Goal: Task Accomplishment & Management: Complete application form

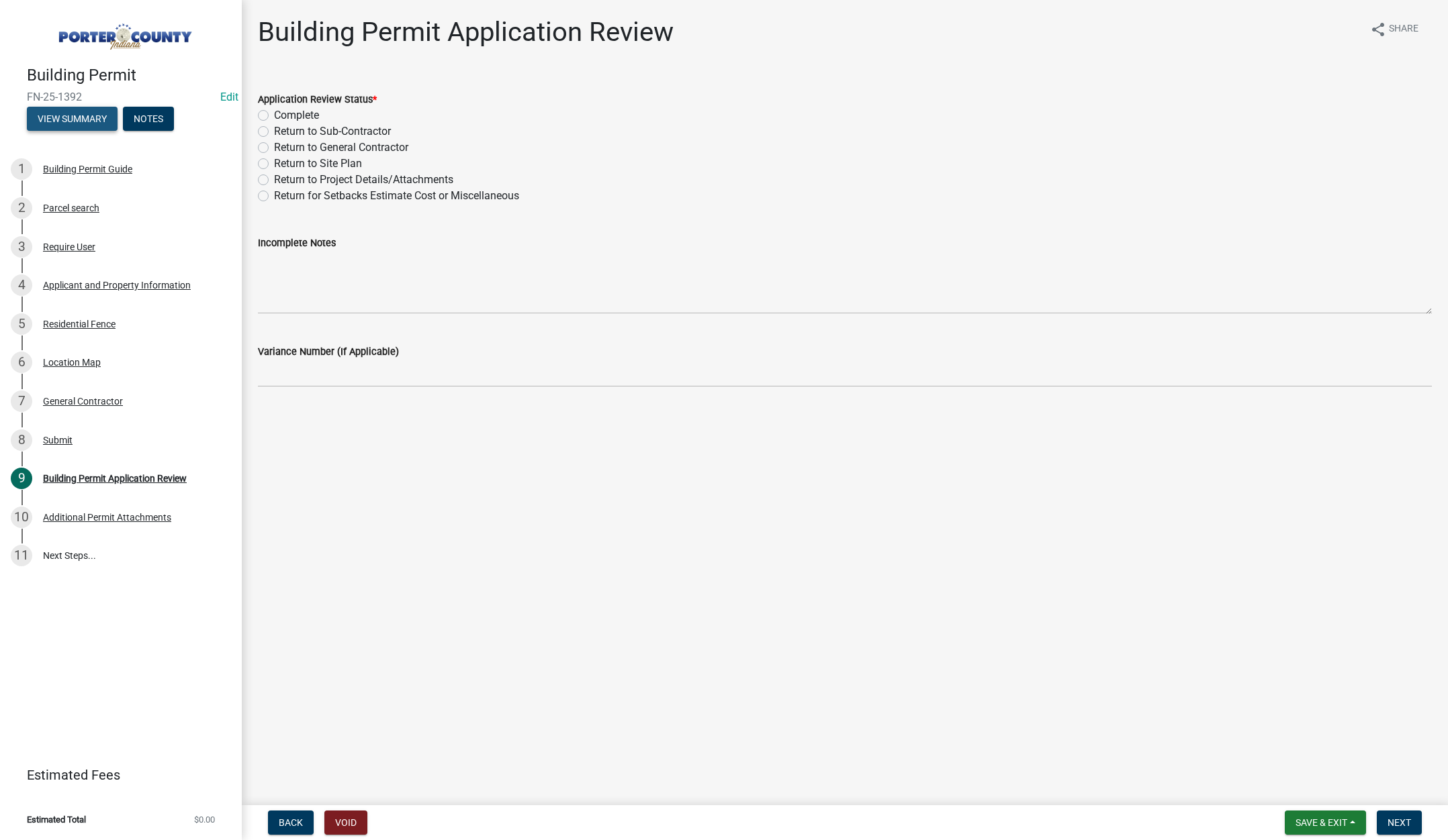
click at [69, 115] on button "View Summary" at bounding box center [72, 119] width 91 height 24
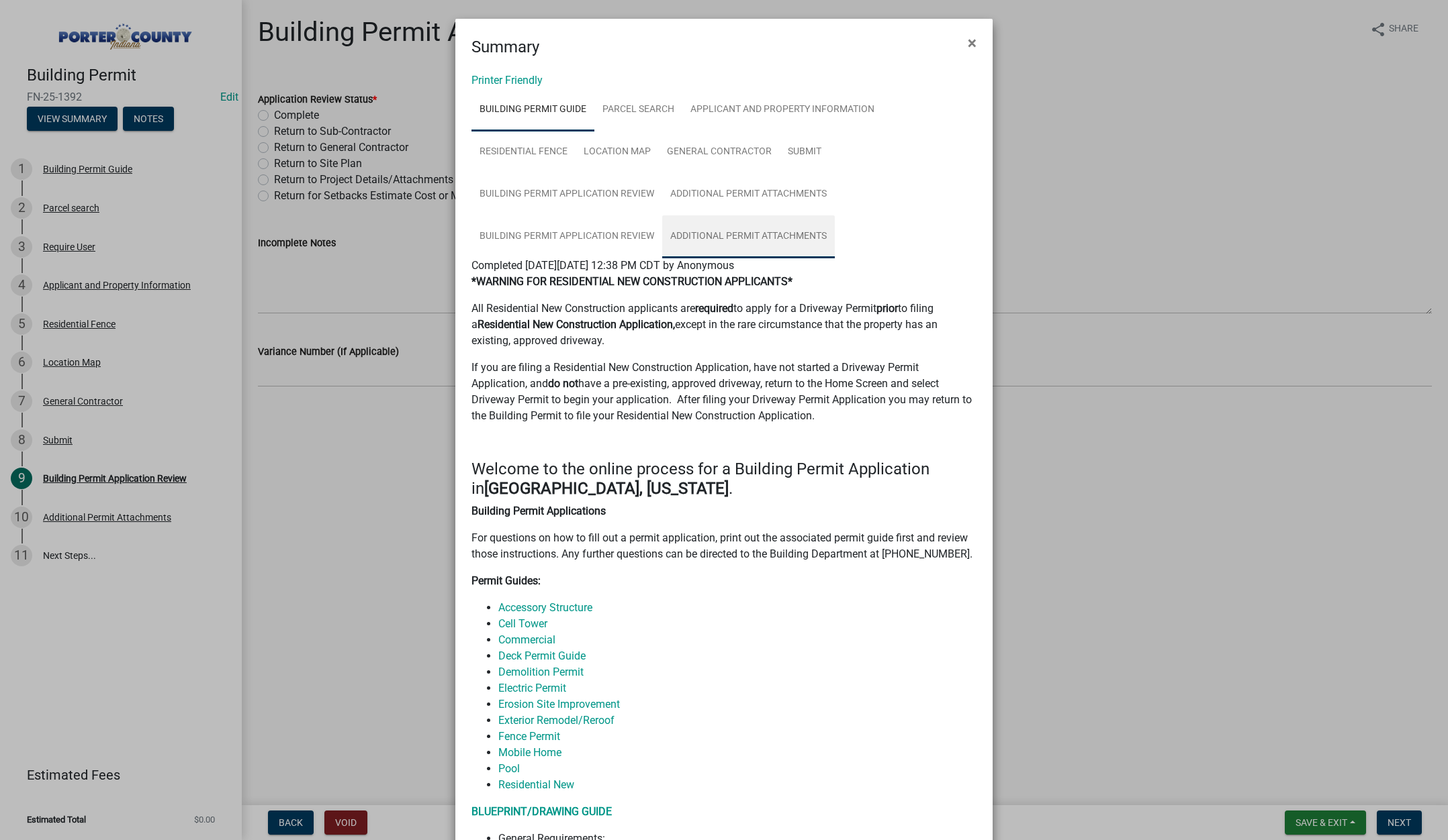
click at [741, 233] on link "Additional Permit Attachments" at bounding box center [747, 236] width 173 height 43
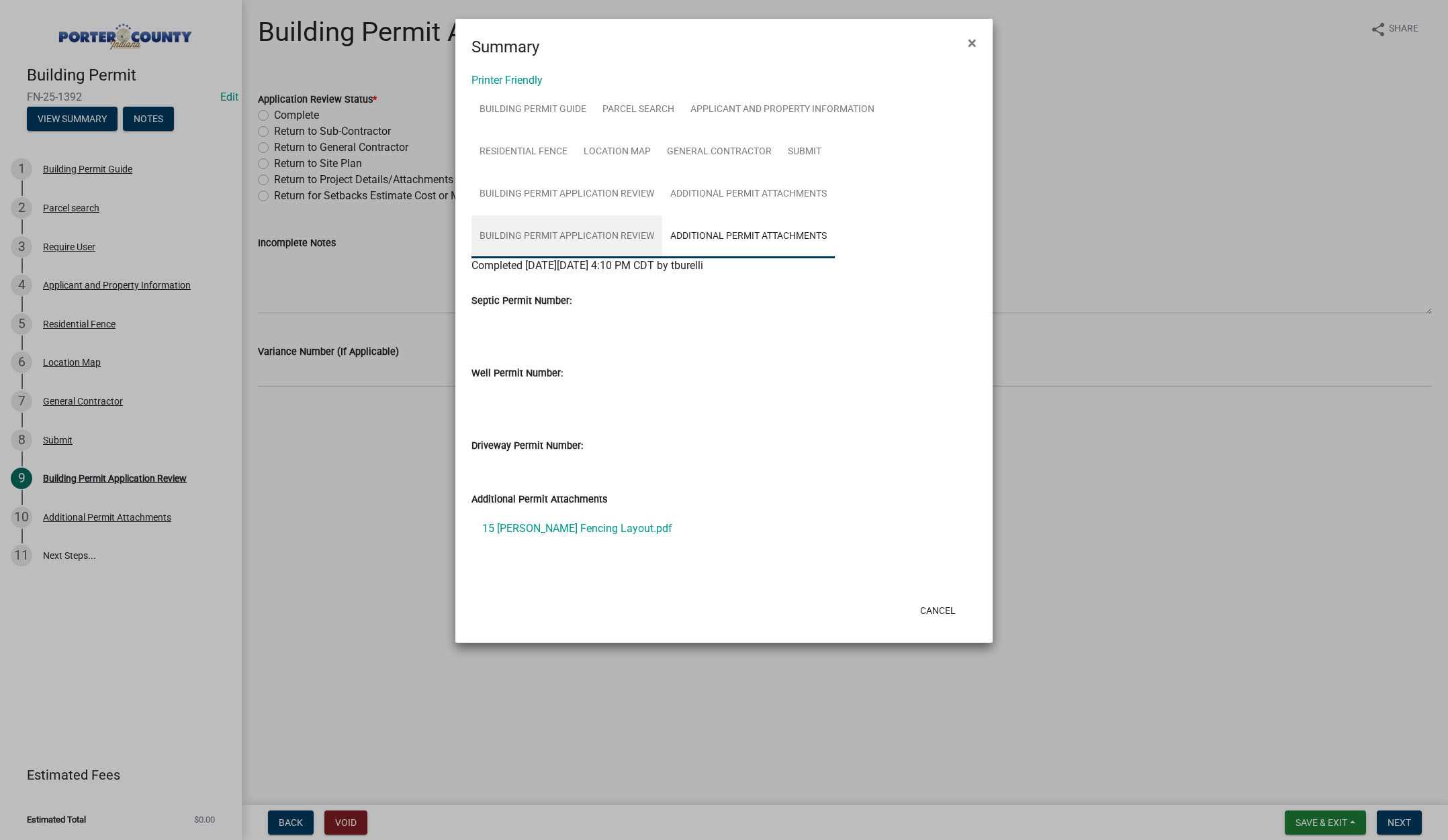
click at [545, 231] on link "Building Permit Application Review" at bounding box center [566, 236] width 191 height 43
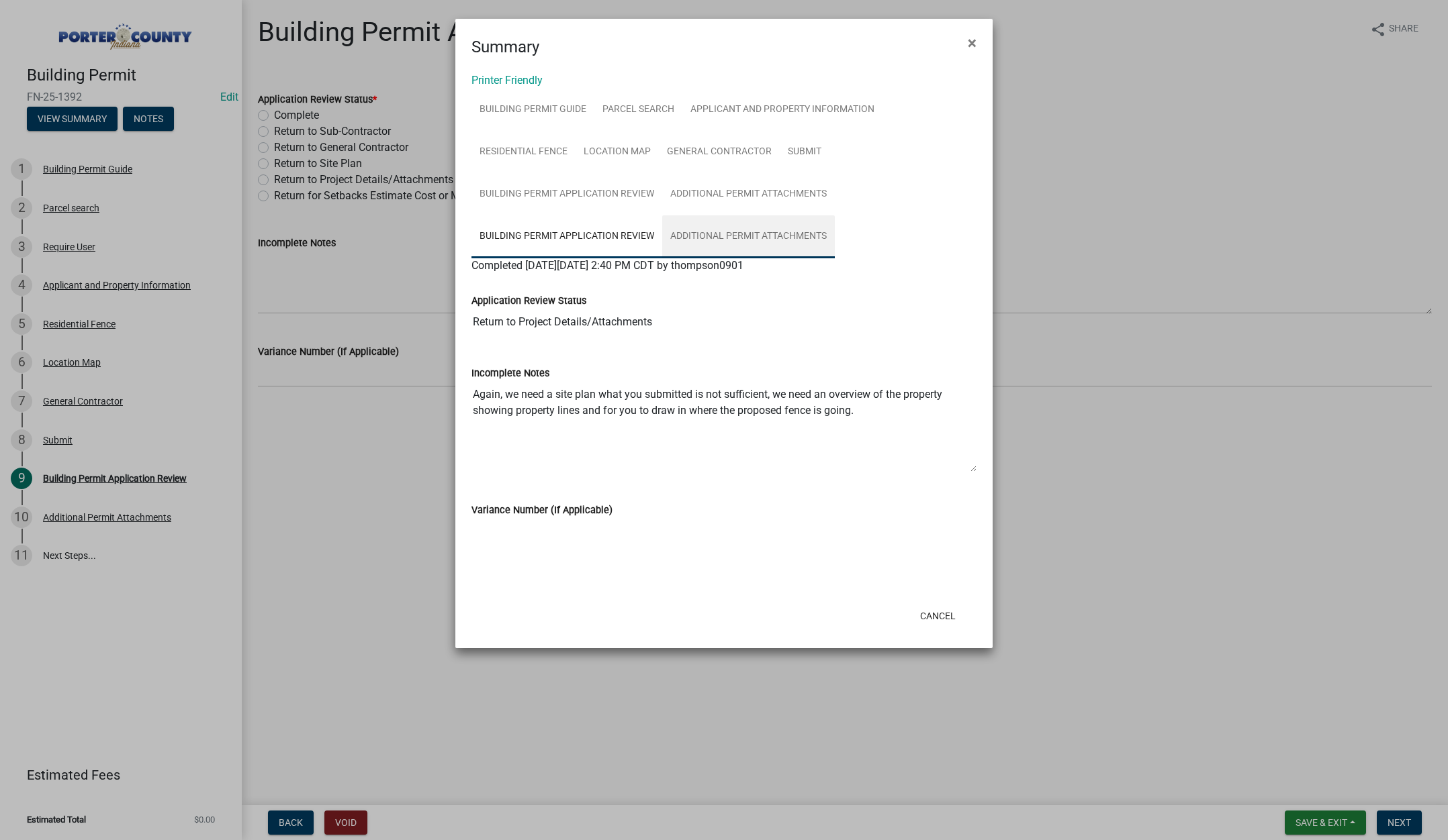
click at [748, 239] on link "Additional Permit Attachments" at bounding box center [747, 236] width 173 height 43
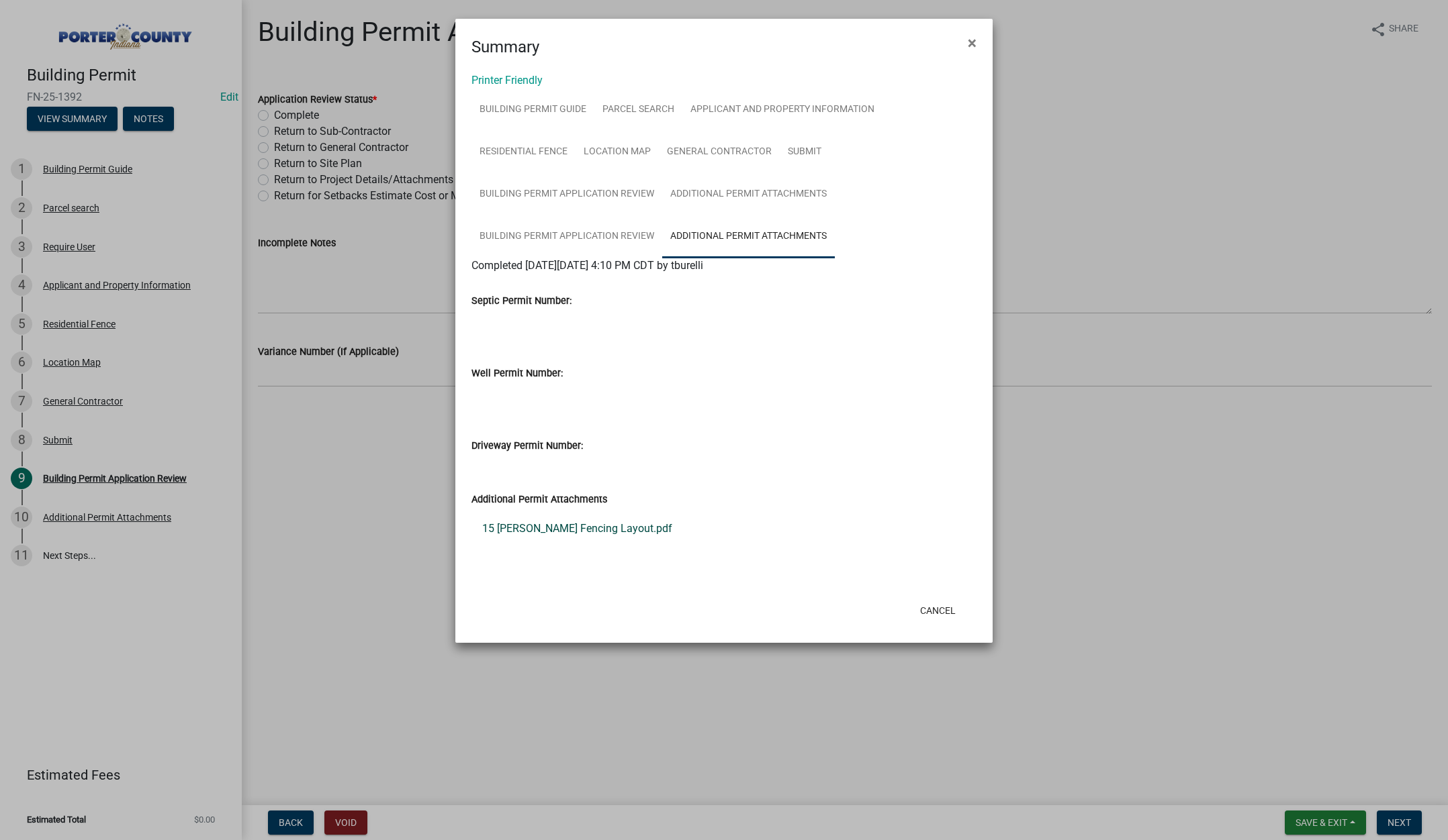
click at [584, 533] on link "15 Mark Twain Fencing Layout.pdf" at bounding box center [724, 529] width 505 height 32
click at [805, 104] on link "Applicant and Property Information" at bounding box center [782, 110] width 201 height 43
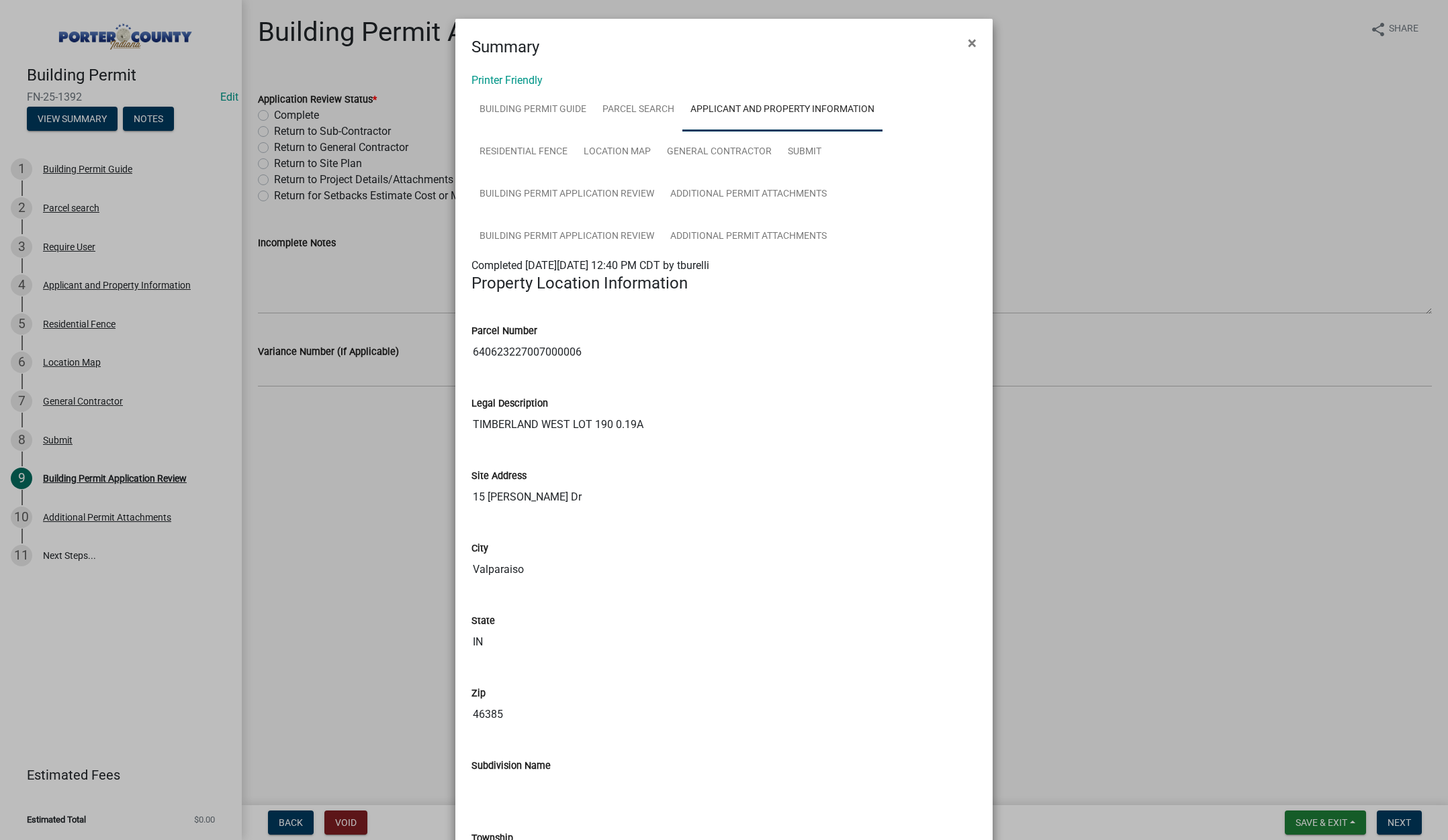
drag, startPoint x: 578, startPoint y: 352, endPoint x: 469, endPoint y: 356, distance: 109.1
click at [471, 356] on input "640623227007000006" at bounding box center [724, 352] width 505 height 27
click at [284, 481] on ngb-modal-window "Summary × Printer Friendly Building Permit Guide Parcel search Applicant and Pr…" at bounding box center [724, 420] width 1448 height 840
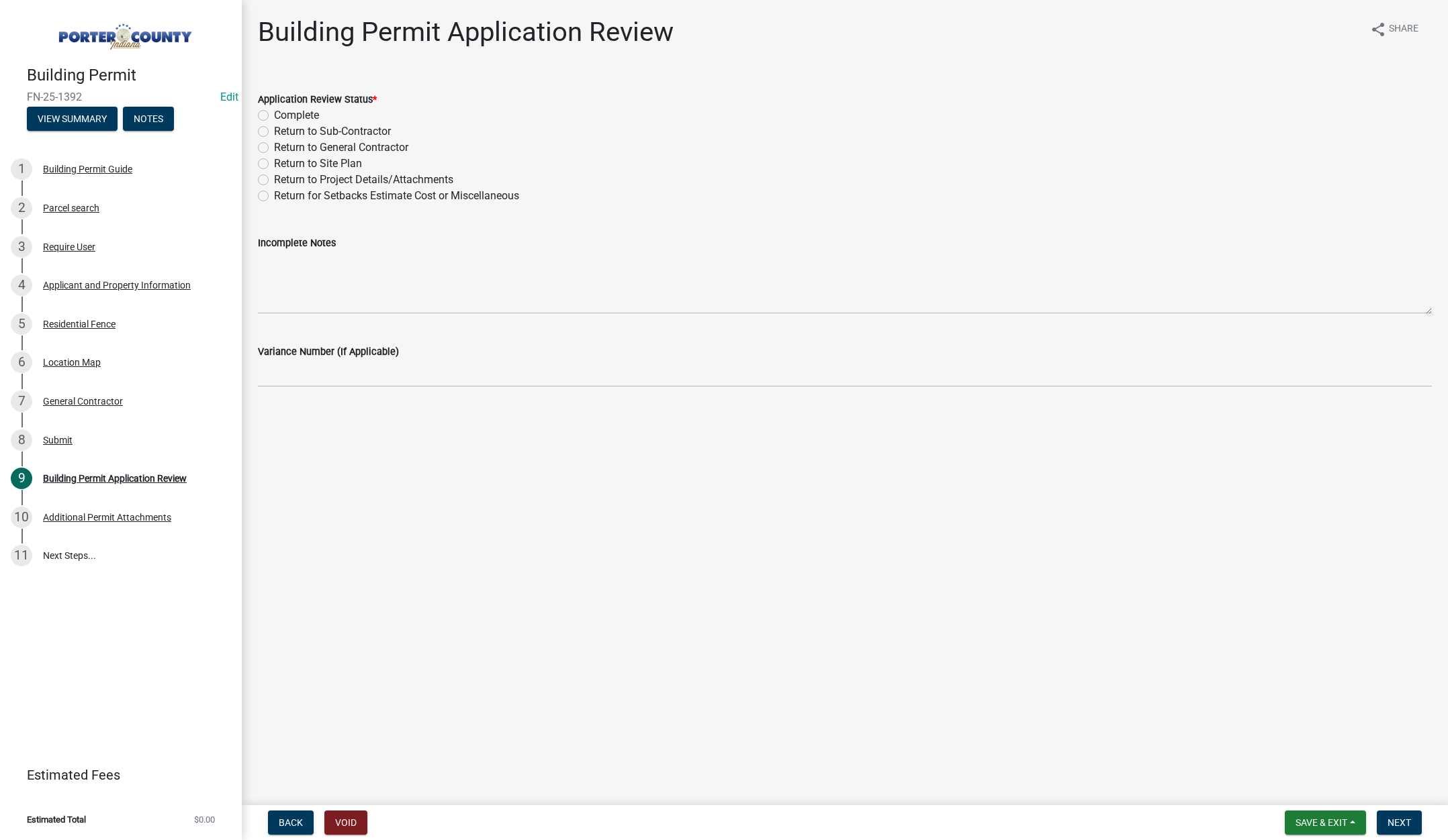
click at [274, 115] on label "Complete" at bounding box center [296, 116] width 45 height 16
click at [274, 115] on input "Complete" at bounding box center [278, 112] width 9 height 9
radio input "true"
click at [1403, 820] on span "Next" at bounding box center [1399, 823] width 24 height 11
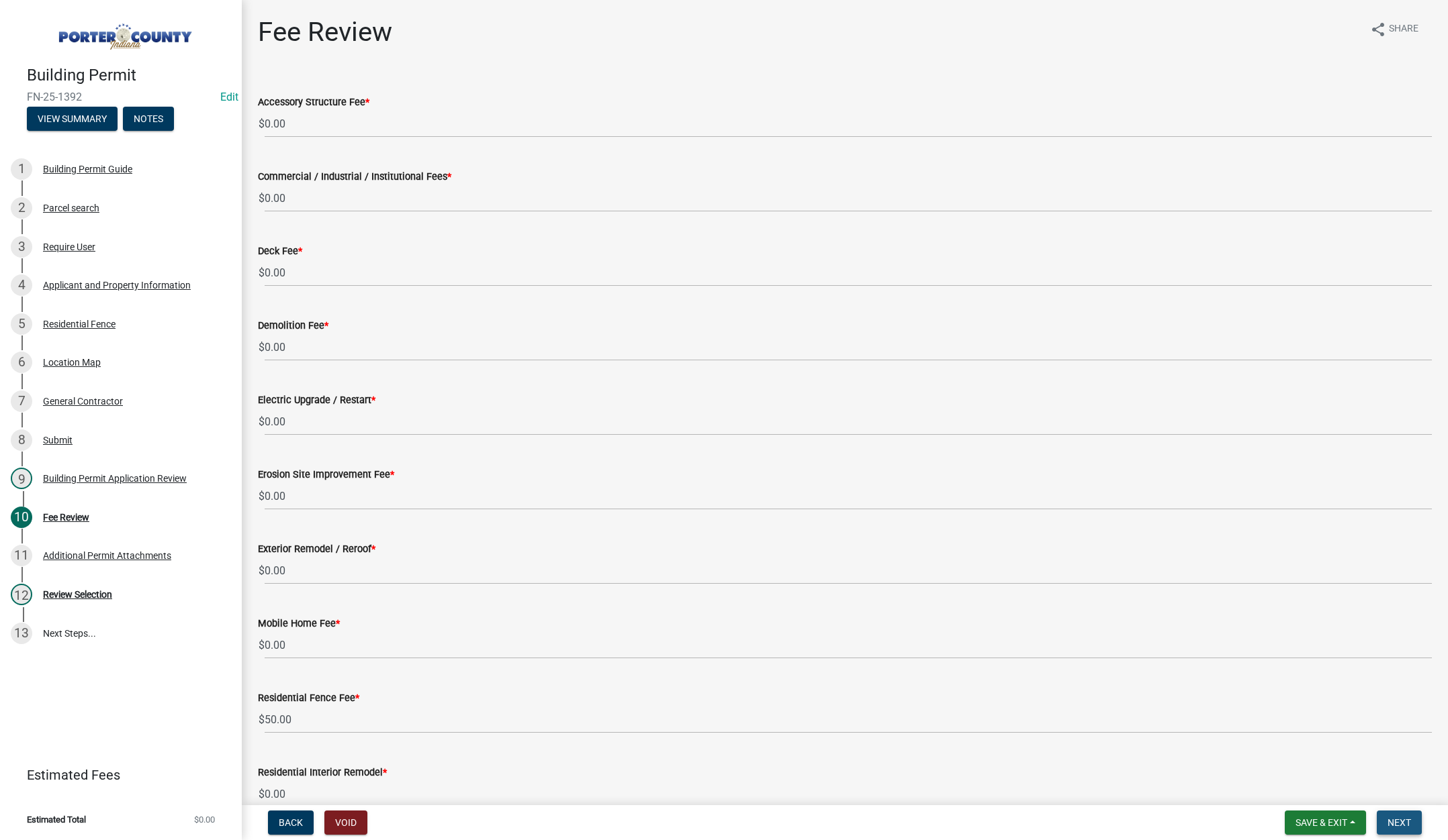
click at [1392, 816] on button "Next" at bounding box center [1398, 823] width 45 height 24
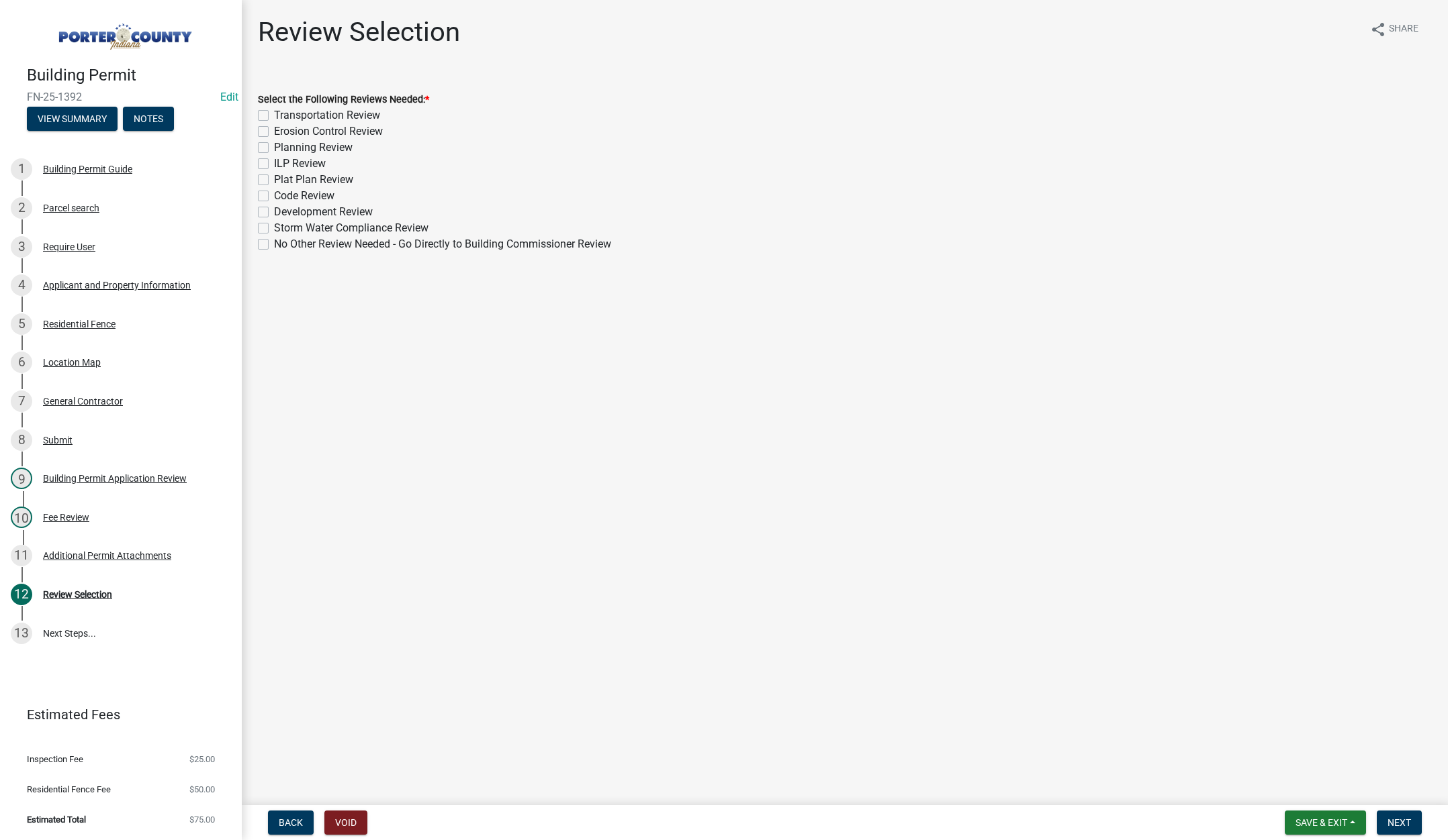
click at [274, 241] on label "No Other Review Needed - Go Directly to Building Commissioner Review" at bounding box center [443, 244] width 337 height 16
click at [274, 241] on input "No Other Review Needed - Go Directly to Building Commissioner Review" at bounding box center [278, 240] width 9 height 9
checkbox input "true"
checkbox input "false"
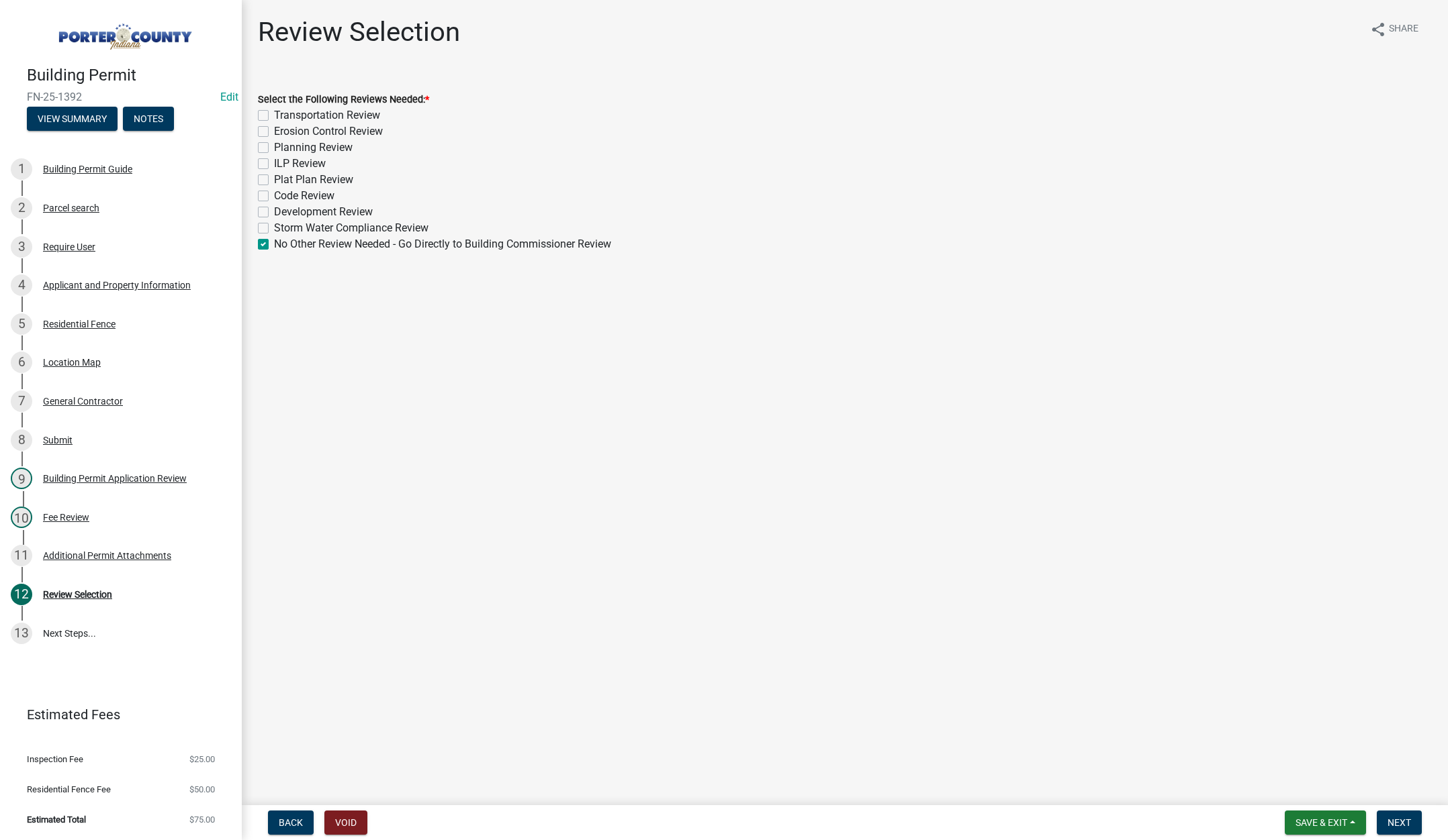
checkbox input "false"
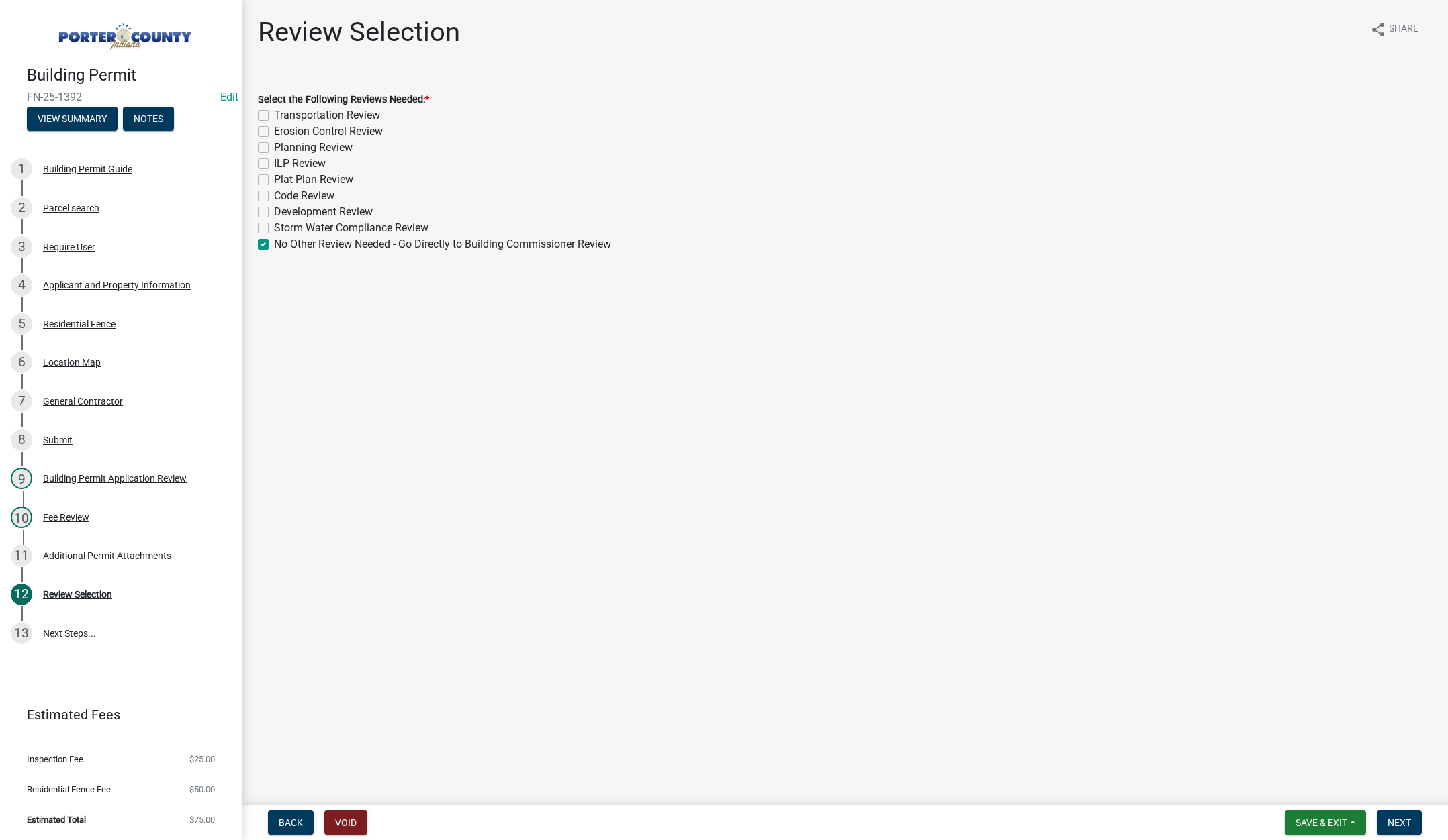
checkbox input "false"
checkbox input "true"
click at [1394, 820] on span "Next" at bounding box center [1399, 823] width 24 height 11
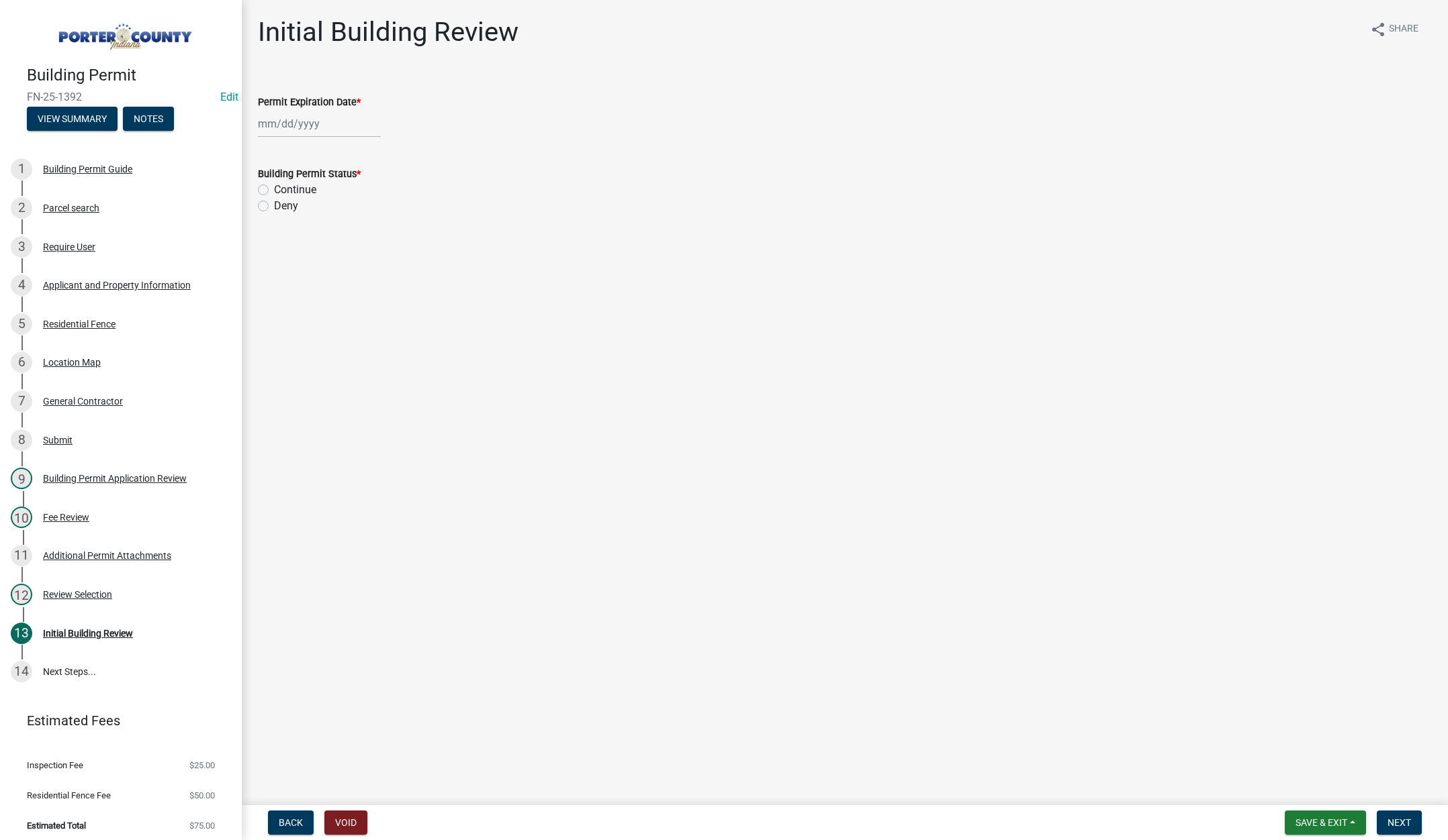
click at [343, 129] on div at bounding box center [318, 124] width 123 height 28
select select "8"
drag, startPoint x: 366, startPoint y: 148, endPoint x: 358, endPoint y: 143, distance: 9.4
click at [366, 148] on select "1525 1526 1527 1528 1529 1530 1531 1532 1533 1534 1535 1536 1537 1538 1539 1540…" at bounding box center [363, 153] width 48 height 20
select select "2026"
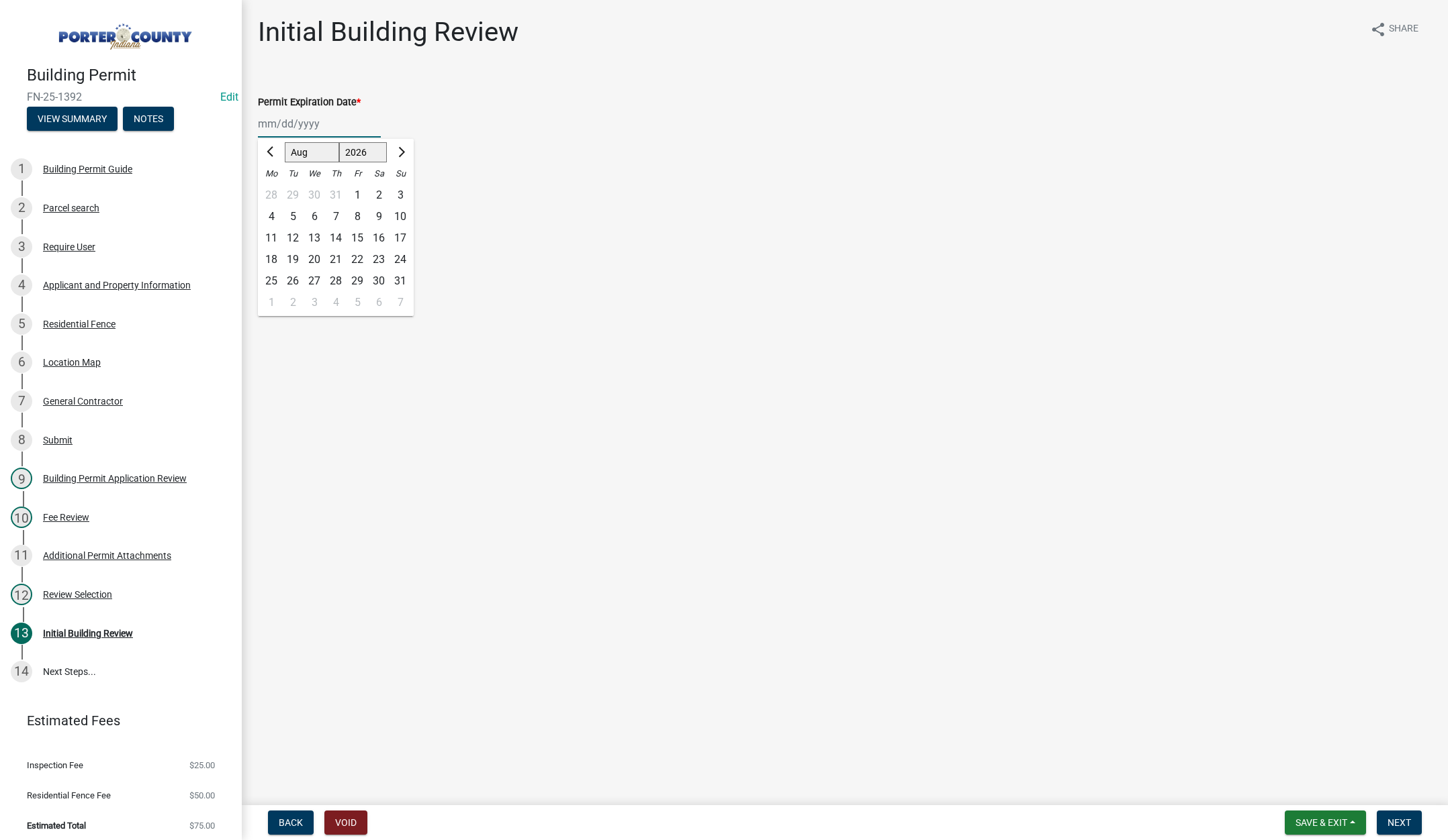
click at [339, 143] on select "1525 1526 1527 1528 1529 1530 1531 1532 1533 1534 1535 1536 1537 1538 1539 1540…" at bounding box center [363, 153] width 48 height 20
click at [353, 233] on div "14" at bounding box center [357, 238] width 22 height 22
type input "[DATE]"
click at [274, 188] on label "Continue" at bounding box center [295, 190] width 42 height 16
click at [274, 188] on input "Continue" at bounding box center [278, 186] width 9 height 9
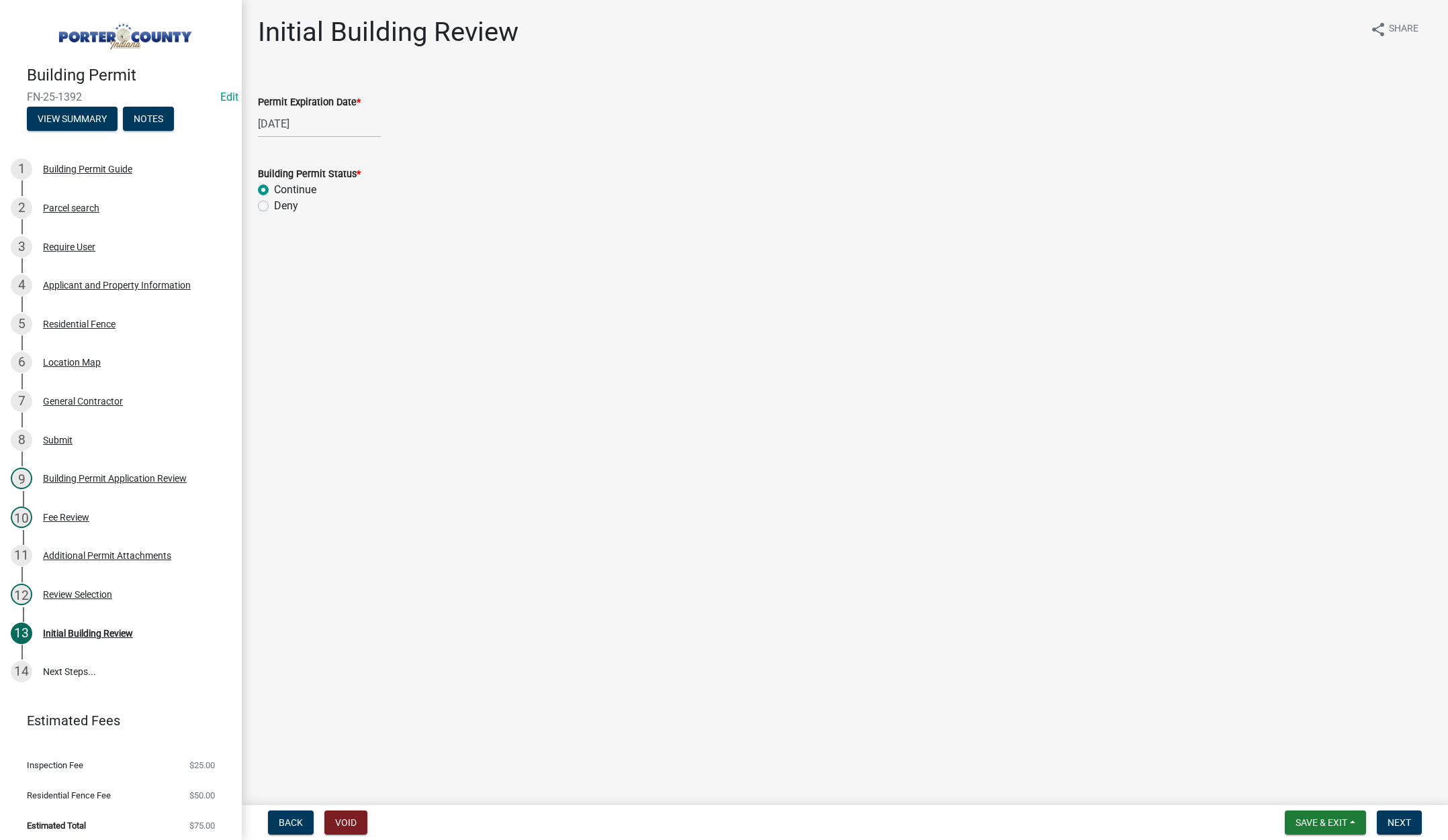
radio input "true"
click at [1397, 819] on span "Next" at bounding box center [1399, 823] width 24 height 11
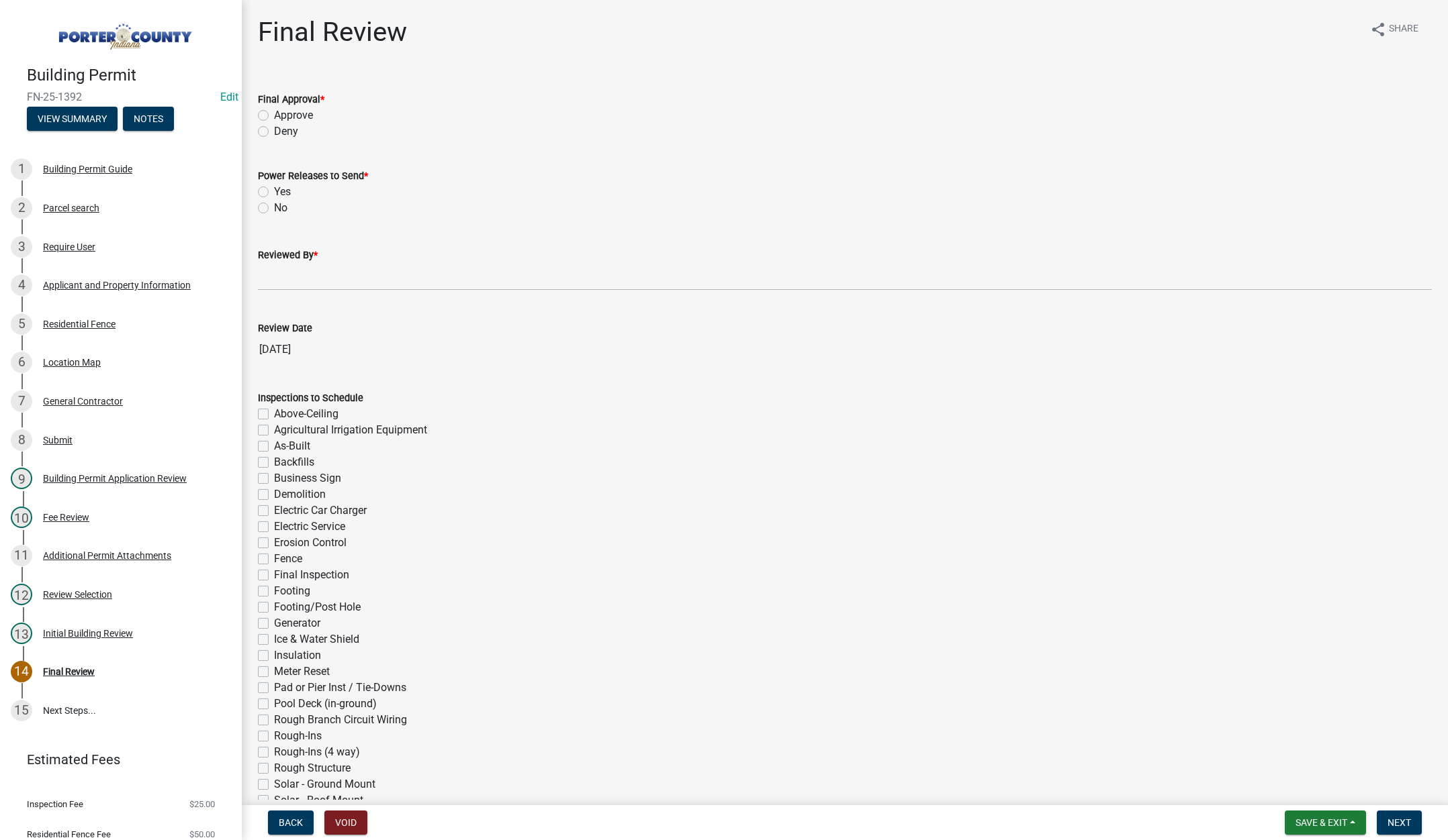
click at [274, 114] on label "Approve" at bounding box center [293, 116] width 39 height 16
click at [274, 114] on input "Approve" at bounding box center [278, 112] width 9 height 9
radio input "true"
click at [274, 209] on label "No" at bounding box center [280, 209] width 13 height 16
click at [274, 209] on input "No" at bounding box center [278, 205] width 9 height 9
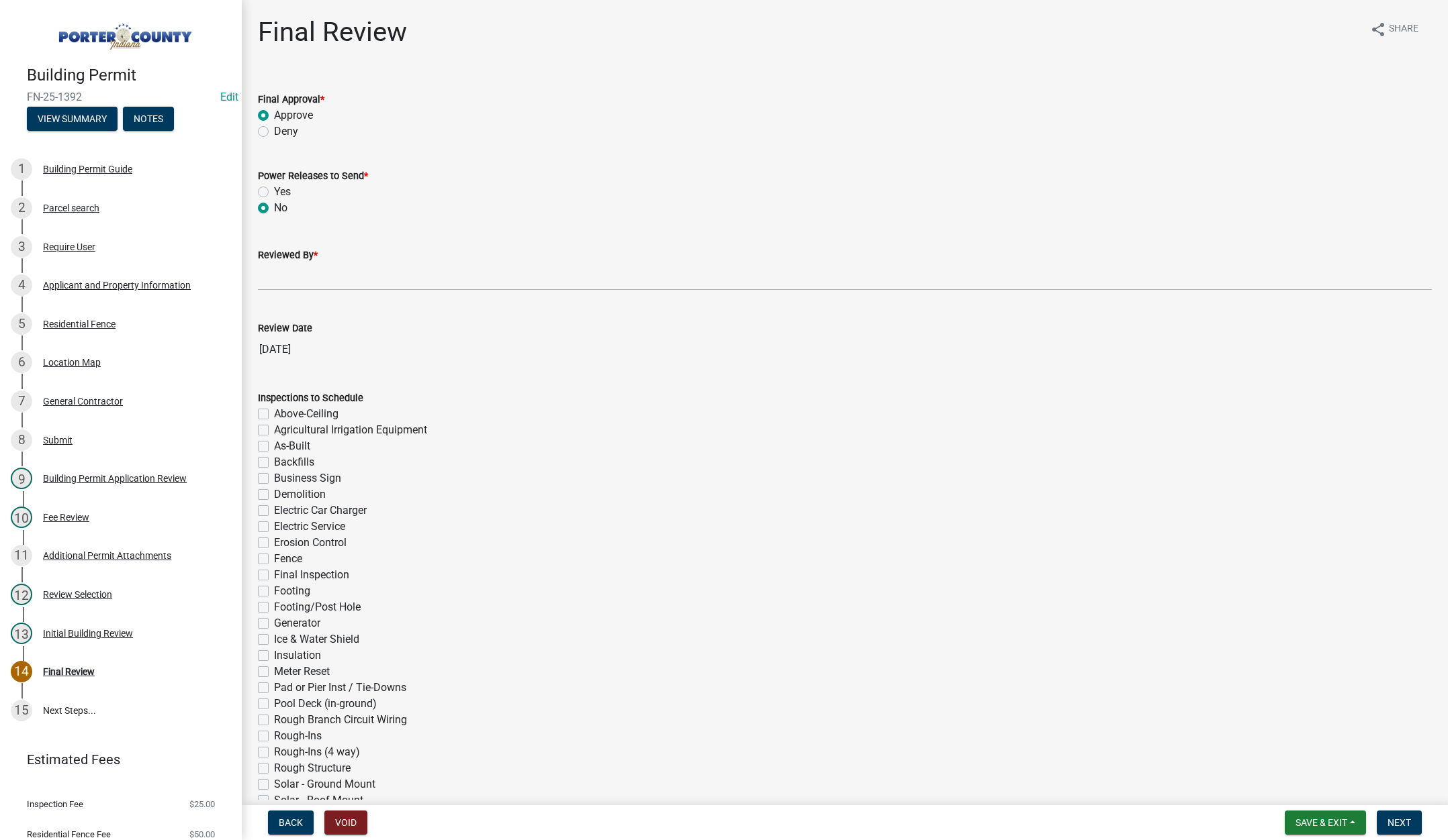
radio input "true"
click at [267, 276] on input "Reviewed By *" at bounding box center [844, 277] width 1174 height 28
type input "Tami"
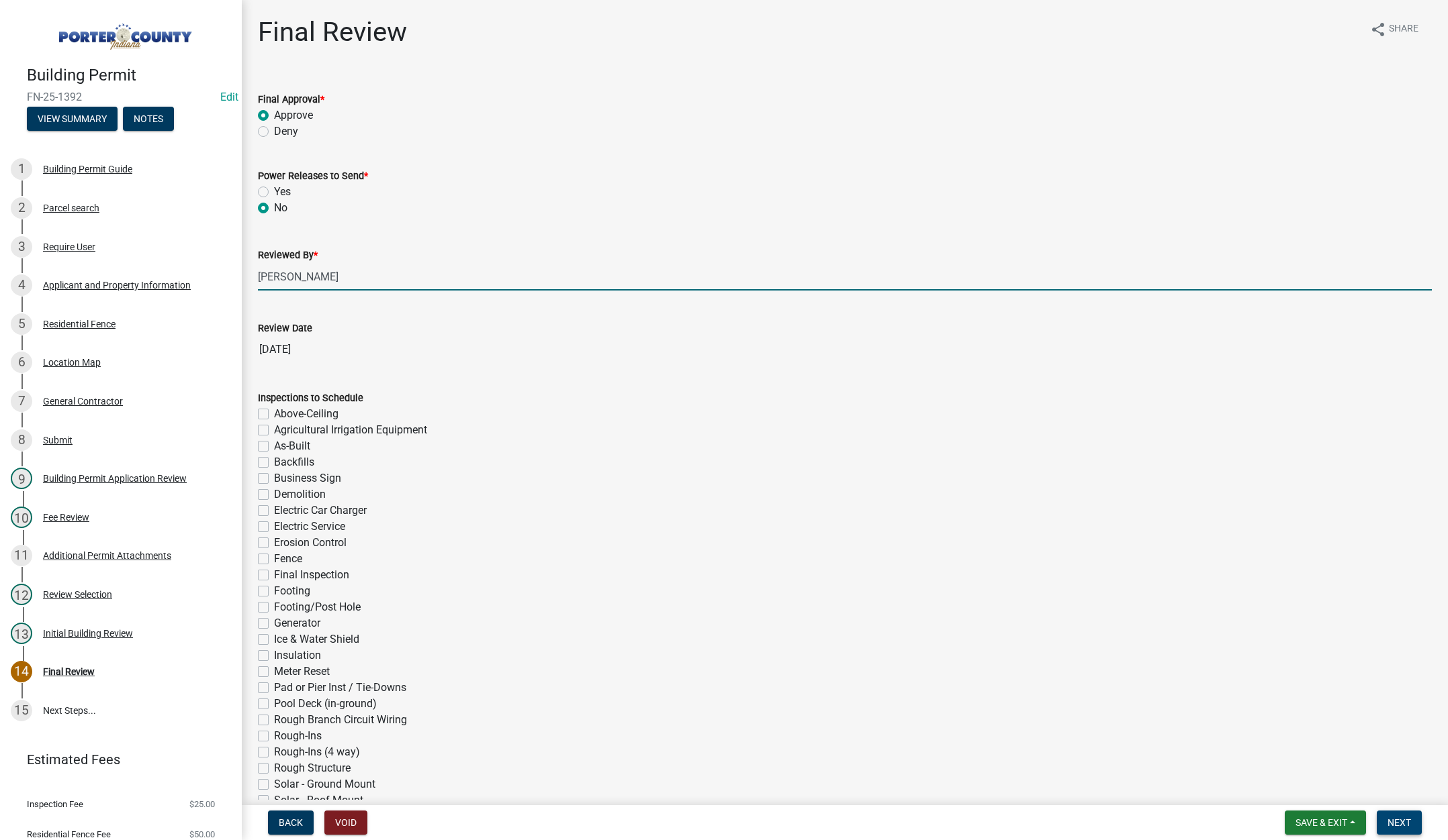
click at [1403, 819] on span "Next" at bounding box center [1399, 823] width 24 height 11
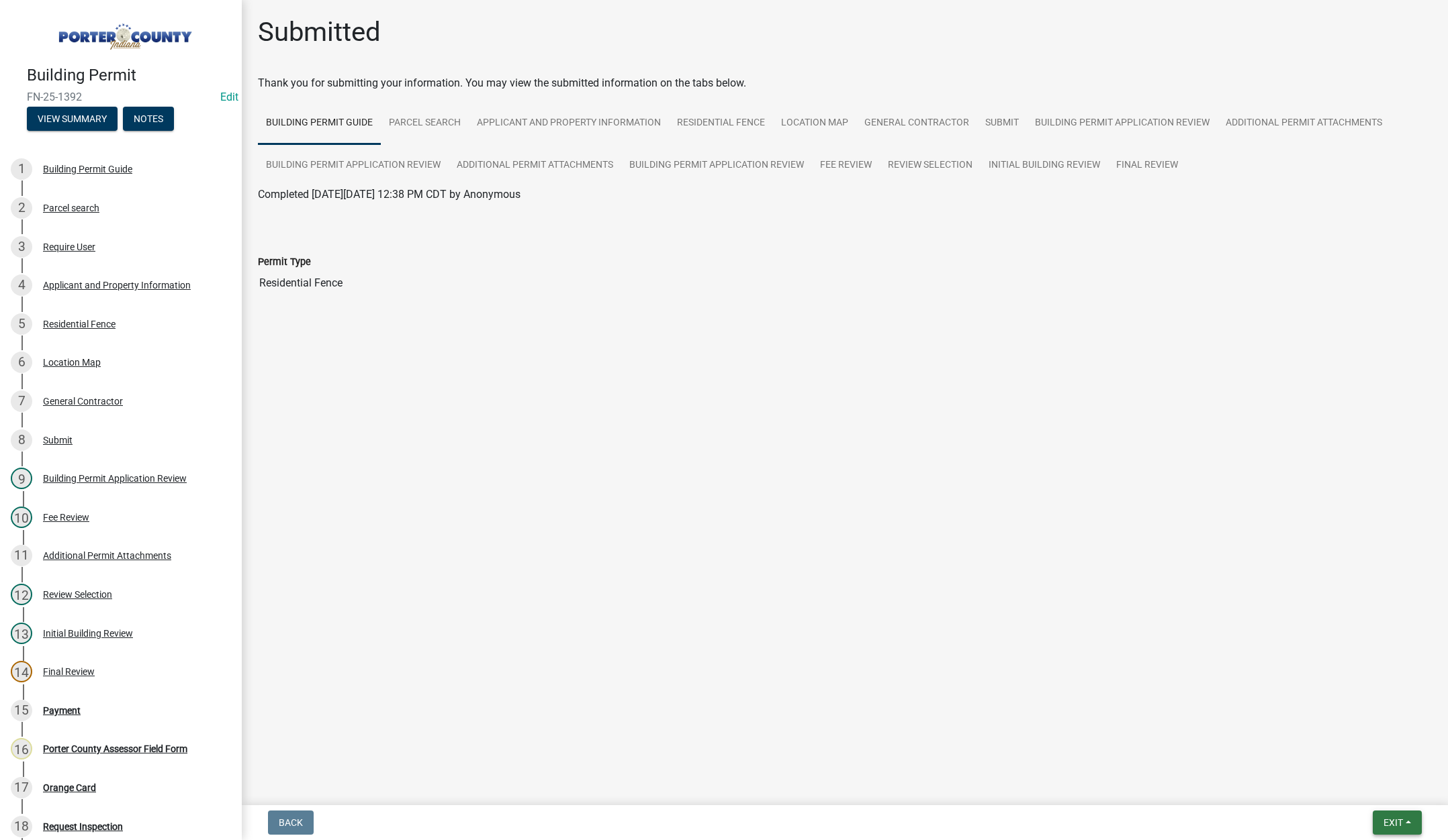
click at [1391, 815] on button "Exit" at bounding box center [1396, 823] width 49 height 24
click at [1385, 797] on button "Save & Exit" at bounding box center [1368, 788] width 108 height 32
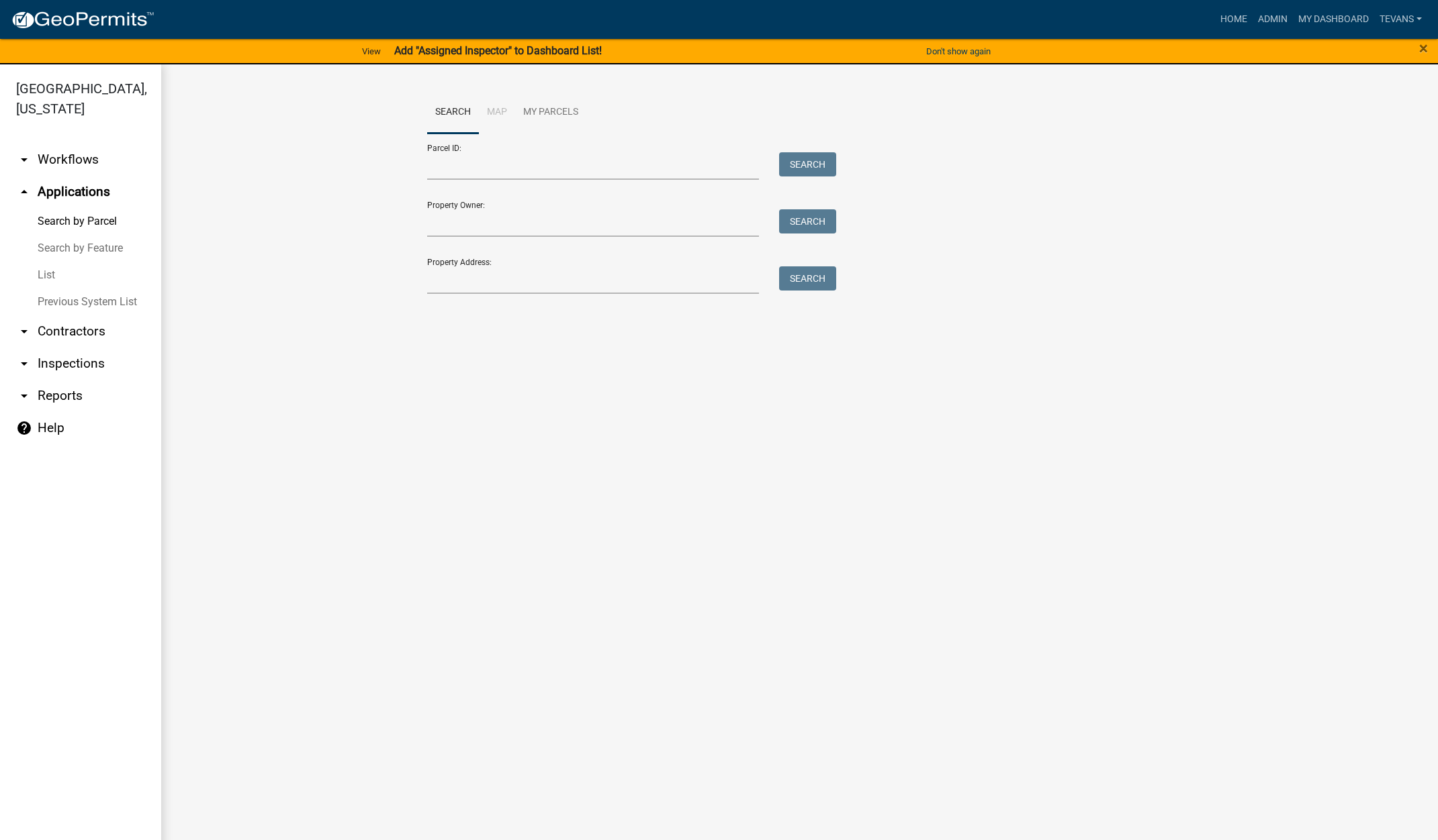
click at [69, 315] on link "arrow_drop_down Contractors" at bounding box center [80, 331] width 161 height 32
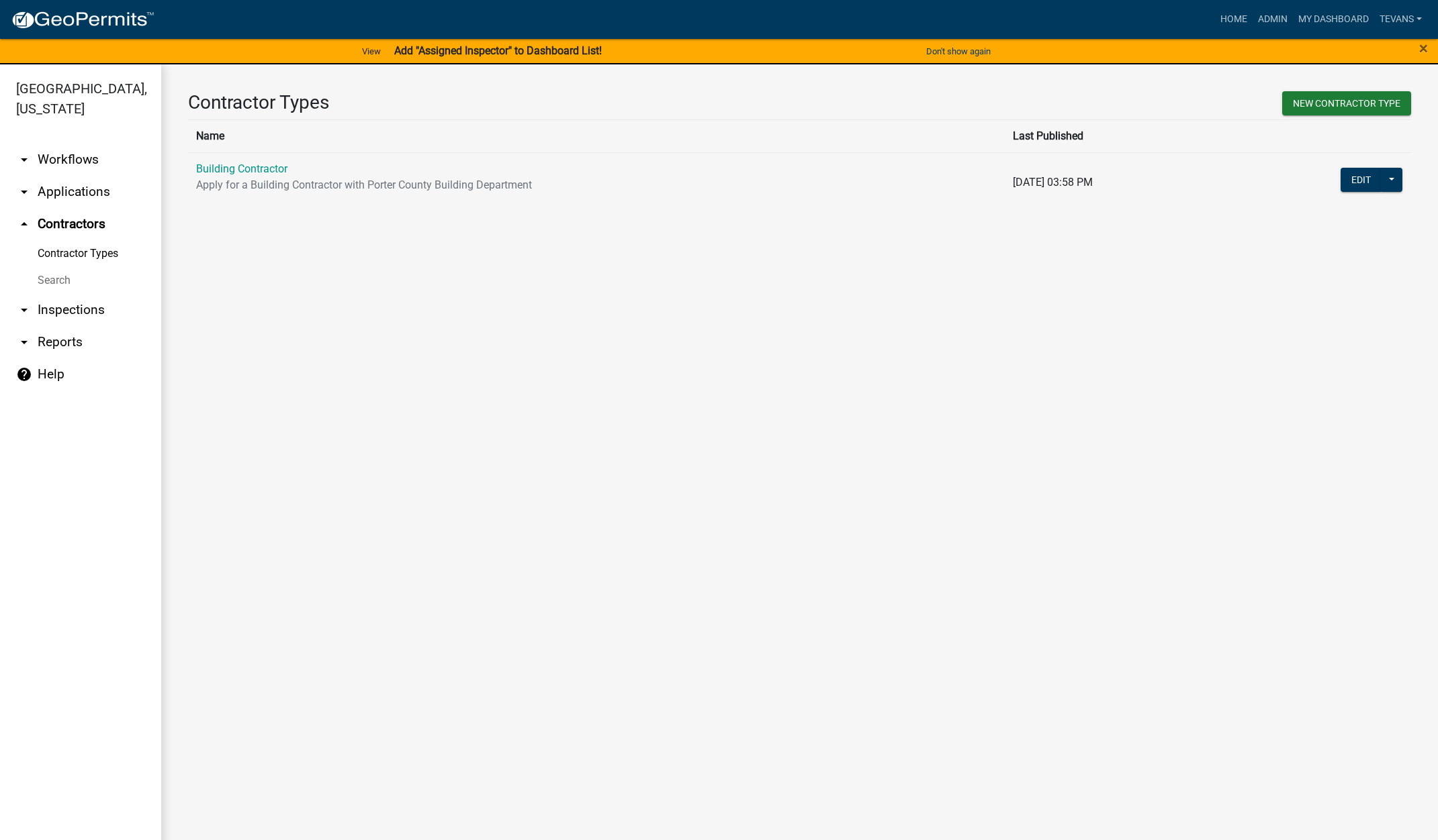
click at [64, 267] on link "Search" at bounding box center [80, 280] width 161 height 27
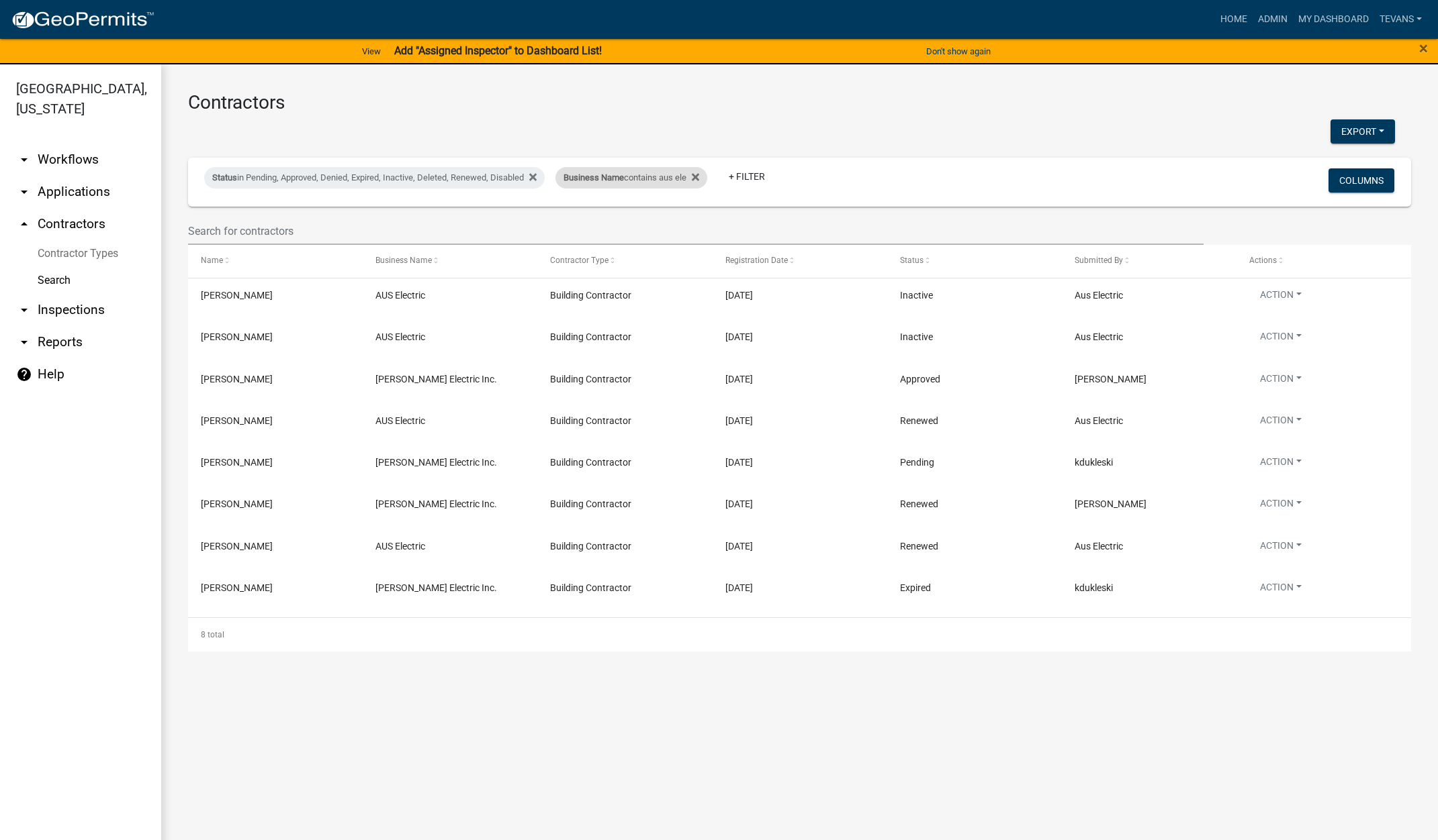
click at [603, 180] on span "Business Name" at bounding box center [594, 178] width 61 height 10
click at [622, 227] on input "aus ele" at bounding box center [641, 228] width 123 height 28
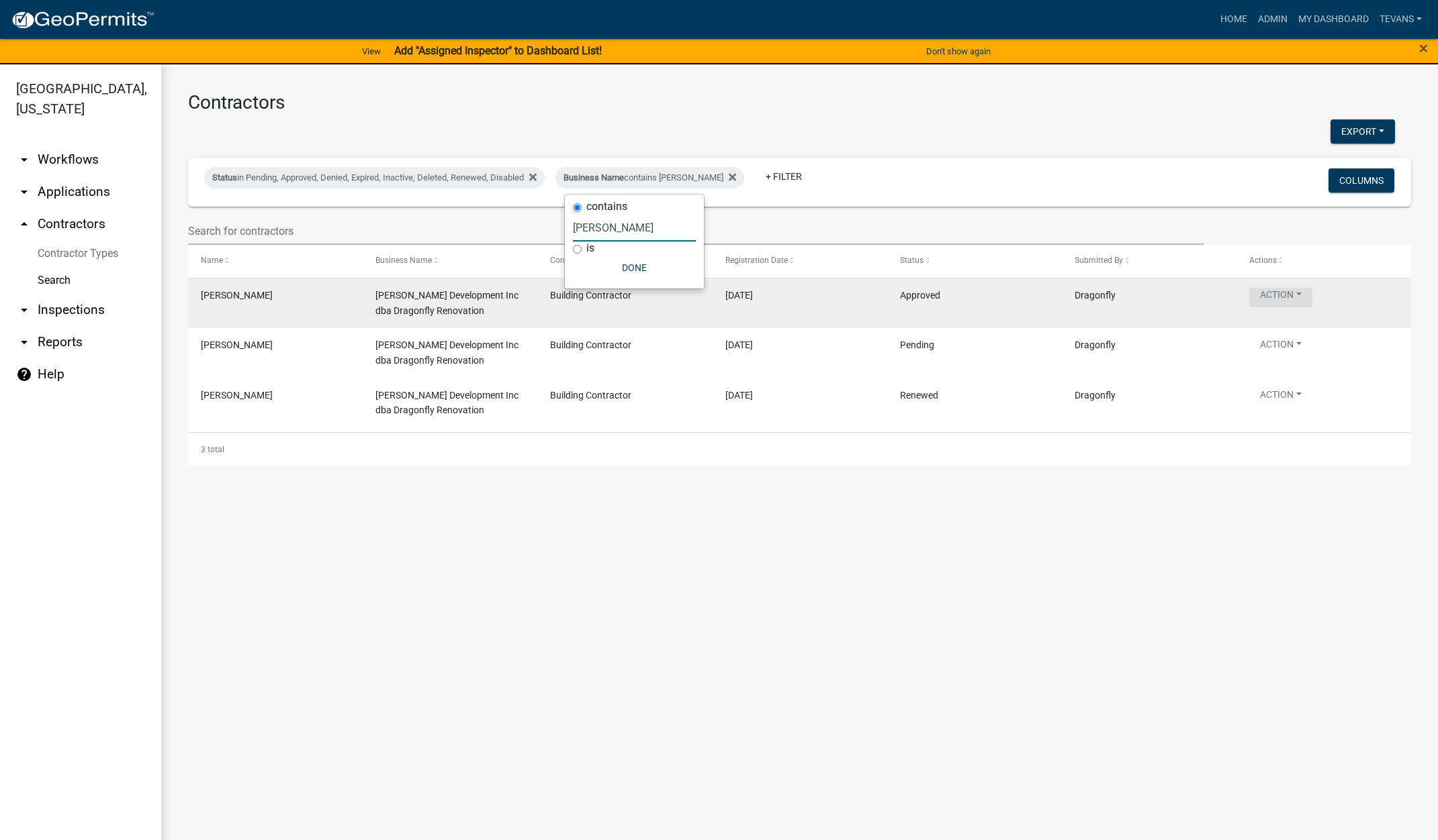
type input "ruiz"
click at [1278, 297] on button "Action" at bounding box center [1279, 298] width 63 height 20
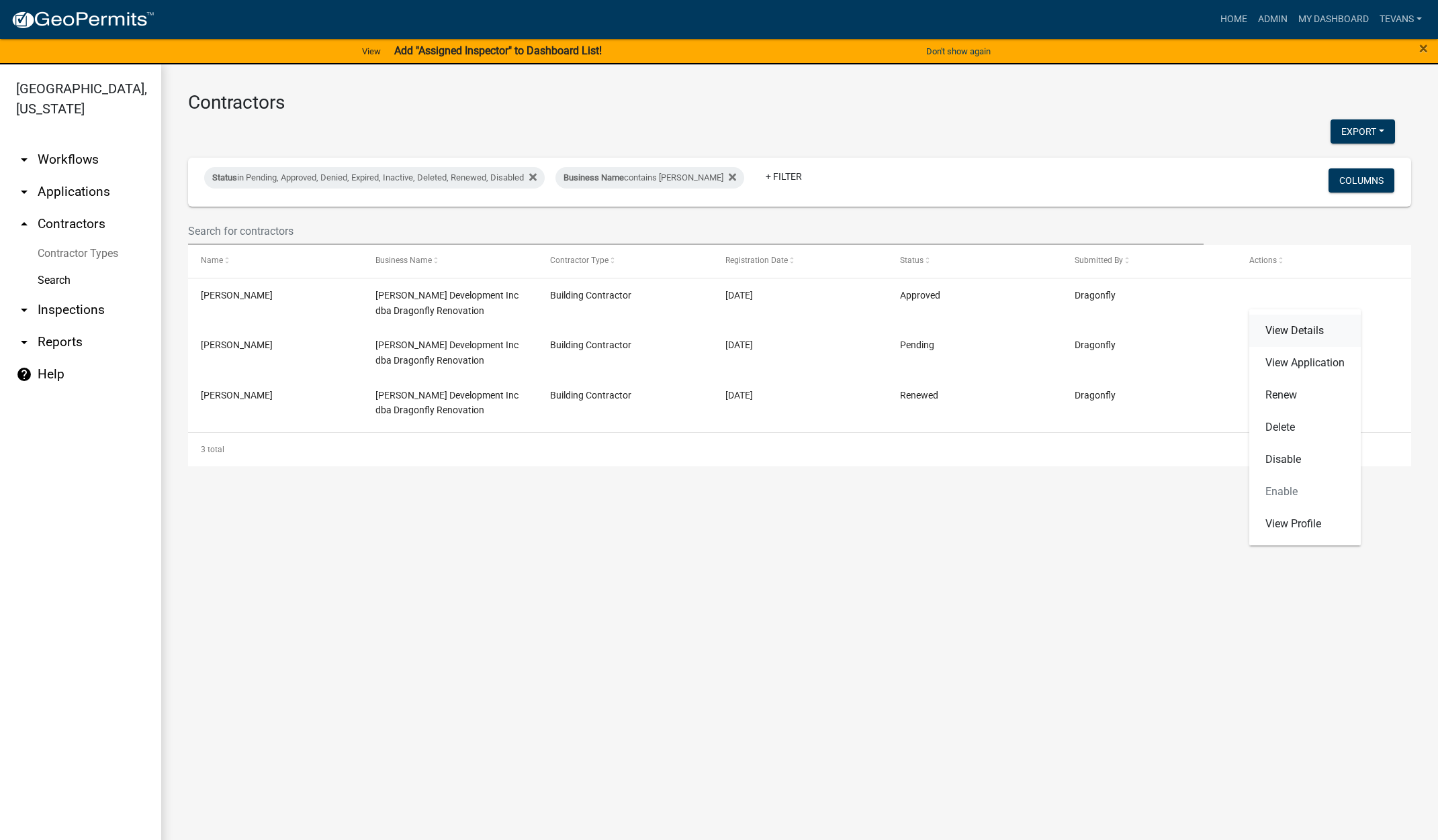
click at [1294, 329] on link "View Details" at bounding box center [1304, 331] width 112 height 32
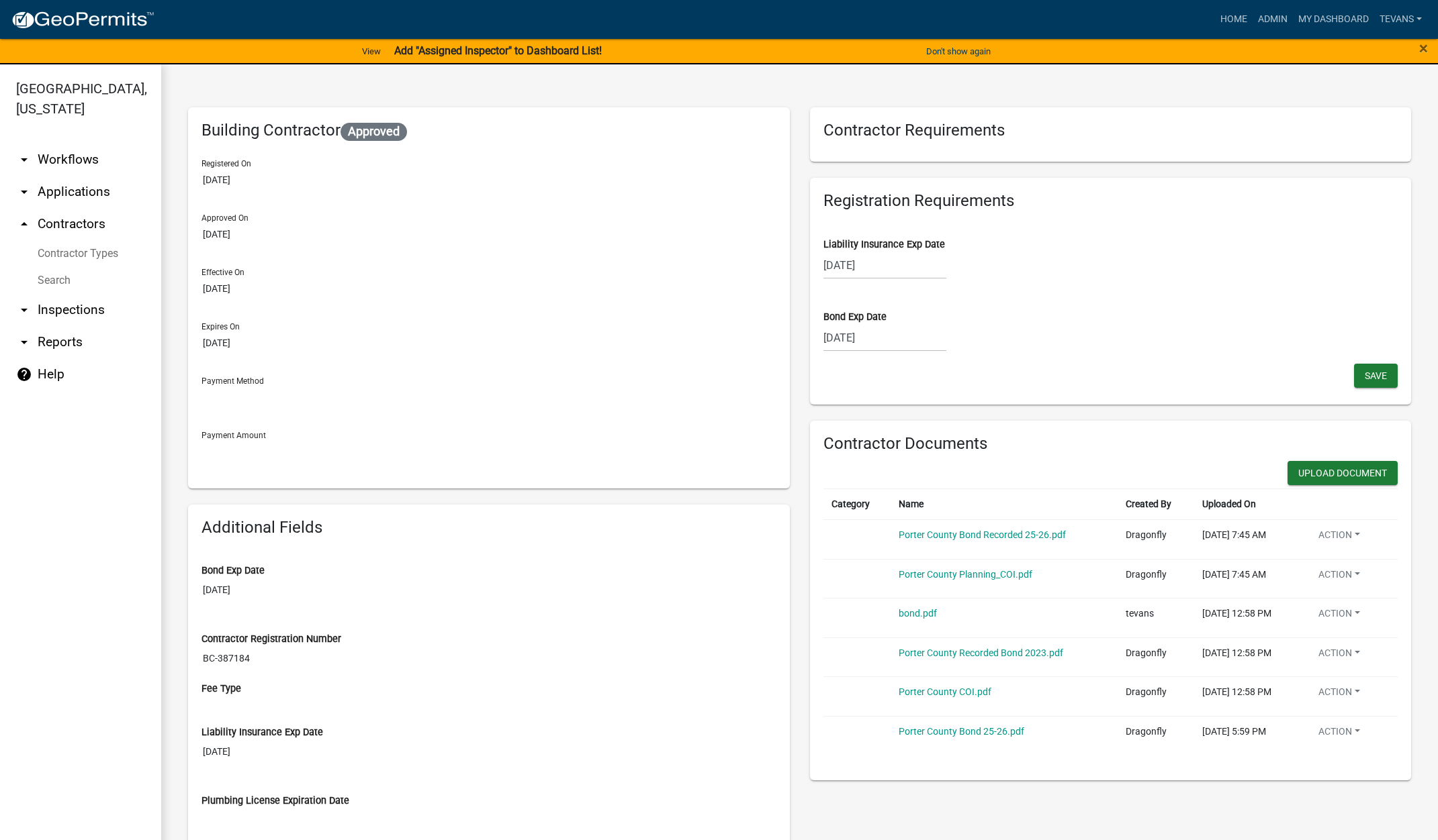
click at [894, 269] on div "08/28/2025" at bounding box center [884, 265] width 123 height 28
click at [927, 294] on select "2025 2026 2027 2028 2029 2030 2031 2032 2033 2034 2035 2036 2037 2038 2039 2040…" at bounding box center [925, 294] width 54 height 20
select select "2026"
click at [898, 284] on select "2025 2026 2027 2028 2029 2030 2031 2032 2033 2034 2035 2036 2037 2038 2039 2040…" at bounding box center [925, 294] width 54 height 20
click at [914, 419] on div "28" at bounding box center [923, 423] width 22 height 22
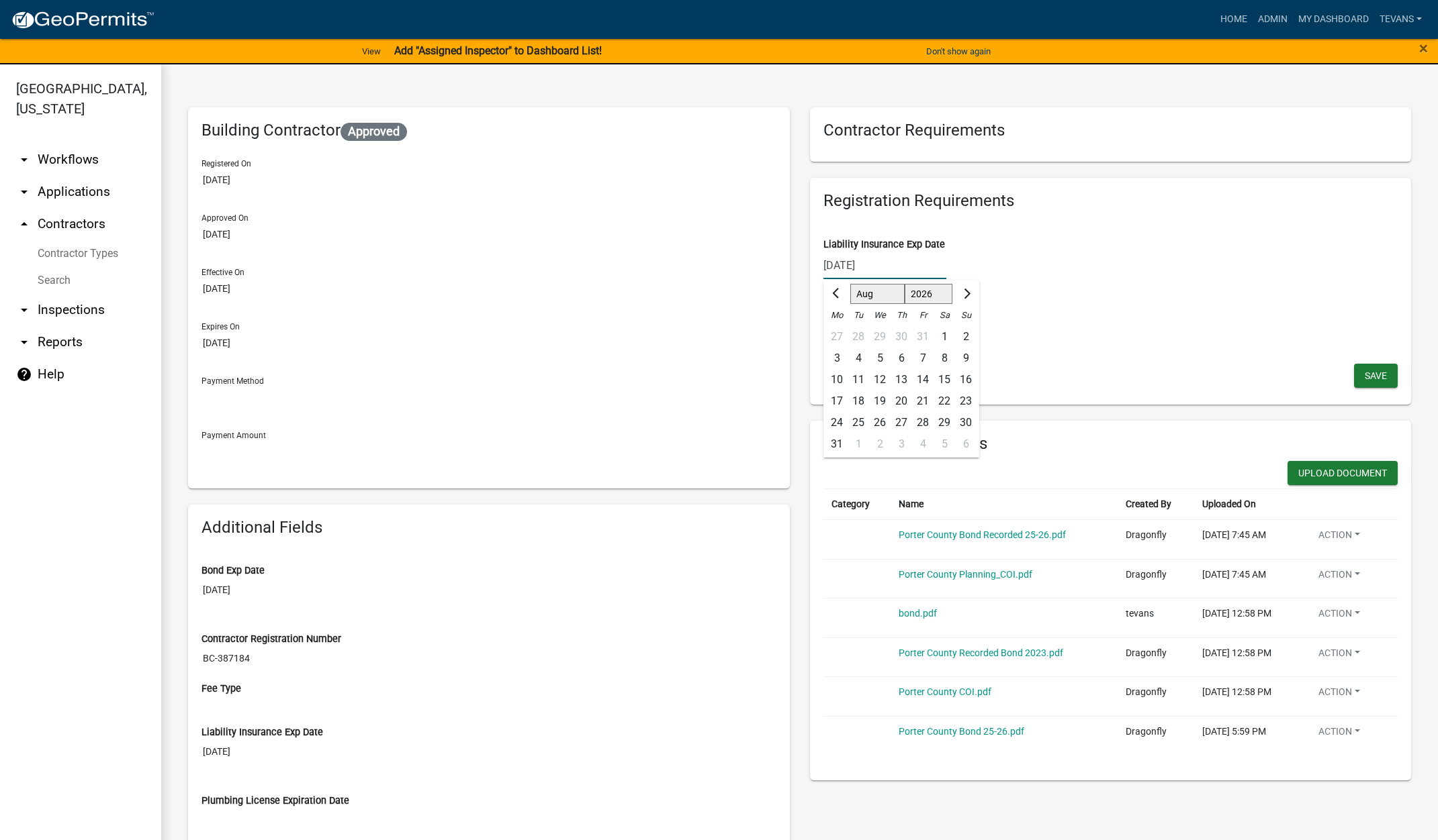
type input "08/28/2026"
click at [1364, 372] on span "Save" at bounding box center [1375, 375] width 22 height 11
click at [799, 575] on div "Contractor Requirements Registration Requirements Liability Insurance Exp Date …" at bounding box center [1110, 673] width 622 height 1131
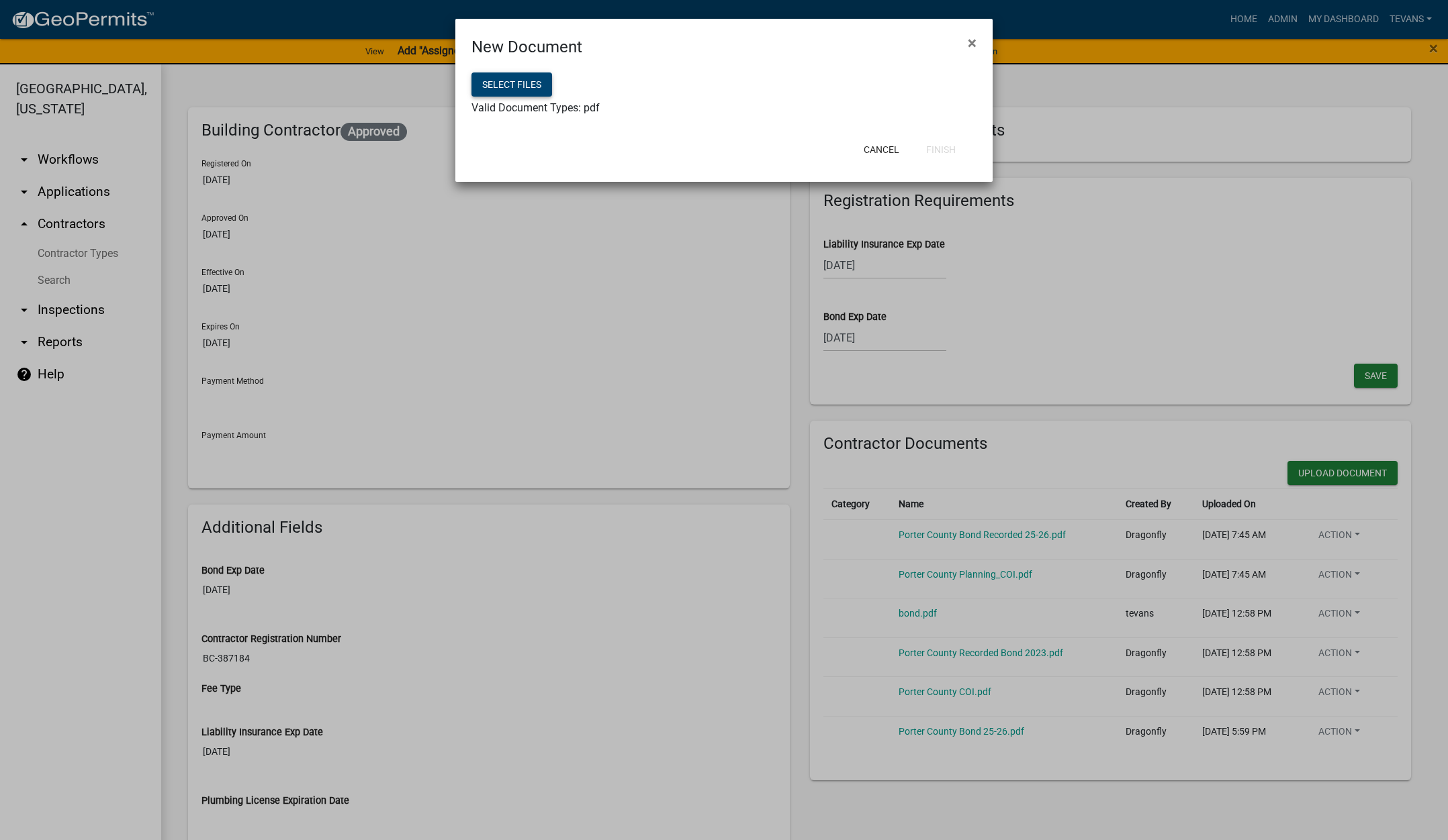
click at [518, 88] on button "Select files" at bounding box center [511, 85] width 81 height 24
click at [951, 153] on button "Finish" at bounding box center [940, 150] width 51 height 24
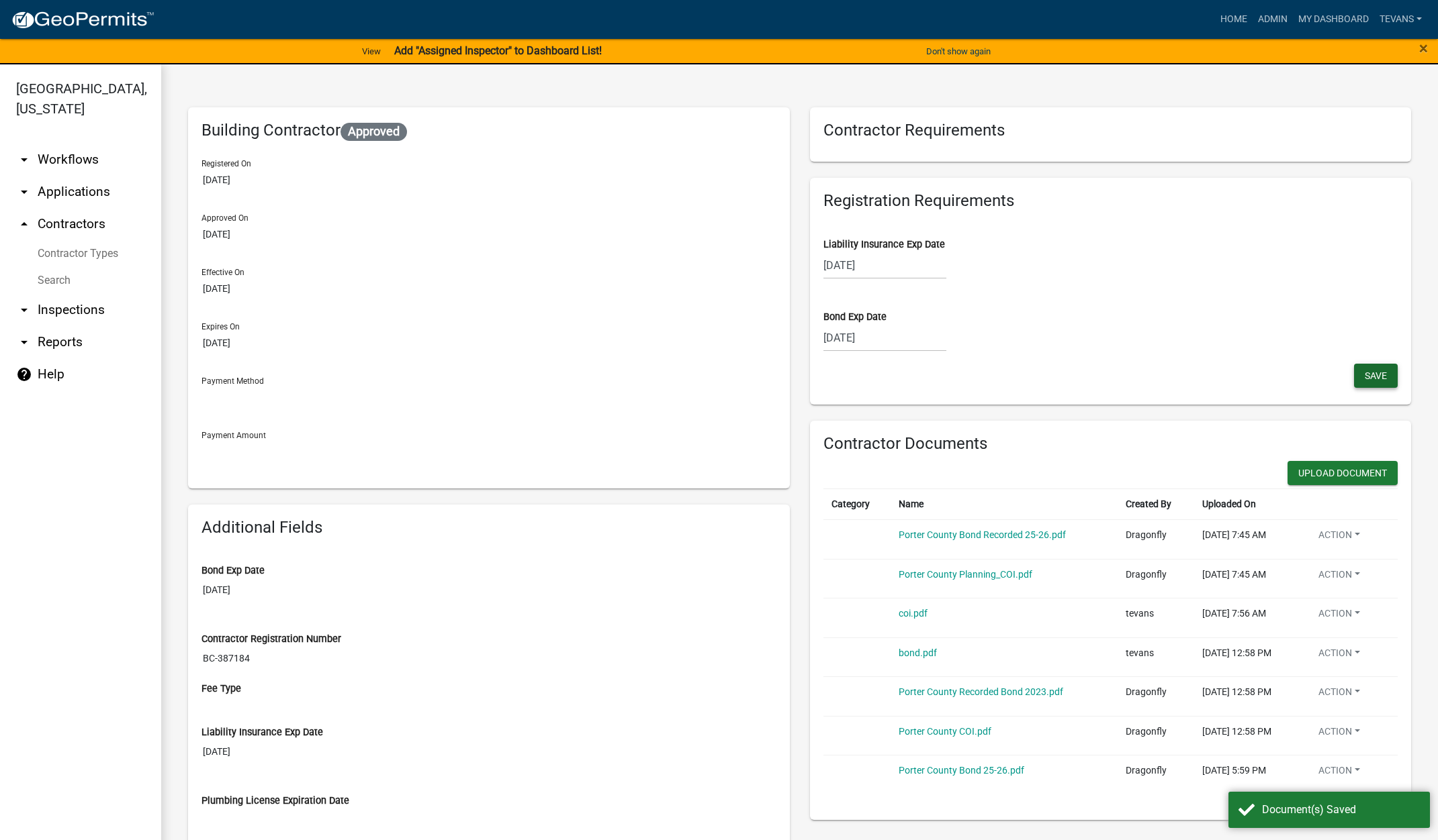
click at [1364, 380] on span "Save" at bounding box center [1375, 375] width 22 height 11
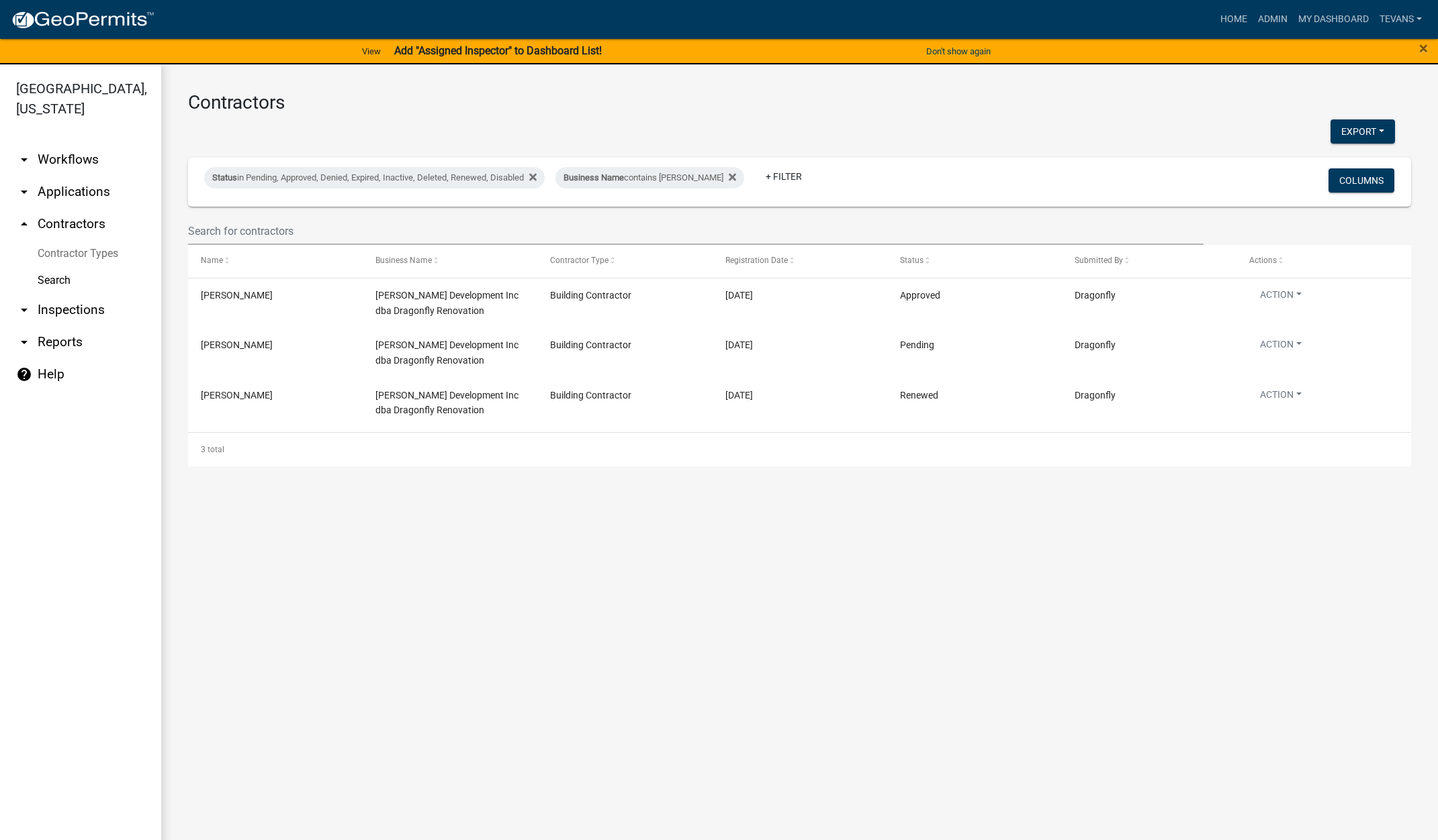
click at [63, 326] on link "arrow_drop_down Reports" at bounding box center [80, 342] width 161 height 32
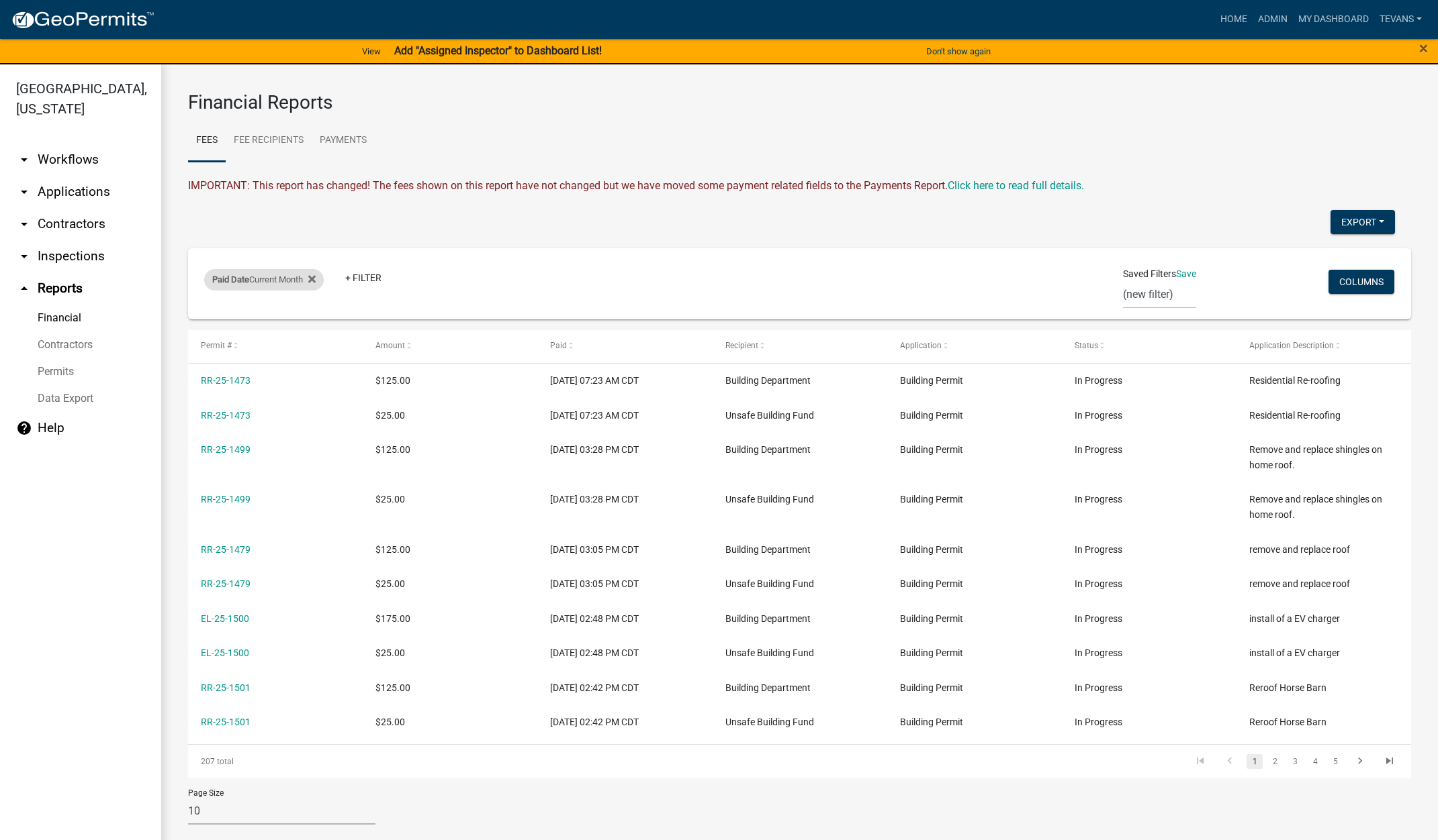
click at [264, 283] on div "Paid Date Current Month" at bounding box center [264, 280] width 120 height 22
select select "this_1_months"
click at [264, 283] on div "Paid Date Current Month" at bounding box center [264, 280] width 120 height 22
click at [348, 138] on link "Payments" at bounding box center [342, 141] width 63 height 43
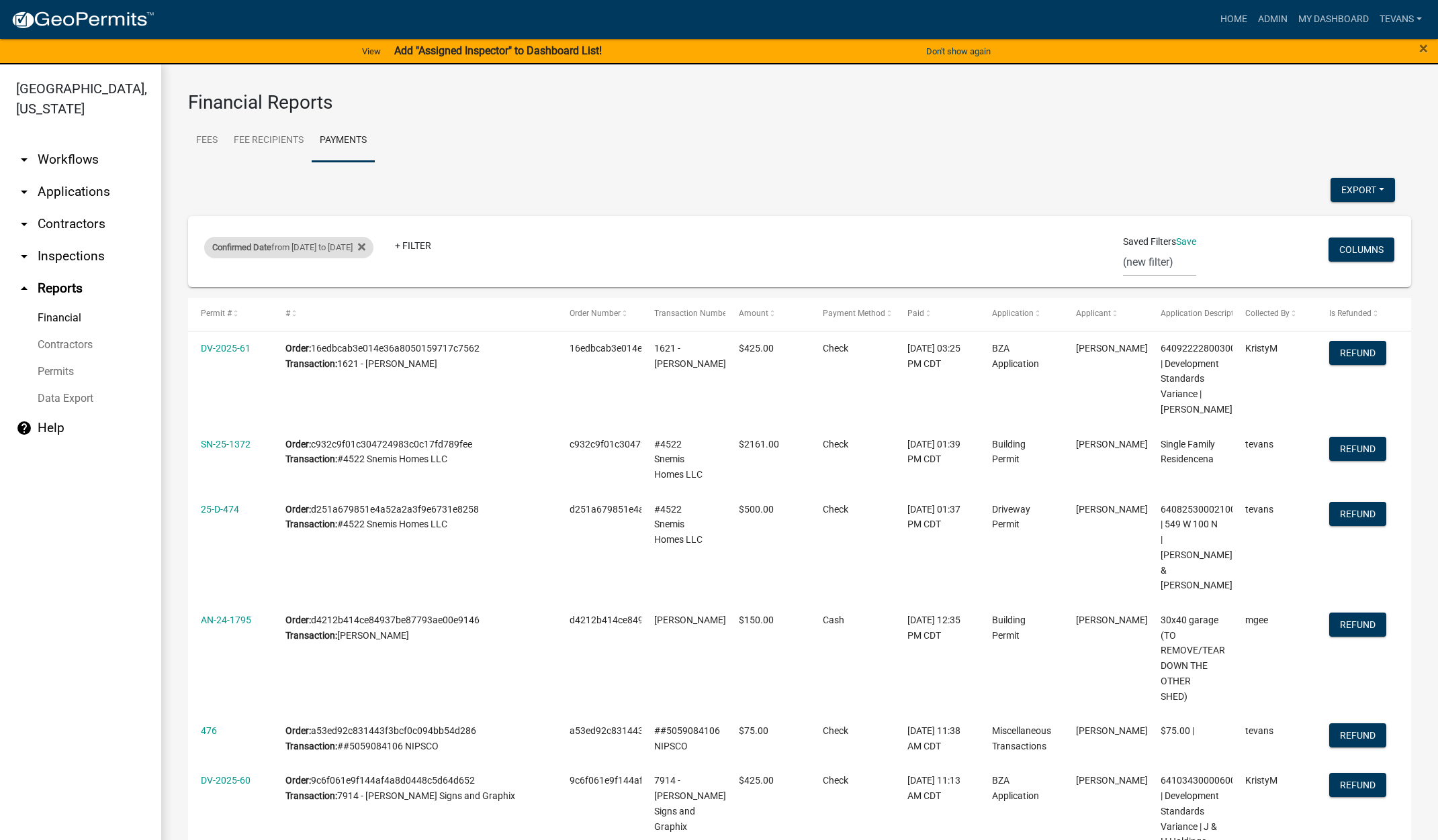
click at [343, 254] on div "Confirmed Date from 08/12/2025 to 08/12/2025" at bounding box center [289, 248] width 170 height 22
select select "custom"
click at [368, 354] on input "2025-08-12" at bounding box center [312, 355] width 135 height 28
type input "2025-08-13"
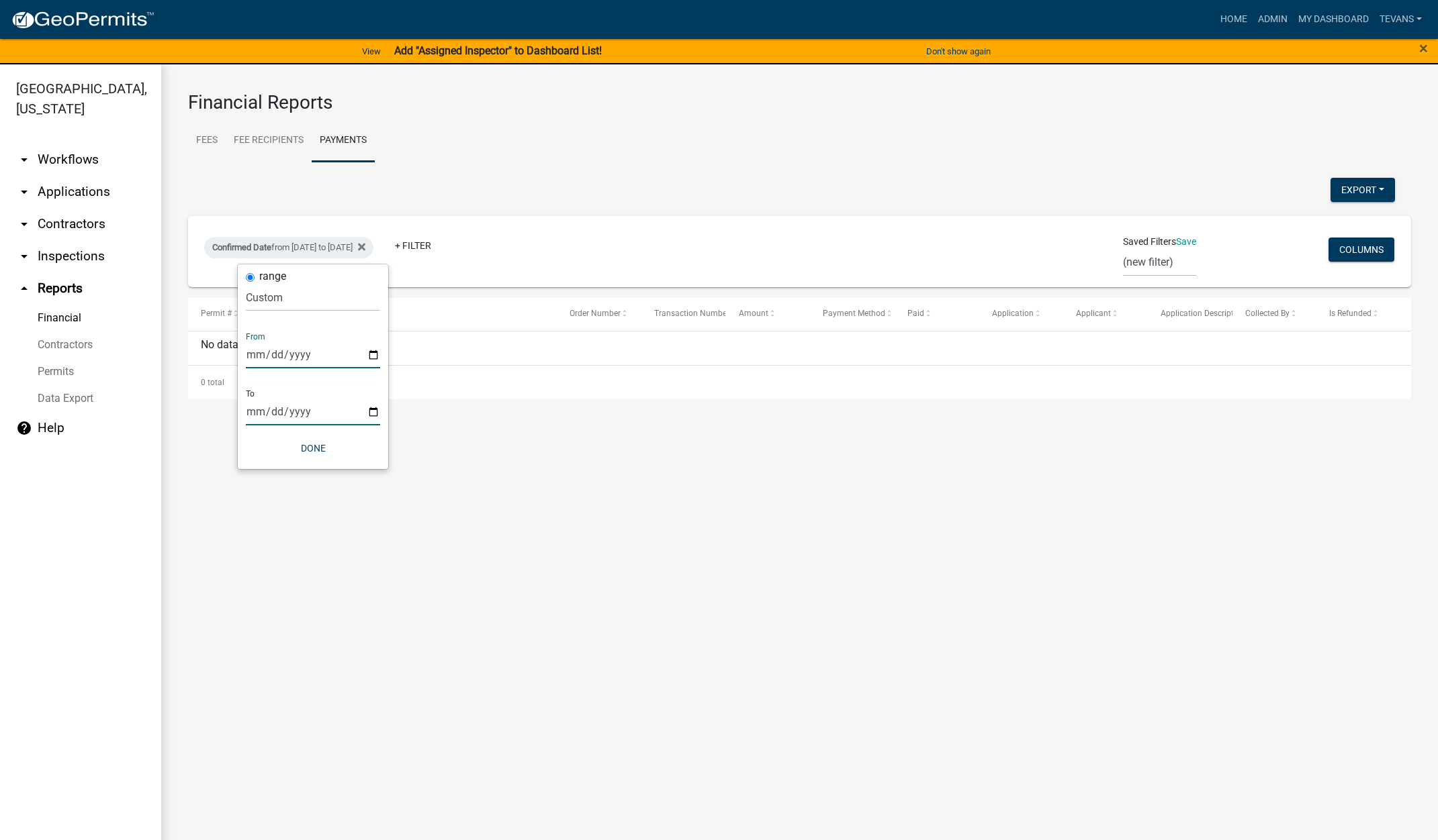
click at [375, 407] on input "2025-08-12" at bounding box center [312, 412] width 135 height 28
type input "2025-08-13"
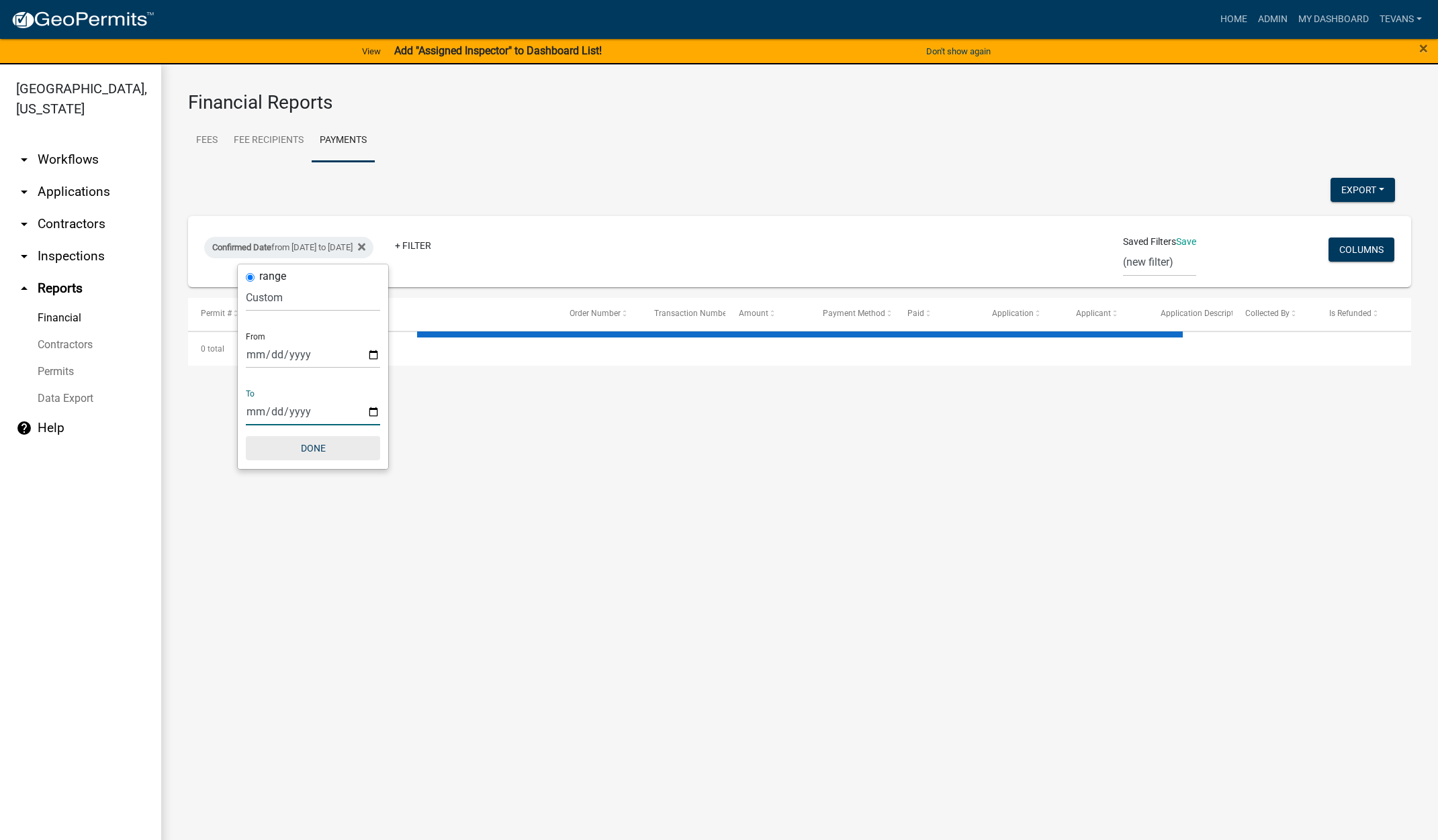
click at [321, 448] on button "Done" at bounding box center [312, 448] width 135 height 24
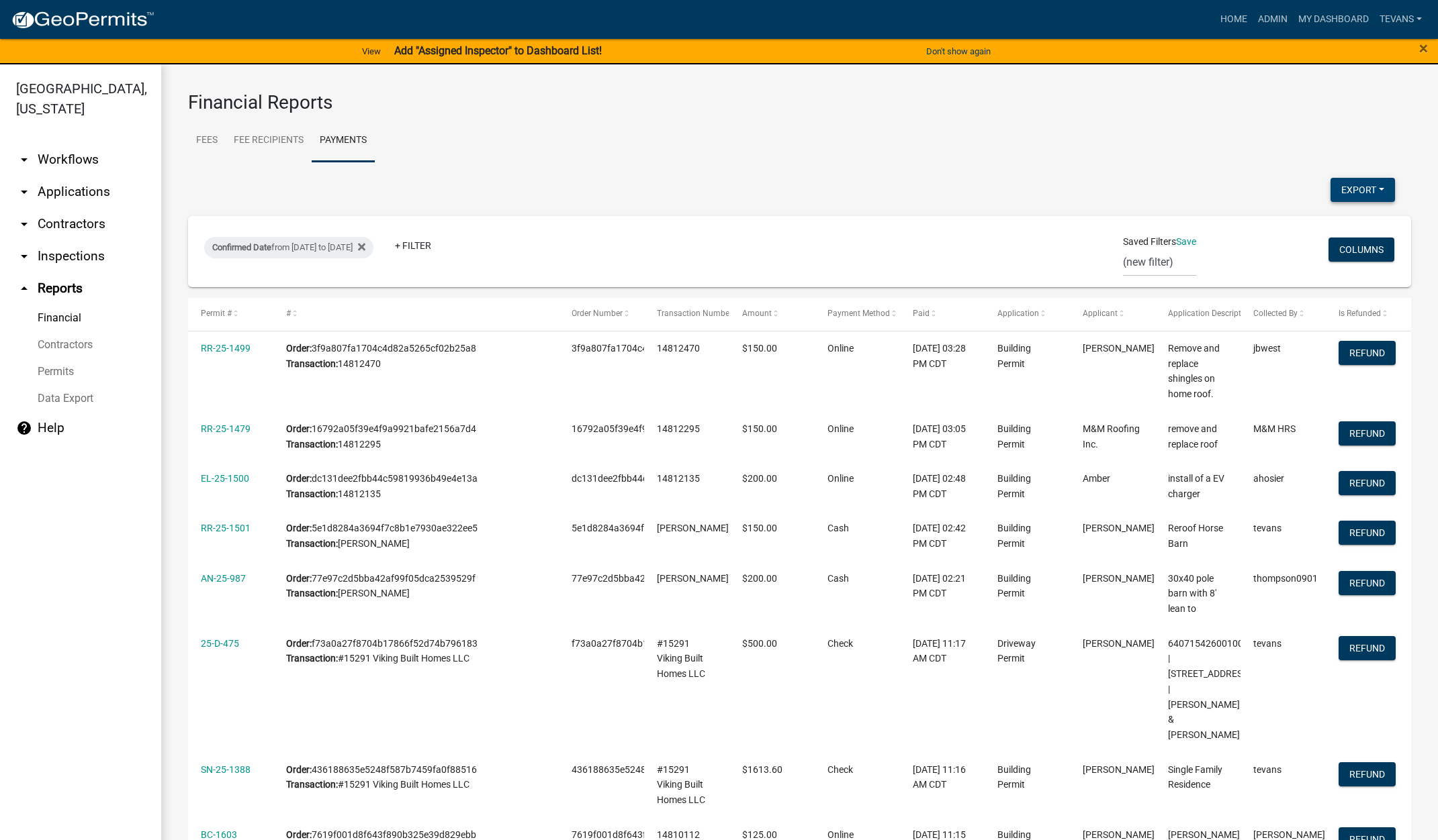
click at [1347, 186] on button "Export" at bounding box center [1362, 190] width 65 height 24
click at [1298, 222] on button "Excel Format (.xlsx)" at bounding box center [1332, 224] width 126 height 32
click at [1424, 46] on span "×" at bounding box center [1423, 48] width 9 height 19
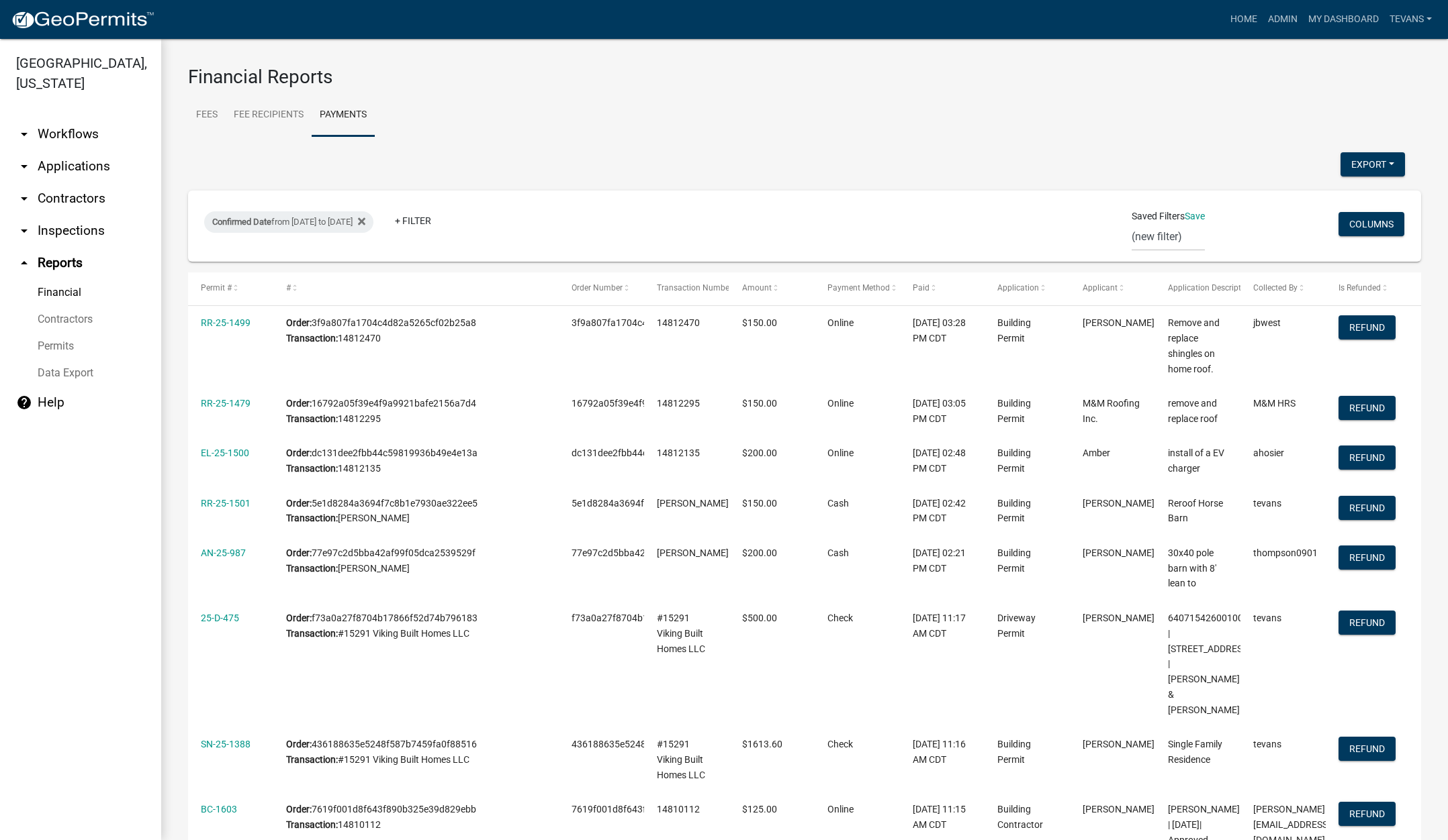
click at [61, 183] on link "arrow_drop_down Contractors" at bounding box center [80, 199] width 161 height 32
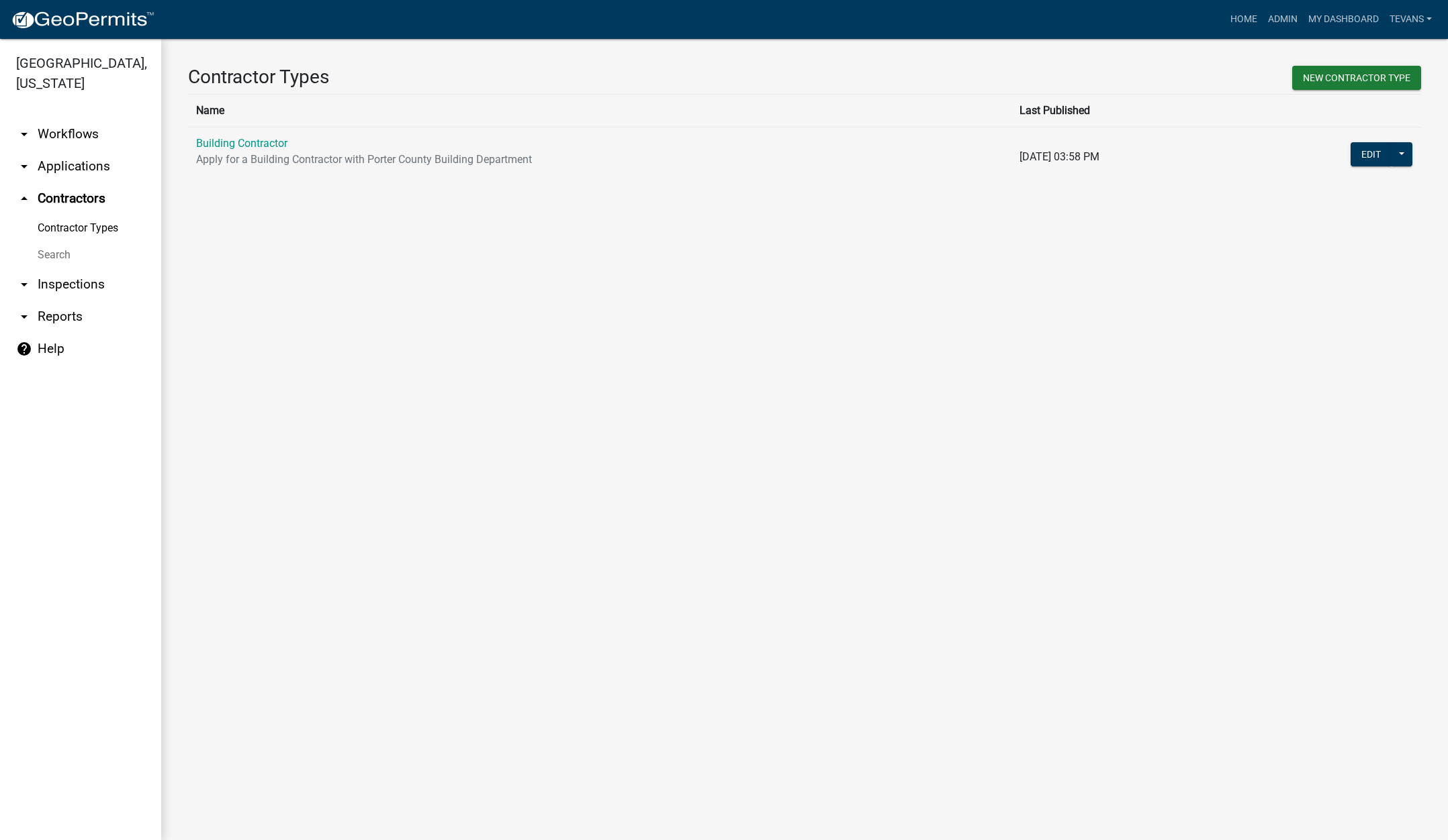
click at [50, 241] on link "Search" at bounding box center [80, 254] width 161 height 27
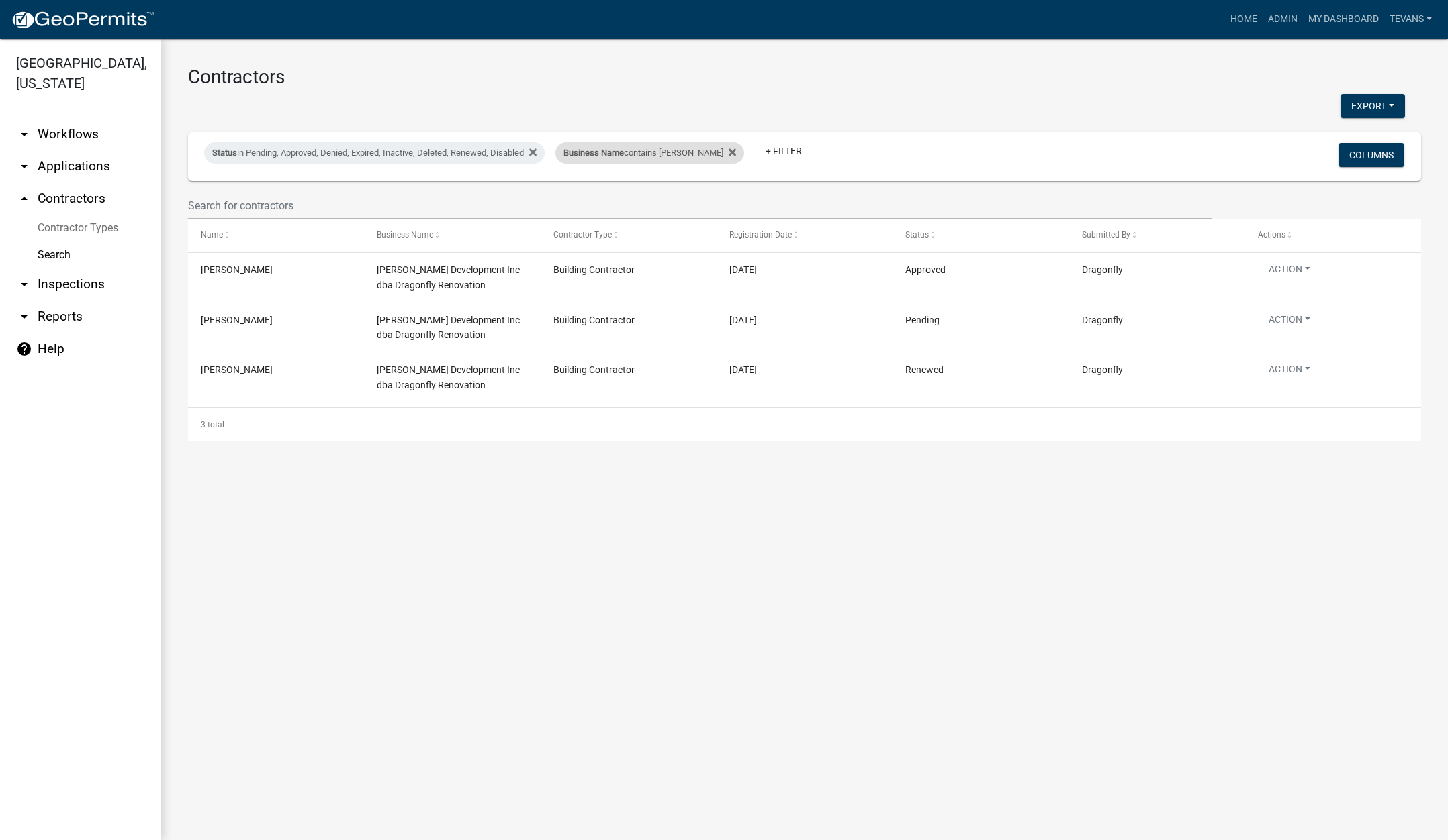
click at [584, 161] on div "Business Name contains ruiz" at bounding box center [649, 154] width 189 height 22
click at [603, 200] on input "ruiz" at bounding box center [634, 204] width 123 height 28
click at [603, 199] on input "ruiz" at bounding box center [634, 204] width 123 height 28
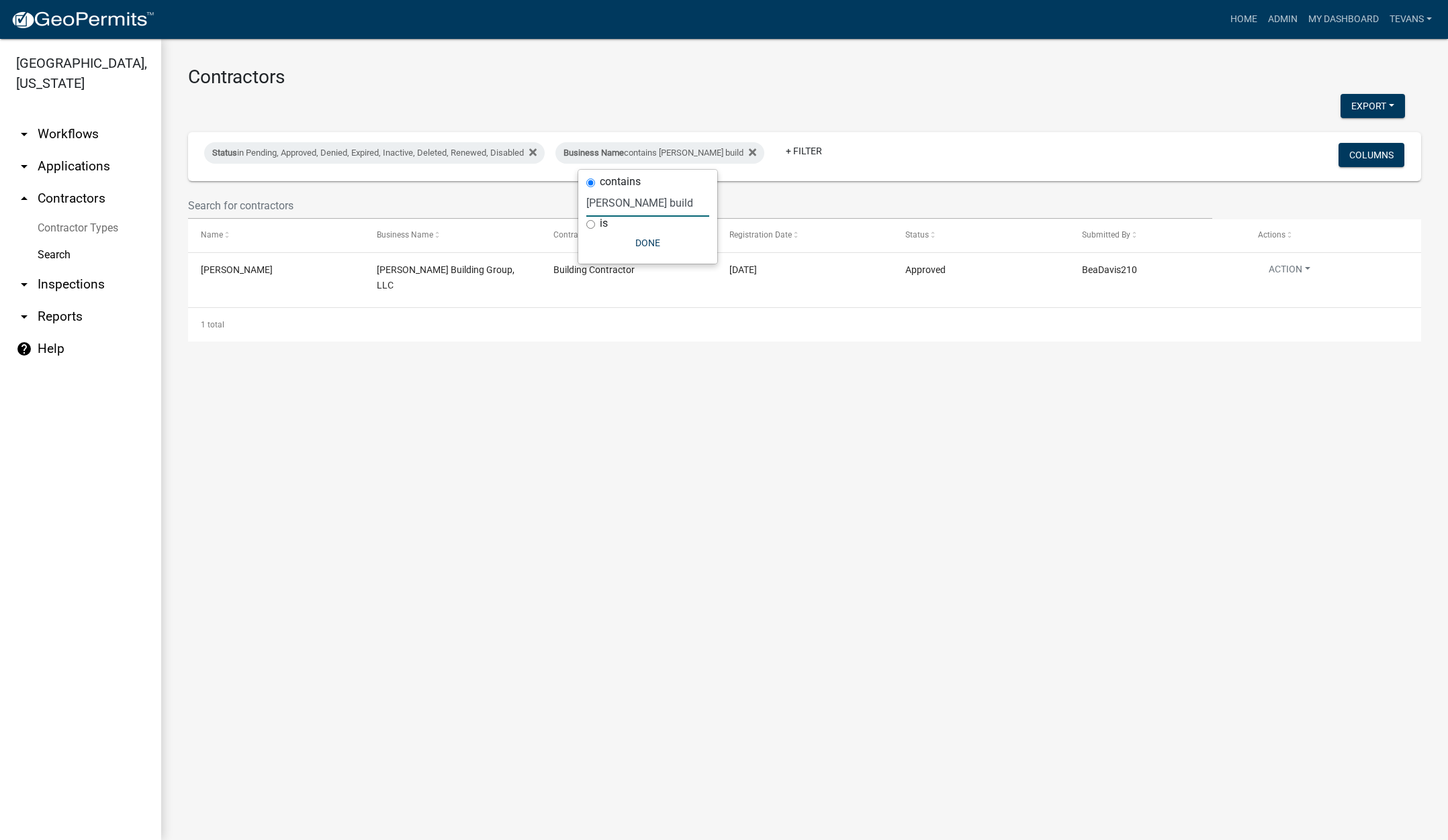
type input "davis build"
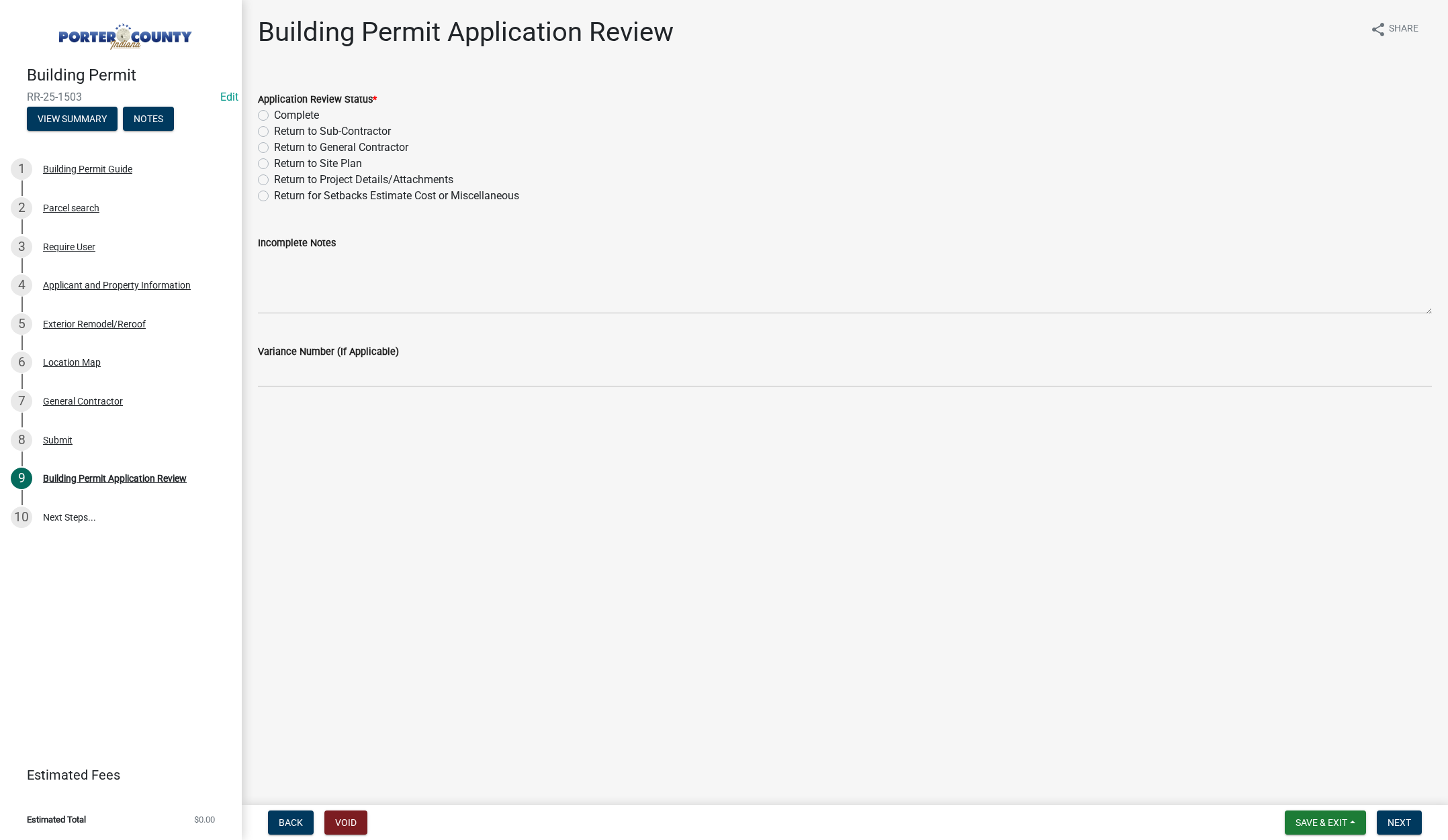
click at [274, 114] on label "Complete" at bounding box center [296, 116] width 45 height 16
click at [274, 114] on input "Complete" at bounding box center [278, 112] width 9 height 9
radio input "true"
click at [1395, 818] on span "Next" at bounding box center [1399, 823] width 24 height 11
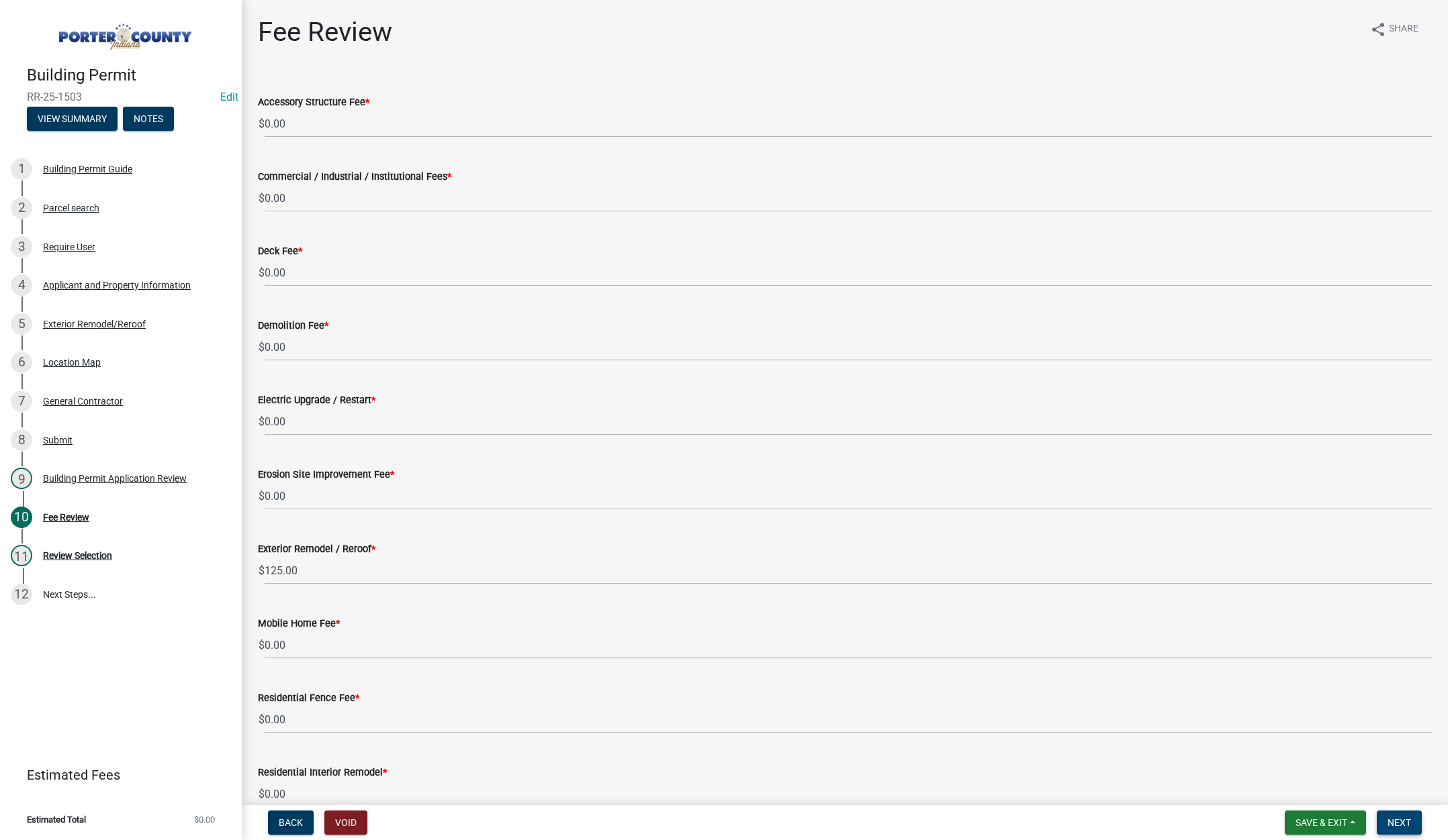
click at [1399, 819] on span "Next" at bounding box center [1399, 823] width 24 height 11
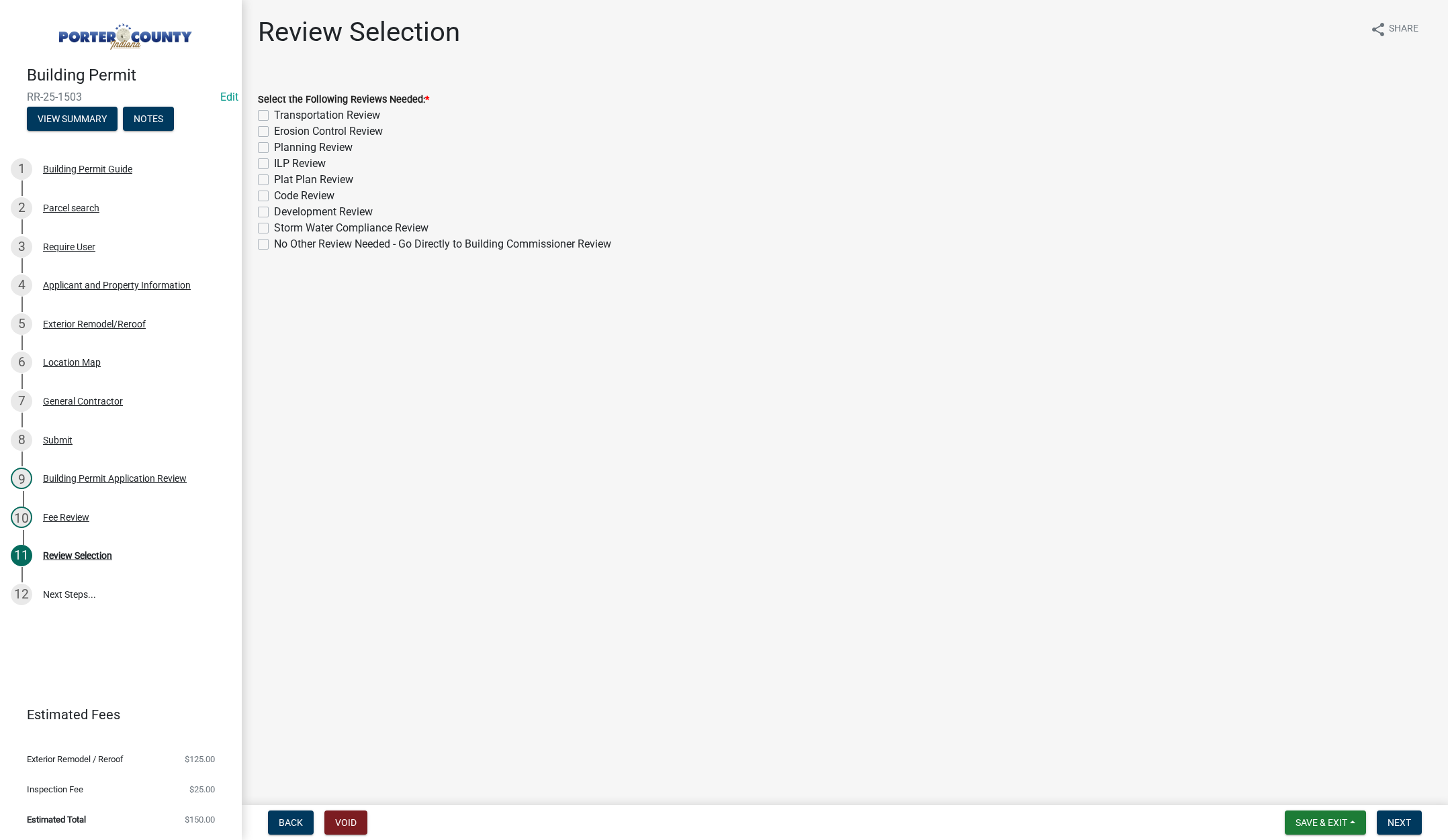
click at [274, 242] on label "No Other Review Needed - Go Directly to Building Commissioner Review" at bounding box center [443, 244] width 337 height 16
click at [274, 242] on input "No Other Review Needed - Go Directly to Building Commissioner Review" at bounding box center [278, 240] width 9 height 9
checkbox input "true"
checkbox input "false"
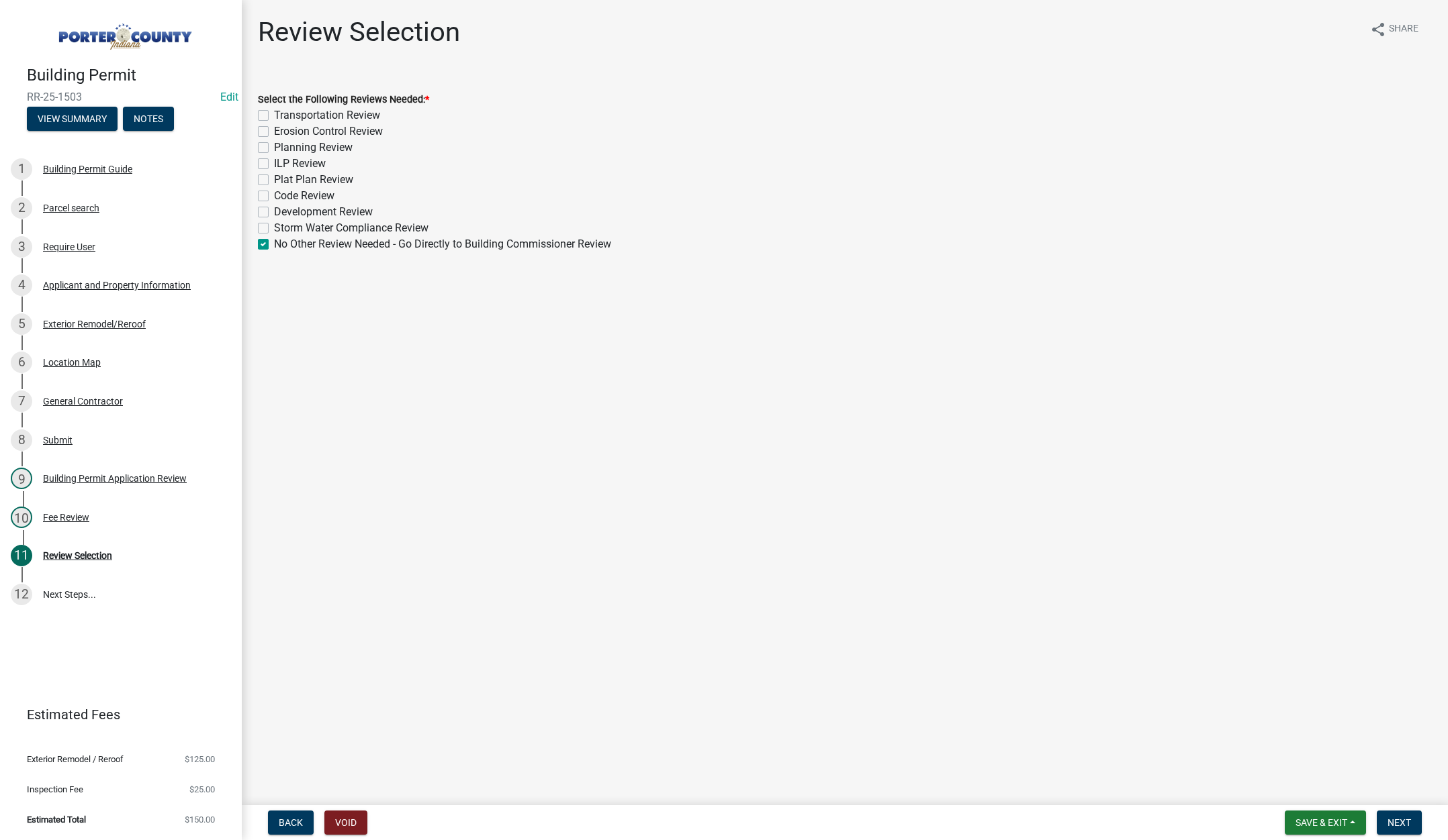
checkbox input "false"
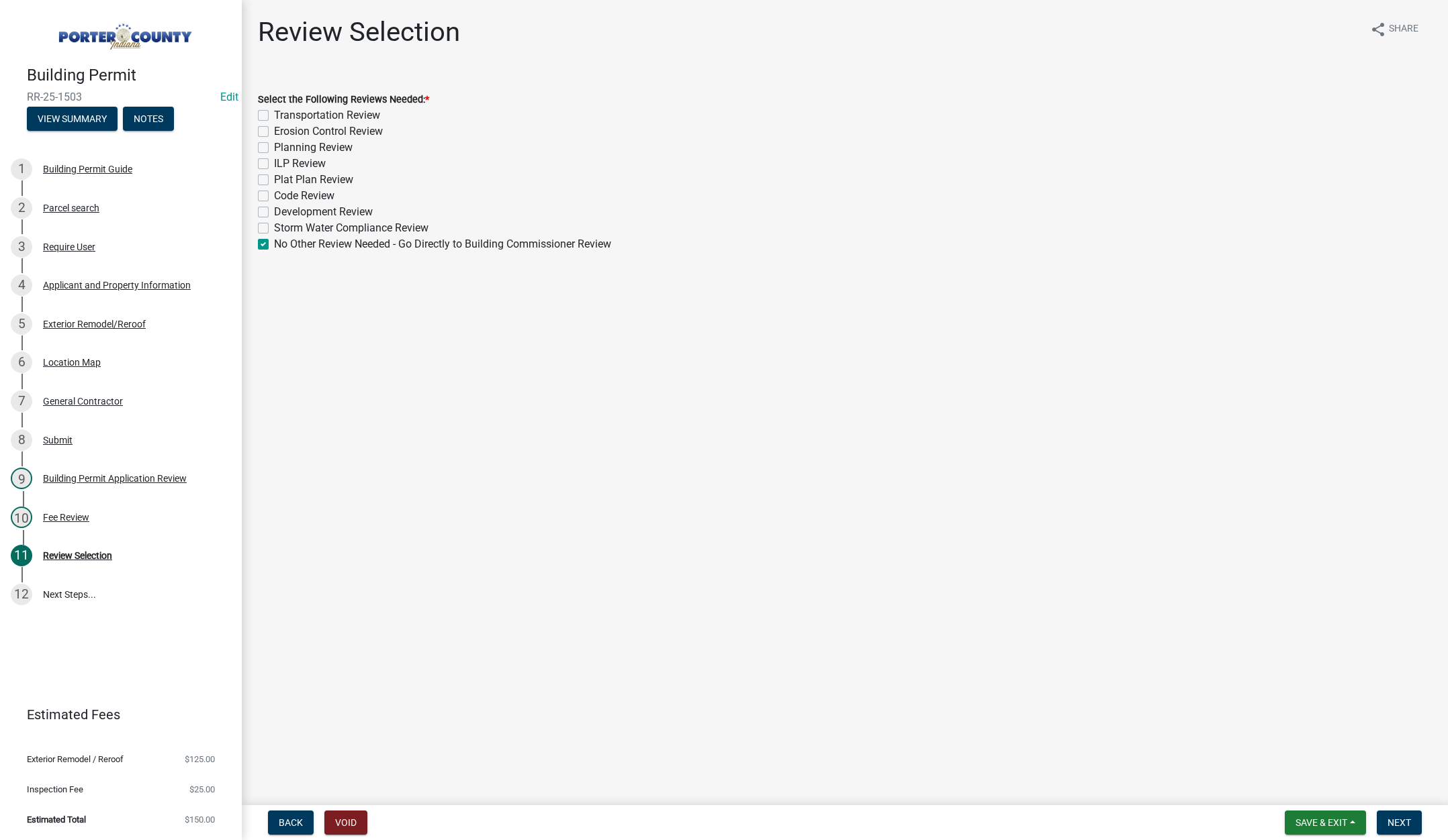
checkbox input "false"
checkbox input "true"
click at [1387, 816] on button "Next" at bounding box center [1398, 823] width 45 height 24
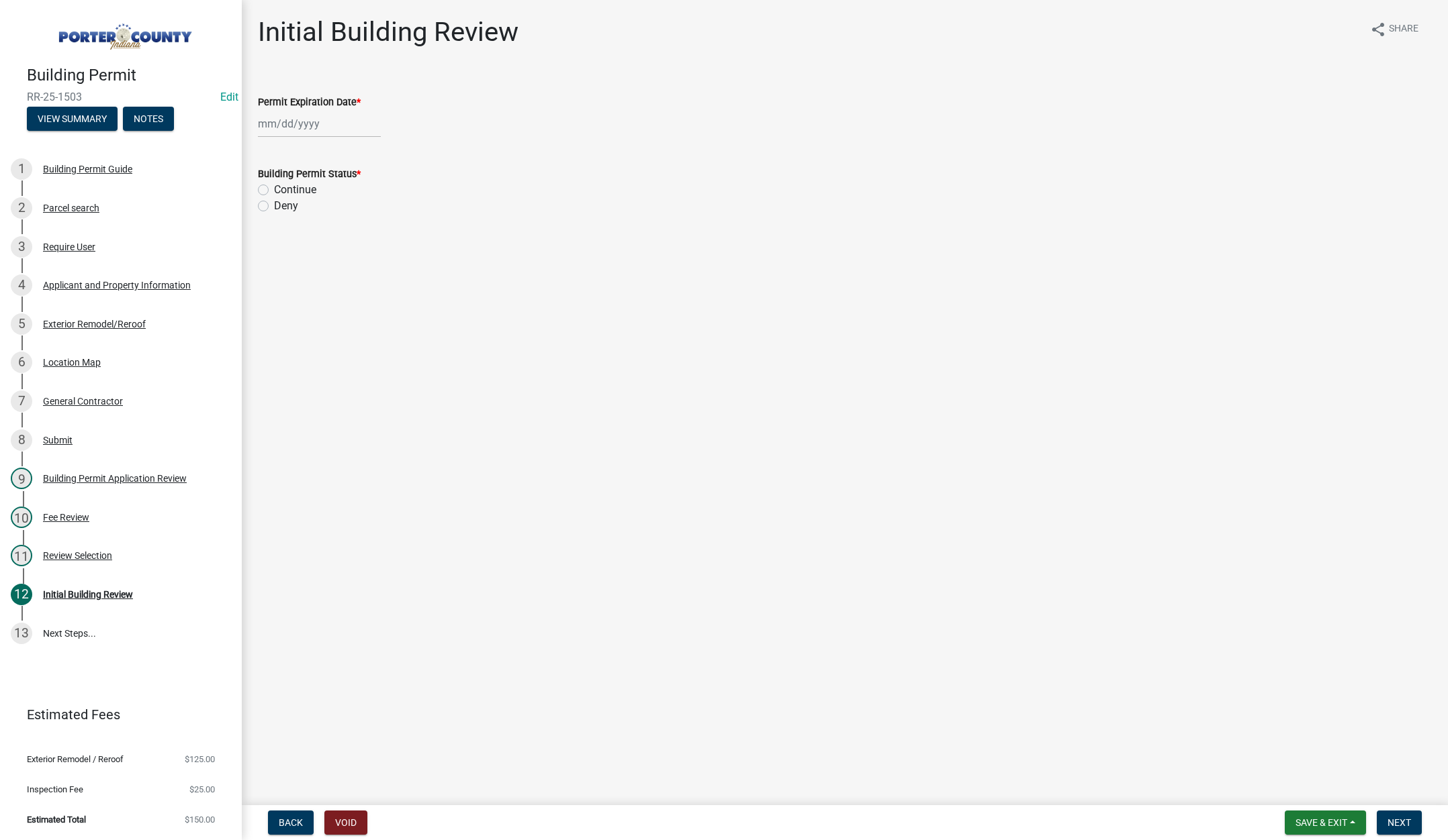
select select "8"
click at [337, 126] on div "[PERSON_NAME] Feb Mar Apr [PERSON_NAME][DATE] Oct Nov [DATE] 1526 1527 1528 152…" at bounding box center [318, 124] width 123 height 28
click at [370, 155] on select "1525 1526 1527 1528 1529 1530 1531 1532 1533 1534 1535 1536 1537 1538 1539 1540…" at bounding box center [363, 153] width 48 height 20
select select "2026"
click at [339, 143] on select "1525 1526 1527 1528 1529 1530 1531 1532 1533 1534 1535 1536 1537 1538 1539 1540…" at bounding box center [363, 153] width 48 height 20
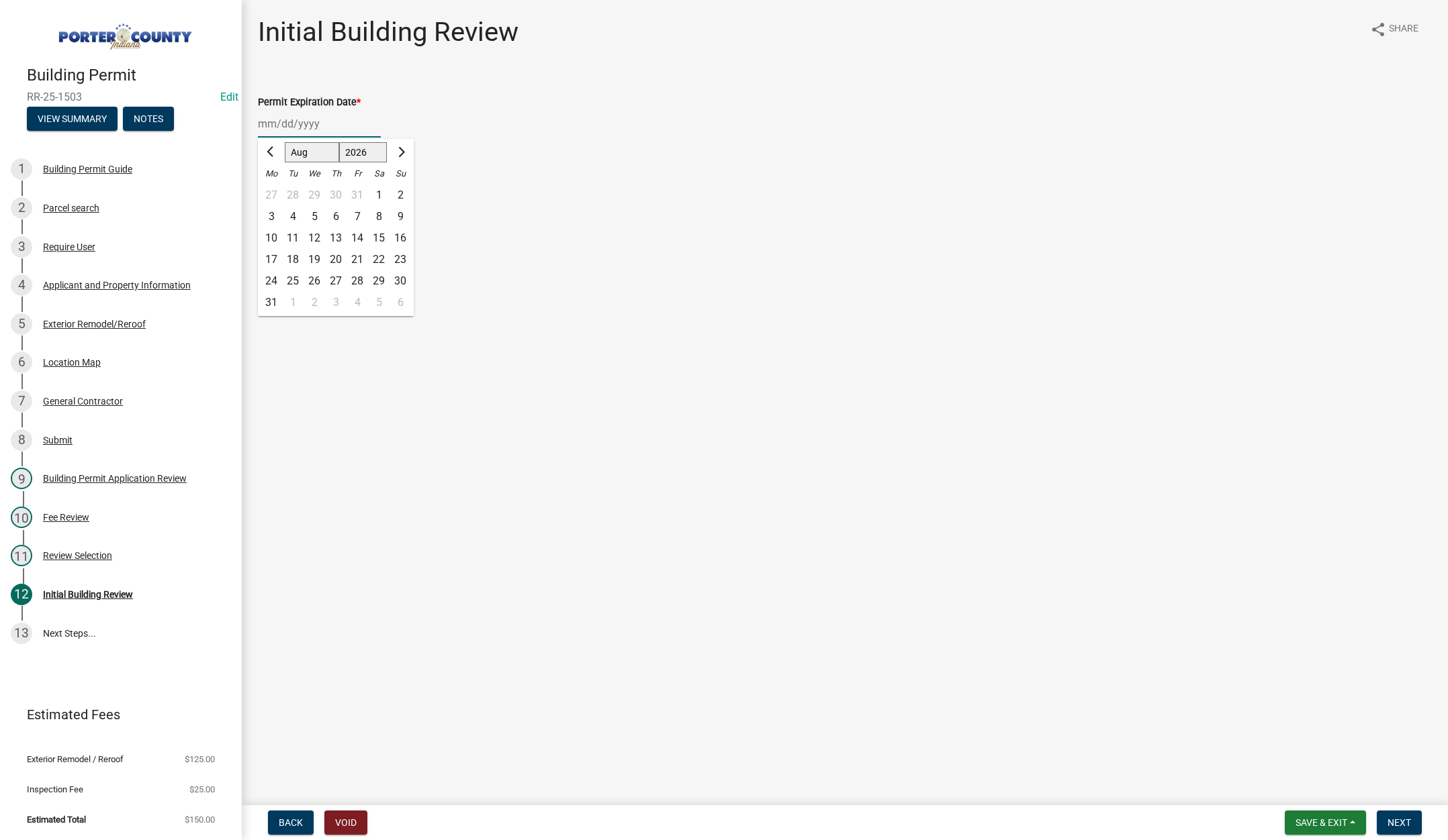
click at [356, 234] on div "14" at bounding box center [357, 238] width 22 height 22
type input "08/14/2026"
click at [274, 188] on label "Continue" at bounding box center [295, 190] width 42 height 16
click at [274, 188] on input "Continue" at bounding box center [278, 186] width 9 height 9
radio input "true"
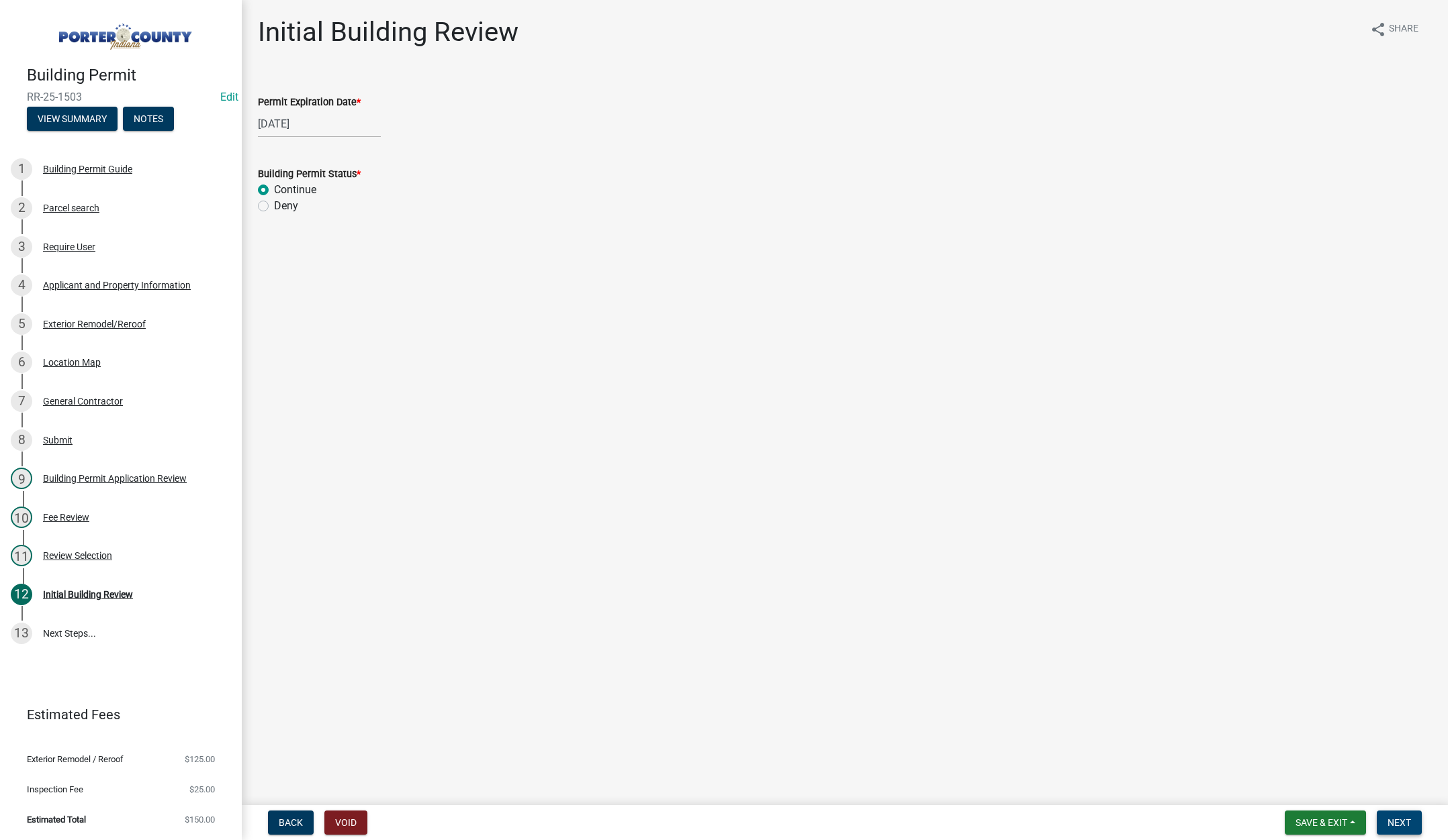
click at [1401, 818] on span "Next" at bounding box center [1399, 823] width 24 height 11
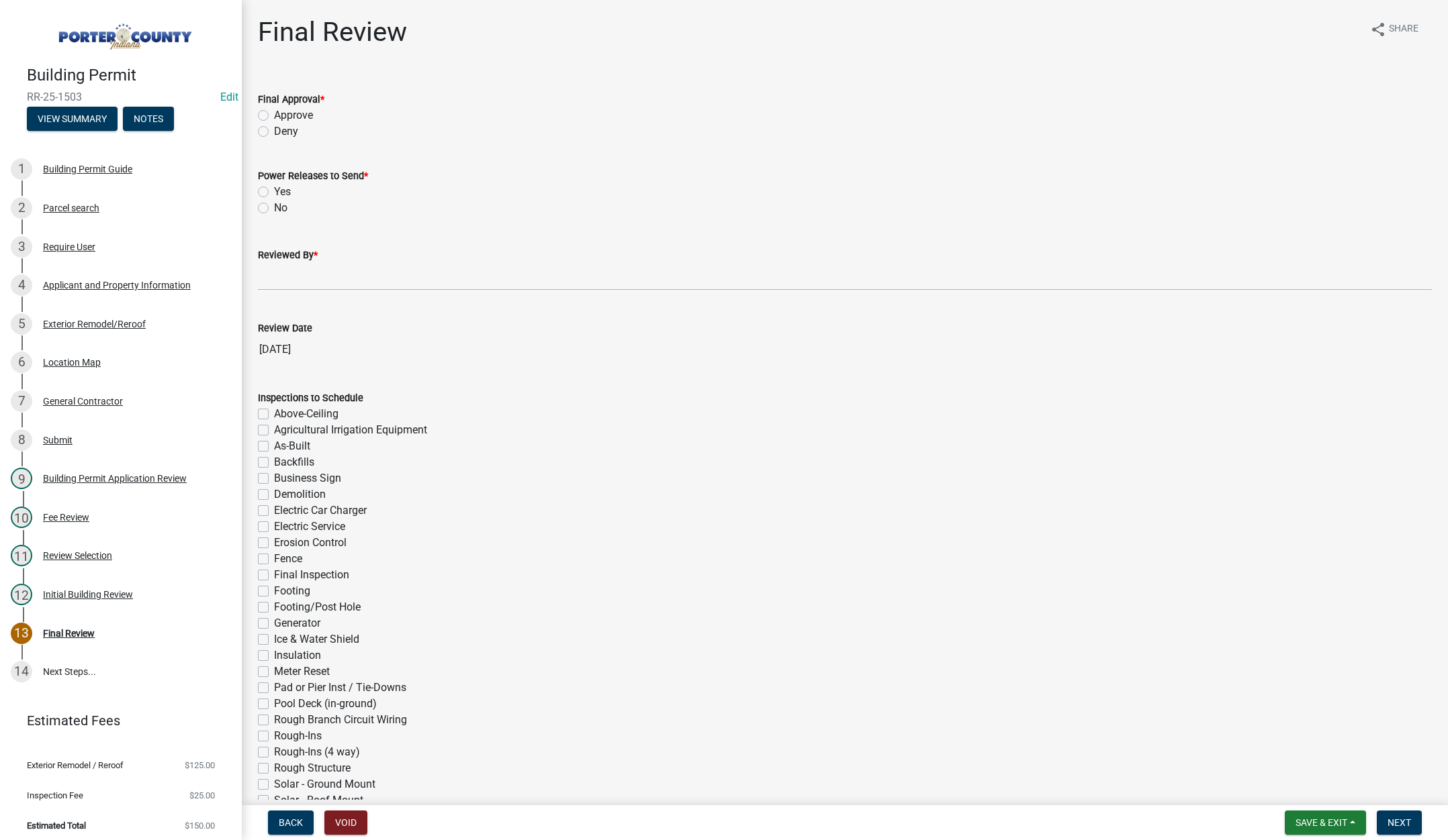
click at [274, 112] on label "Approve" at bounding box center [293, 116] width 39 height 16
click at [274, 112] on input "Approve" at bounding box center [278, 112] width 9 height 9
radio input "true"
click at [274, 207] on label "No" at bounding box center [280, 209] width 13 height 16
click at [274, 207] on input "No" at bounding box center [278, 205] width 9 height 9
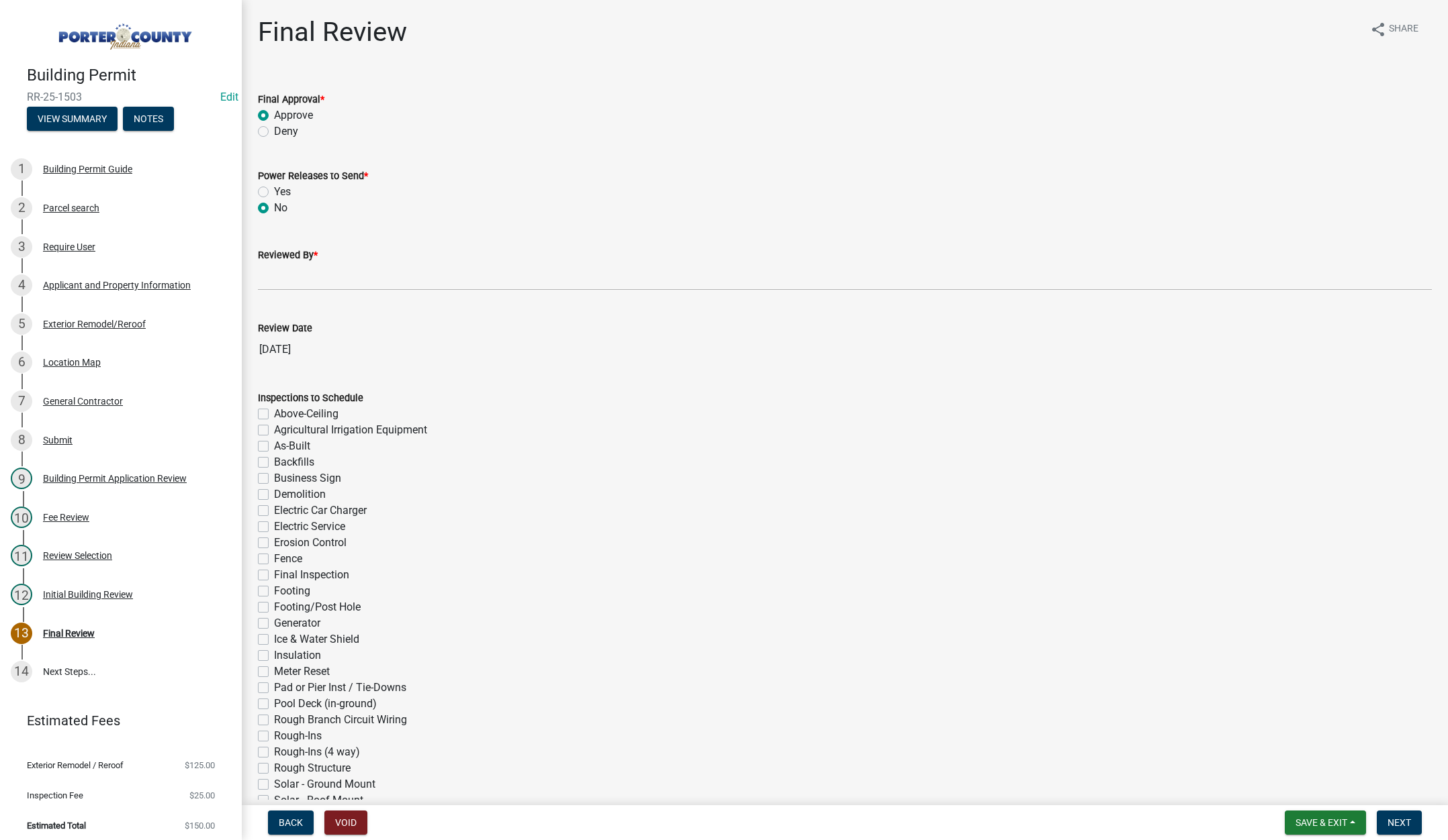
radio input "true"
click at [292, 280] on input "Reviewed By *" at bounding box center [844, 277] width 1174 height 28
type input "Tami"
click at [1396, 822] on span "Next" at bounding box center [1399, 823] width 24 height 11
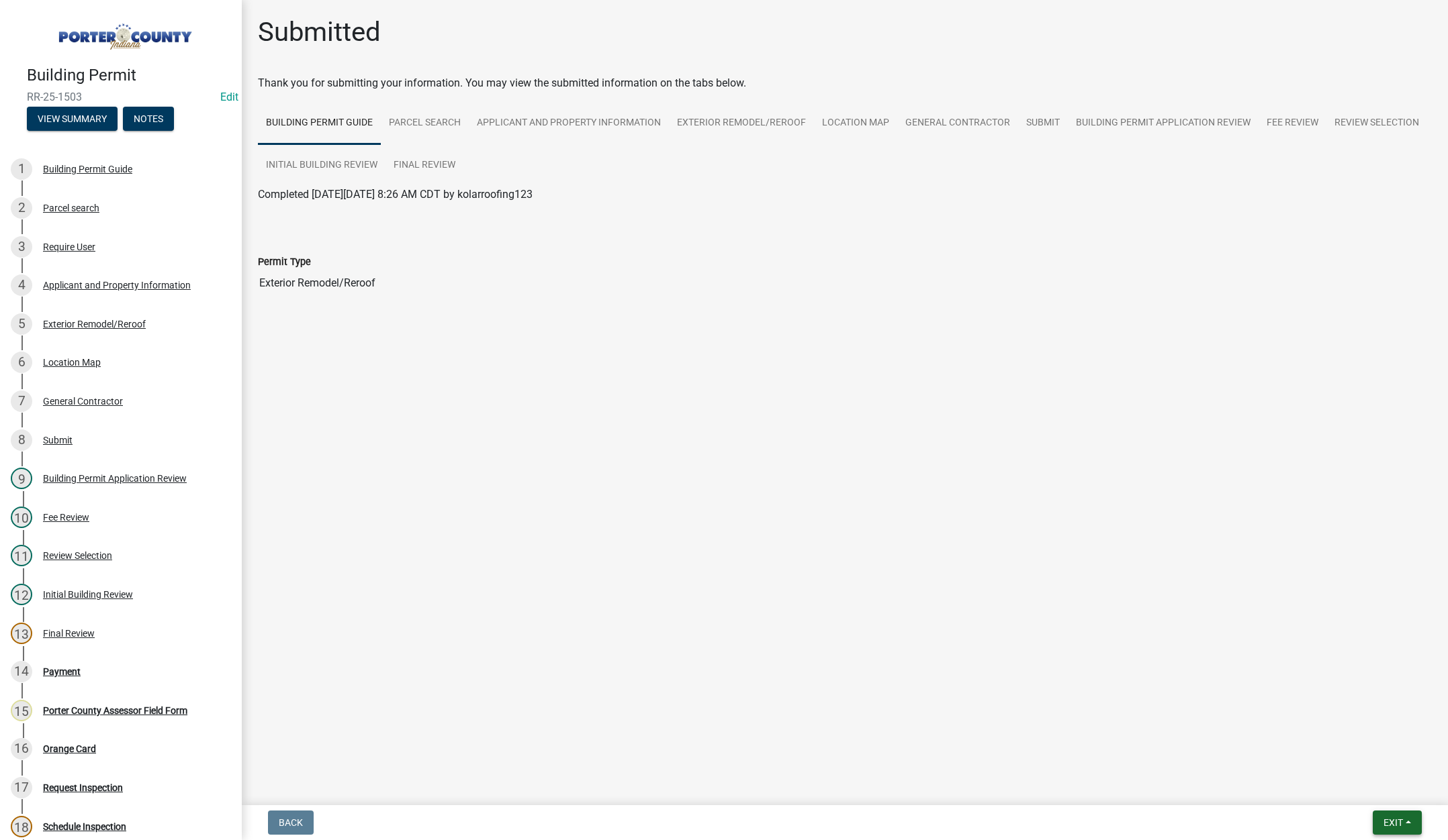
click at [1394, 820] on span "Exit" at bounding box center [1393, 823] width 20 height 11
click at [1374, 795] on button "Save & Exit" at bounding box center [1368, 788] width 108 height 32
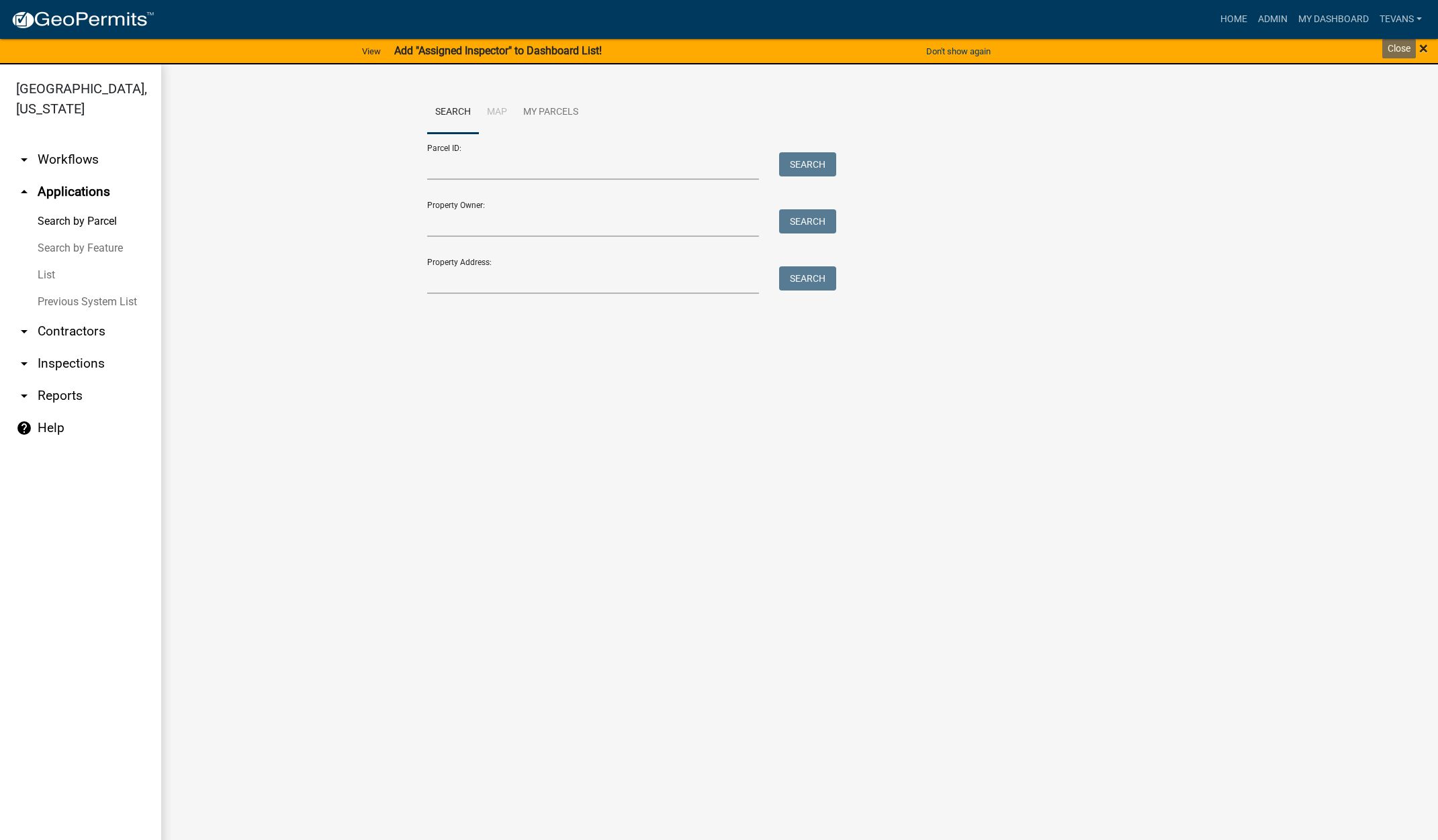
click at [1423, 46] on span "×" at bounding box center [1423, 48] width 9 height 19
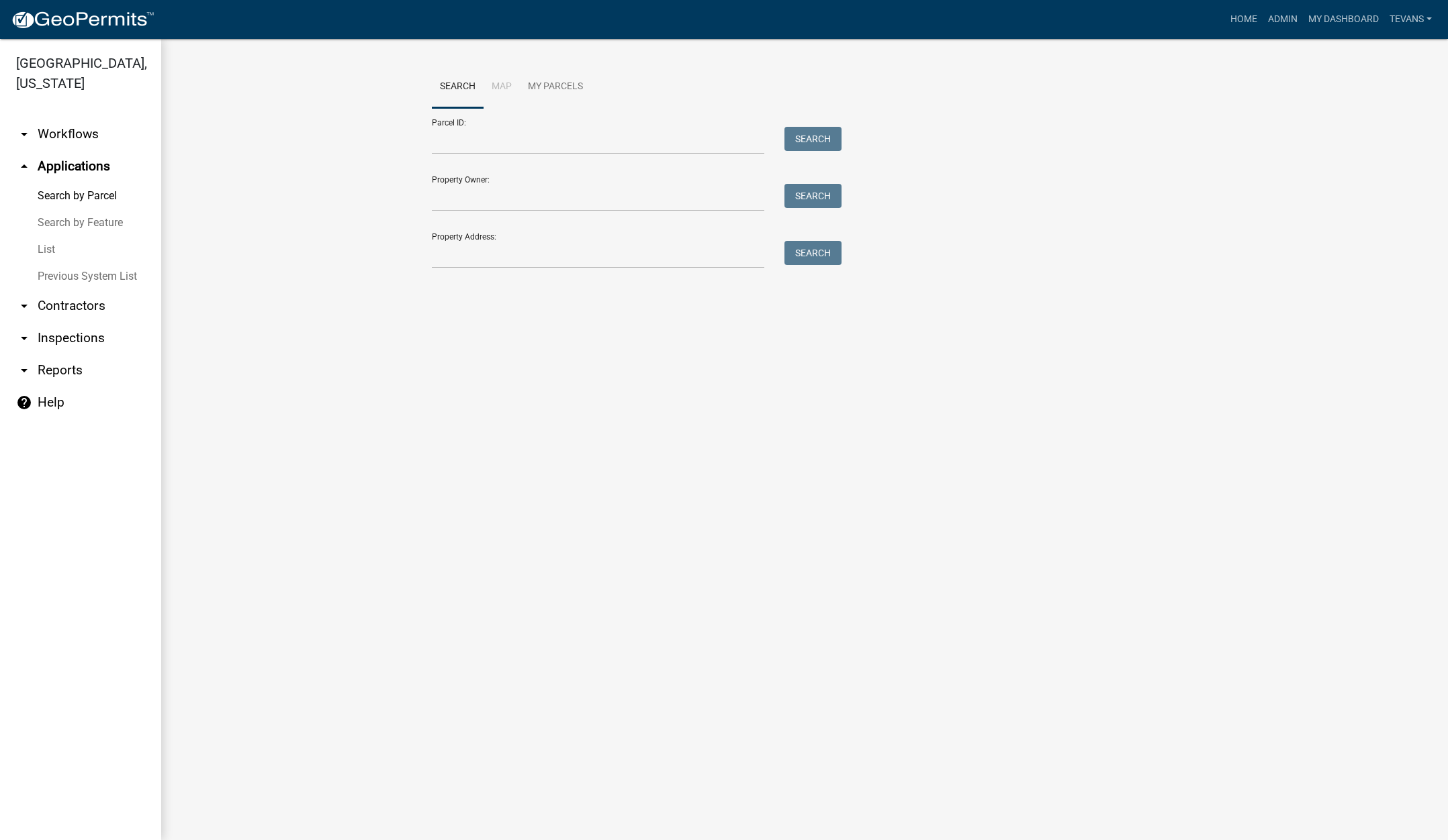
click at [321, 319] on main "Search Map My Parcels Parcel ID: Search Property Owner: Search Property Address…" at bounding box center [803, 439] width 1286 height 801
click at [292, 504] on main "Search Map My Parcels Parcel ID: Search Property Owner: Search Property Address…" at bounding box center [803, 439] width 1286 height 801
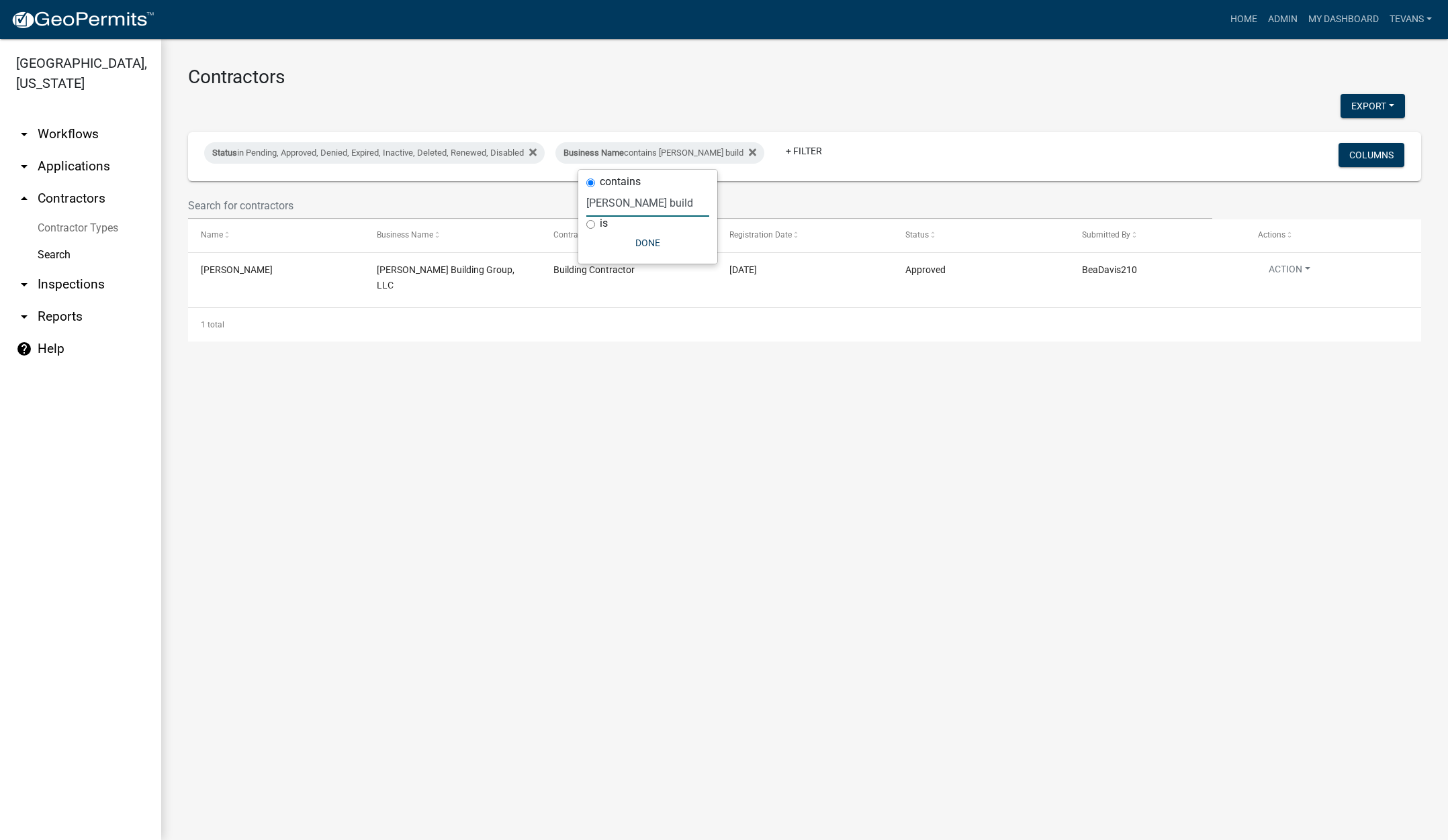
click at [658, 202] on input "[PERSON_NAME] build" at bounding box center [647, 204] width 123 height 28
click at [658, 202] on input "davis build" at bounding box center [647, 204] width 123 height 28
click at [656, 201] on input "davis build" at bounding box center [647, 204] width 123 height 28
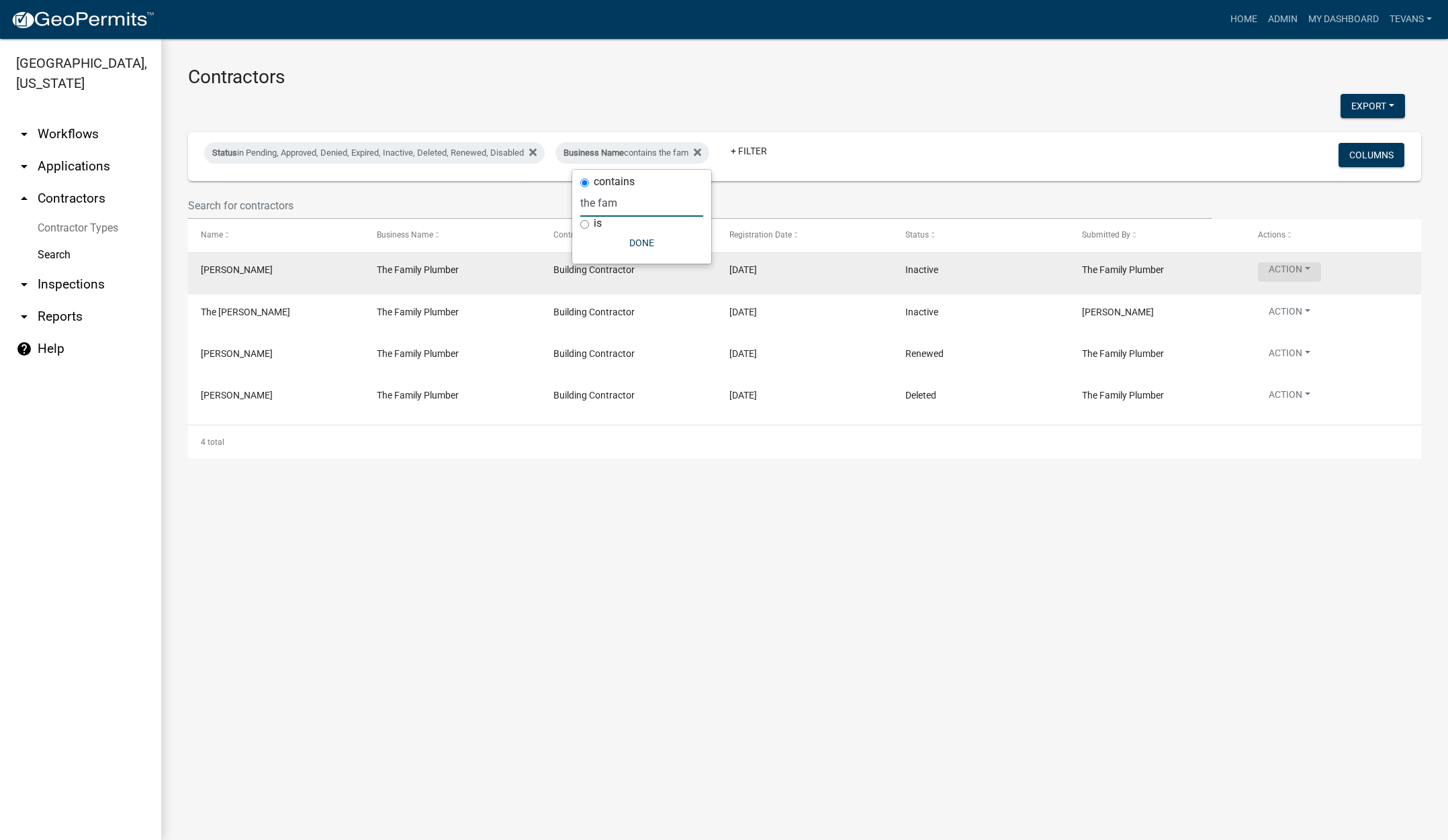
type input "the fam"
click at [1279, 270] on button "Action" at bounding box center [1288, 272] width 63 height 20
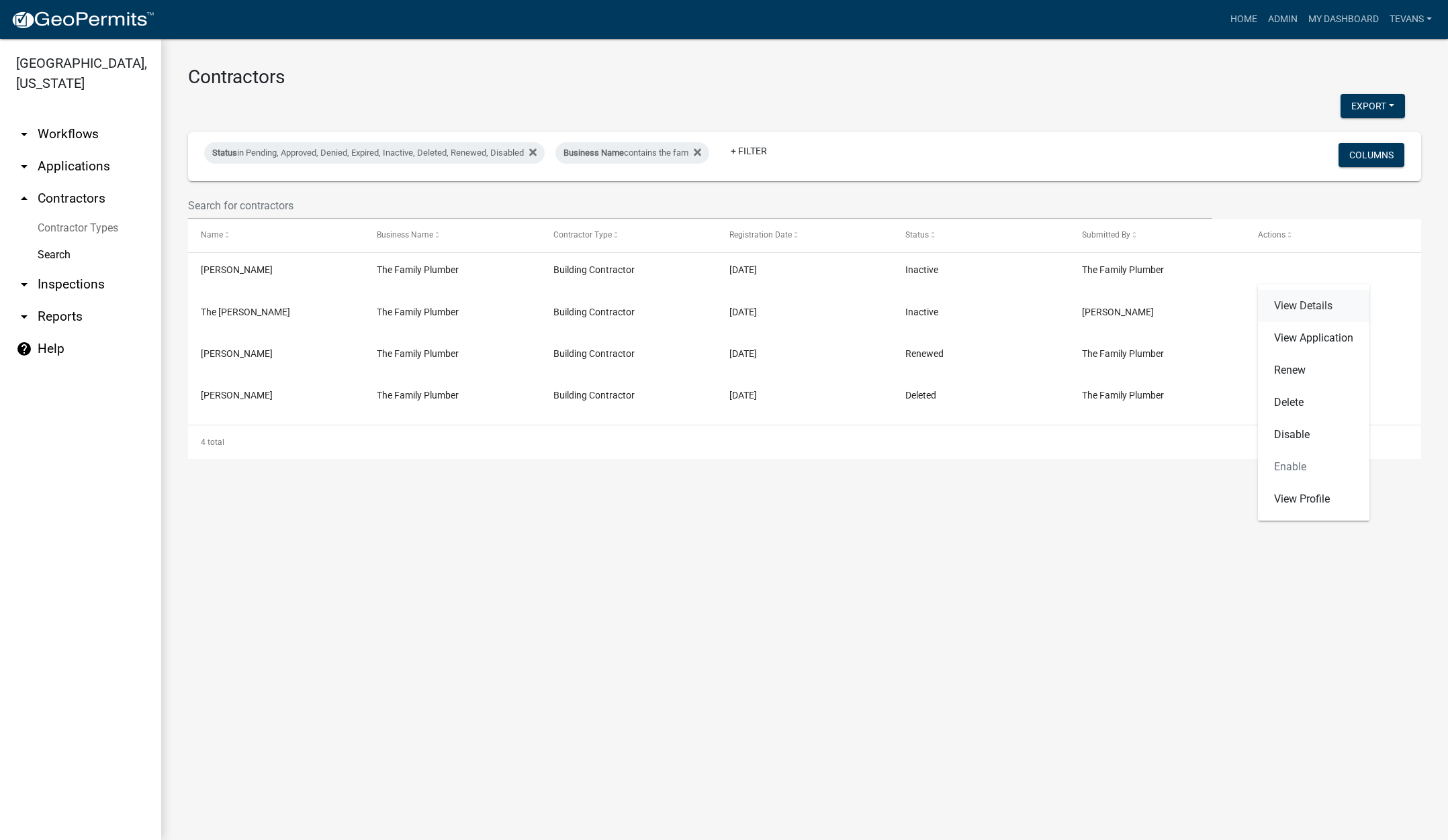
click at [1292, 303] on link "View Details" at bounding box center [1313, 306] width 112 height 32
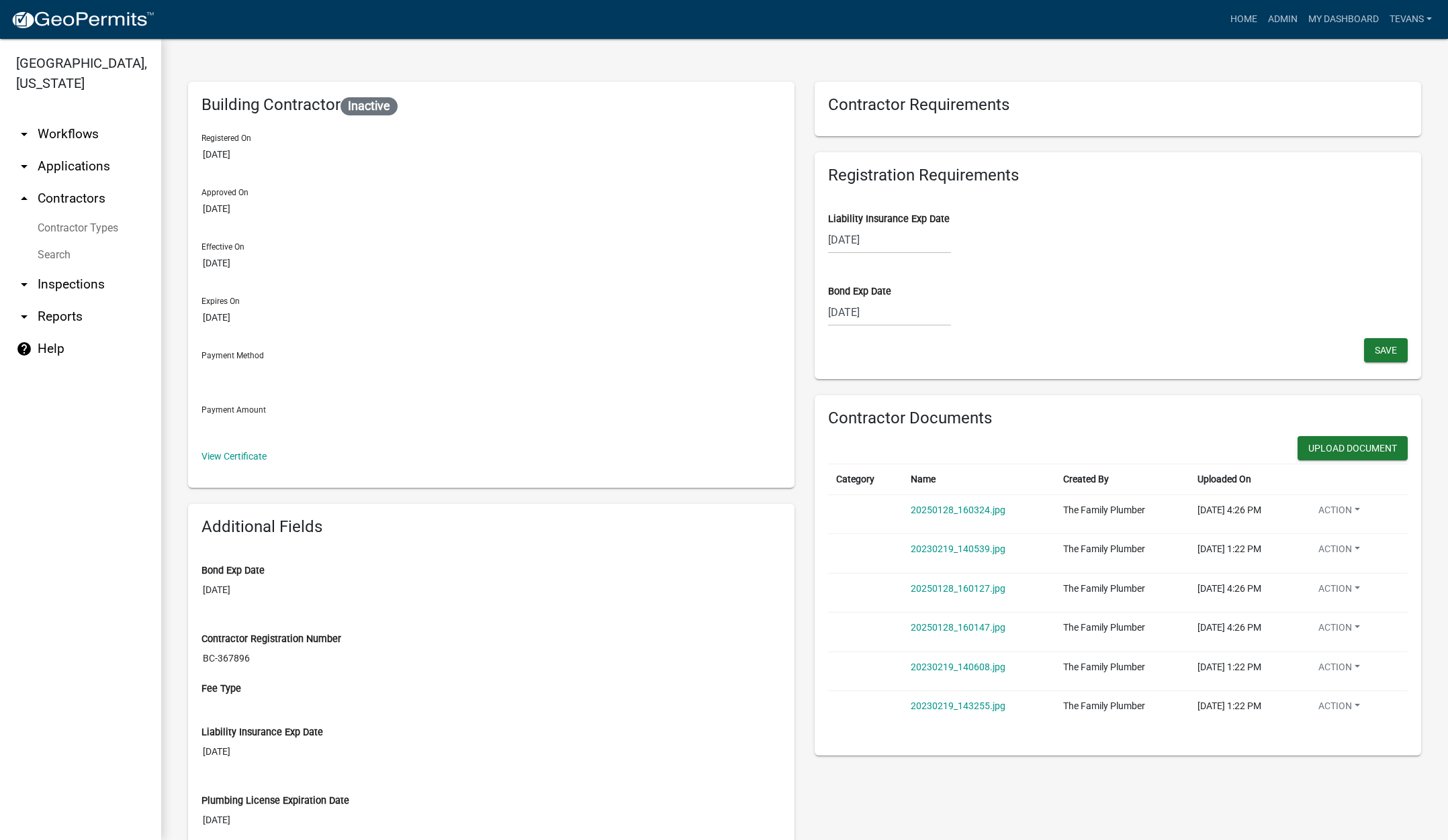
click at [904, 306] on div "07/29/2025" at bounding box center [889, 312] width 123 height 28
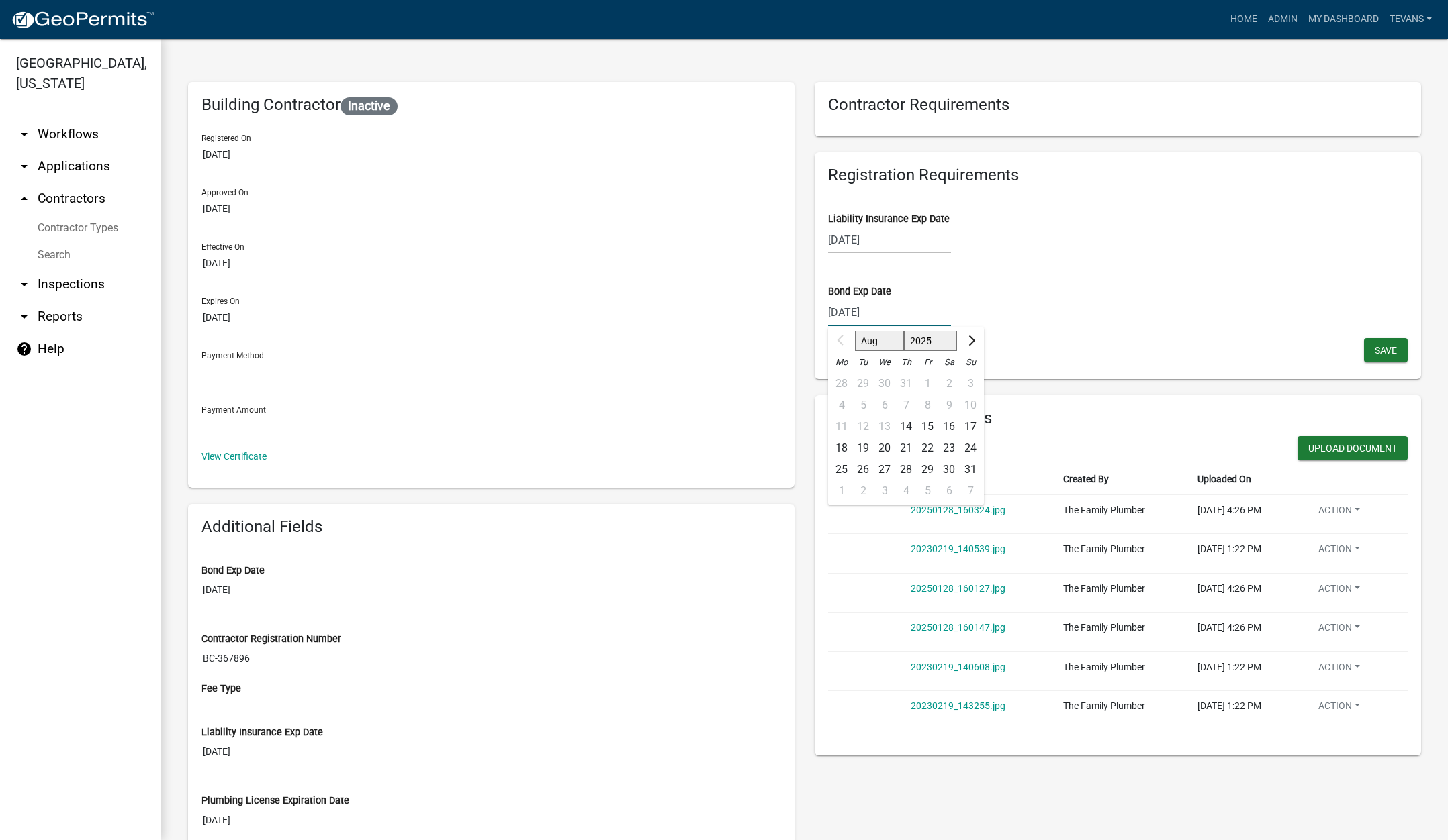
click at [933, 339] on select "2025 2026 2027 2028 2029 2030 2031 2032 2033 2034 2035 2036 2037 2038 2039 2040…" at bounding box center [931, 341] width 54 height 20
select select "2026"
click at [904, 331] on select "2025 2026 2027 2028 2029 2030 2031 2032 2033 2034 2035 2036 2037 2038 2039 2040…" at bounding box center [931, 341] width 54 height 20
click at [943, 468] on div "29" at bounding box center [949, 470] width 22 height 22
type input "08/29/2026"
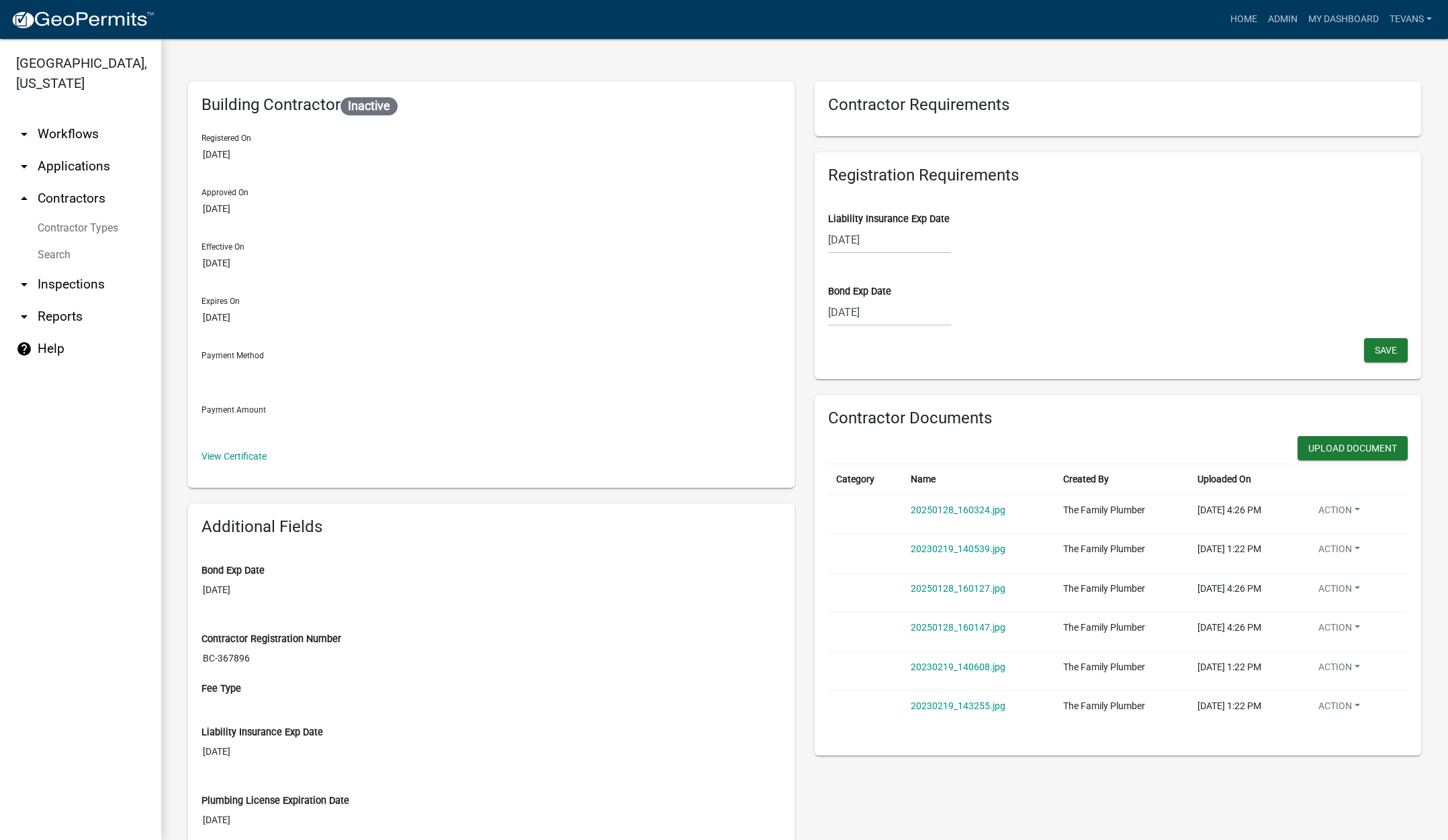
click at [906, 314] on div "08/29/2026" at bounding box center [889, 312] width 123 height 28
select select "8"
select select "2026"
click at [875, 338] on select "Jan Feb Mar Apr May Jun Jul Aug Sep Oct Nov Dec" at bounding box center [882, 341] width 54 height 20
select select "7"
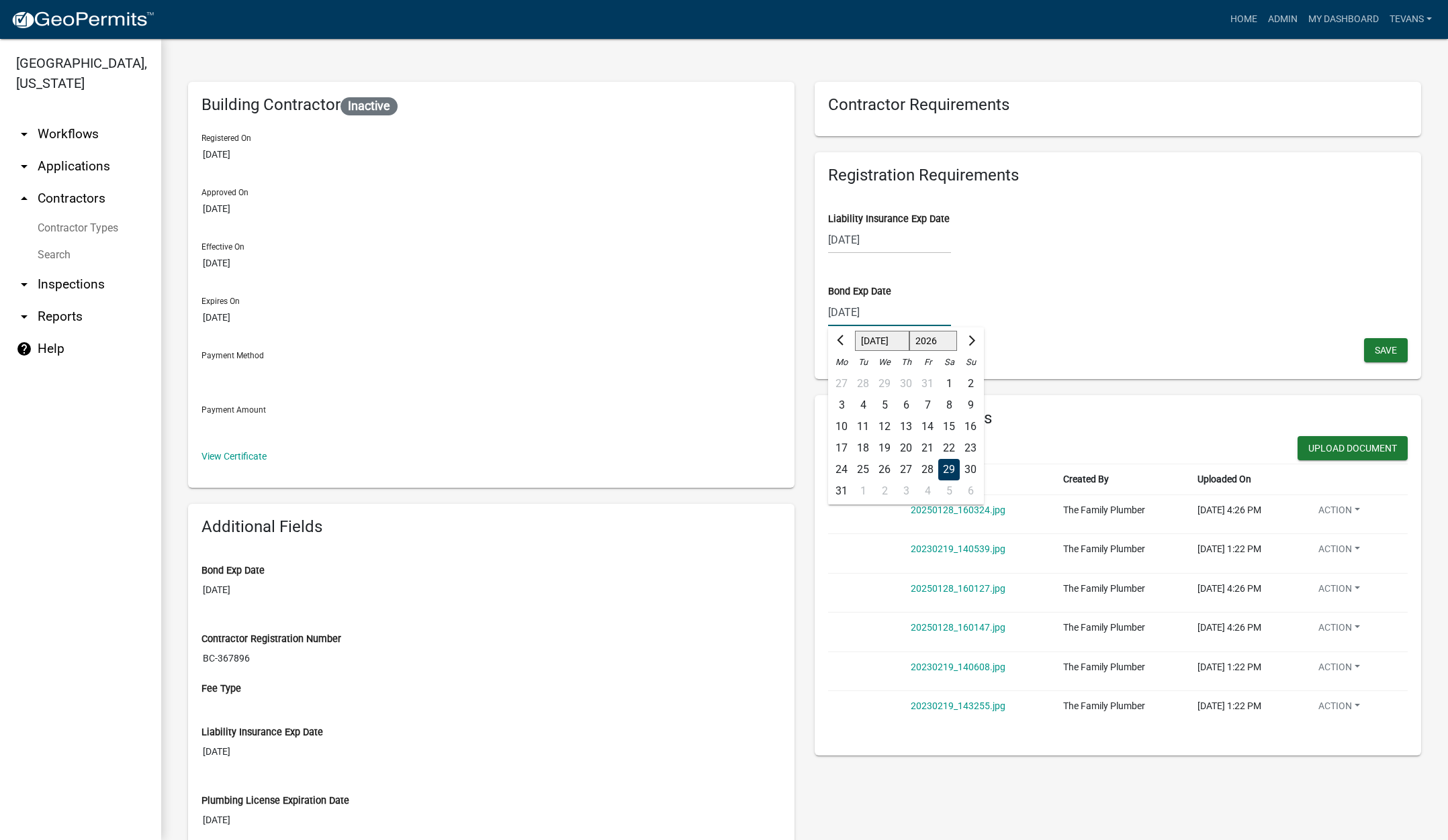
click at [855, 331] on select "Jan Feb Mar Apr May Jun Jul Aug Sep Oct Nov Dec" at bounding box center [882, 341] width 54 height 20
click at [881, 467] on div "29" at bounding box center [884, 470] width 22 height 22
type input "07/29/2026"
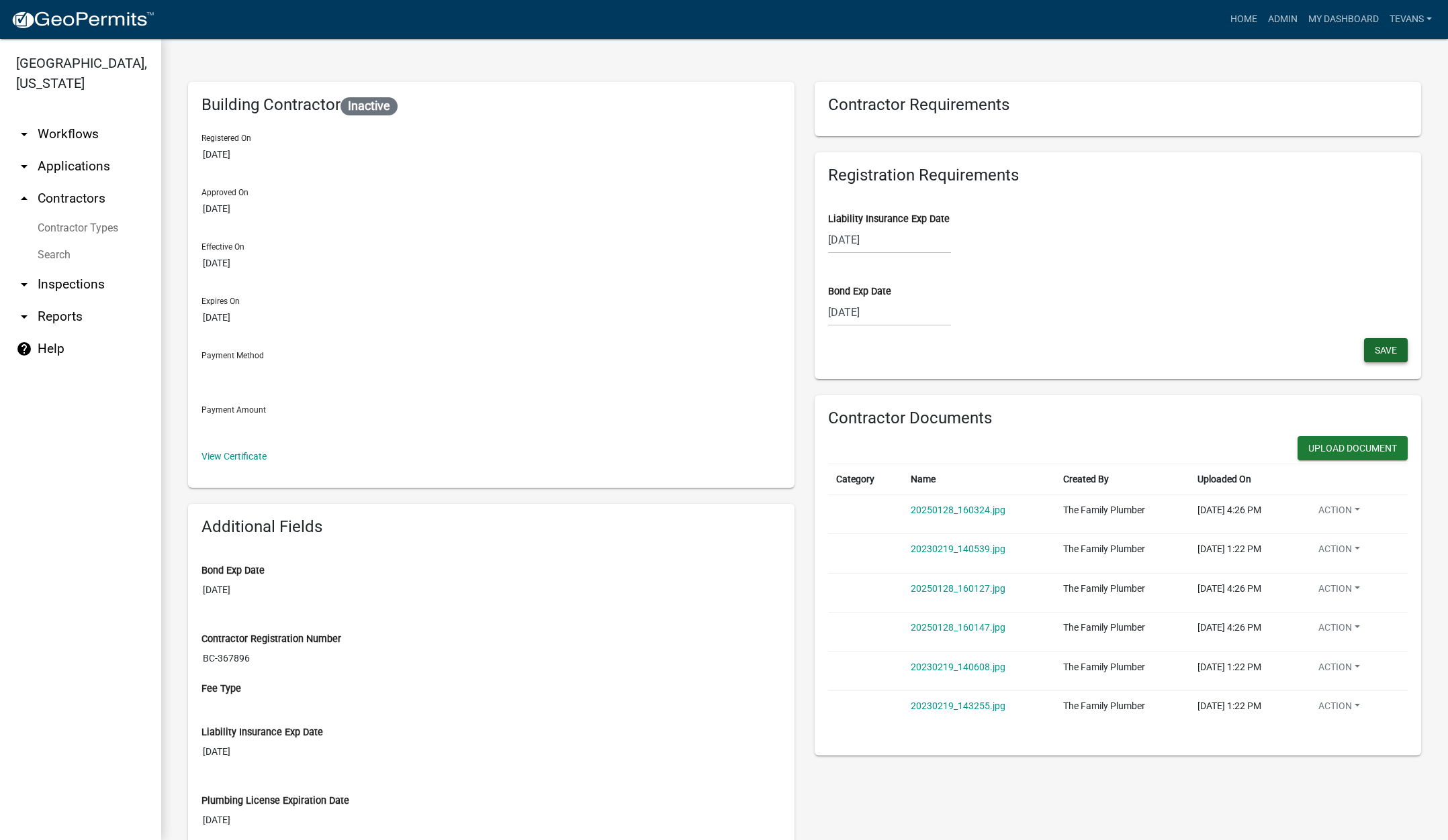
click at [1364, 343] on button "Save" at bounding box center [1386, 350] width 44 height 24
click at [1314, 443] on button "Upload Document" at bounding box center [1352, 448] width 110 height 24
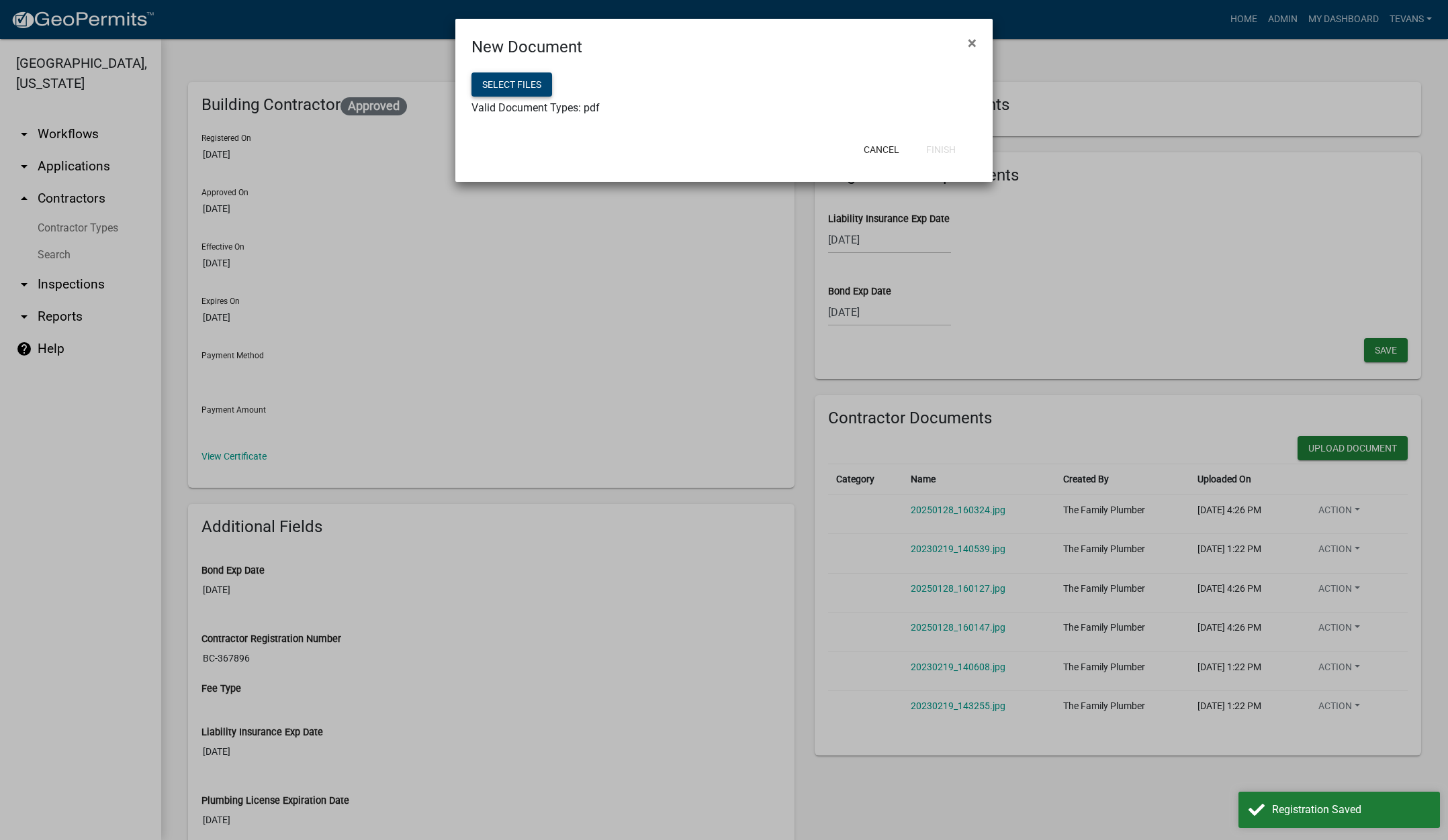
click at [514, 79] on button "Select files" at bounding box center [511, 85] width 81 height 24
click at [939, 154] on button "Finish" at bounding box center [940, 150] width 51 height 24
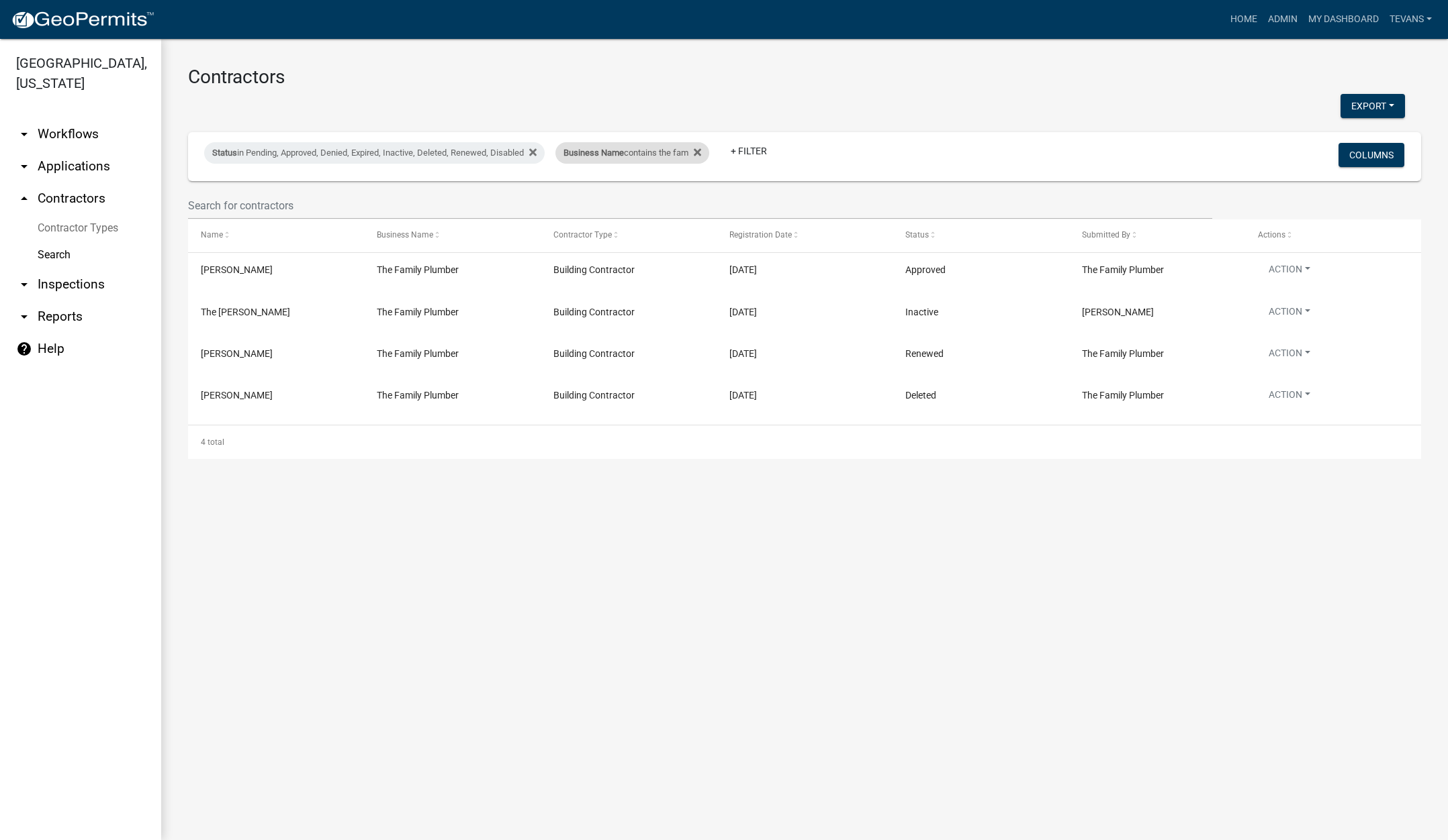
click at [664, 157] on div "Business Name contains the fam" at bounding box center [632, 154] width 154 height 22
click at [637, 200] on input "the fam" at bounding box center [641, 204] width 123 height 28
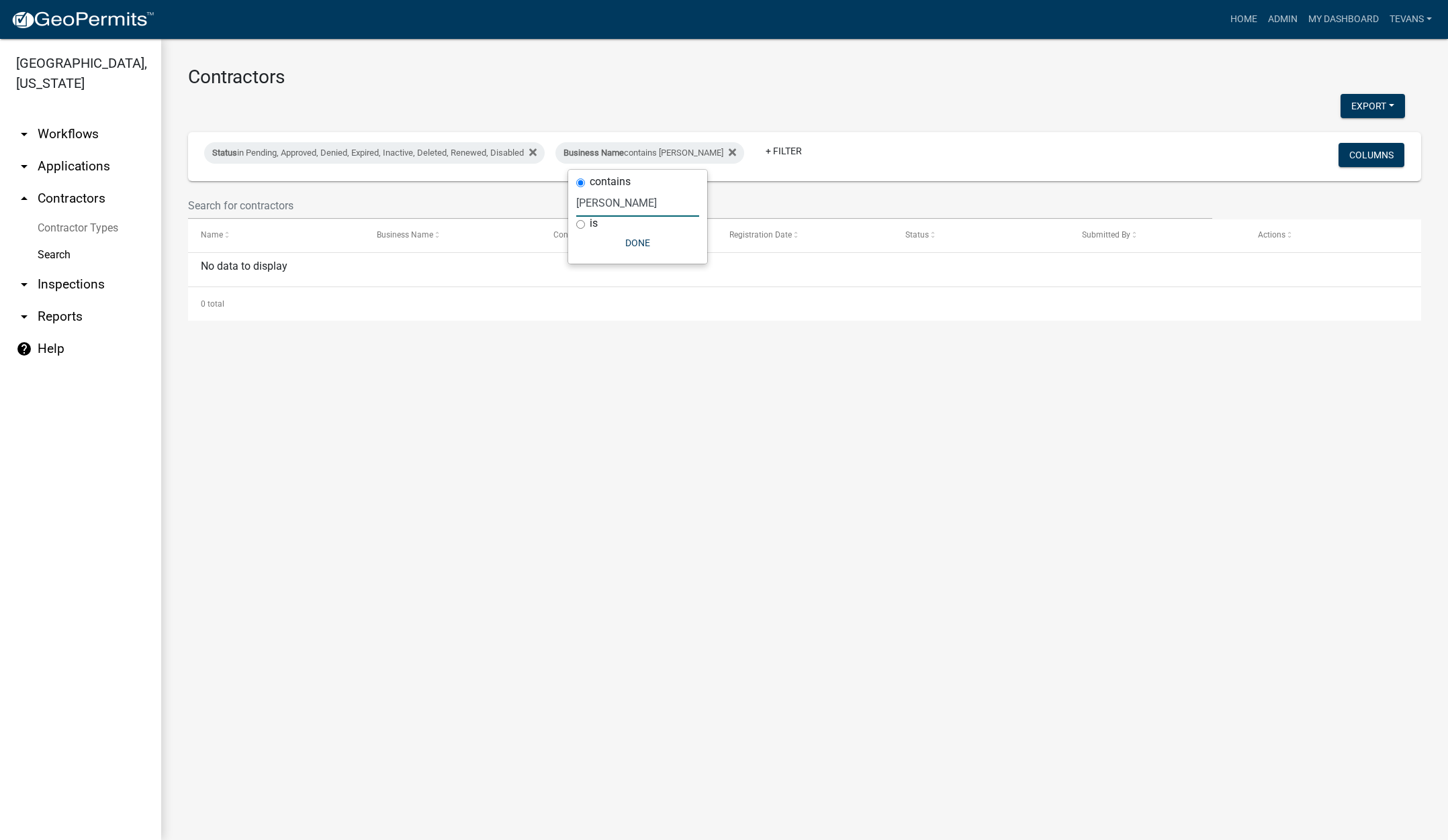
type input "meek"
click at [280, 435] on main "Contractors Export Excel Format (.xlsx) CSV Format (.csv) Status in Pending, Ap…" at bounding box center [803, 439] width 1286 height 801
click at [641, 157] on div "Business Name contains meek" at bounding box center [649, 154] width 189 height 22
click at [640, 199] on input "meek" at bounding box center [637, 204] width 123 height 28
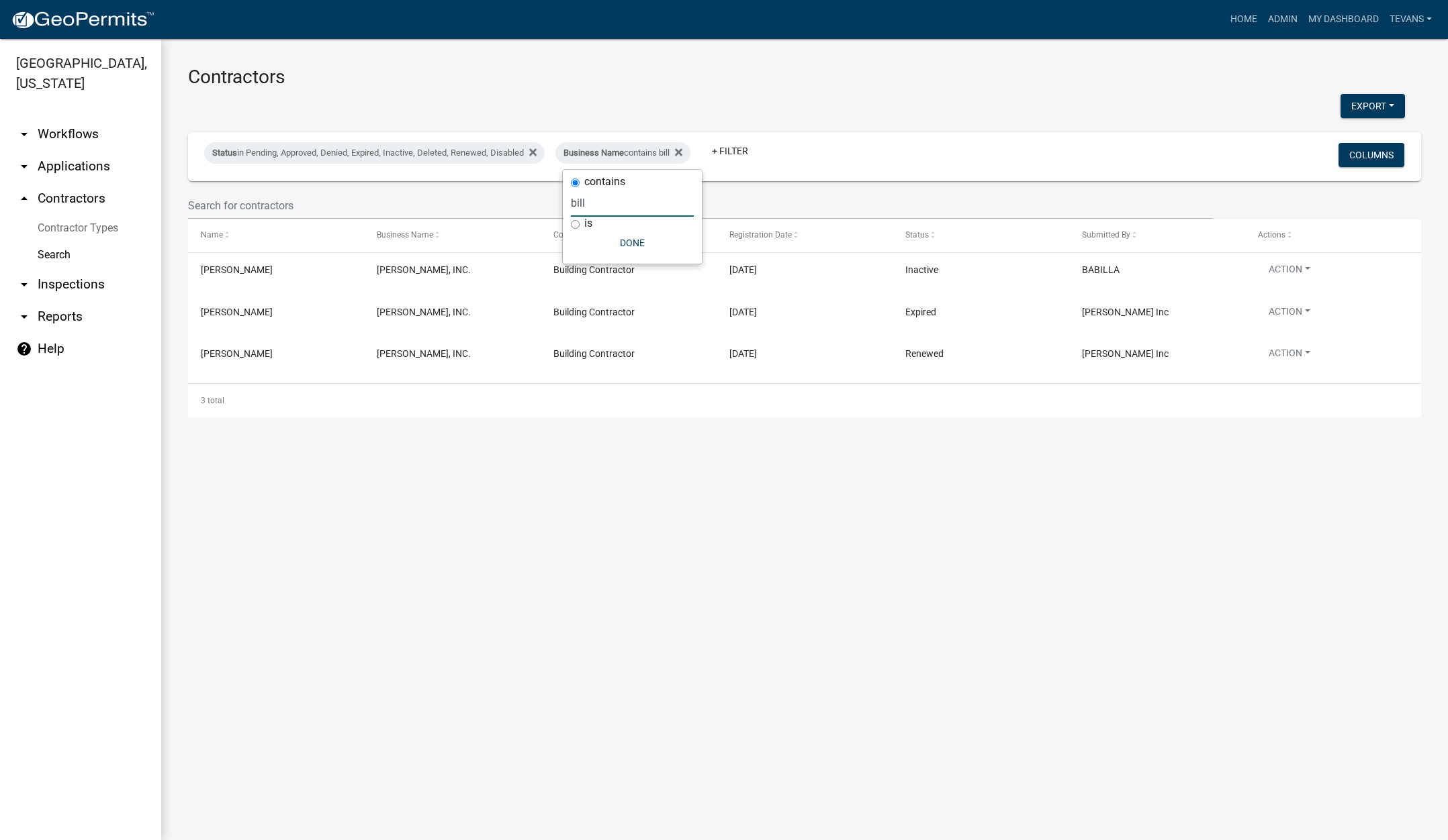
type input "bill"
click at [317, 603] on main "Contractors Export Excel Format (.xlsx) CSV Format (.csv) Status in Pending, Ap…" at bounding box center [803, 439] width 1286 height 801
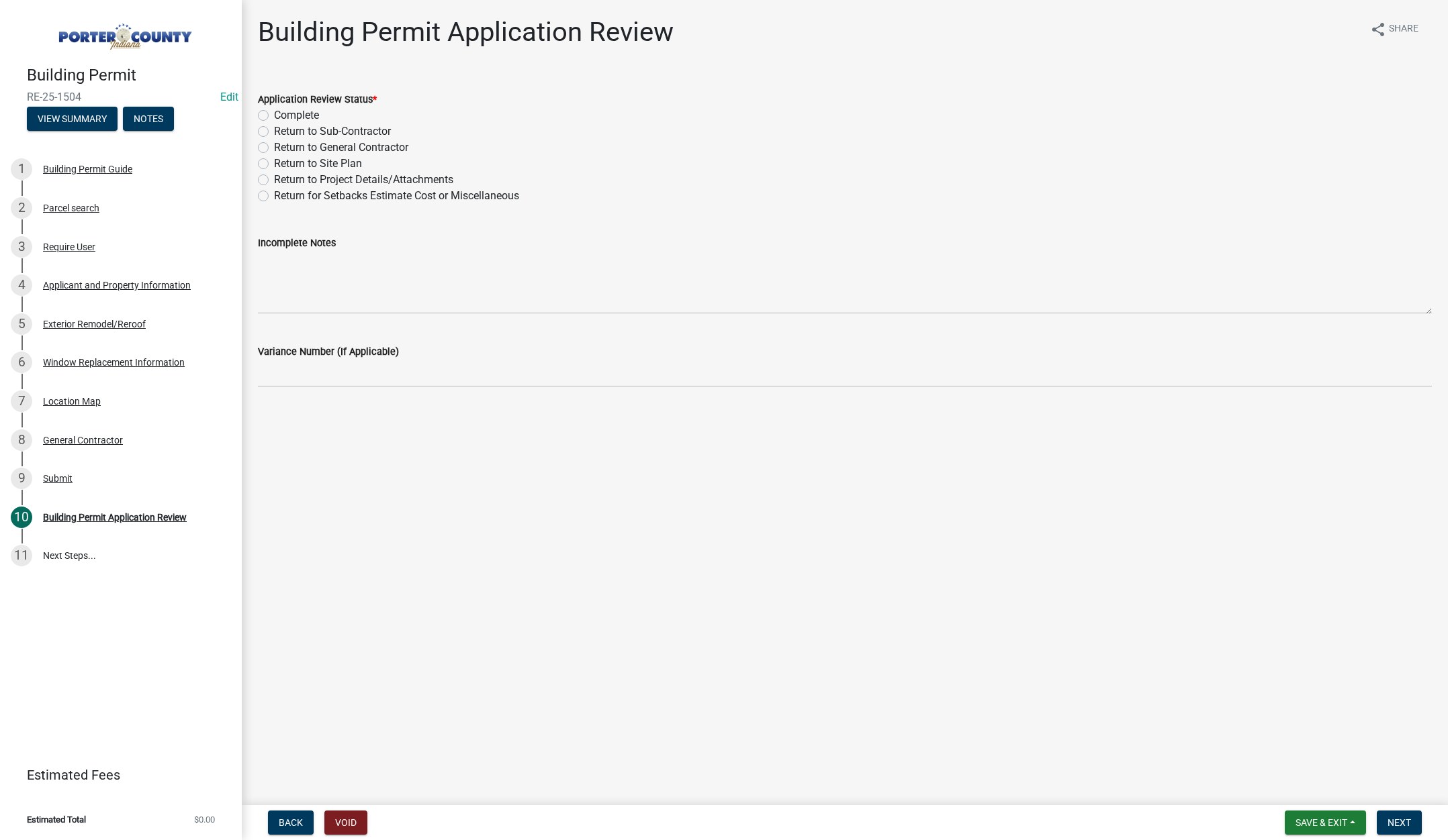
click at [274, 114] on label "Complete" at bounding box center [296, 116] width 45 height 16
click at [274, 114] on input "Complete" at bounding box center [278, 112] width 9 height 9
radio input "true"
click at [1396, 820] on span "Next" at bounding box center [1399, 823] width 24 height 11
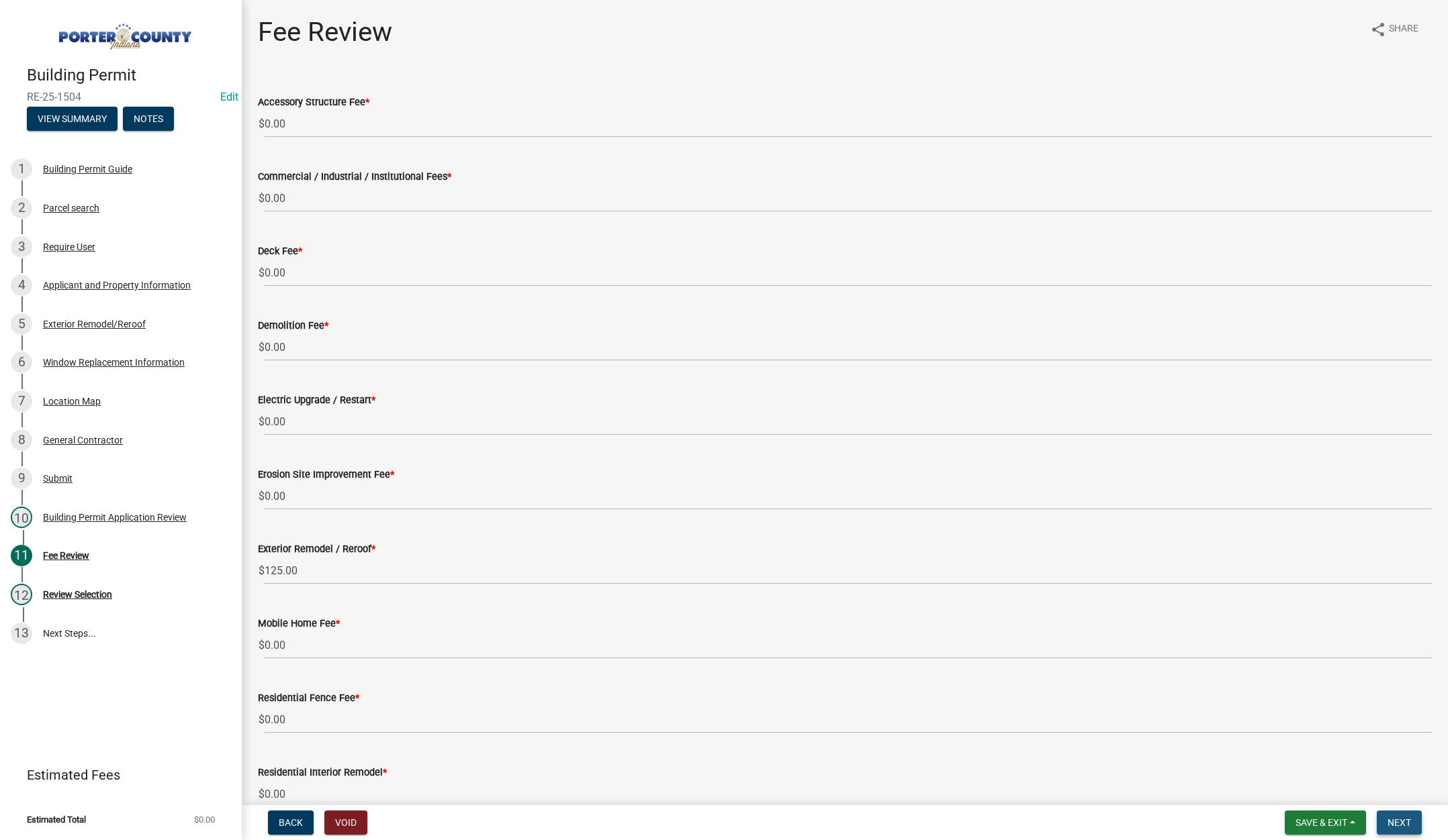
click at [1400, 818] on span "Next" at bounding box center [1399, 823] width 24 height 11
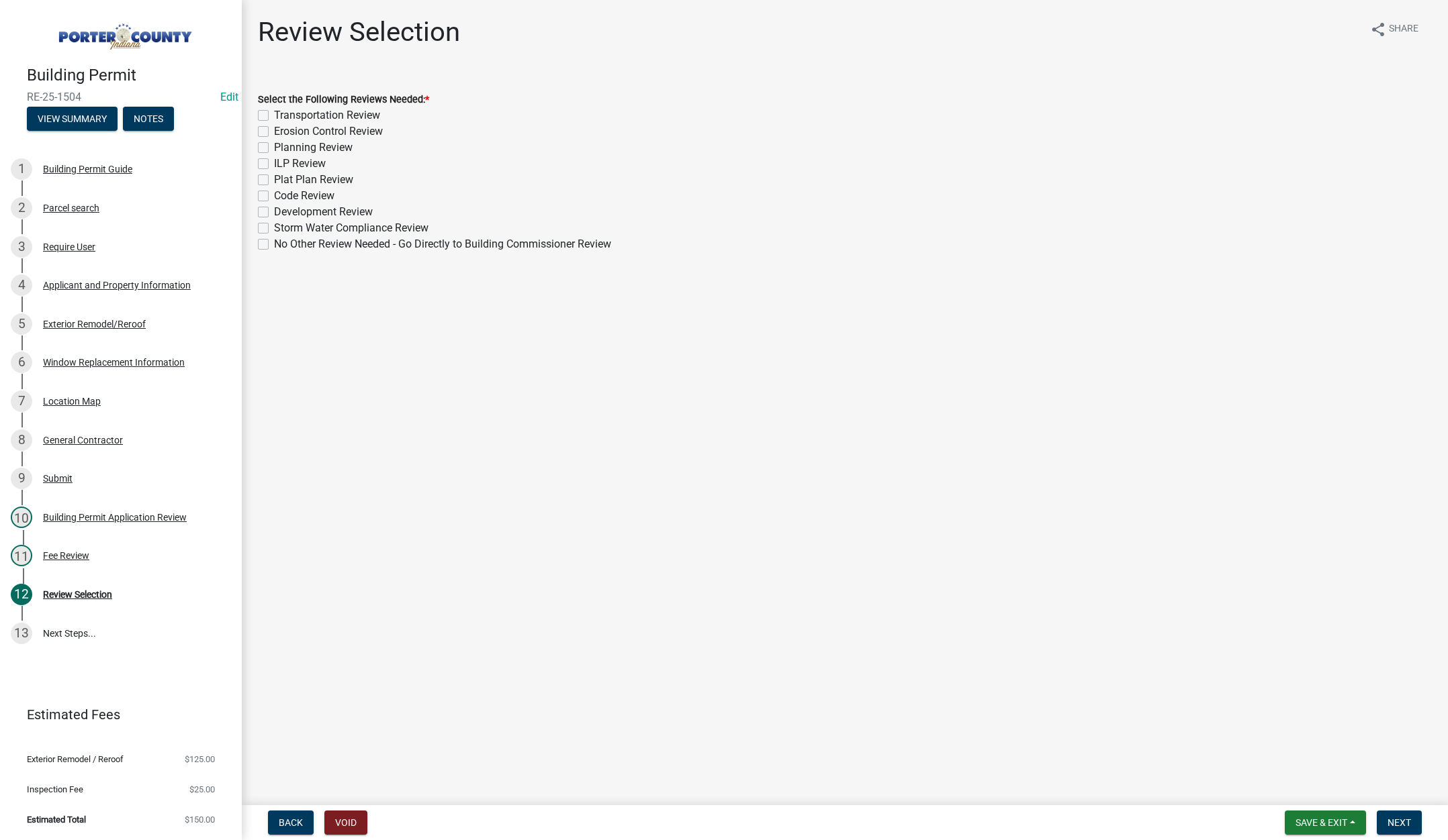
click at [274, 246] on label "No Other Review Needed - Go Directly to Building Commissioner Review" at bounding box center [443, 244] width 337 height 16
click at [274, 245] on input "No Other Review Needed - Go Directly to Building Commissioner Review" at bounding box center [278, 240] width 9 height 9
checkbox input "true"
checkbox input "false"
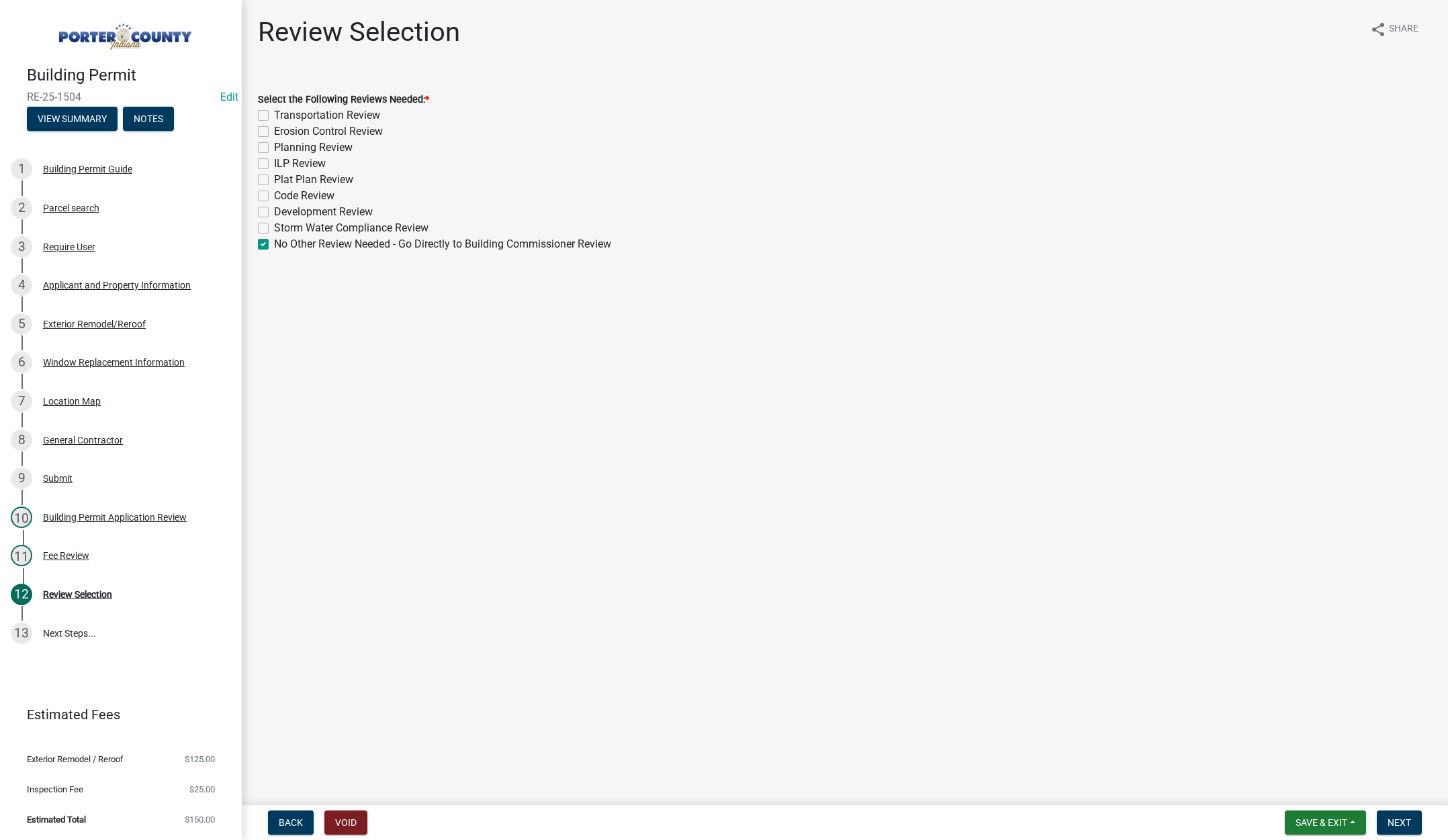
checkbox input "false"
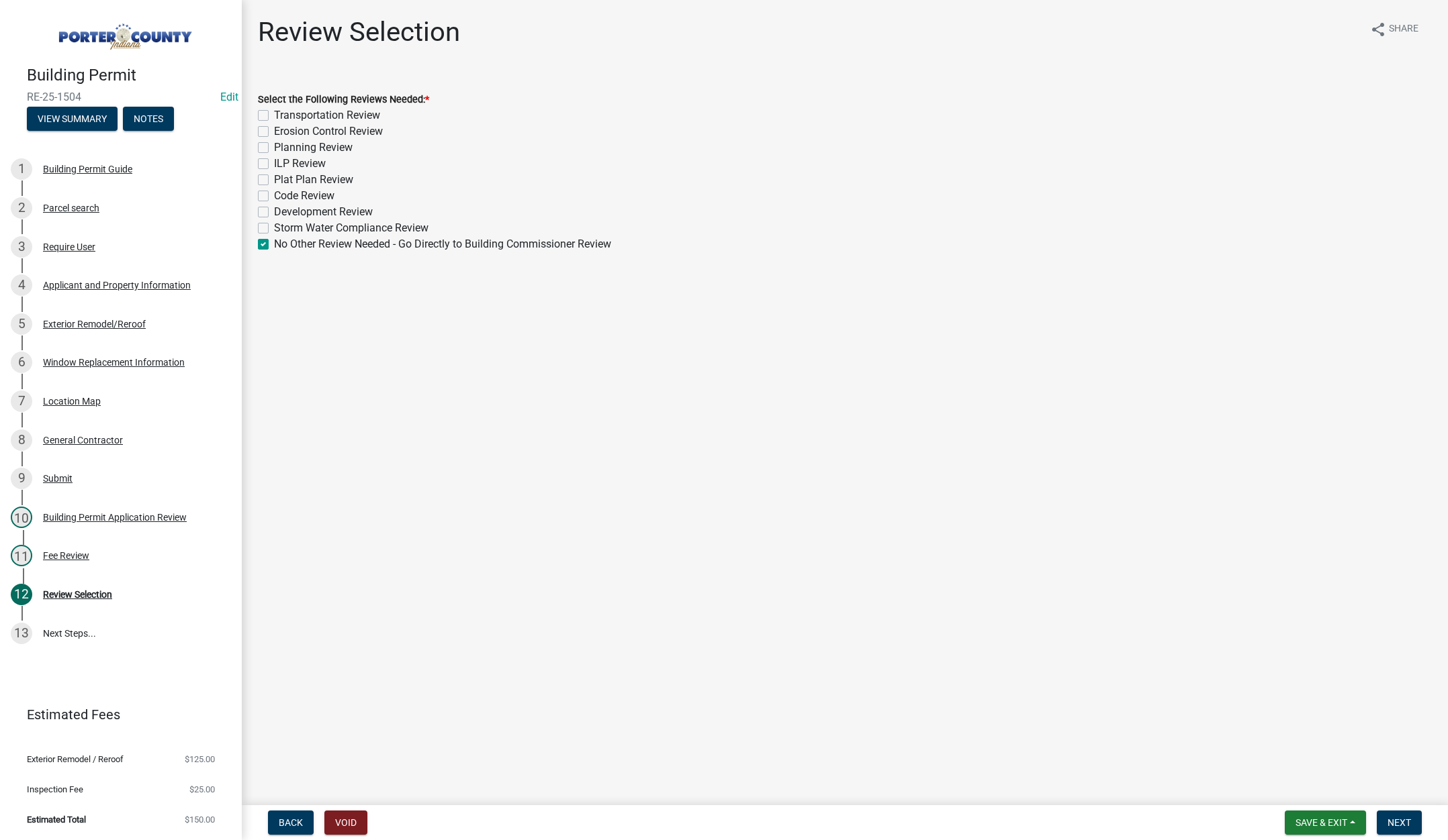
checkbox input "false"
checkbox input "true"
click at [1398, 819] on span "Next" at bounding box center [1399, 823] width 24 height 11
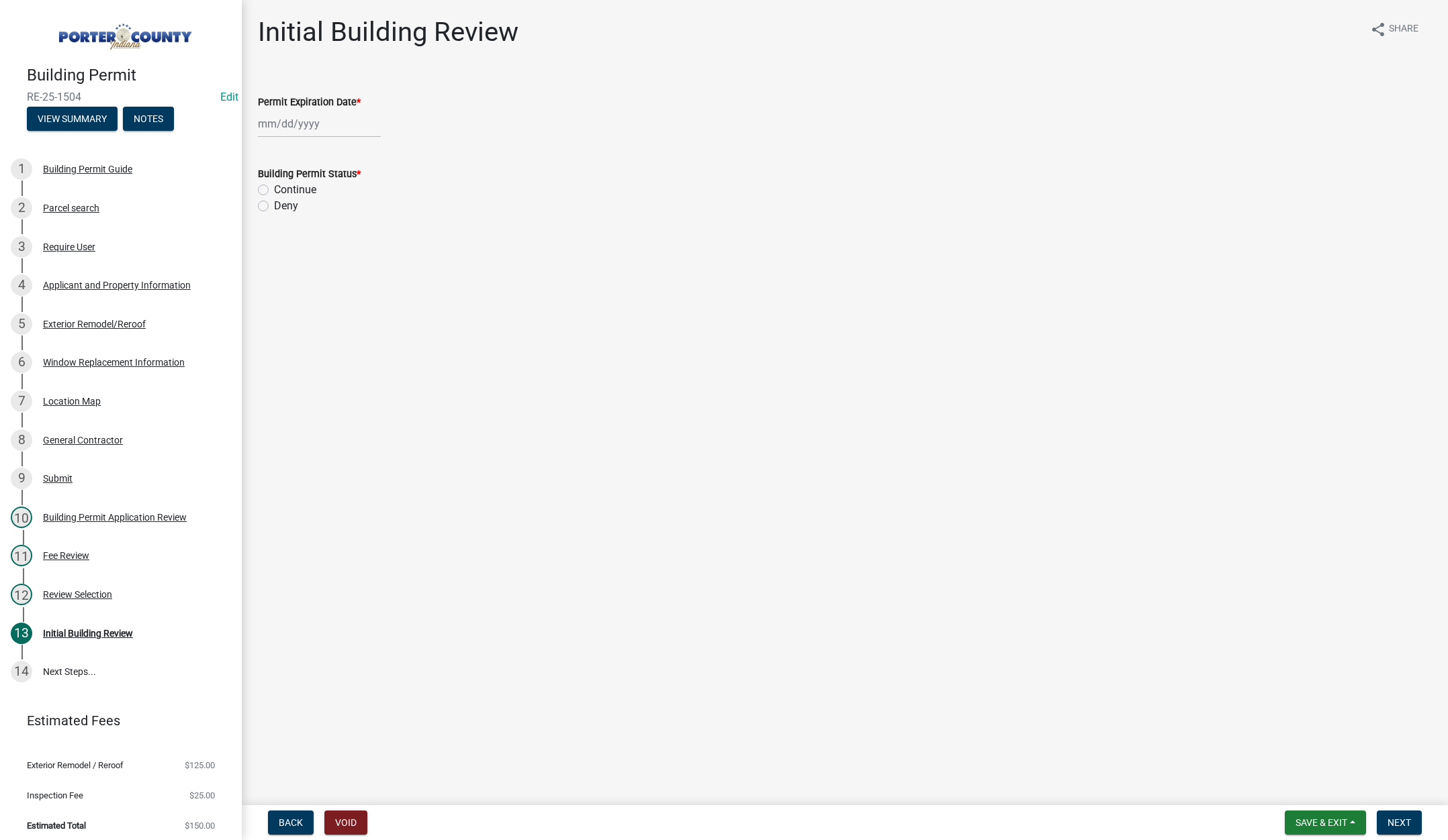
select select "8"
click at [341, 122] on div "Jan Feb Mar Apr May Jun Jul Aug Sep Oct Nov Dec 1525 1526 1527 1528 1529 1530 1…" at bounding box center [318, 124] width 123 height 28
click at [370, 154] on select "1525 1526 1527 1528 1529 1530 1531 1532 1533 1534 1535 1536 1537 1538 1539 1540…" at bounding box center [363, 153] width 48 height 20
select select "2026"
click at [339, 143] on select "1525 1526 1527 1528 1529 1530 1531 1532 1533 1534 1535 1536 1537 1538 1539 1540…" at bounding box center [363, 153] width 48 height 20
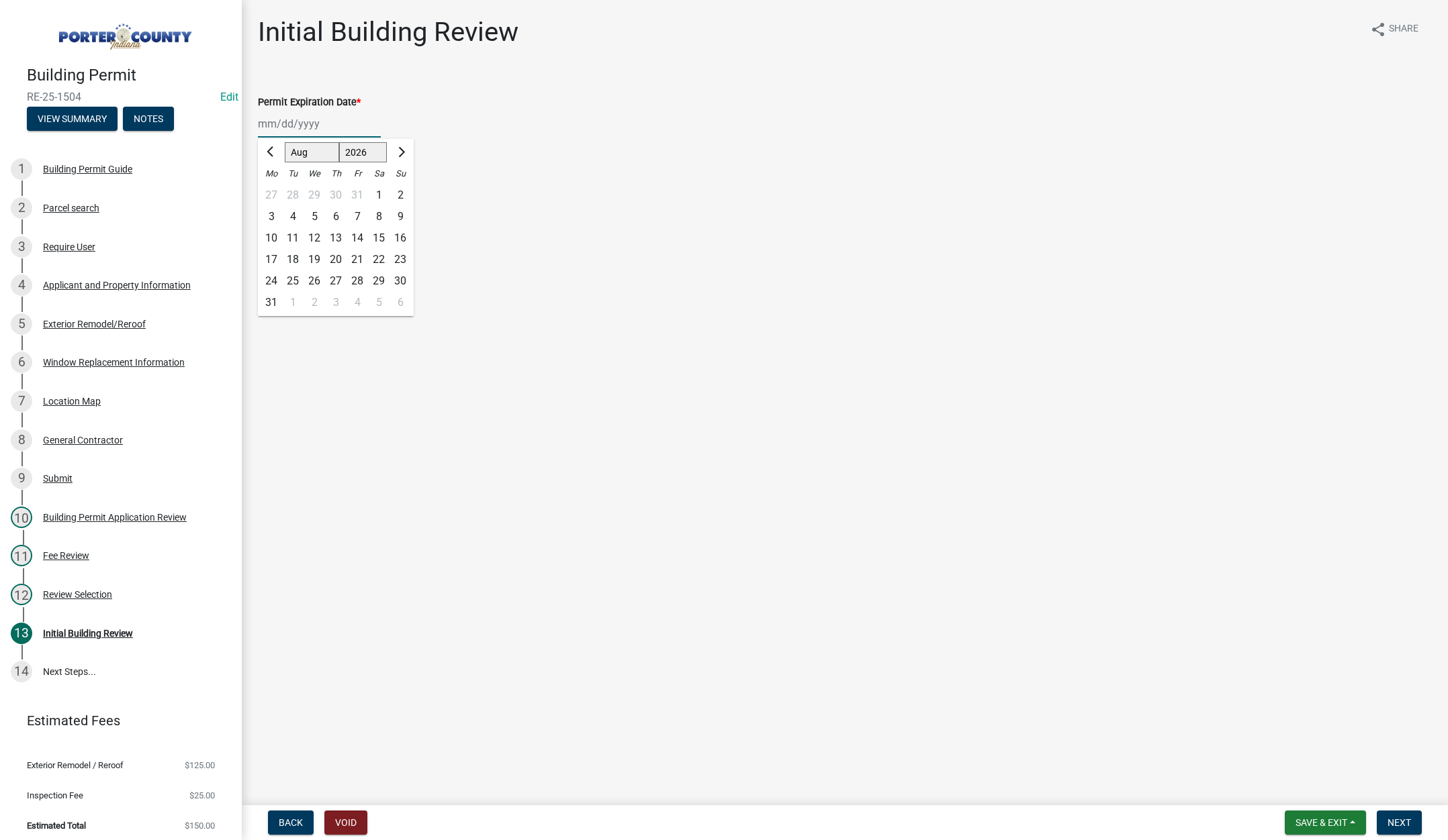
click at [356, 234] on div "14" at bounding box center [357, 238] width 22 height 22
type input "[DATE]"
click at [274, 190] on label "Continue" at bounding box center [295, 190] width 42 height 16
click at [274, 190] on input "Continue" at bounding box center [278, 186] width 9 height 9
radio input "true"
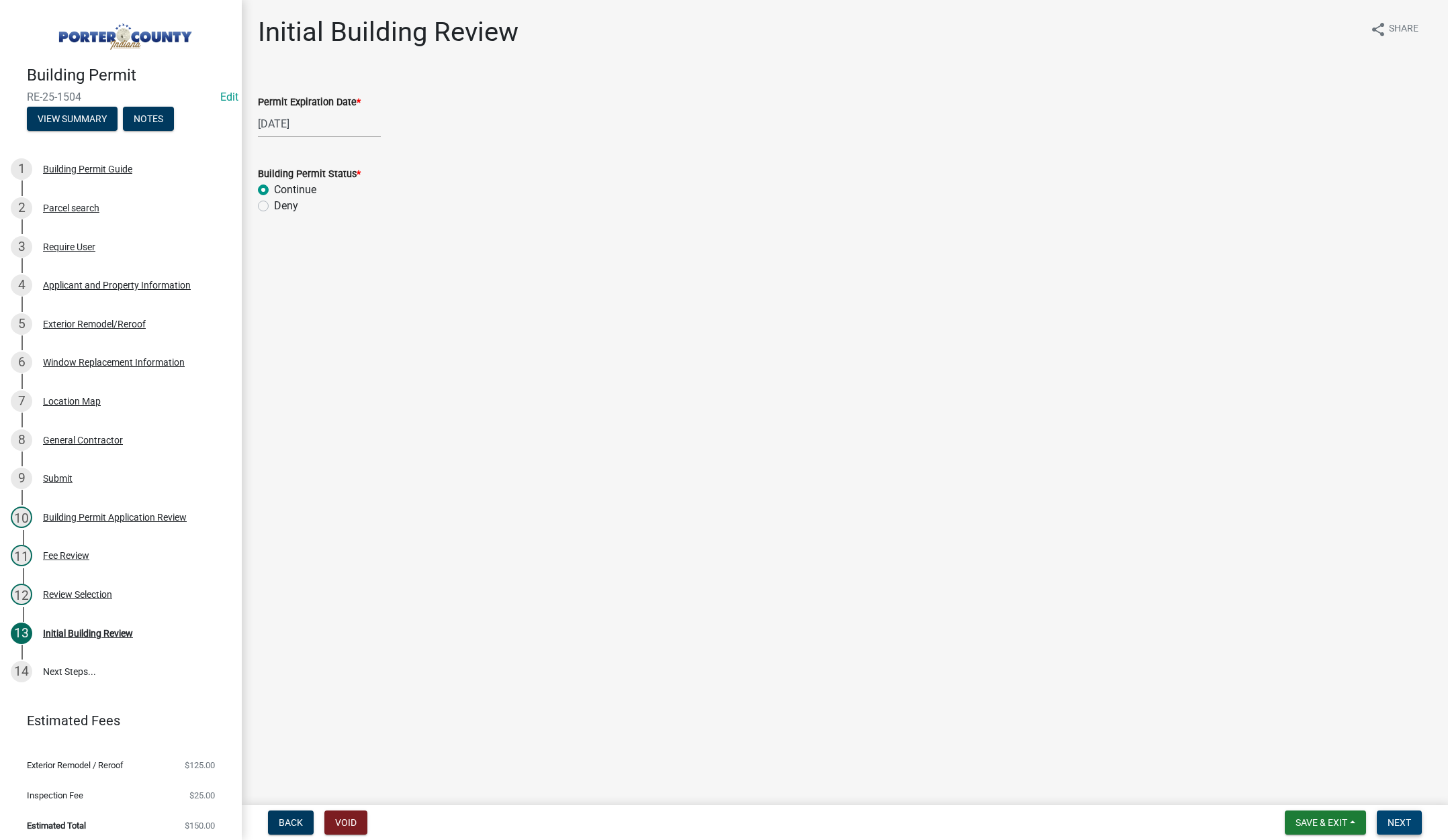
click at [1384, 820] on button "Next" at bounding box center [1398, 823] width 45 height 24
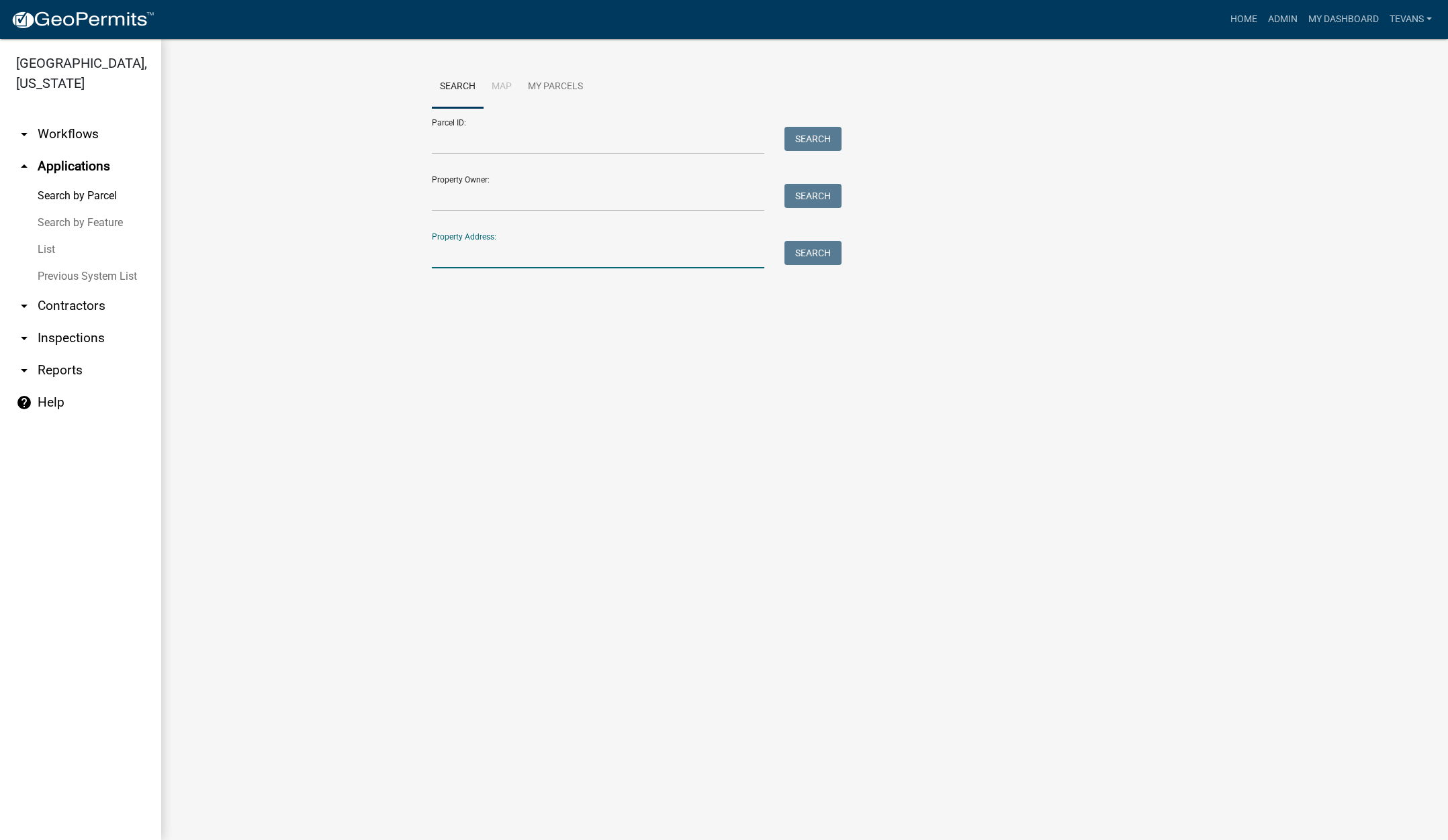
click at [466, 255] on input "Property Address:" at bounding box center [598, 255] width 332 height 28
type input "[STREET_ADDRESS]"
click at [797, 247] on button "Search" at bounding box center [812, 253] width 57 height 24
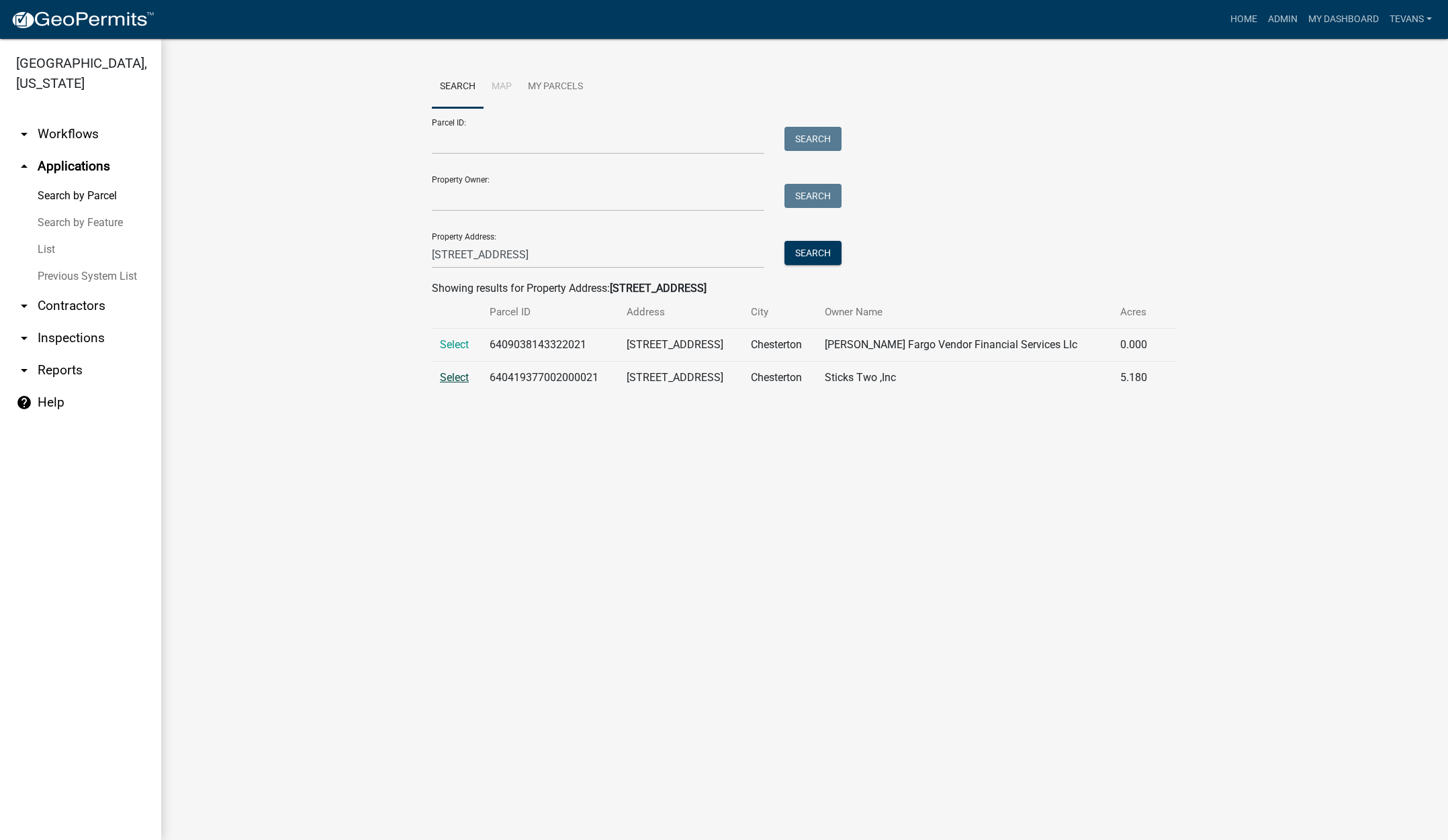
click at [455, 376] on span "Select" at bounding box center [454, 377] width 29 height 13
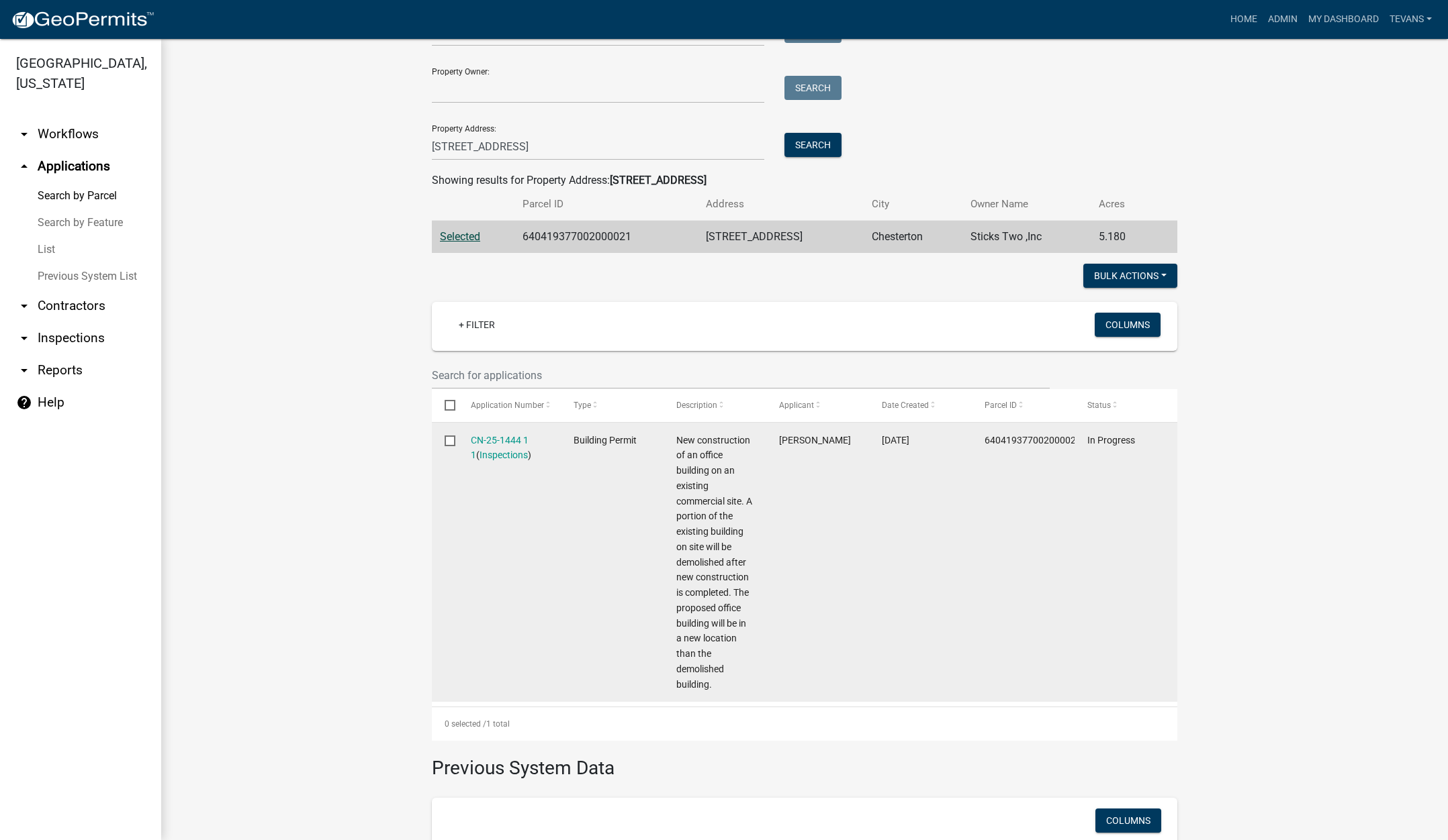
scroll to position [135, 0]
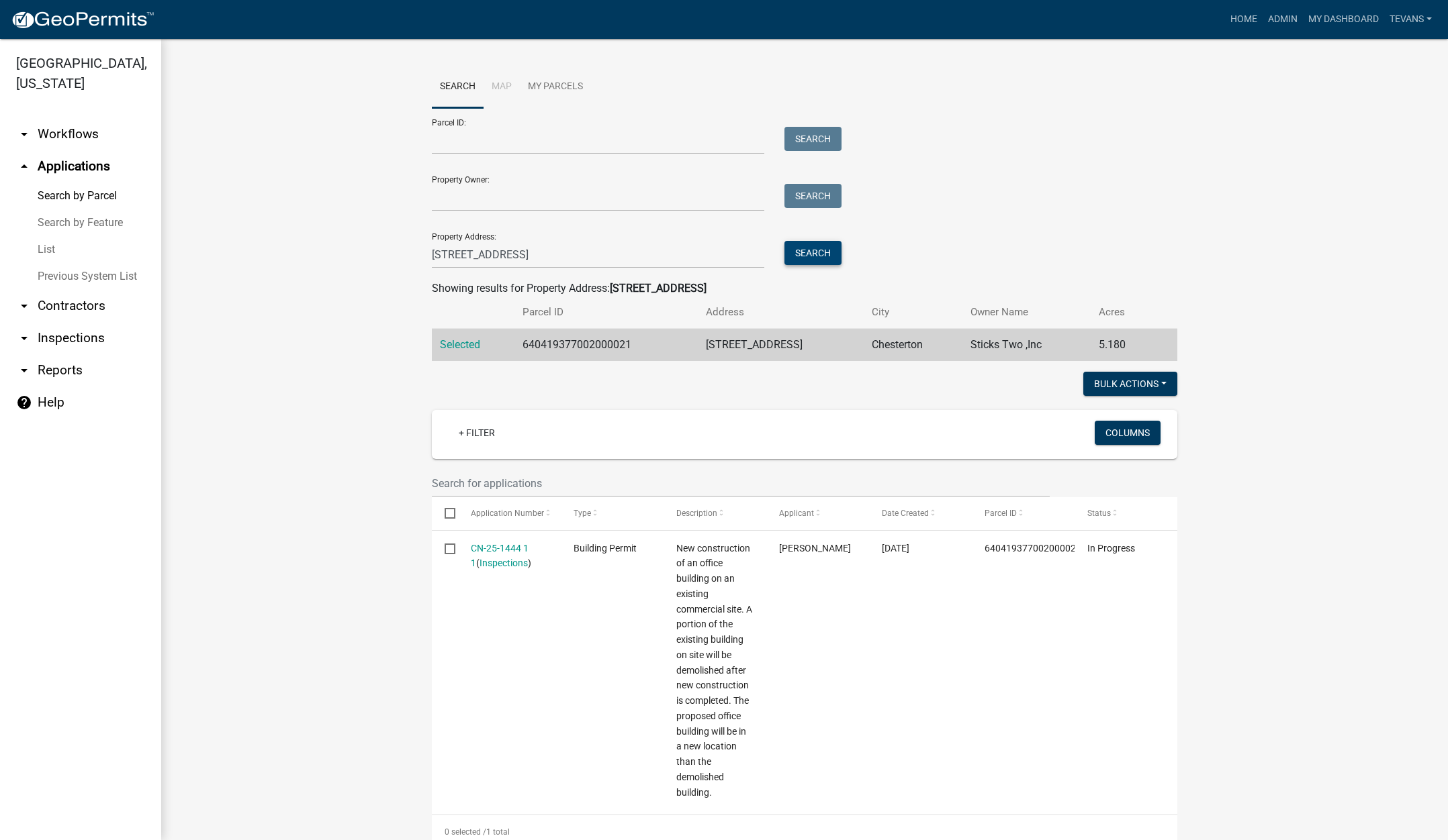
scroll to position [135, 0]
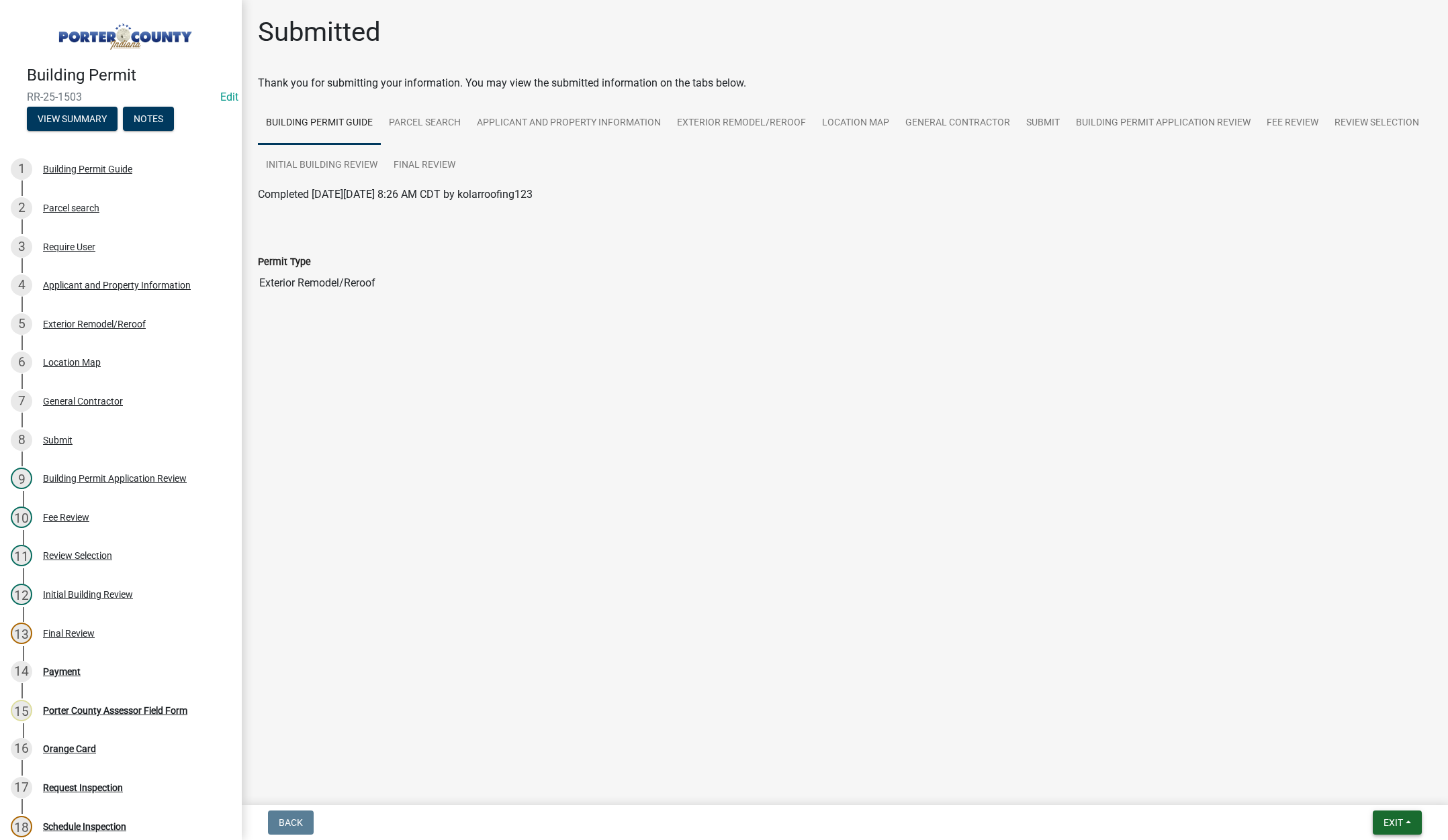
click at [1386, 824] on span "Exit" at bounding box center [1393, 823] width 20 height 11
click at [1368, 797] on button "Save & Exit" at bounding box center [1368, 788] width 108 height 32
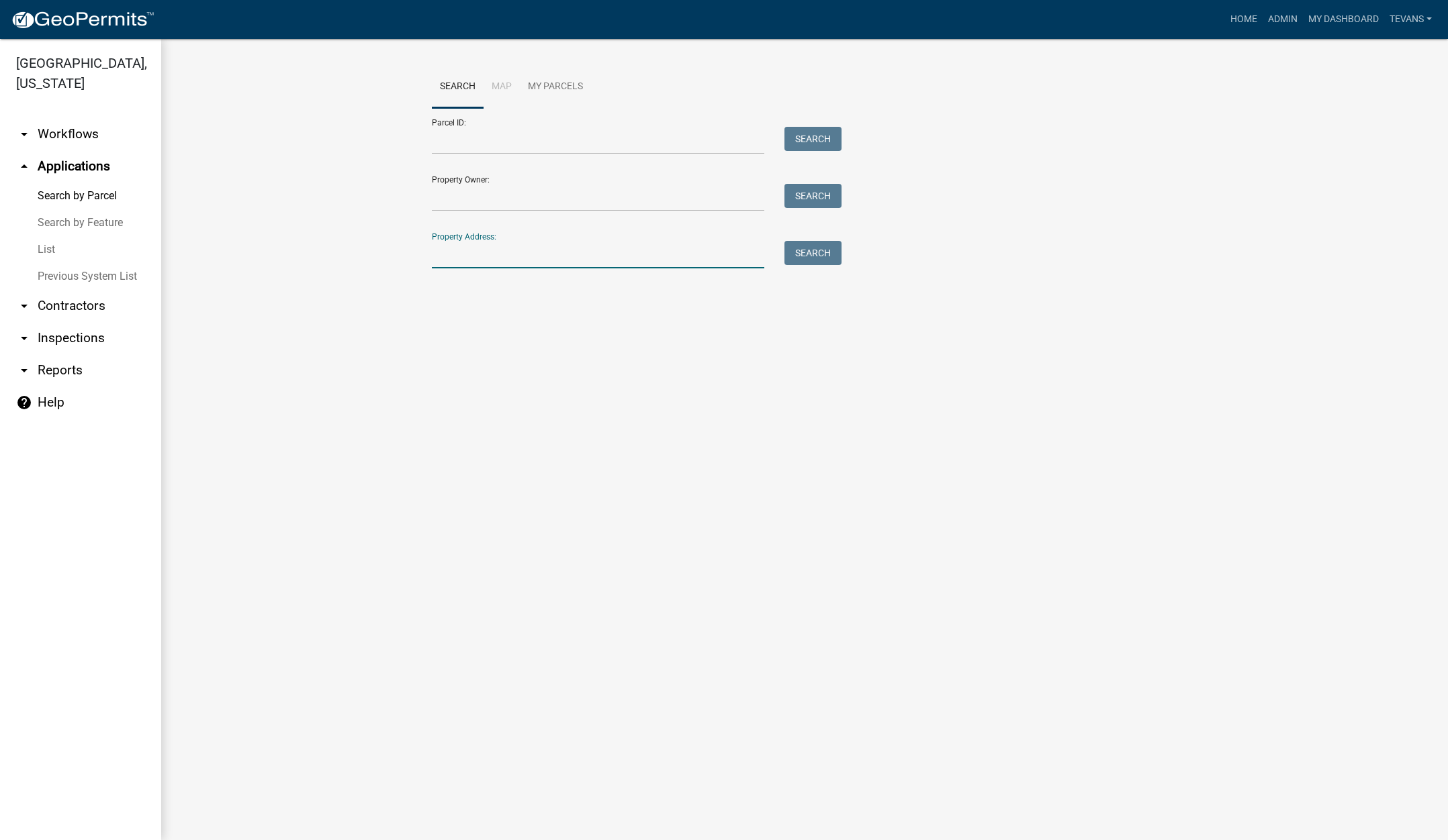
click at [653, 249] on input "Property Address:" at bounding box center [598, 255] width 332 height 28
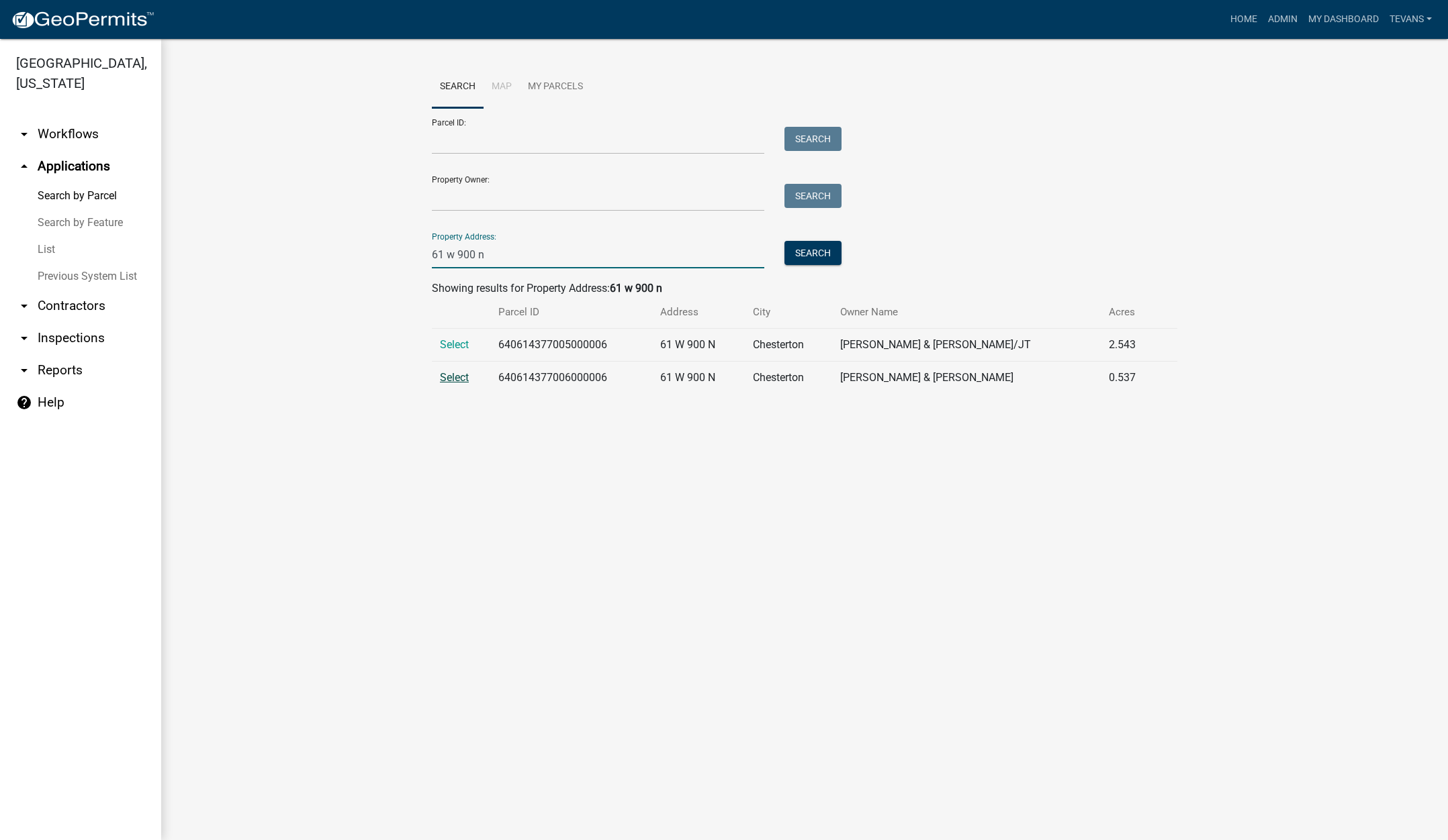
type input "61 w 900 n"
click at [459, 374] on span "Select" at bounding box center [454, 377] width 29 height 13
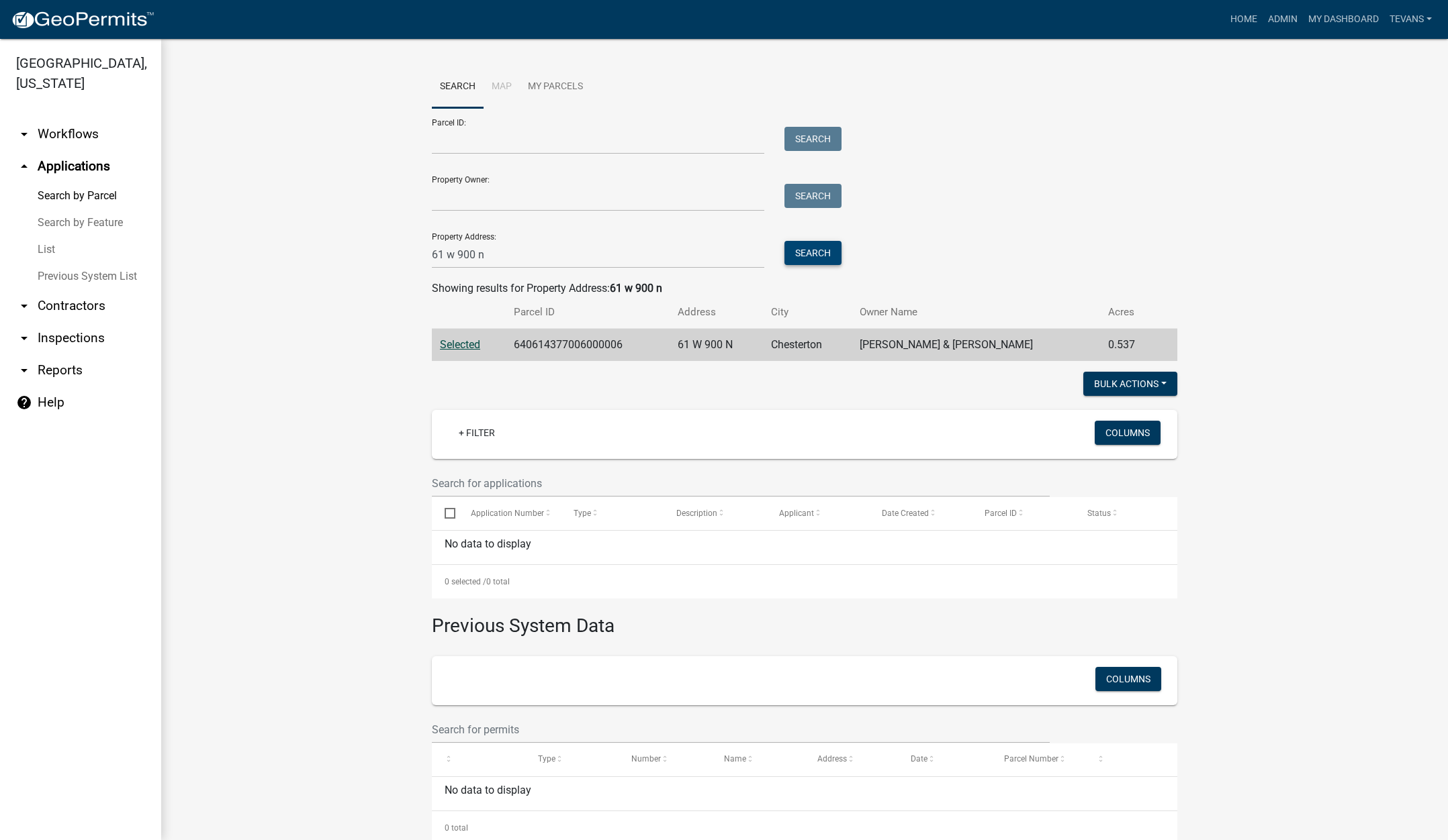
click at [805, 251] on button "Search" at bounding box center [812, 253] width 57 height 24
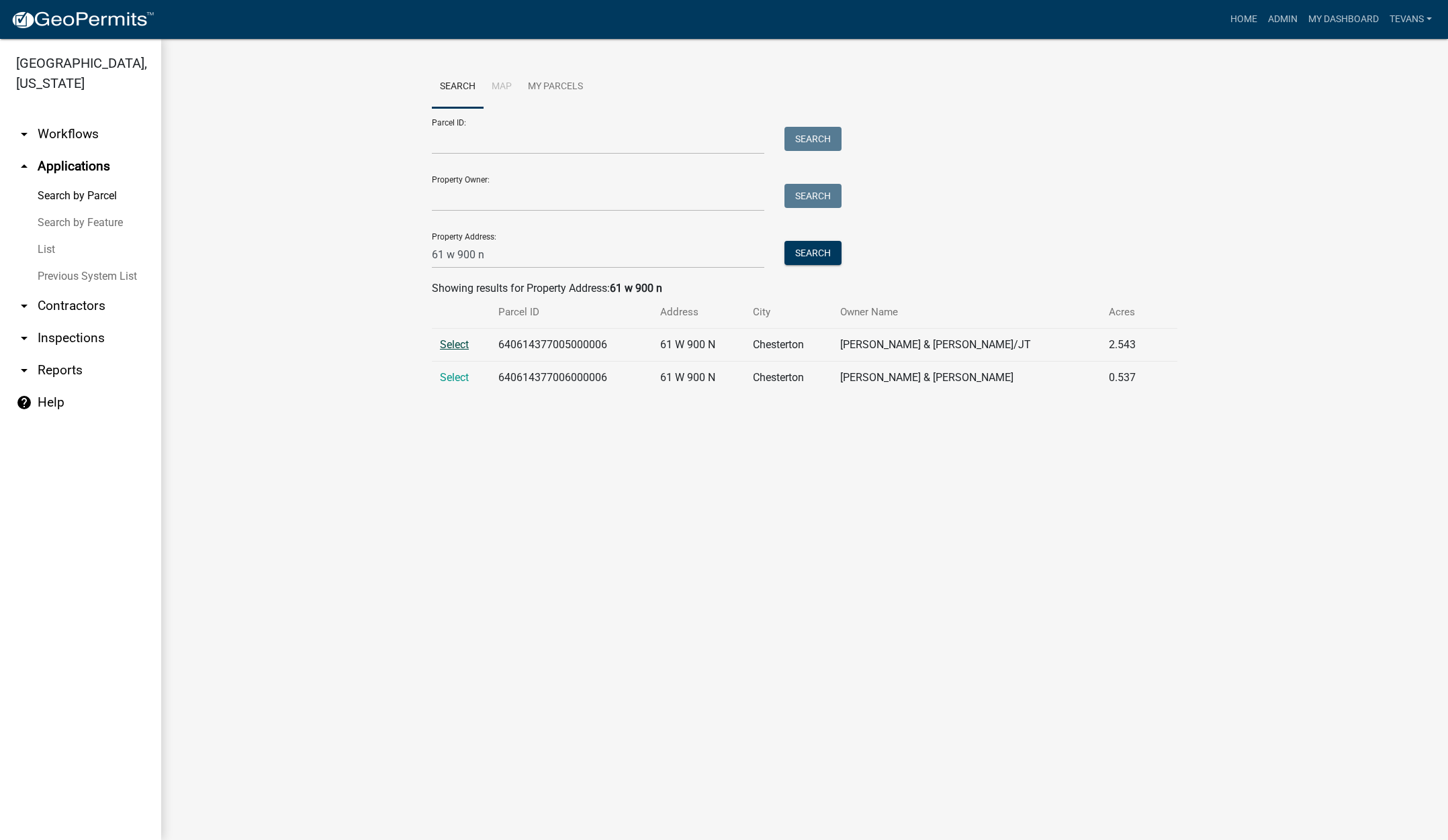
click at [460, 343] on span "Select" at bounding box center [454, 344] width 29 height 13
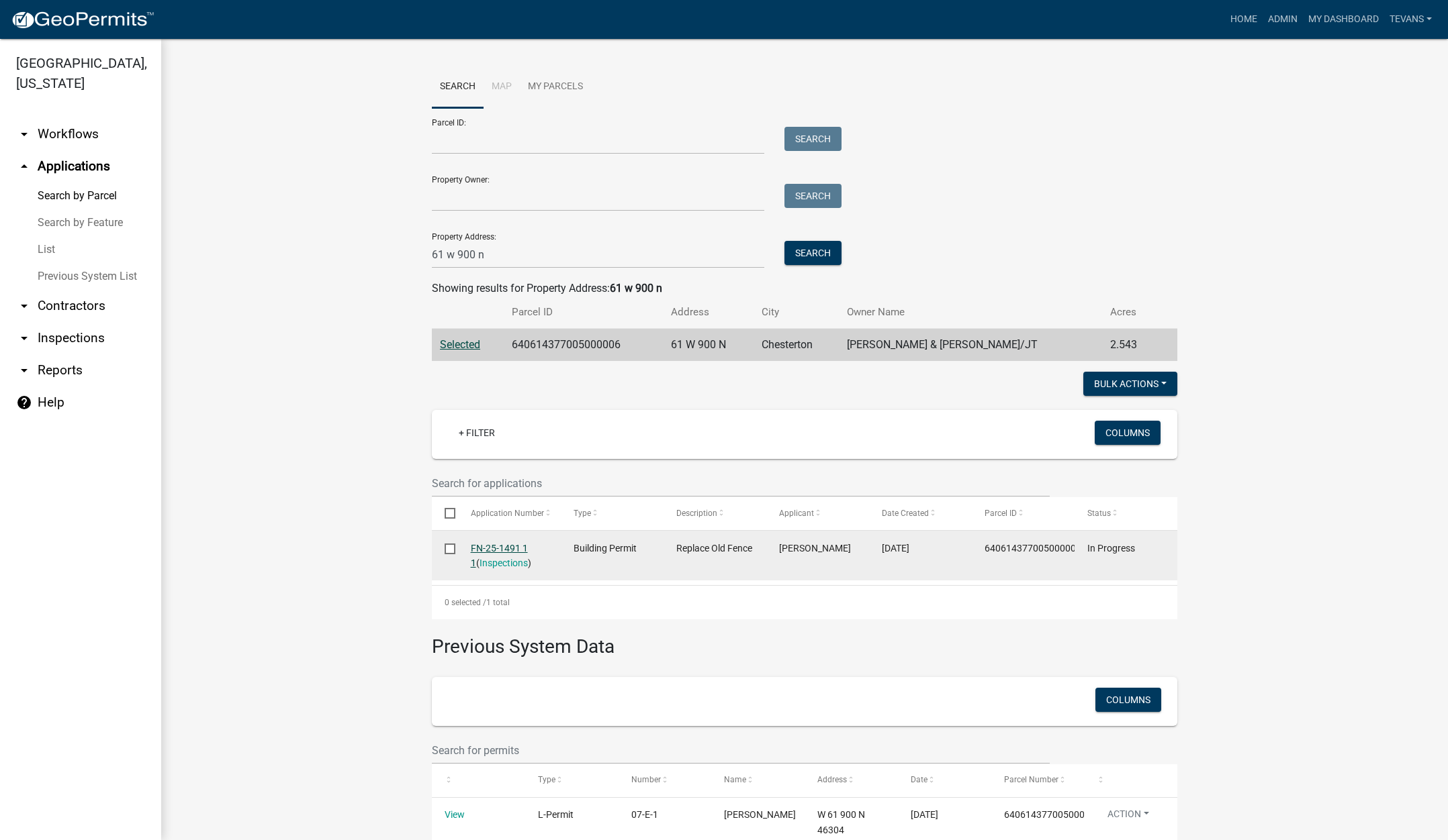
click at [489, 549] on link "FN-25-1491 1 1" at bounding box center [499, 556] width 57 height 26
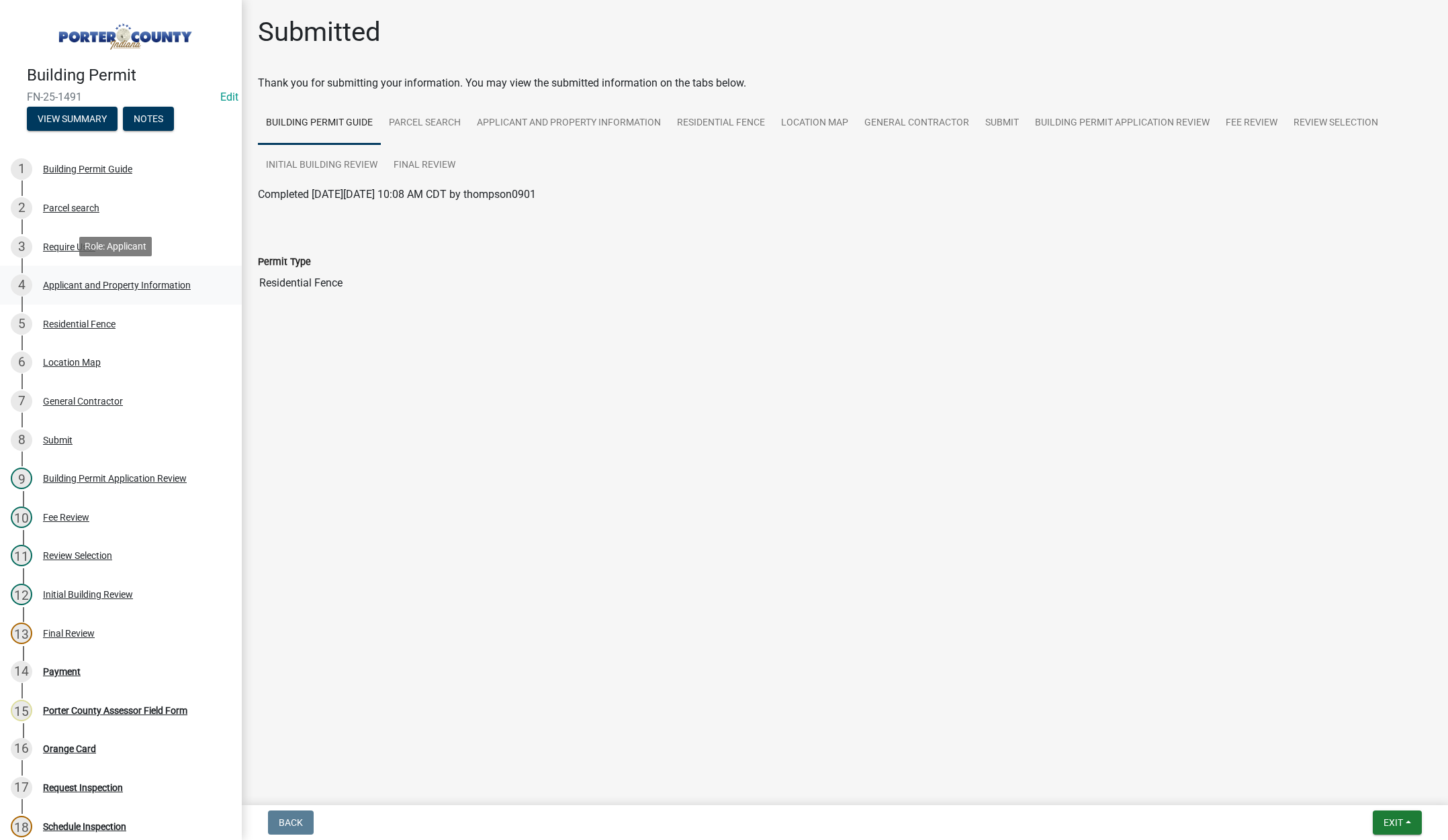
click at [137, 280] on div "Applicant and Property Information" at bounding box center [117, 284] width 148 height 9
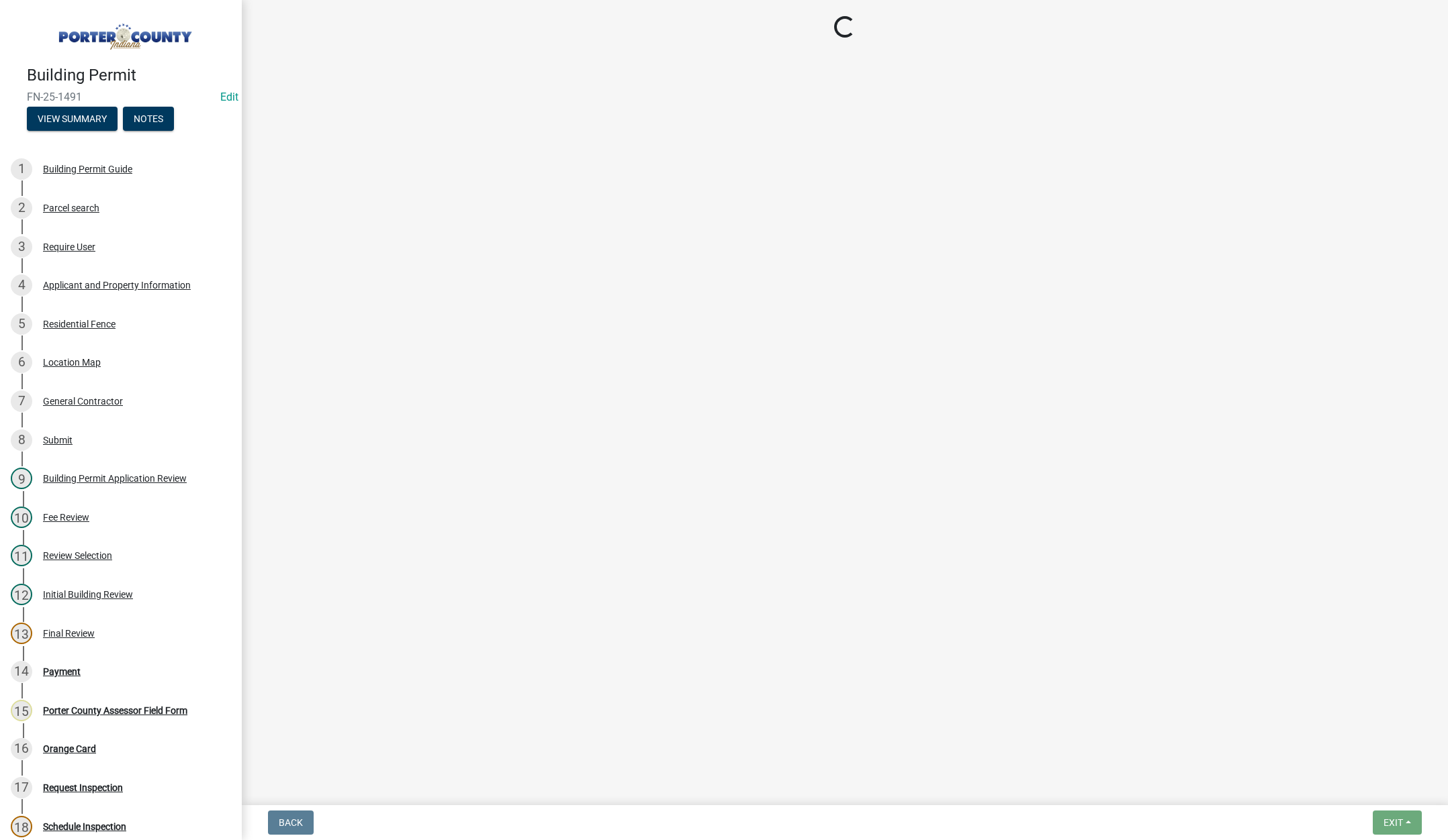
select select "403f4b3c-c23a-4b9f-b6b7-b4f73366513c"
select select "ea6751d4-6bf7-4a16-89ee-f7801ab82aa1"
select select "92efe679-05f4-414a-9426-51627fba5de6"
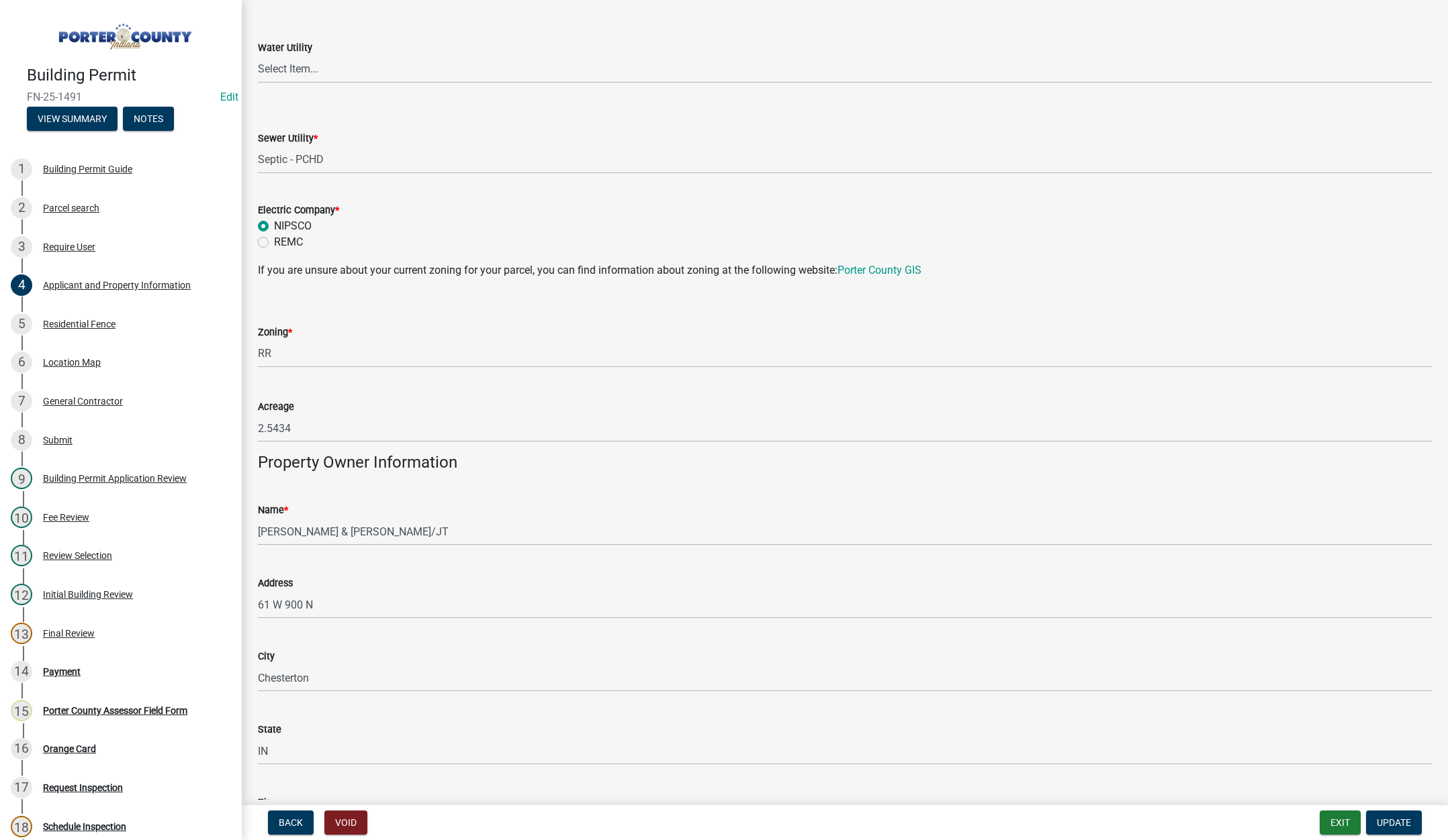
scroll to position [1007, 0]
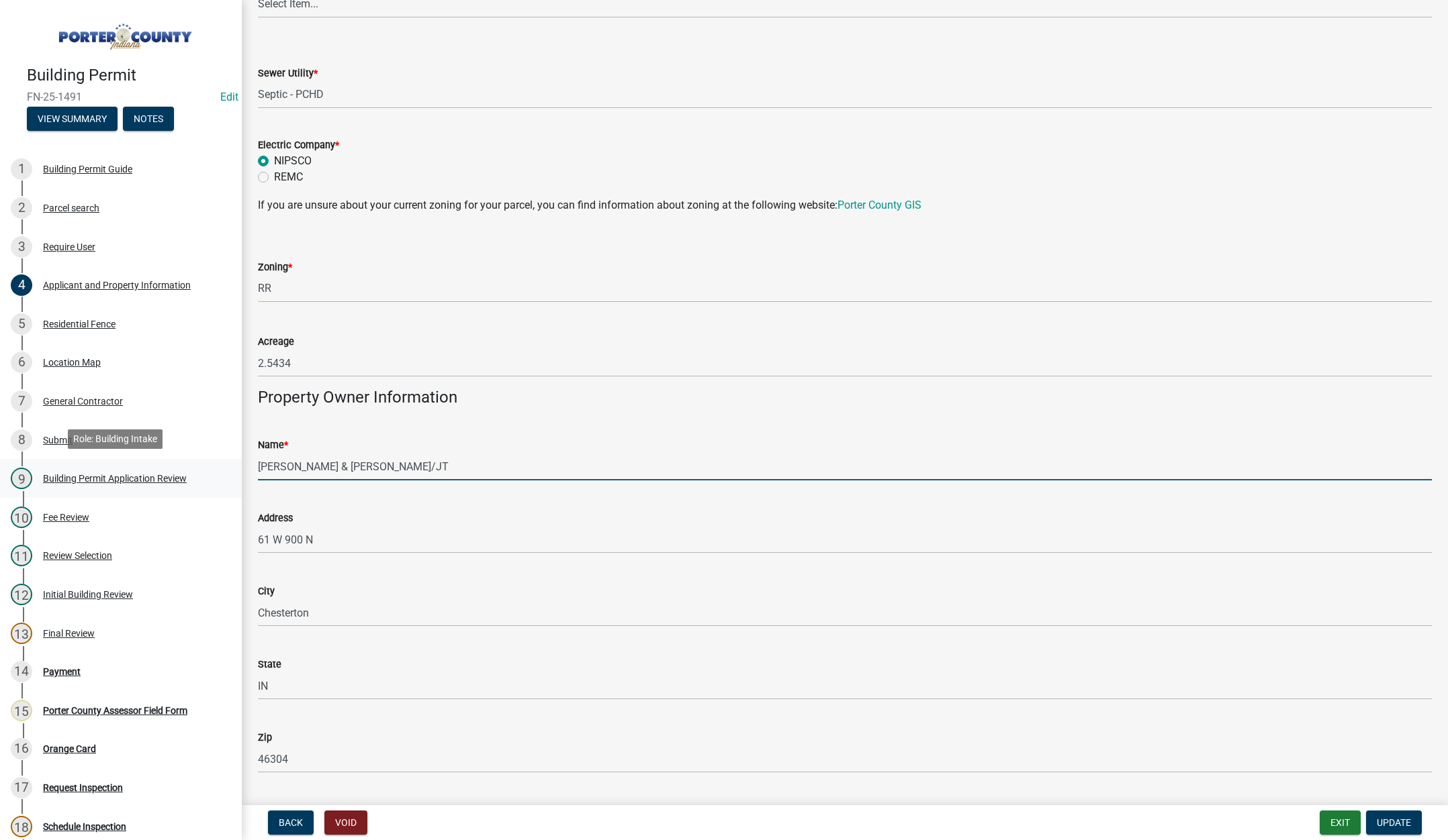
drag, startPoint x: 432, startPoint y: 465, endPoint x: 231, endPoint y: 467, distance: 201.0
click at [229, 467] on div "Building Permit FN-25-1491 Edit View Summary Notes 1 Building Permit Guide 2 Pa…" at bounding box center [724, 420] width 1448 height 840
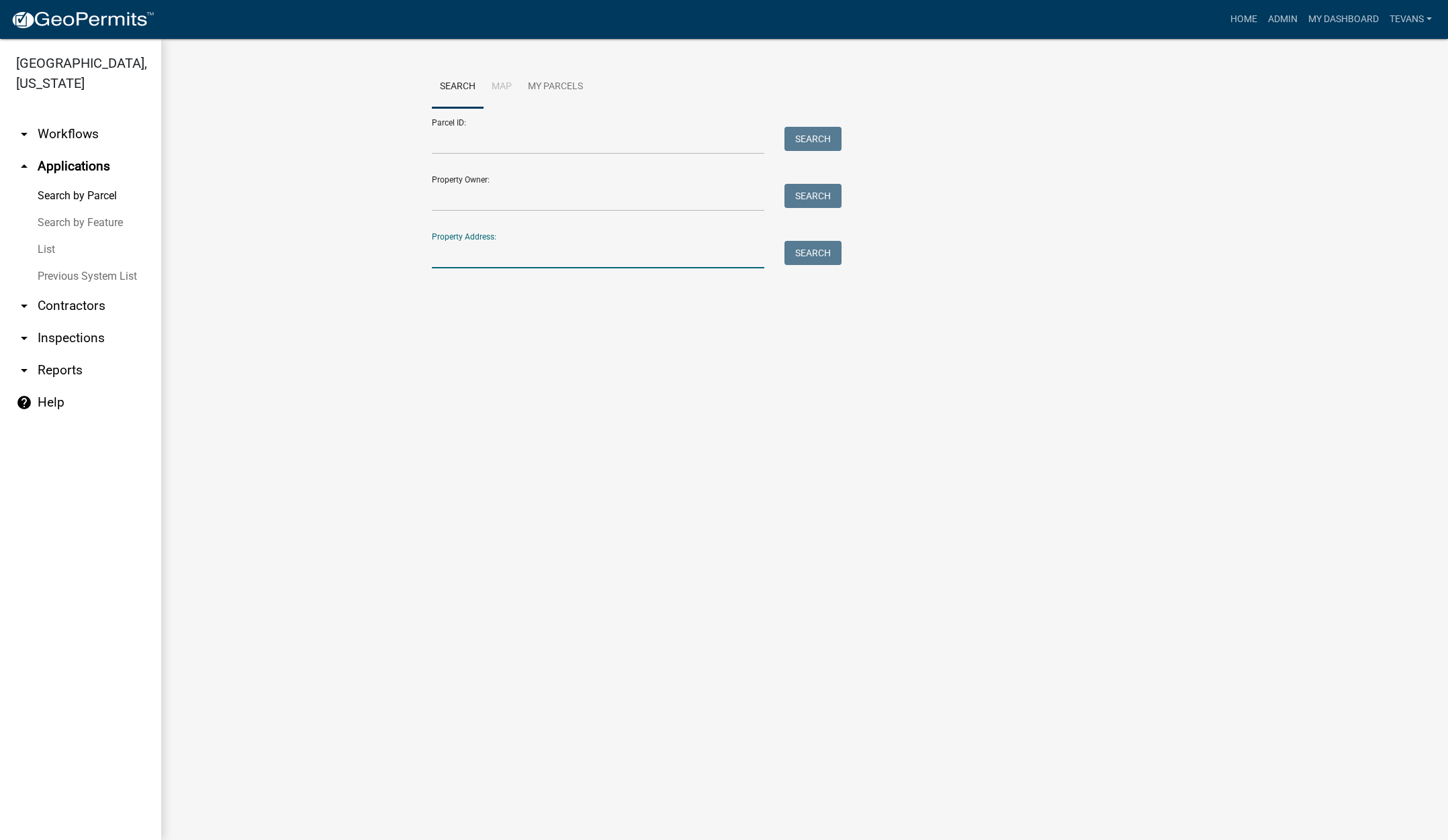
click at [512, 259] on input "Property Address:" at bounding box center [598, 255] width 332 height 28
type input "61 w 900 n"
click at [811, 249] on button "Search" at bounding box center [812, 253] width 57 height 24
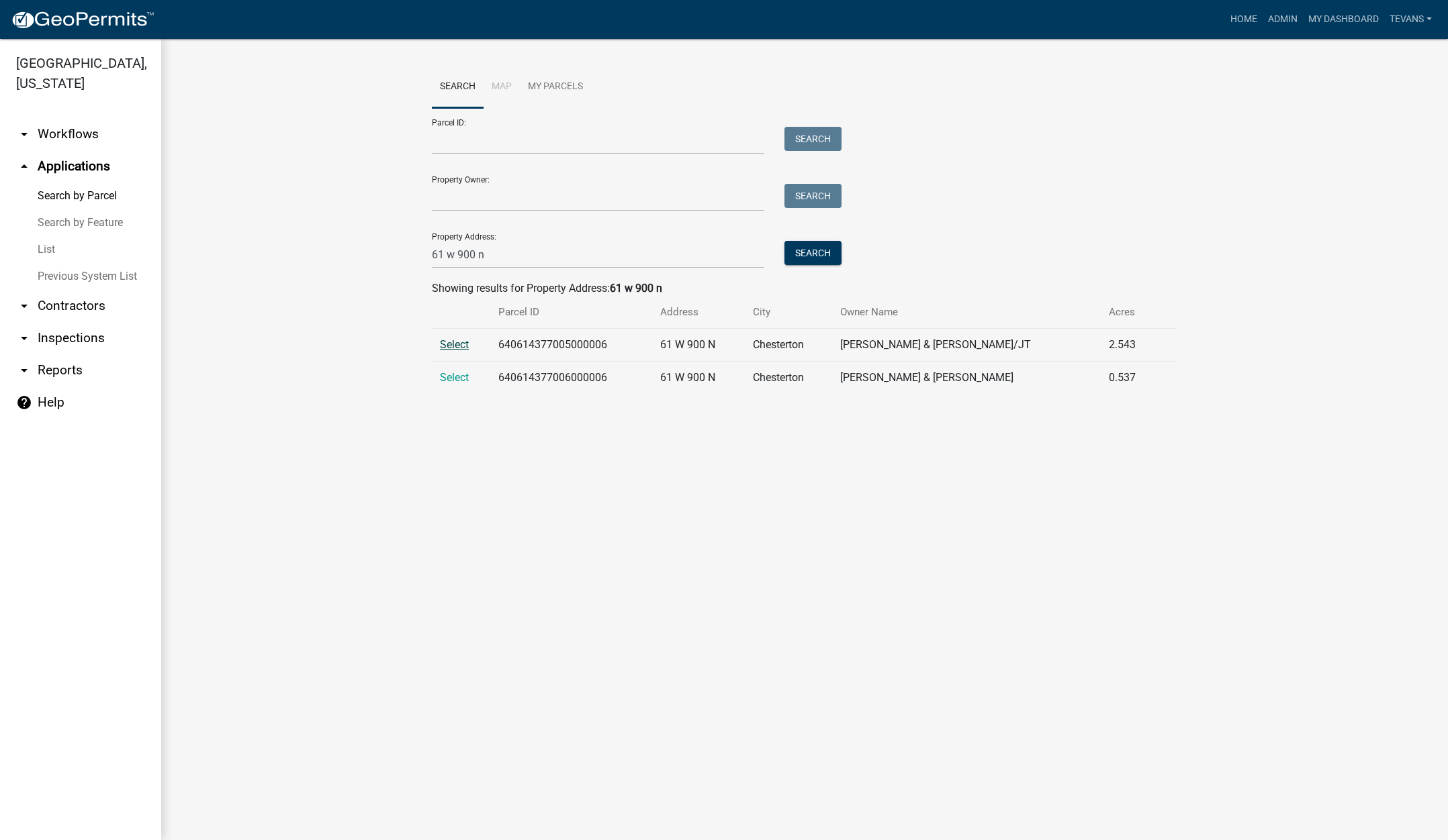
click at [457, 341] on span "Select" at bounding box center [454, 344] width 29 height 13
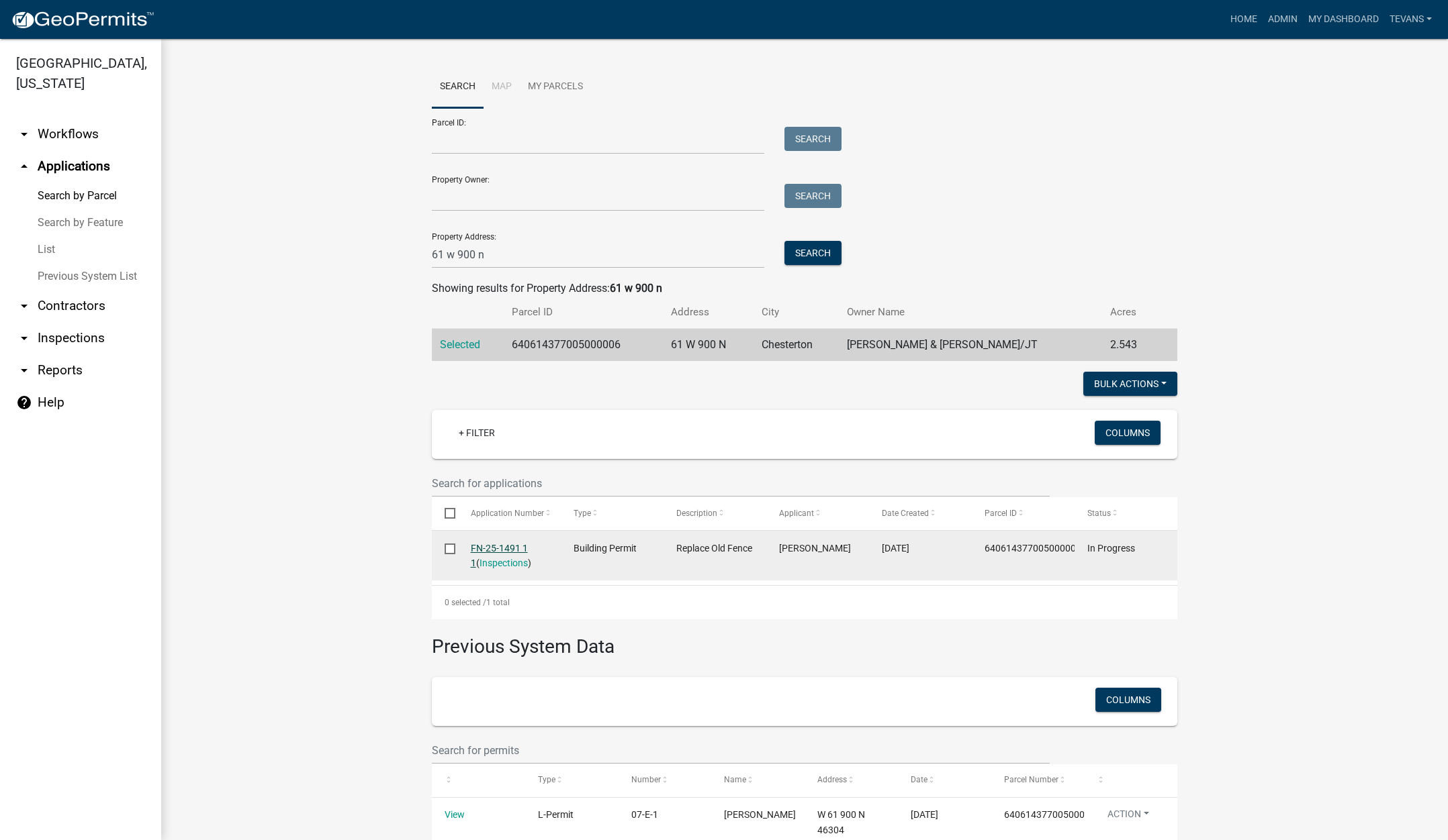
click at [482, 546] on link "FN-25-1491 1 1" at bounding box center [499, 556] width 57 height 26
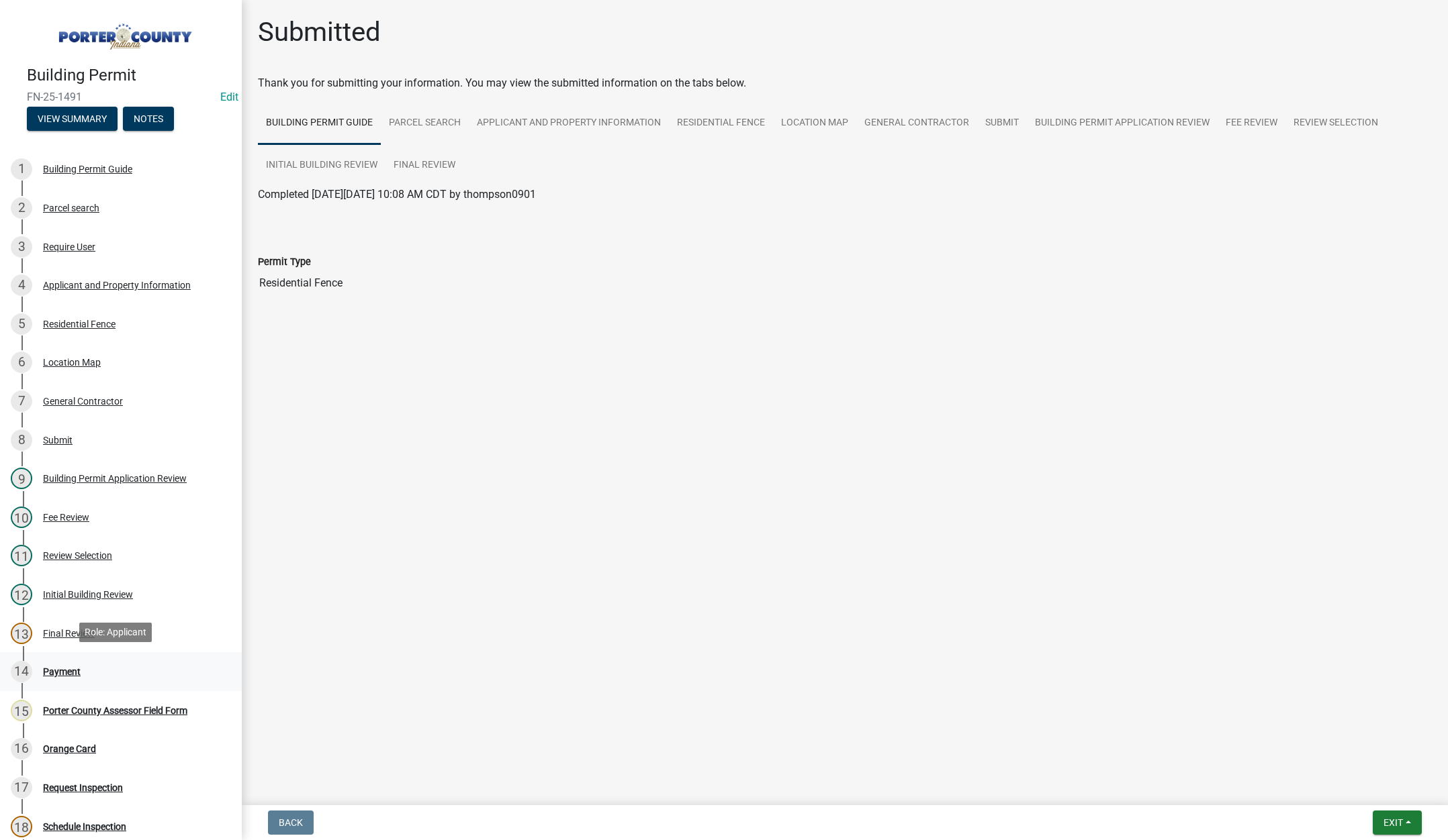
click at [63, 663] on div "14 Payment" at bounding box center [116, 672] width 210 height 22
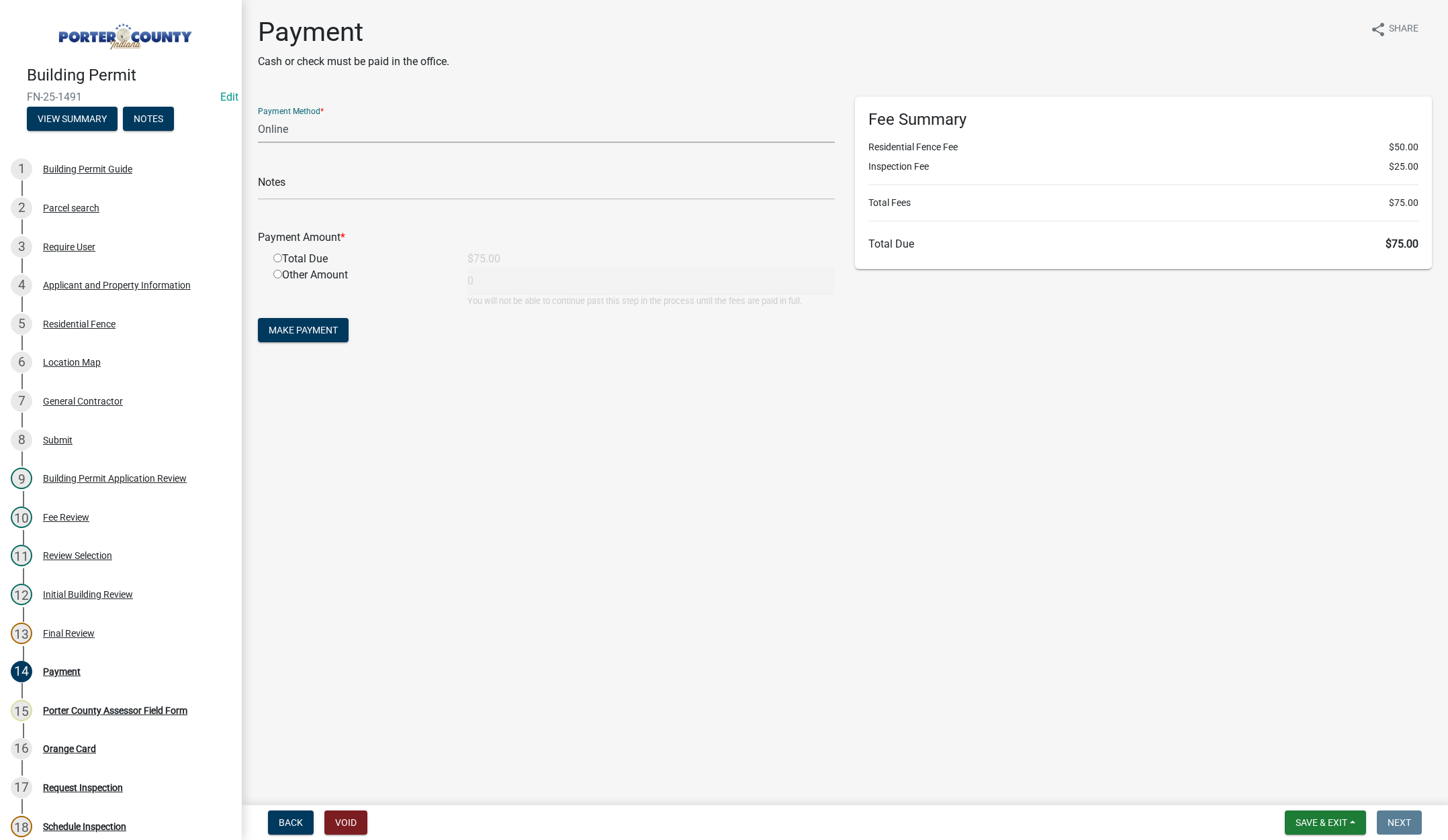
click at [274, 126] on select "Credit Card POS Check Cash Online" at bounding box center [546, 130] width 577 height 28
select select "1: 0"
click at [257, 116] on select "Credit Card POS Check Cash Online" at bounding box center [546, 130] width 577 height 28
click at [269, 187] on input "text" at bounding box center [546, 187] width 577 height 28
paste input "Gibson Leigh & DeRosa Donna J/JT"
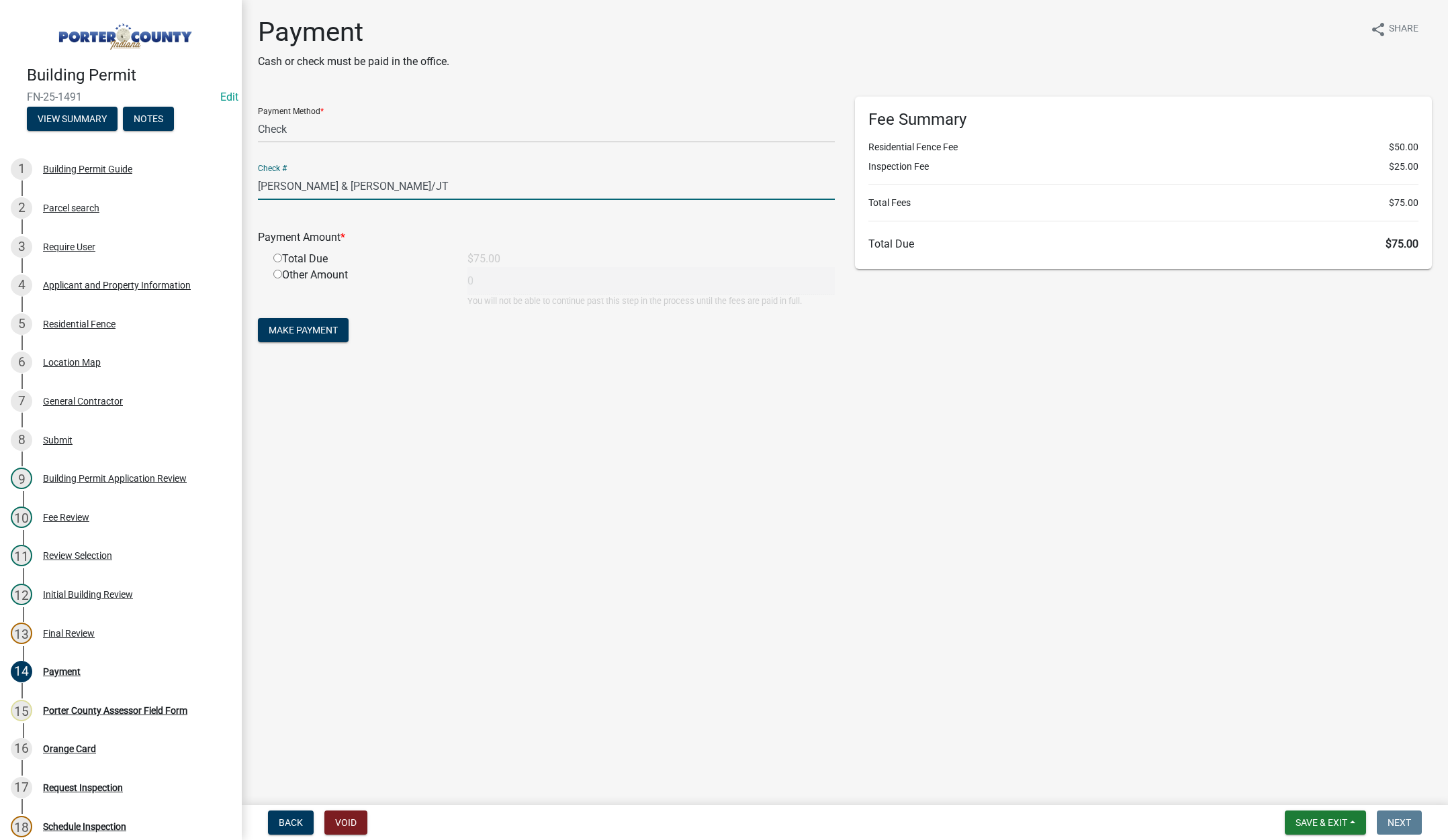
type input "Gibson Leigh & DeRosa Donna J/JT"
click at [301, 135] on select "Credit Card POS Check Cash Online" at bounding box center [546, 130] width 577 height 28
select select "2: 1"
click at [257, 116] on select "Credit Card POS Check Cash Online" at bounding box center [546, 130] width 577 height 28
click at [279, 256] on input "radio" at bounding box center [277, 257] width 9 height 9
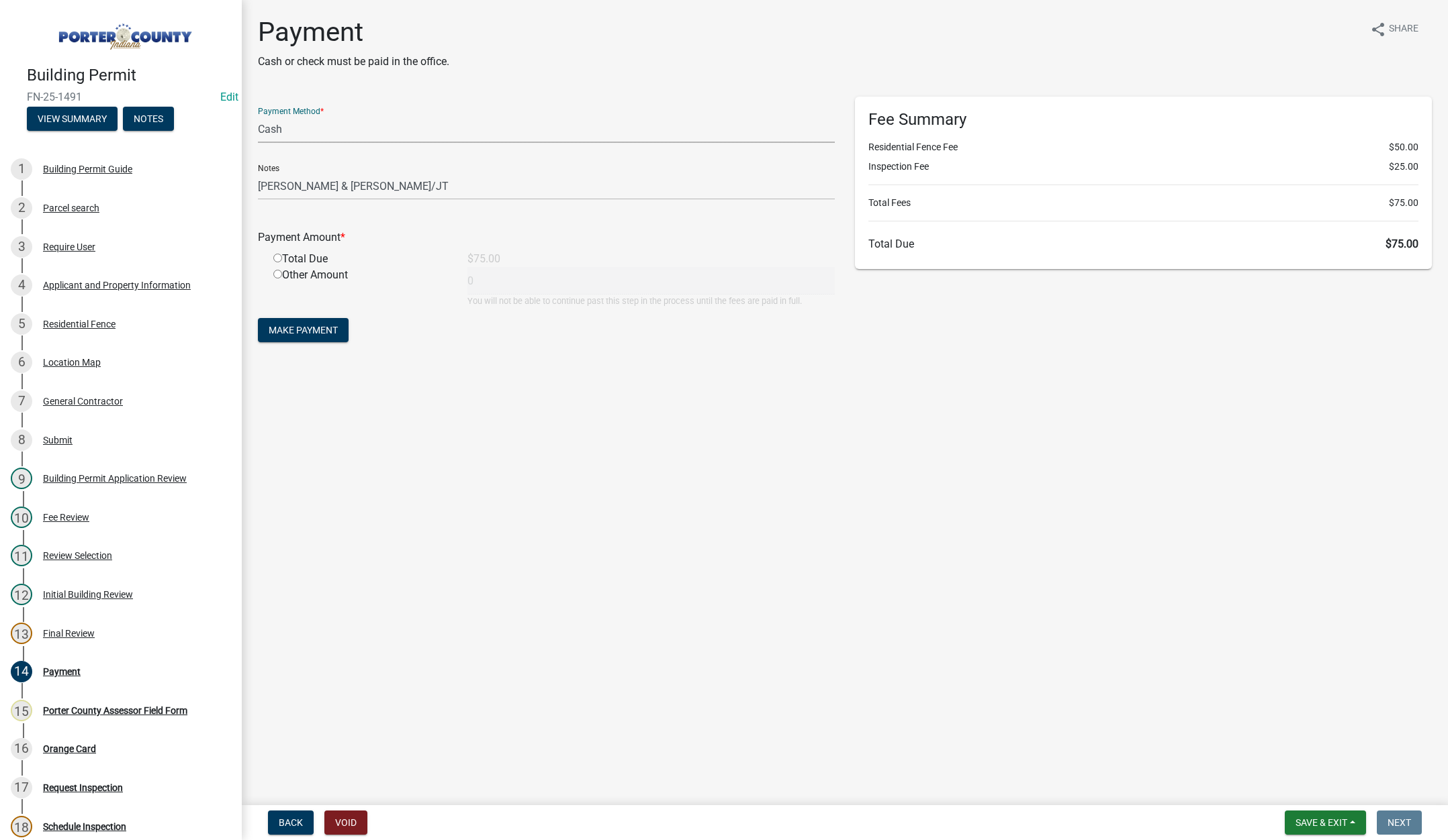
radio input "true"
type input "75"
click at [298, 310] on form "Payment Method * Credit Card POS Check Cash Online Notes Gibson Leigh & DeRosa …" at bounding box center [546, 221] width 577 height 249
click at [298, 326] on span "Make Payment" at bounding box center [302, 330] width 69 height 11
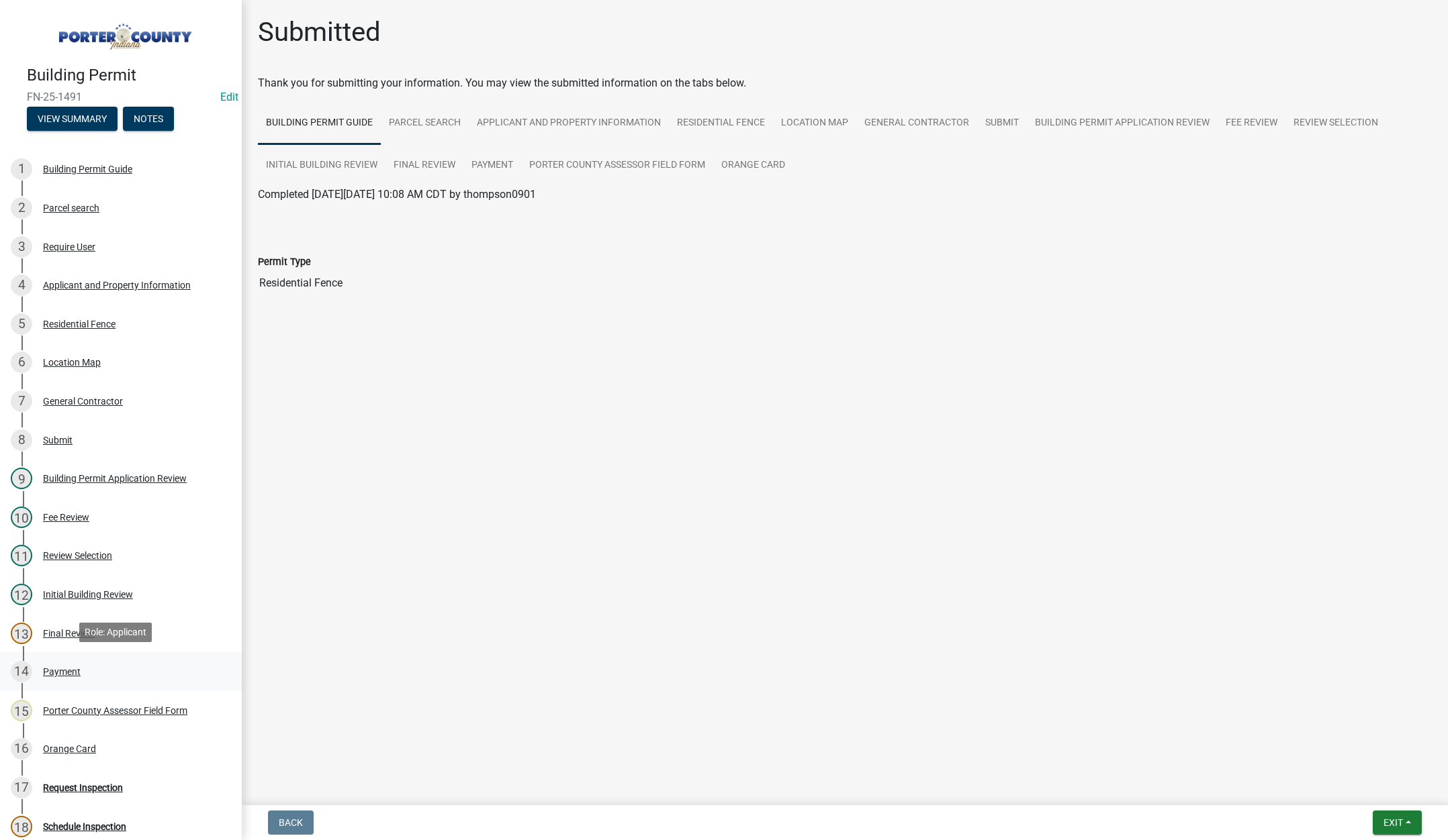
click at [70, 667] on div "Payment" at bounding box center [62, 671] width 38 height 9
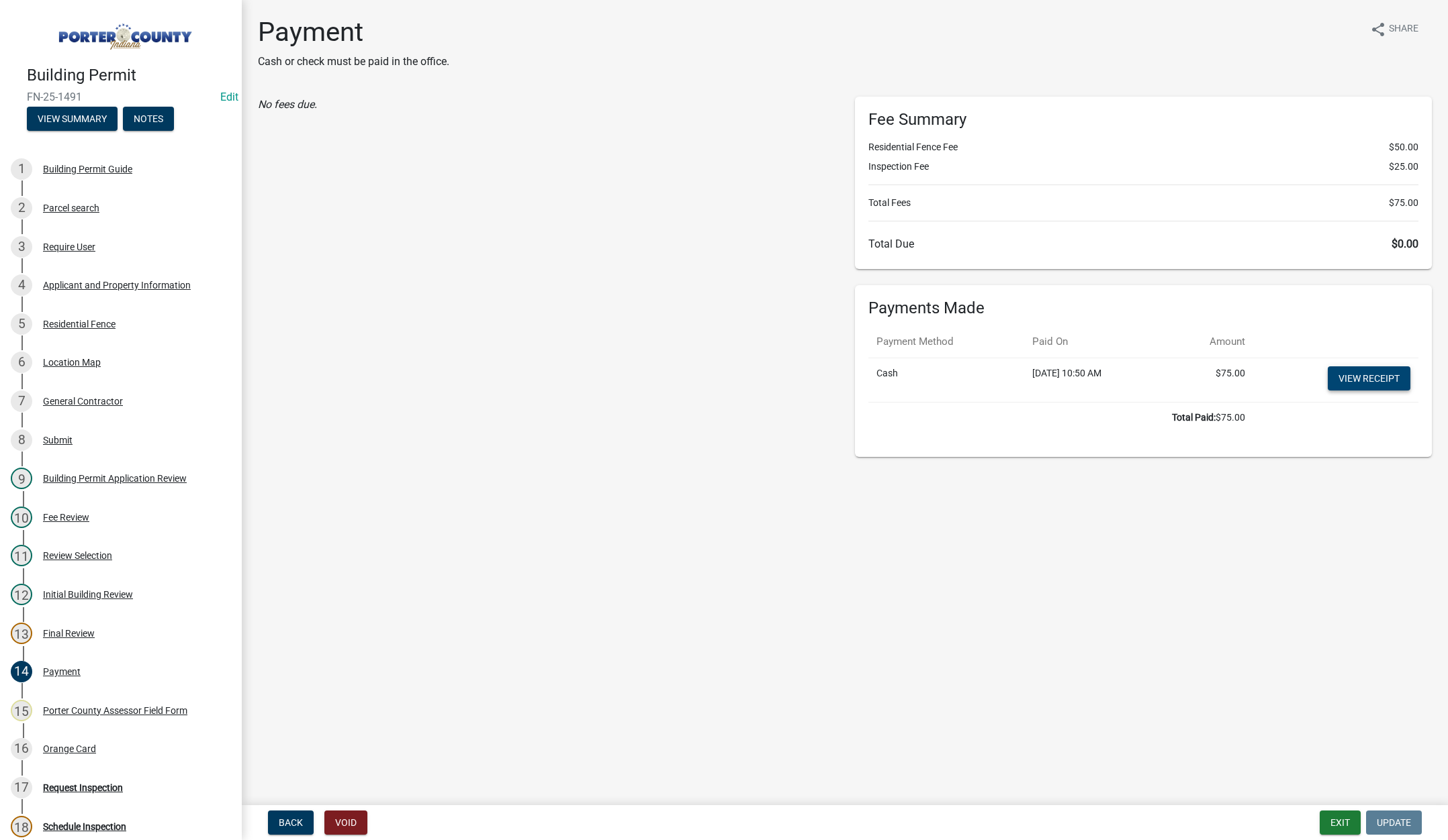
click at [1394, 381] on link "View receipt" at bounding box center [1368, 378] width 83 height 24
click at [88, 744] on div "Orange Card" at bounding box center [69, 748] width 53 height 9
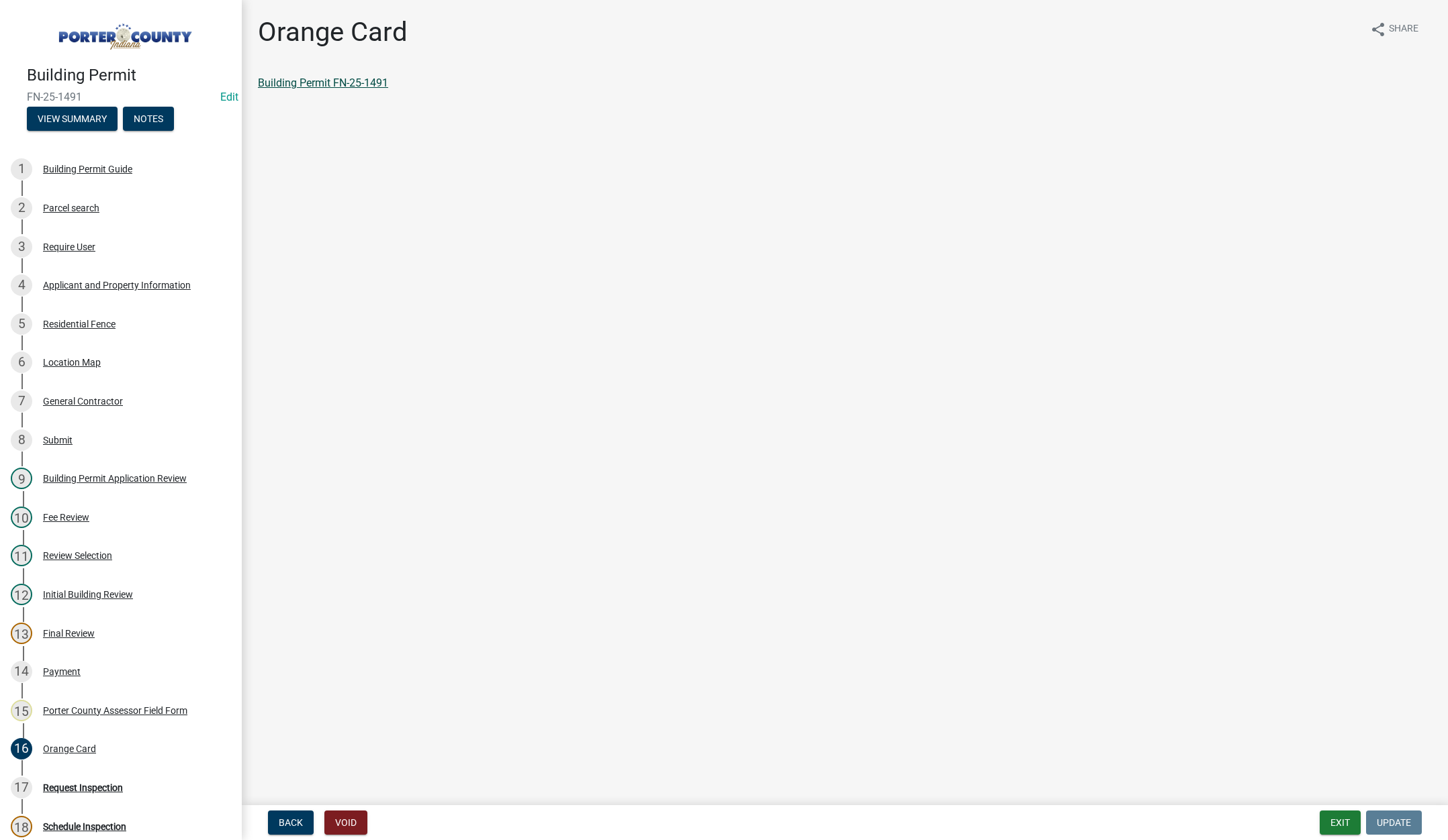
click at [376, 82] on link "Building Permit FN-25-1491" at bounding box center [322, 83] width 131 height 13
click at [1335, 820] on button "Exit" at bounding box center [1339, 823] width 41 height 24
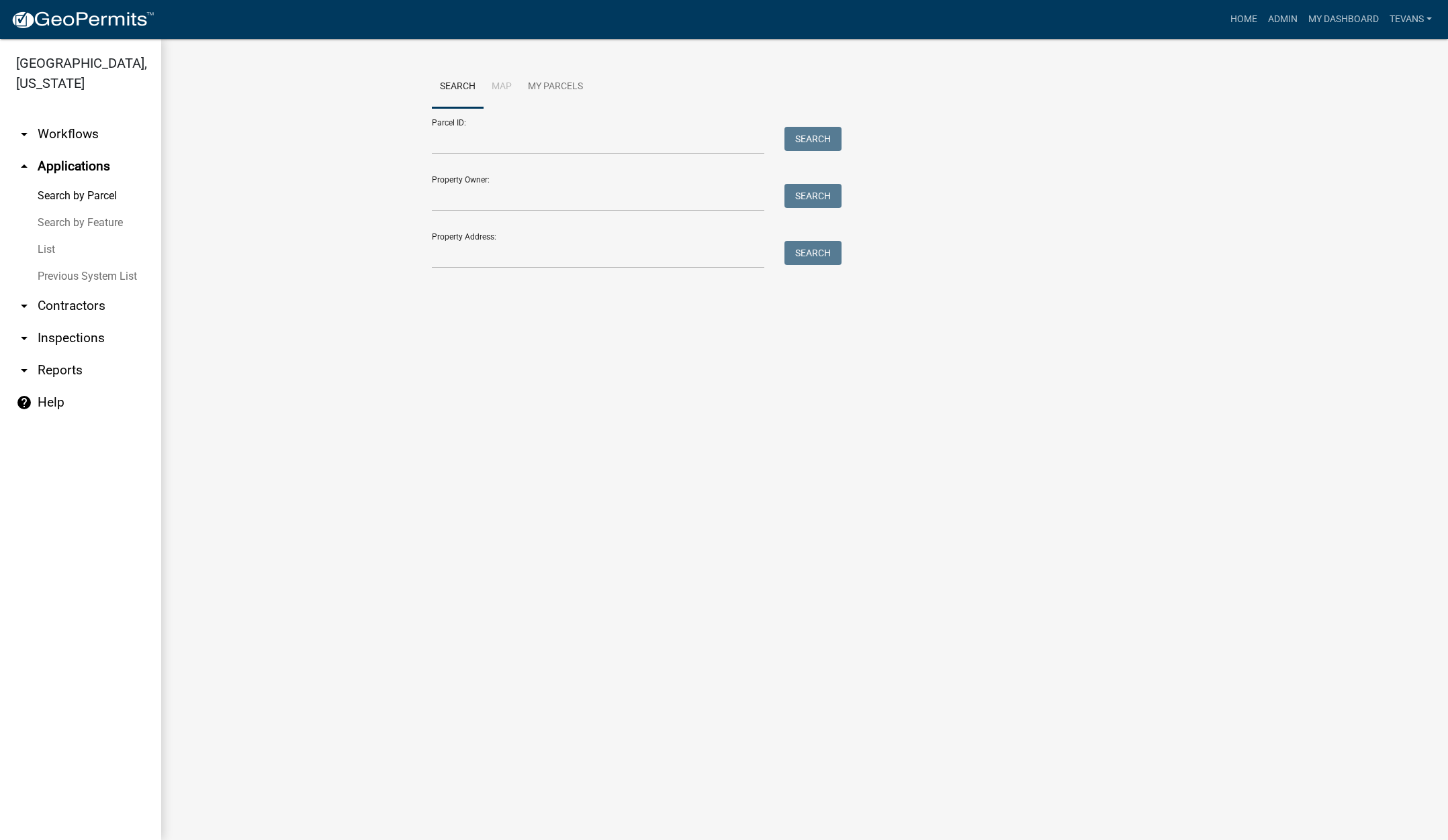
click at [274, 597] on main "Search Map My Parcels Parcel ID: Search Property Owner: Search Property Address…" at bounding box center [803, 439] width 1286 height 801
click at [479, 259] on input "Property Address:" at bounding box center [598, 255] width 332 height 28
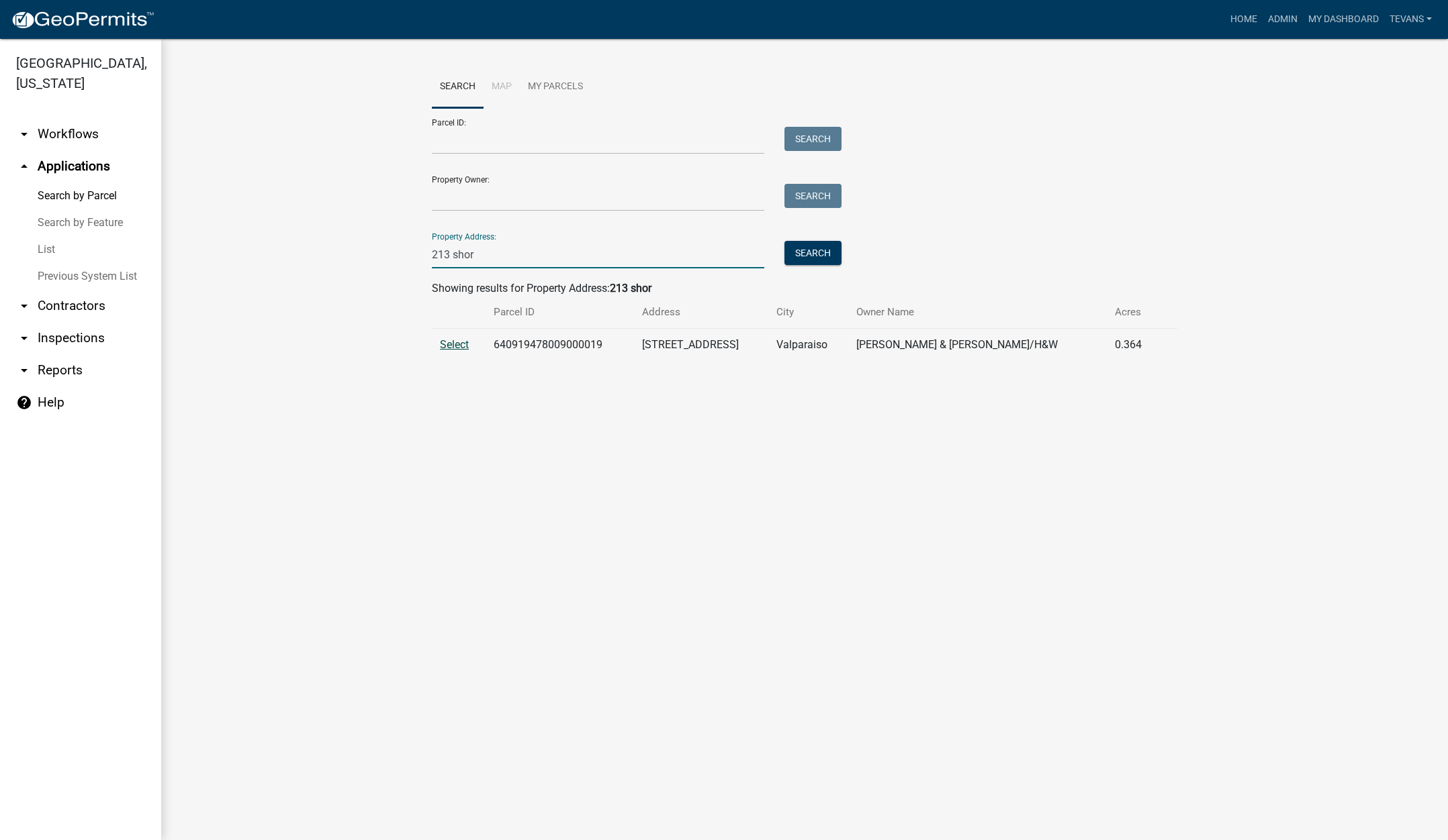
type input "213 shor"
click at [458, 346] on span "Select" at bounding box center [454, 344] width 29 height 13
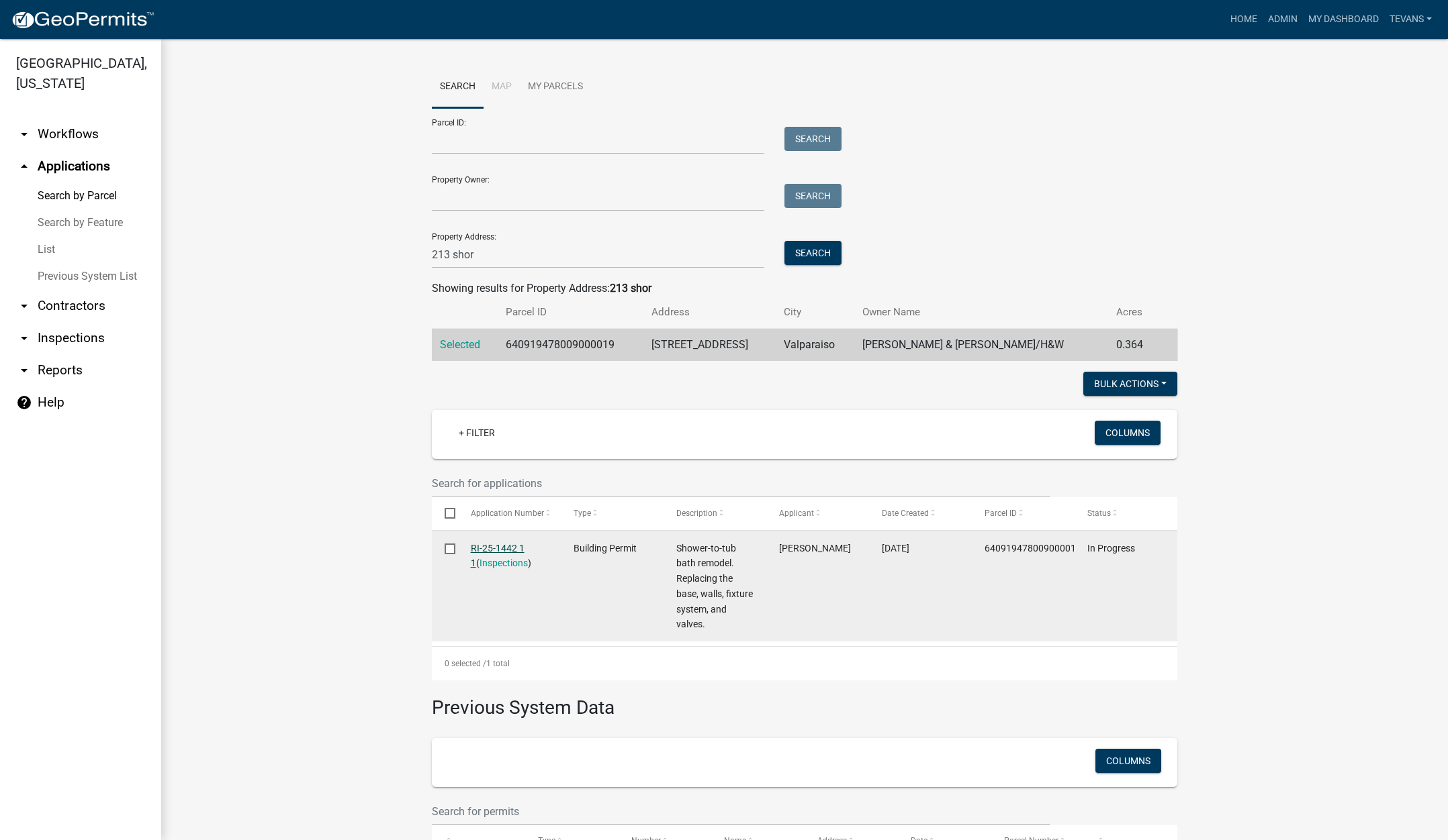
click at [487, 544] on link "RI-25-1442 1 1" at bounding box center [498, 556] width 54 height 26
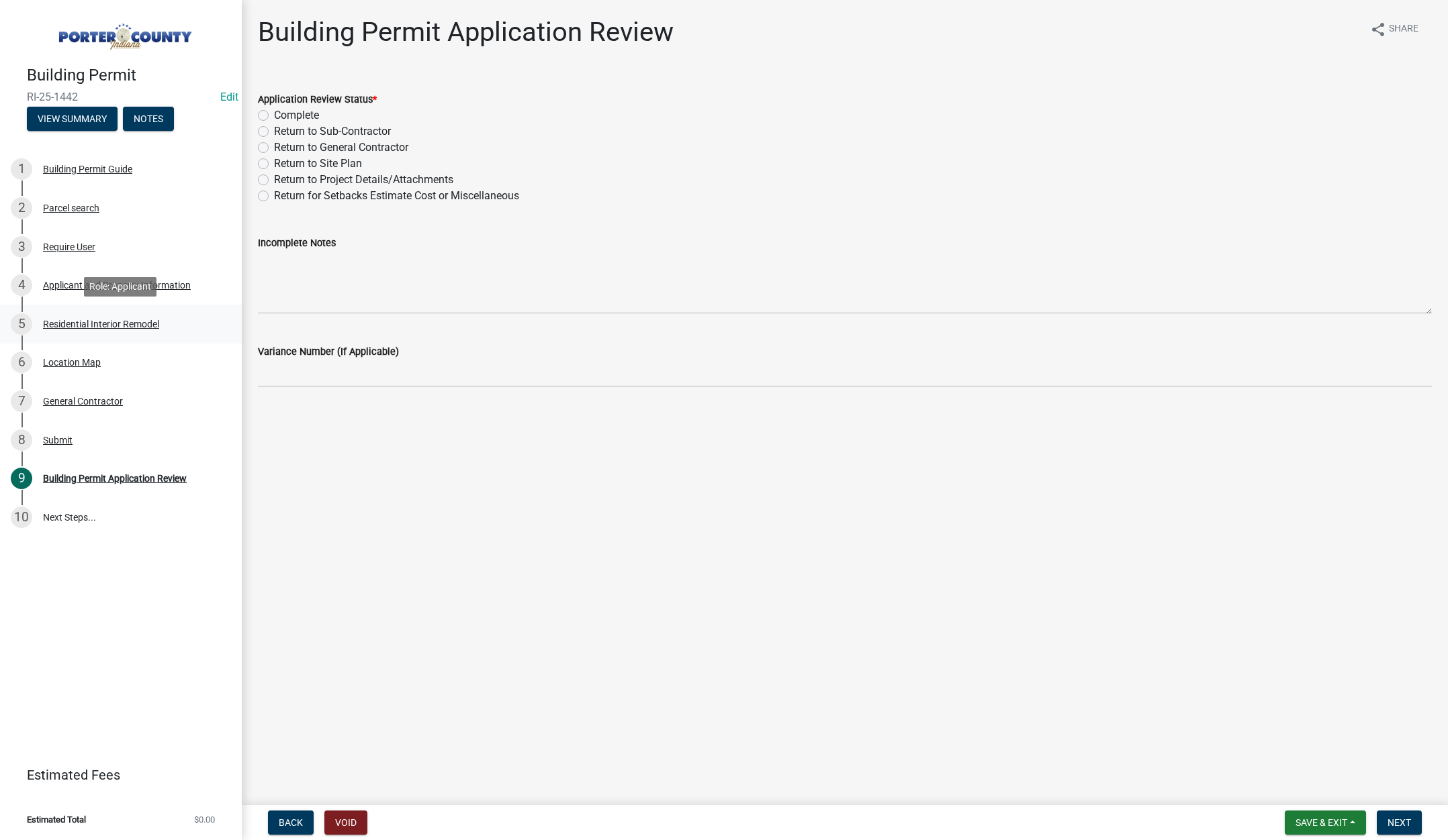
click at [124, 319] on div "Residential Interior Remodel" at bounding box center [101, 323] width 116 height 9
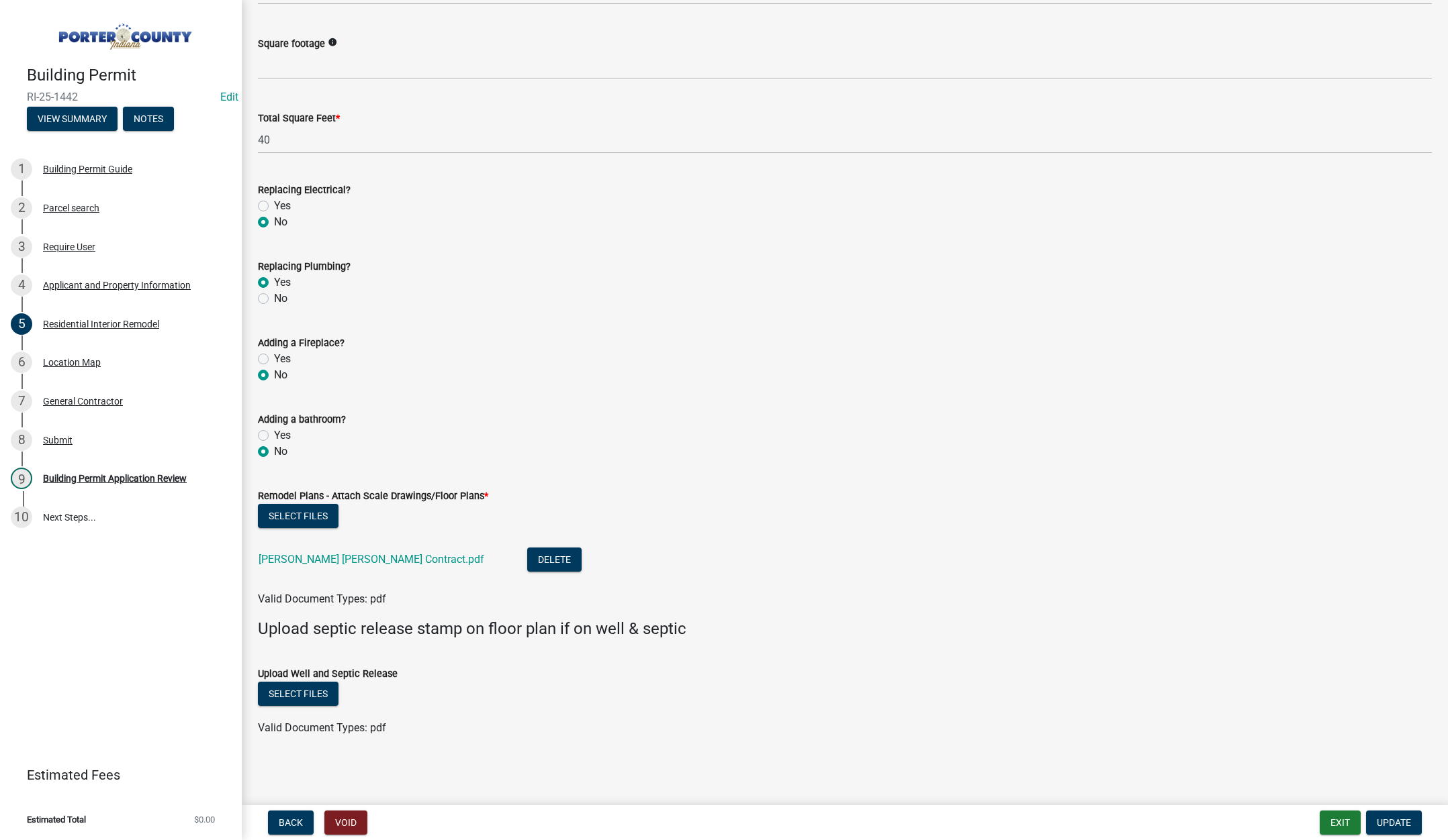
scroll to position [1997, 0]
click at [79, 472] on div "9 Building Permit Application Review" at bounding box center [116, 479] width 210 height 22
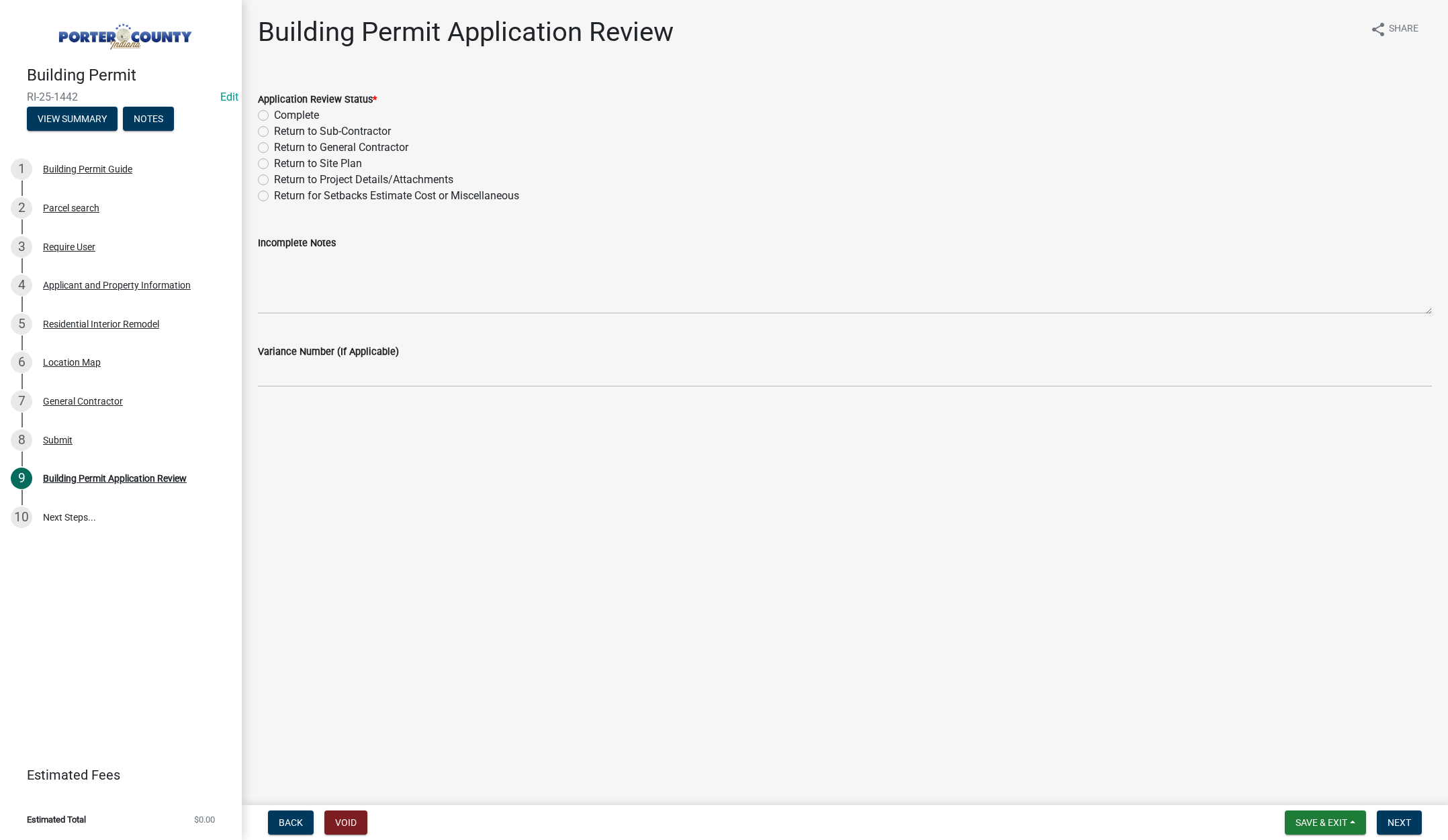
click at [274, 114] on label "Complete" at bounding box center [296, 116] width 45 height 16
click at [274, 114] on input "Complete" at bounding box center [278, 112] width 9 height 9
radio input "true"
click at [1392, 822] on span "Next" at bounding box center [1399, 823] width 24 height 11
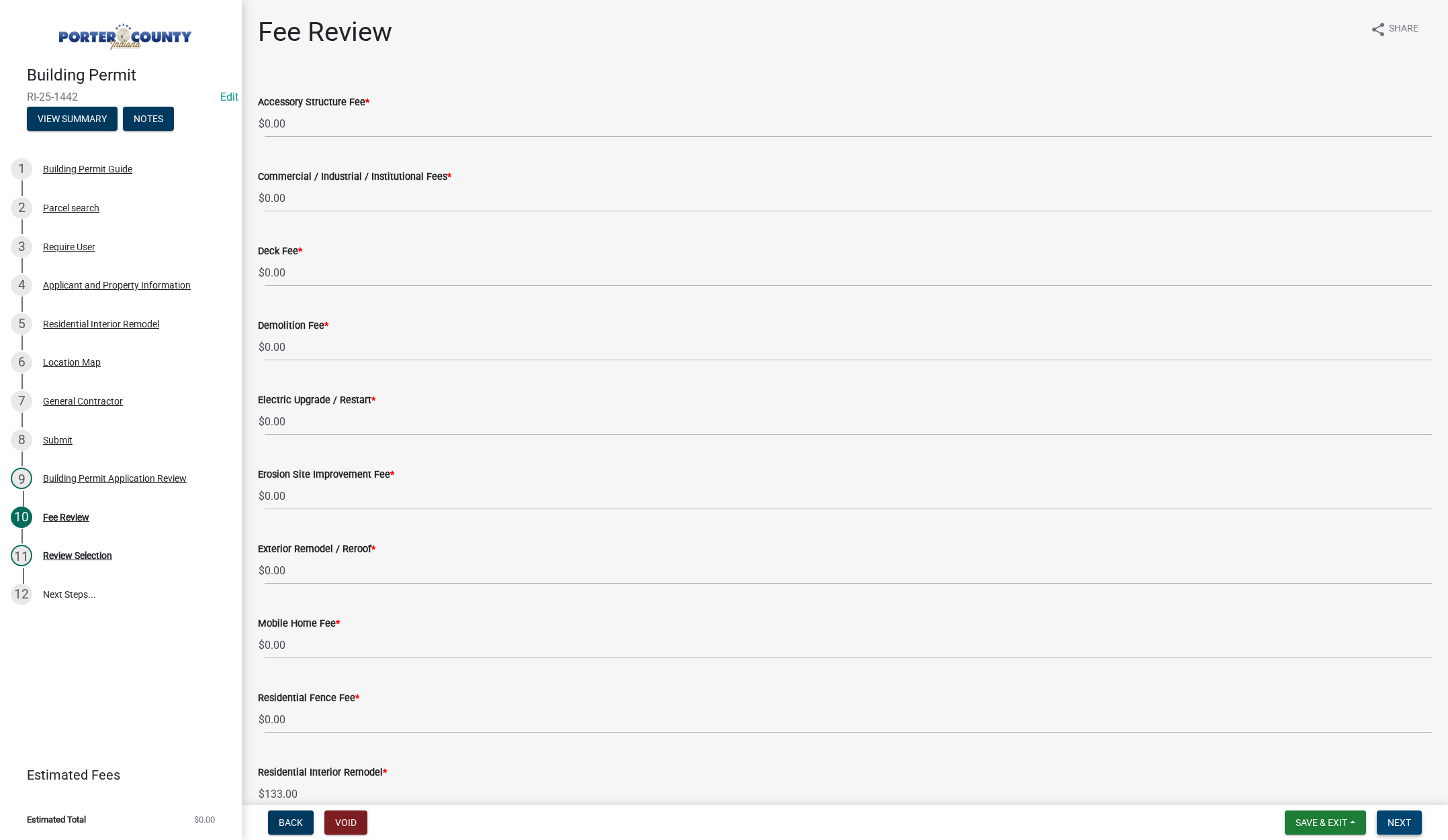
click at [1390, 813] on button "Next" at bounding box center [1398, 823] width 45 height 24
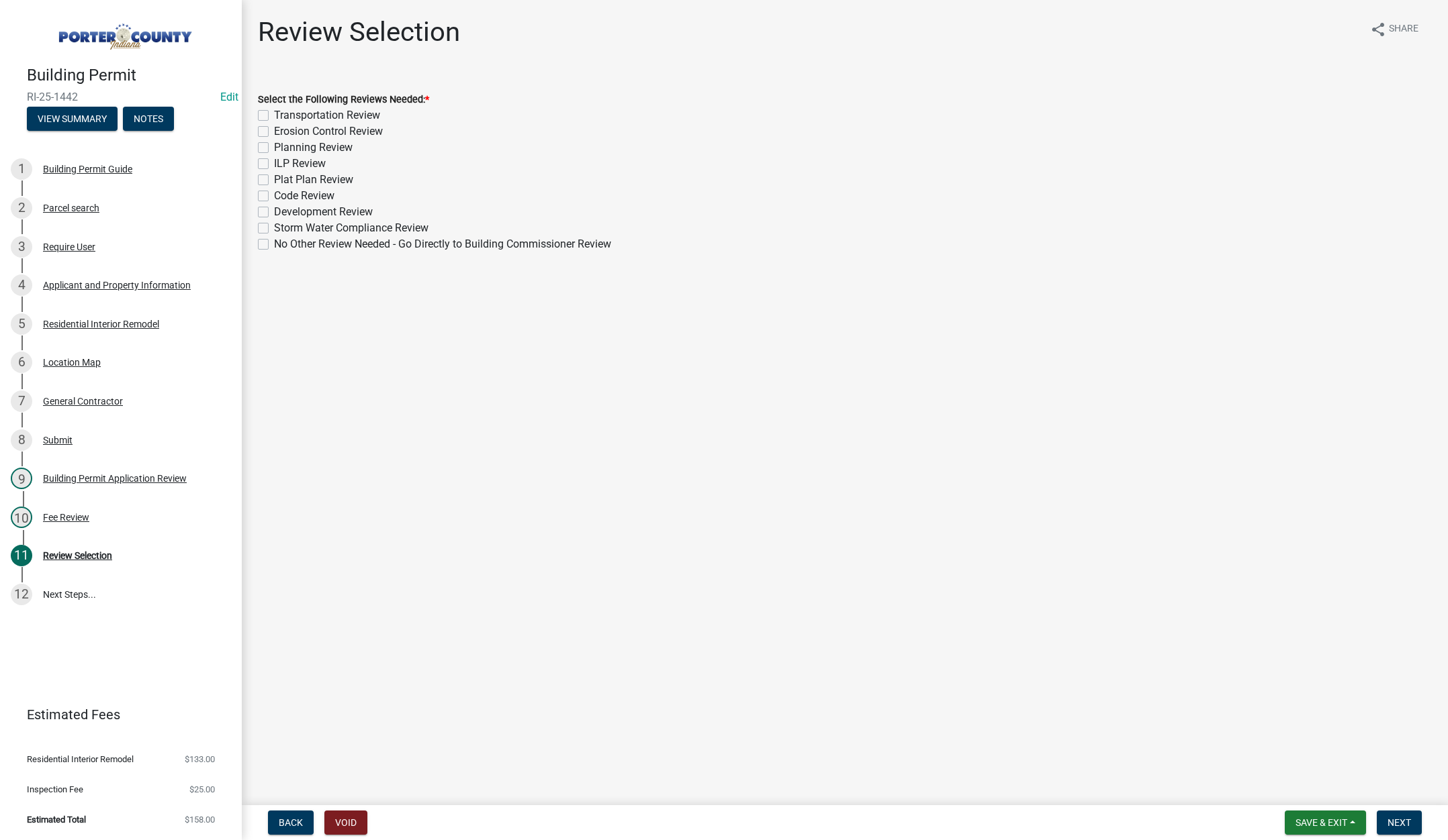
click at [274, 243] on label "No Other Review Needed - Go Directly to Building Commissioner Review" at bounding box center [443, 244] width 337 height 16
click at [274, 243] on input "No Other Review Needed - Go Directly to Building Commissioner Review" at bounding box center [278, 240] width 9 height 9
checkbox input "true"
checkbox input "false"
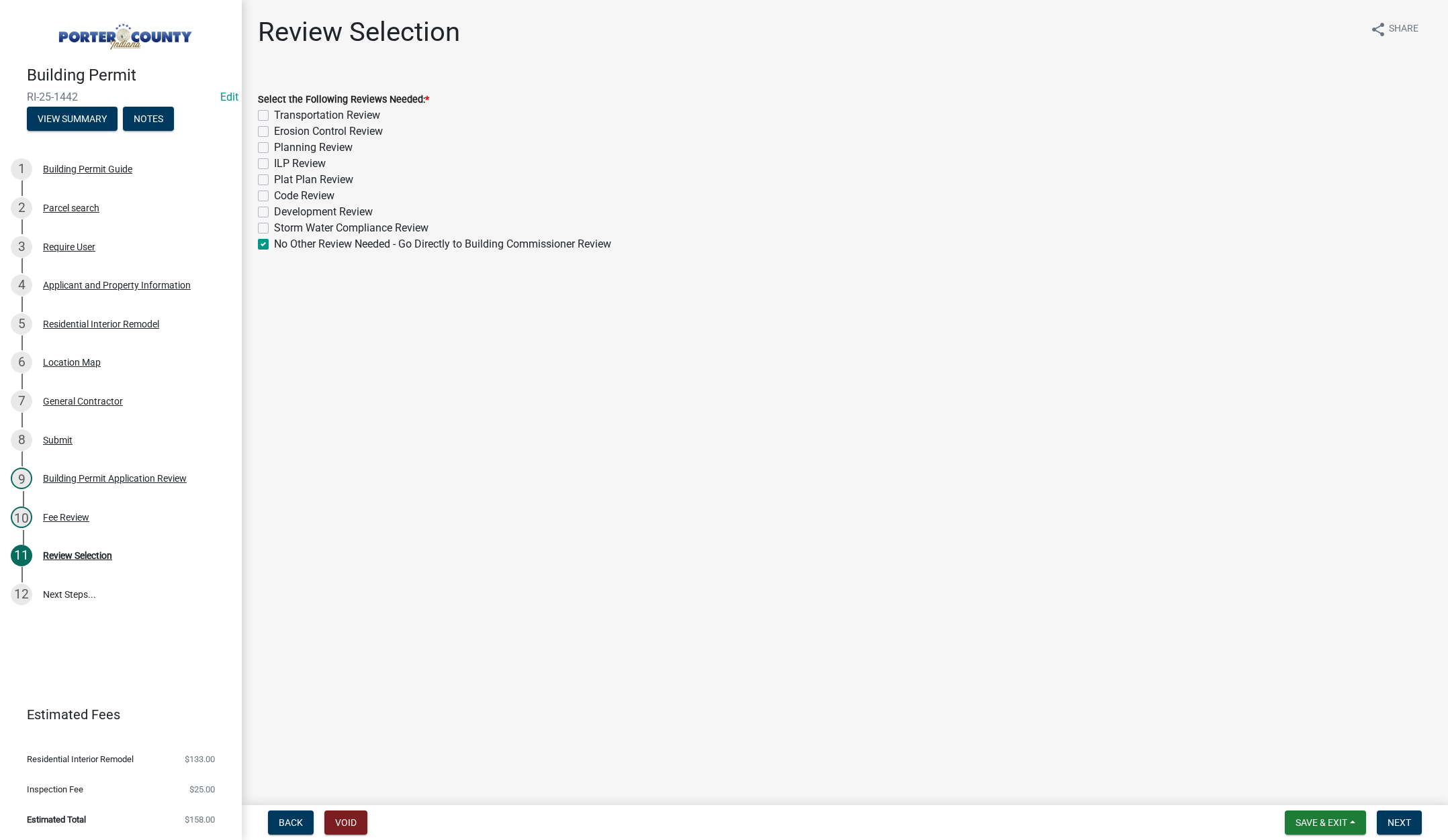
checkbox input "false"
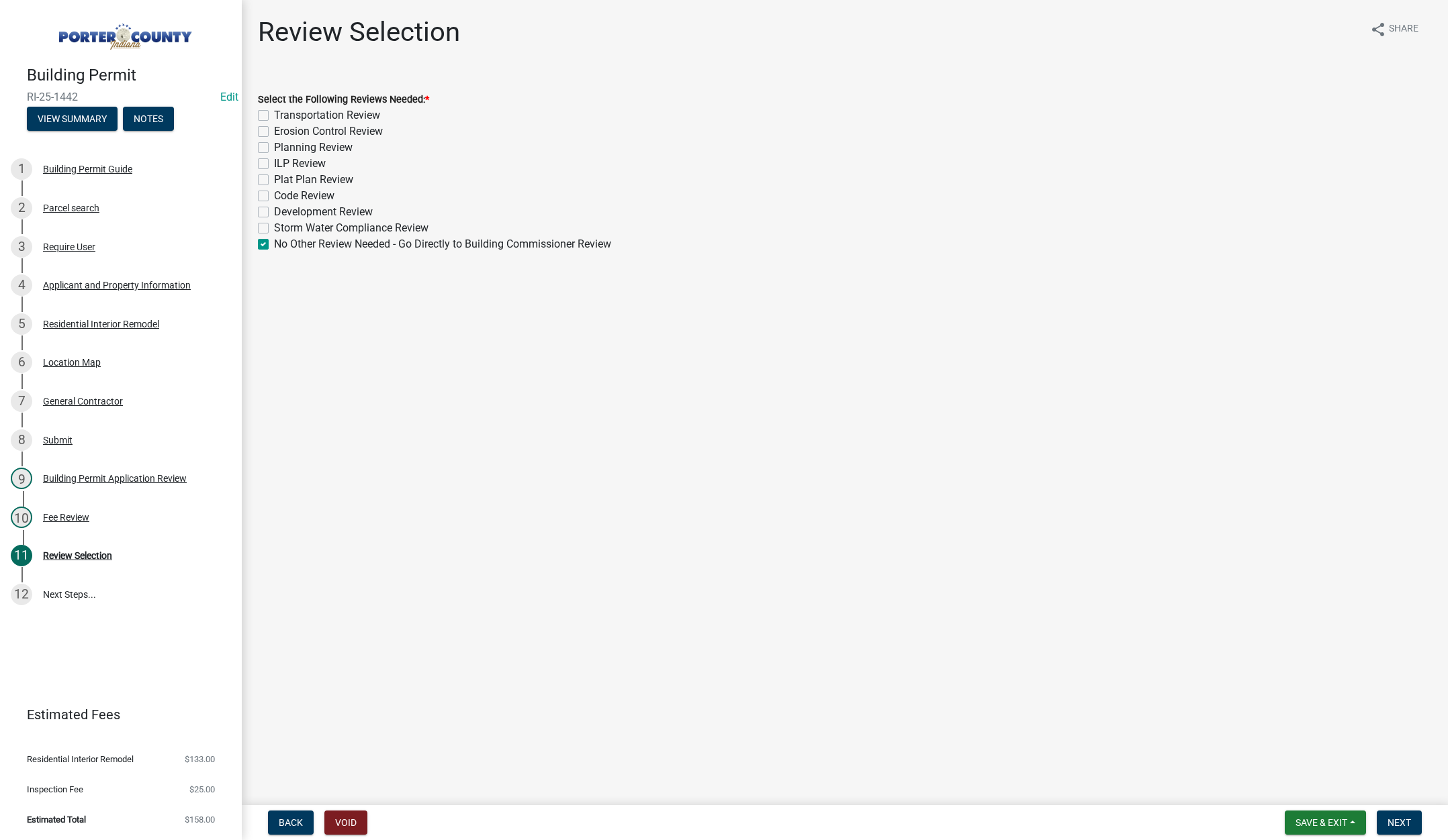
checkbox input "false"
checkbox input "true"
click at [1390, 820] on span "Next" at bounding box center [1399, 823] width 24 height 11
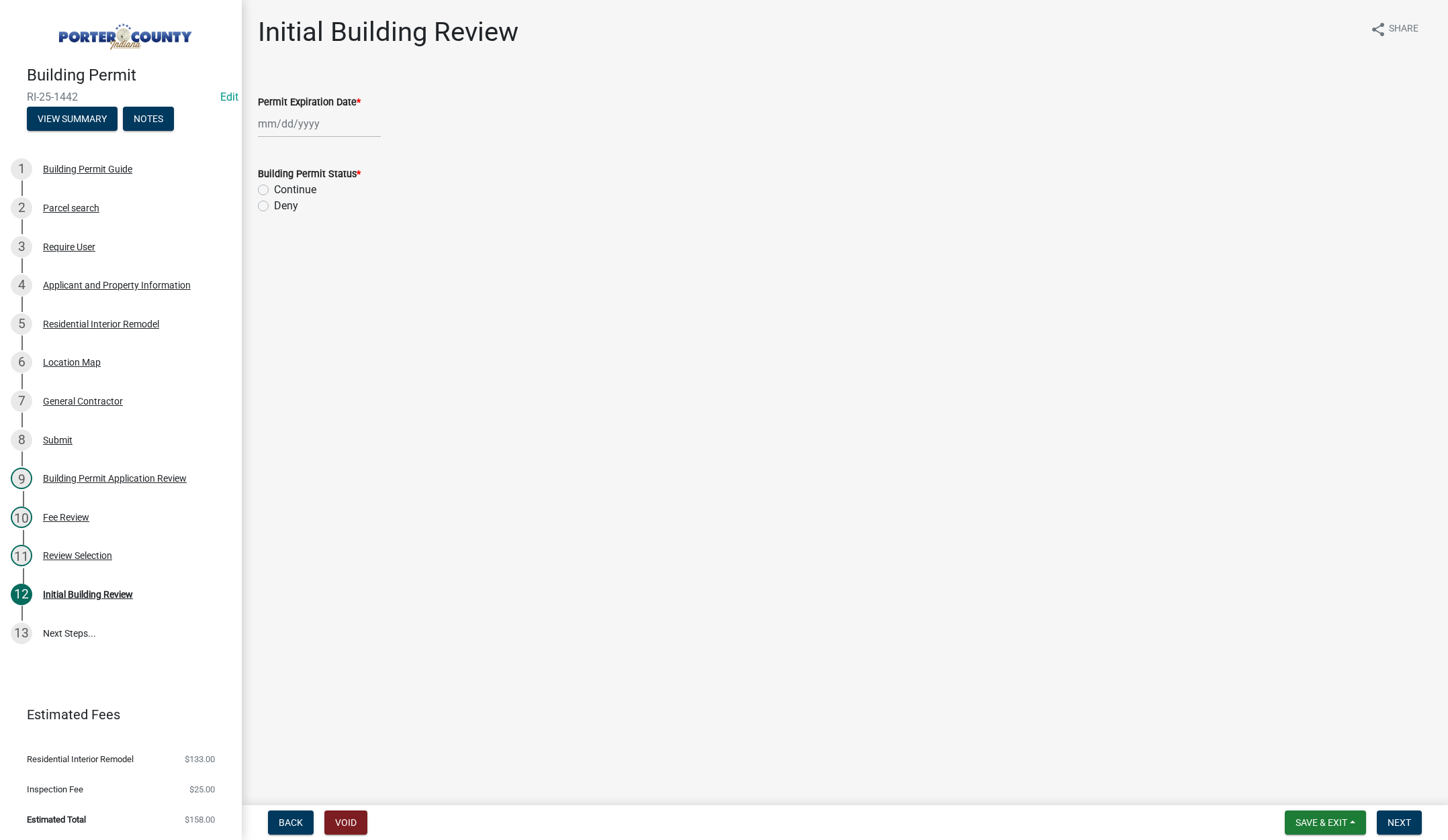
select select "8"
click at [338, 126] on div "Jan Feb Mar Apr May Jun Jul Aug Sep Oct Nov Dec 1525 1526 1527 1528 1529 1530 1…" at bounding box center [318, 124] width 123 height 28
click at [366, 155] on select "1525 1526 1527 1528 1529 1530 1531 1532 1533 1534 1535 1536 1537 1538 1539 1540…" at bounding box center [363, 153] width 48 height 20
select select "2026"
click at [339, 143] on select "1525 1526 1527 1528 1529 1530 1531 1532 1533 1534 1535 1536 1537 1538 1539 1540…" at bounding box center [363, 153] width 48 height 20
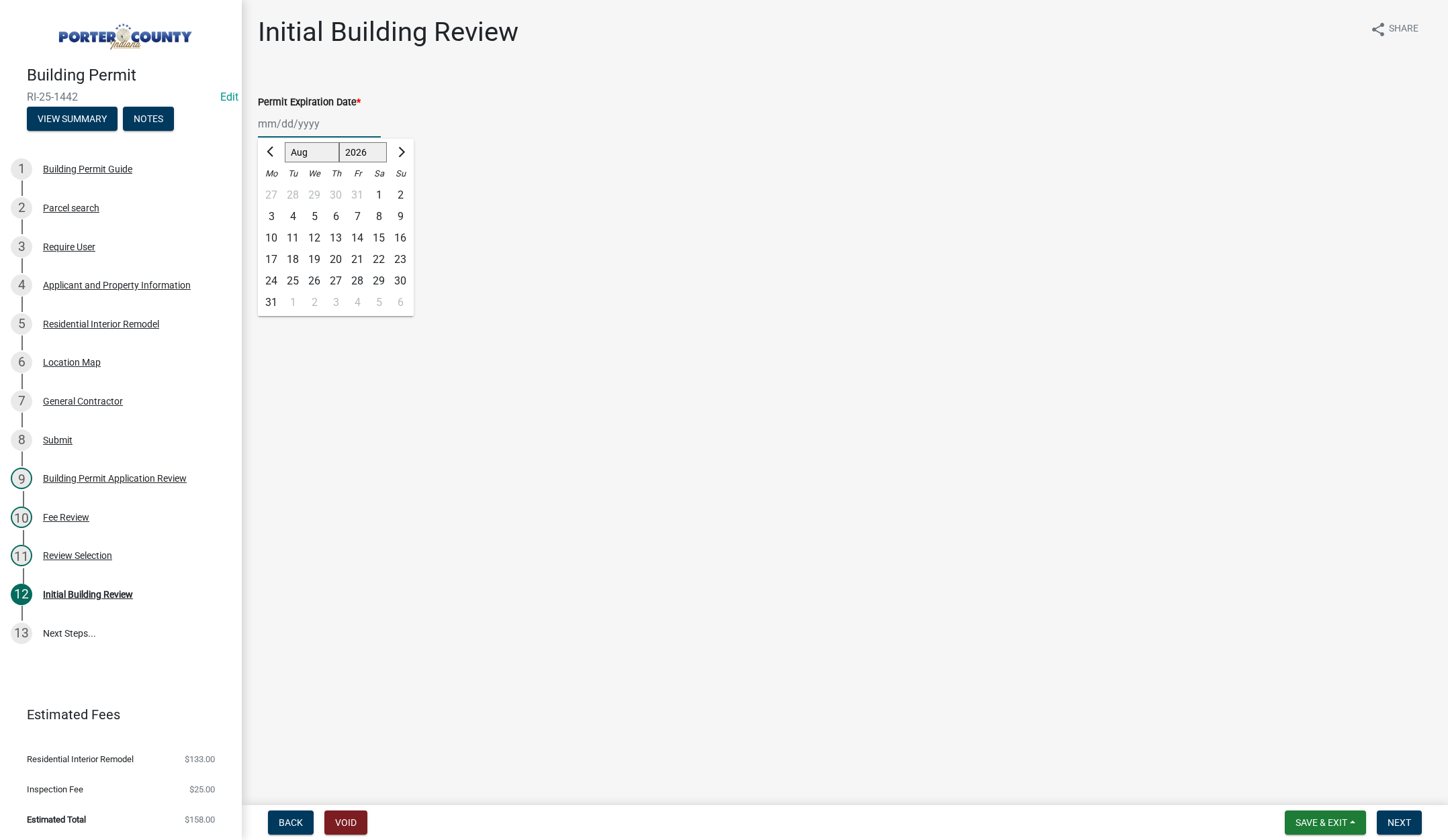
click at [360, 235] on div "14" at bounding box center [357, 238] width 22 height 22
type input "[DATE]"
click at [274, 187] on label "Continue" at bounding box center [295, 190] width 42 height 16
click at [274, 187] on input "Continue" at bounding box center [278, 186] width 9 height 9
radio input "true"
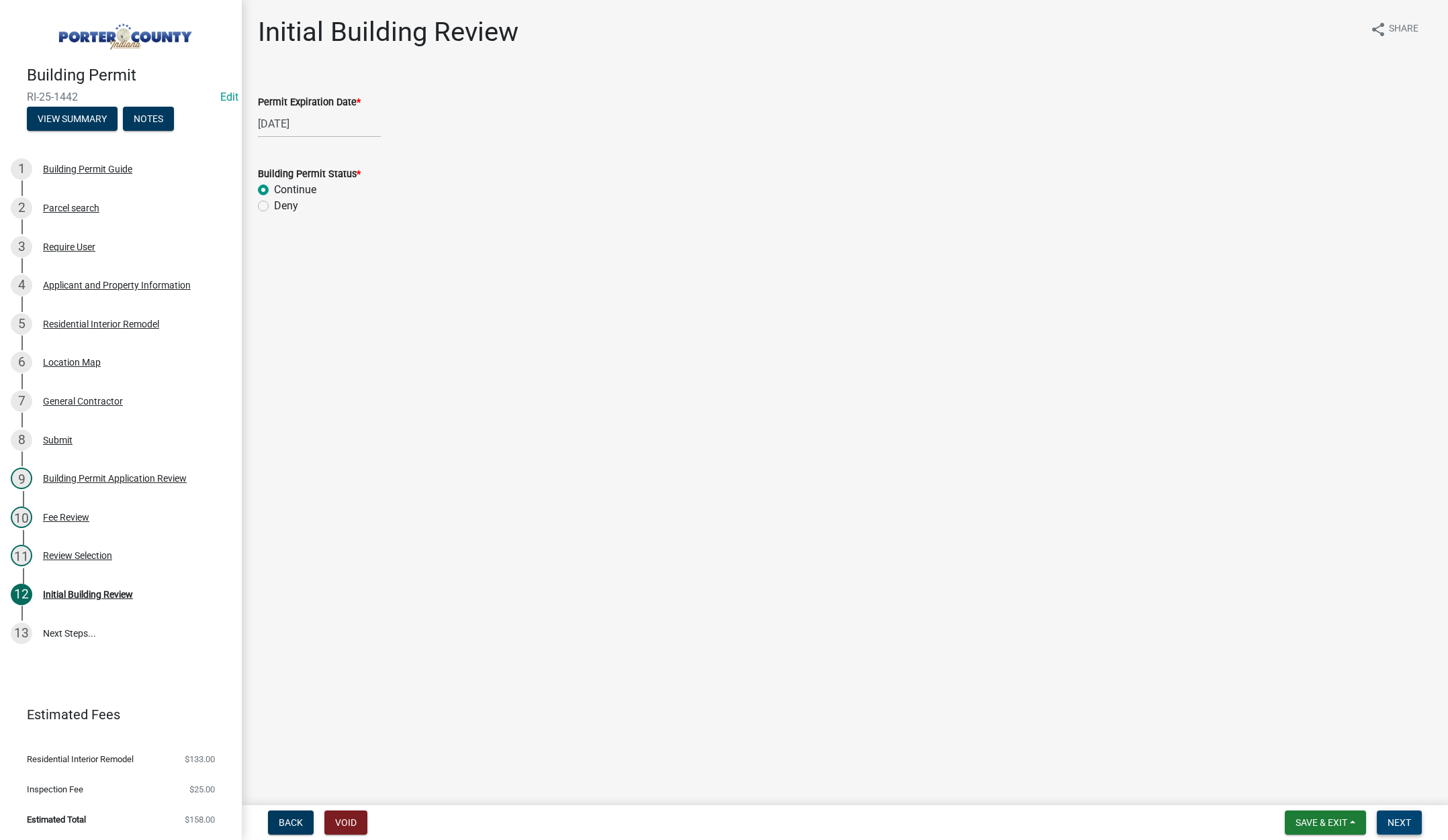
click at [1401, 818] on span "Next" at bounding box center [1399, 823] width 24 height 11
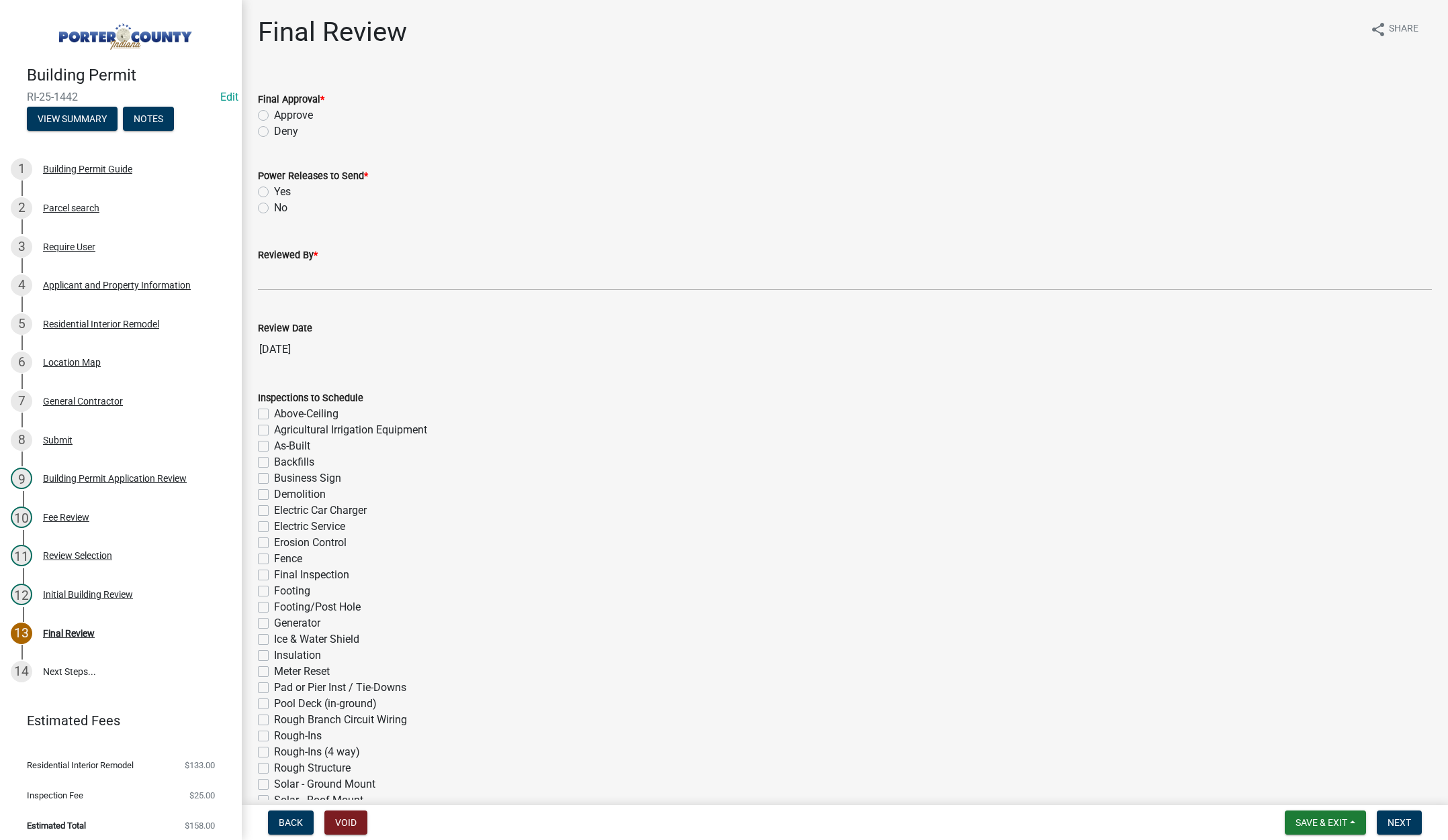
click at [274, 114] on label "Approve" at bounding box center [293, 116] width 39 height 16
click at [274, 114] on input "Approve" at bounding box center [278, 112] width 9 height 9
radio input "true"
click at [274, 207] on label "No" at bounding box center [280, 209] width 13 height 16
click at [274, 207] on input "No" at bounding box center [278, 205] width 9 height 9
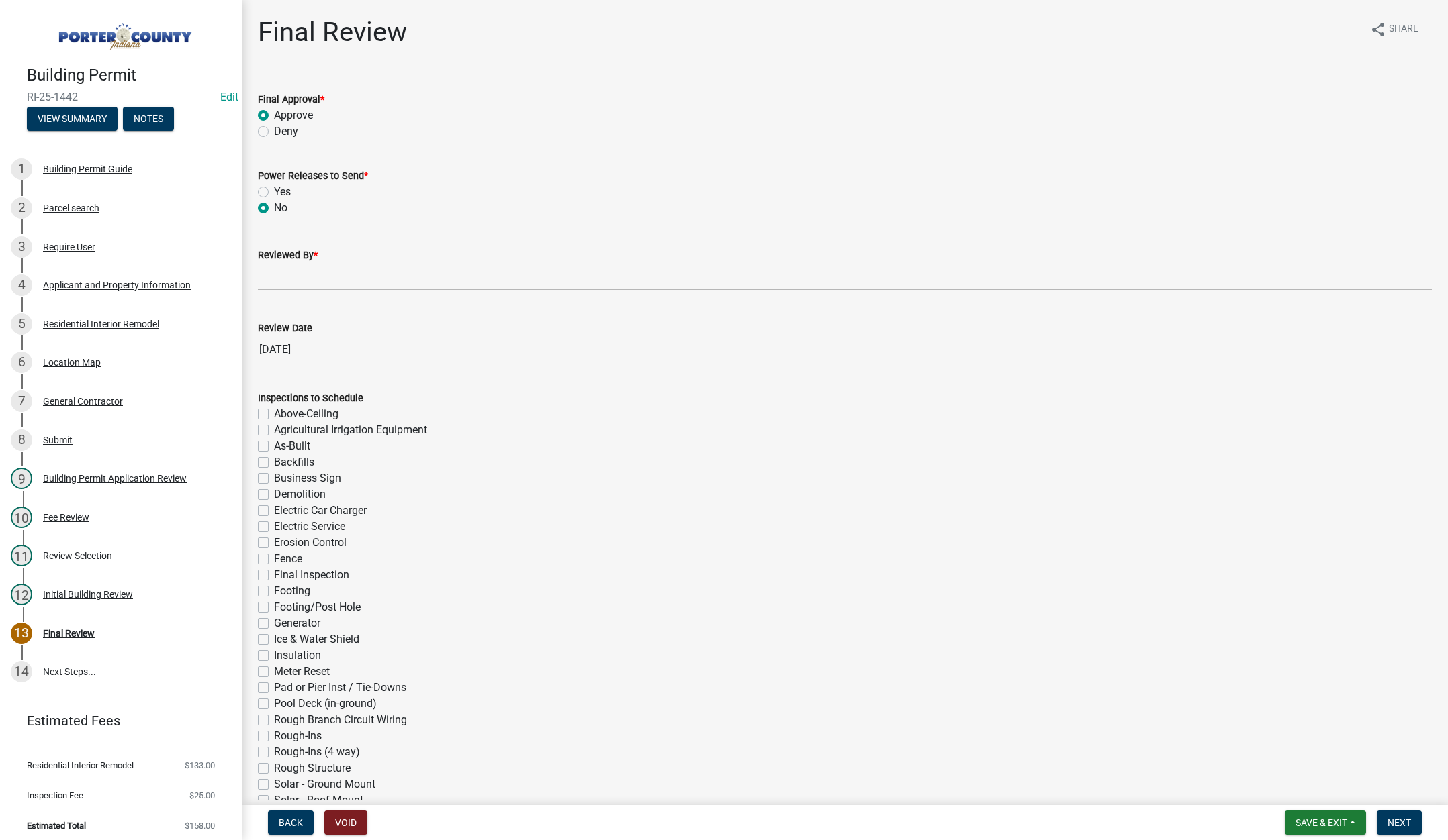
radio input "true"
click at [309, 273] on input "Reviewed By *" at bounding box center [844, 277] width 1174 height 28
type input "Tami"
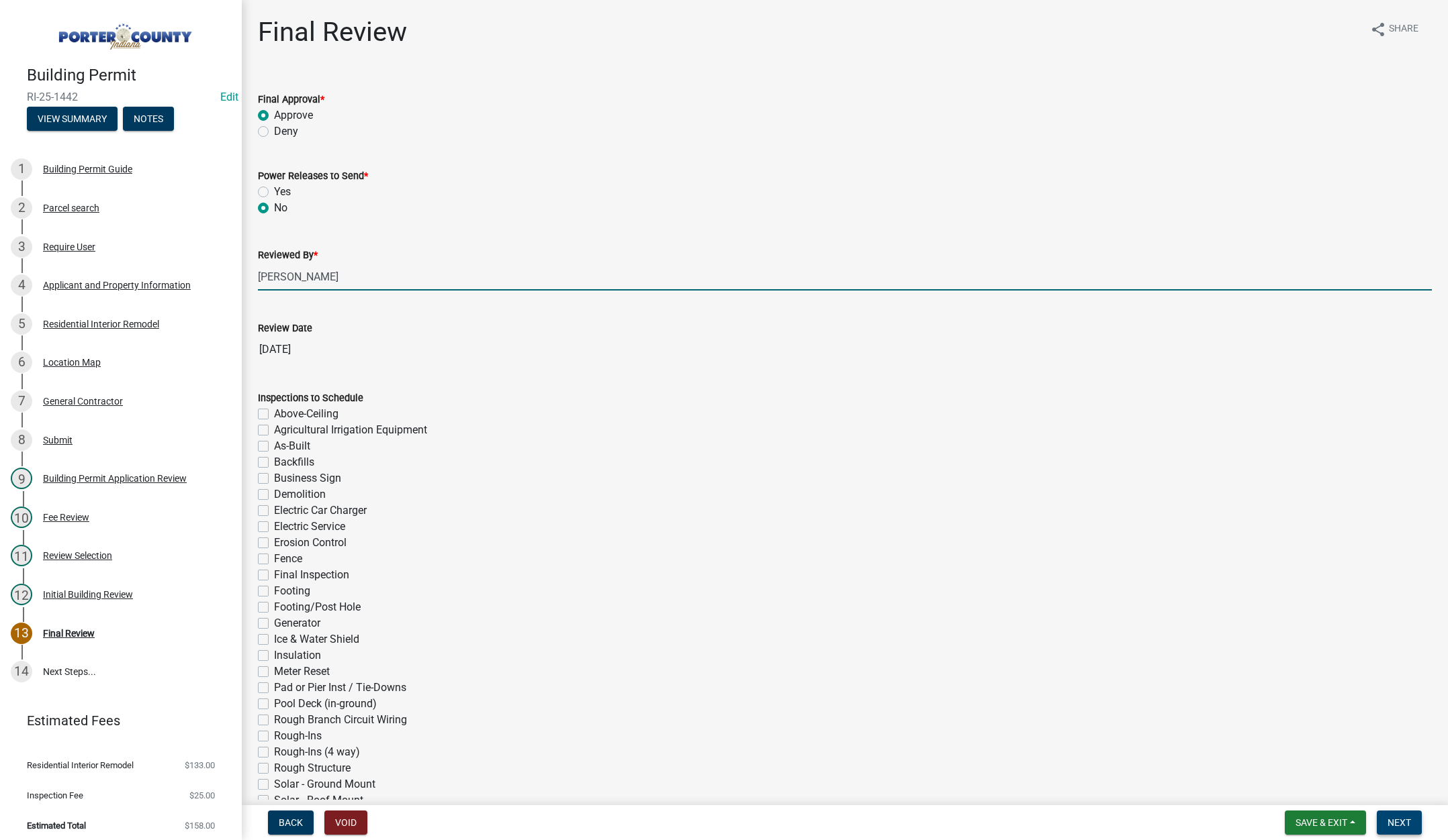
click at [1403, 826] on span "Next" at bounding box center [1399, 823] width 24 height 11
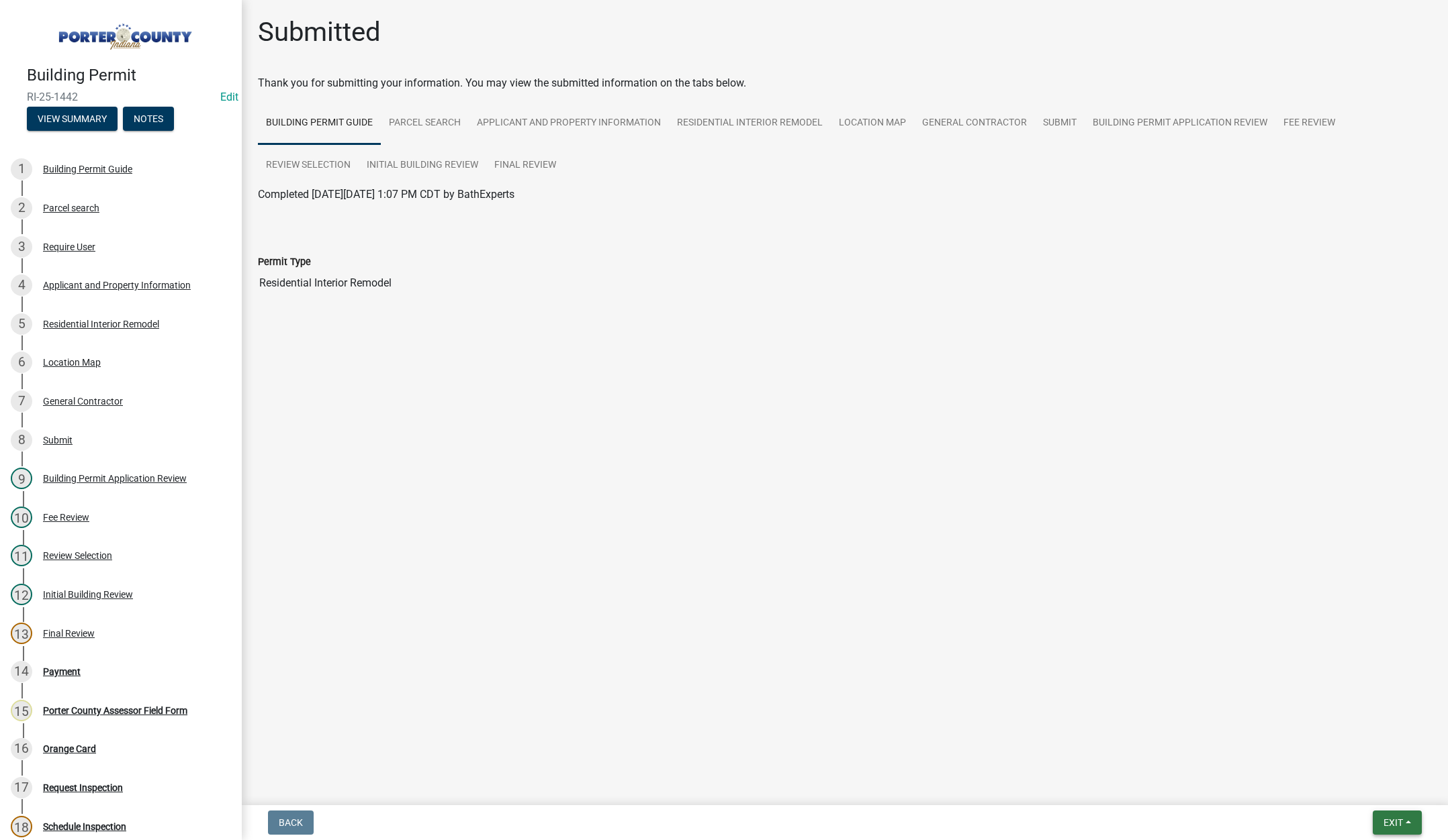
drag, startPoint x: 1395, startPoint y: 821, endPoint x: 1397, endPoint y: 813, distance: 8.2
click at [1395, 820] on span "Exit" at bounding box center [1393, 823] width 20 height 11
click at [1372, 788] on button "Save & Exit" at bounding box center [1368, 788] width 108 height 32
click at [1386, 823] on span "Exit" at bounding box center [1393, 823] width 20 height 11
click at [1378, 793] on button "Save & Exit" at bounding box center [1368, 788] width 108 height 32
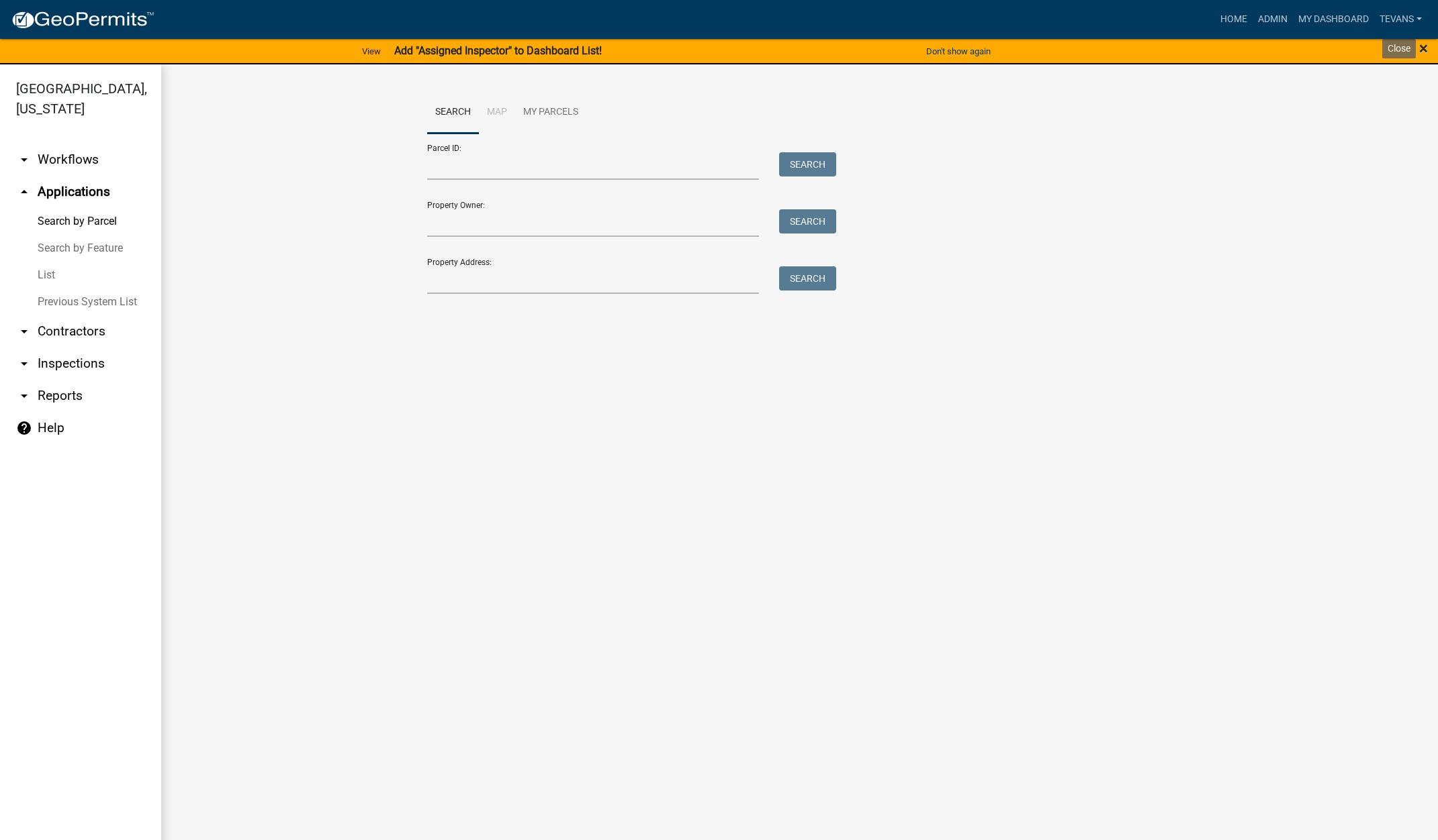
click at [1423, 45] on span "×" at bounding box center [1423, 48] width 9 height 19
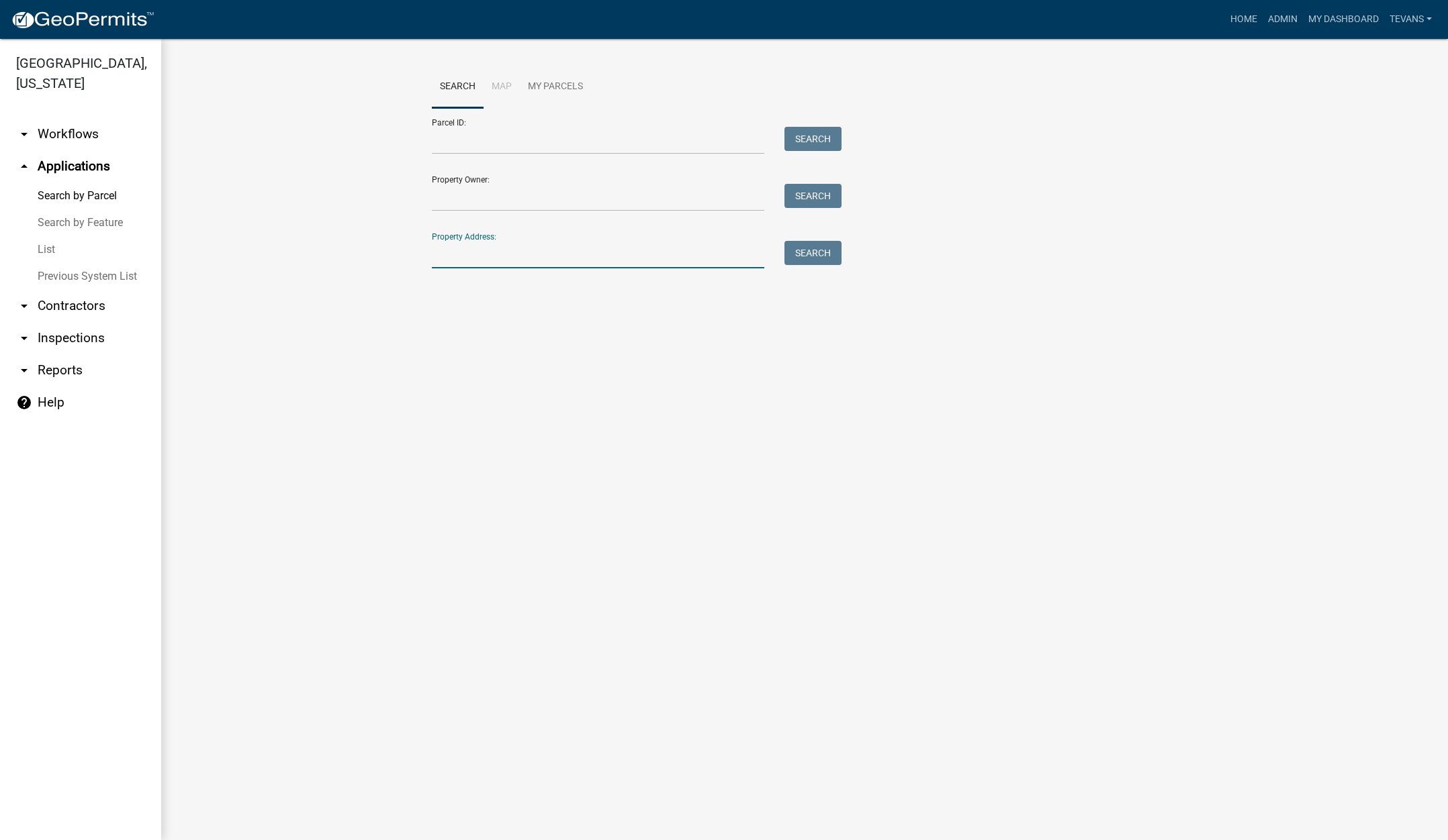
click at [448, 263] on input "Property Address:" at bounding box center [598, 255] width 332 height 28
type input "493 stonebr"
click at [797, 251] on button "Search" at bounding box center [812, 253] width 57 height 24
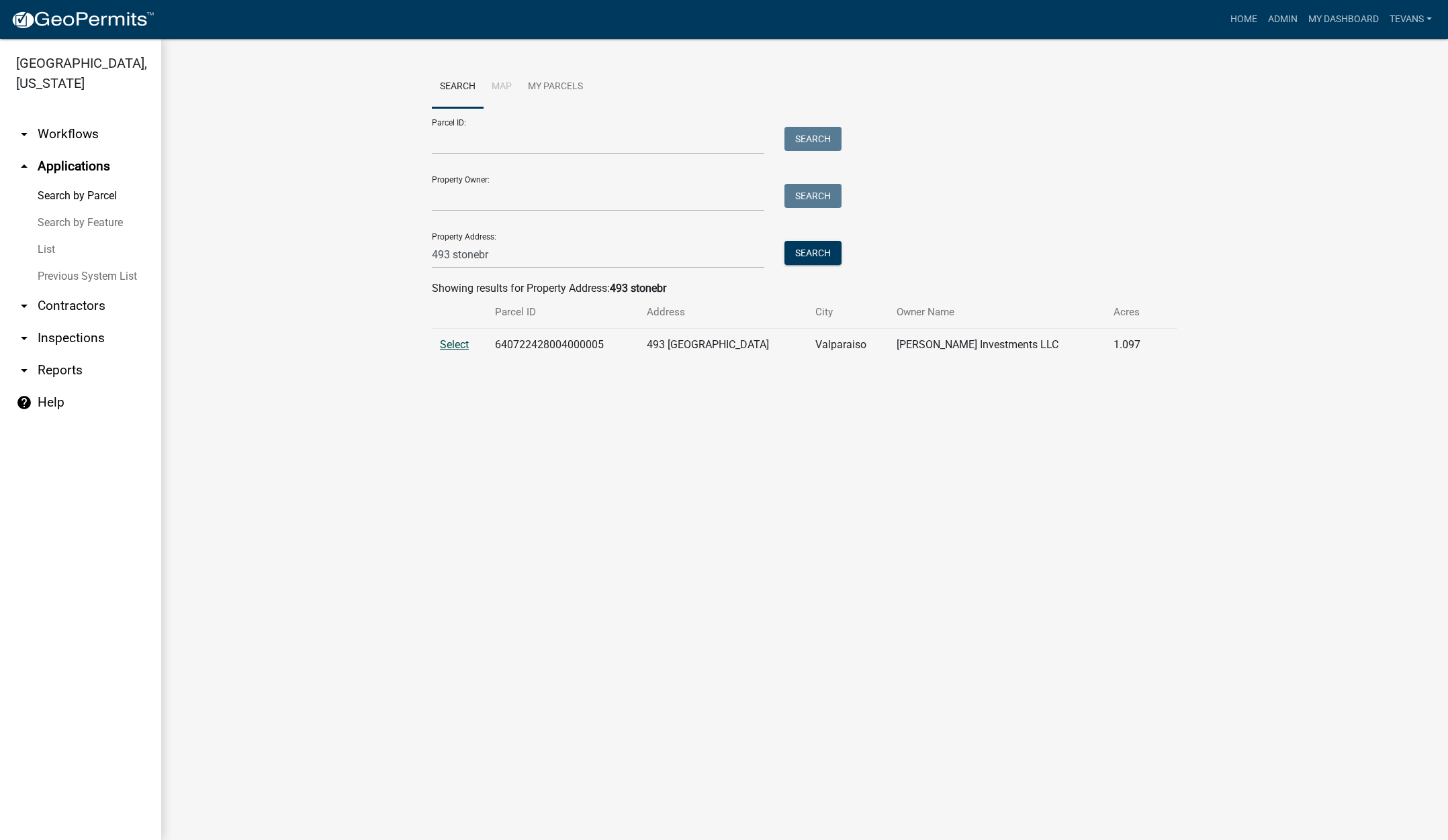
click at [469, 340] on span "Select" at bounding box center [454, 344] width 29 height 13
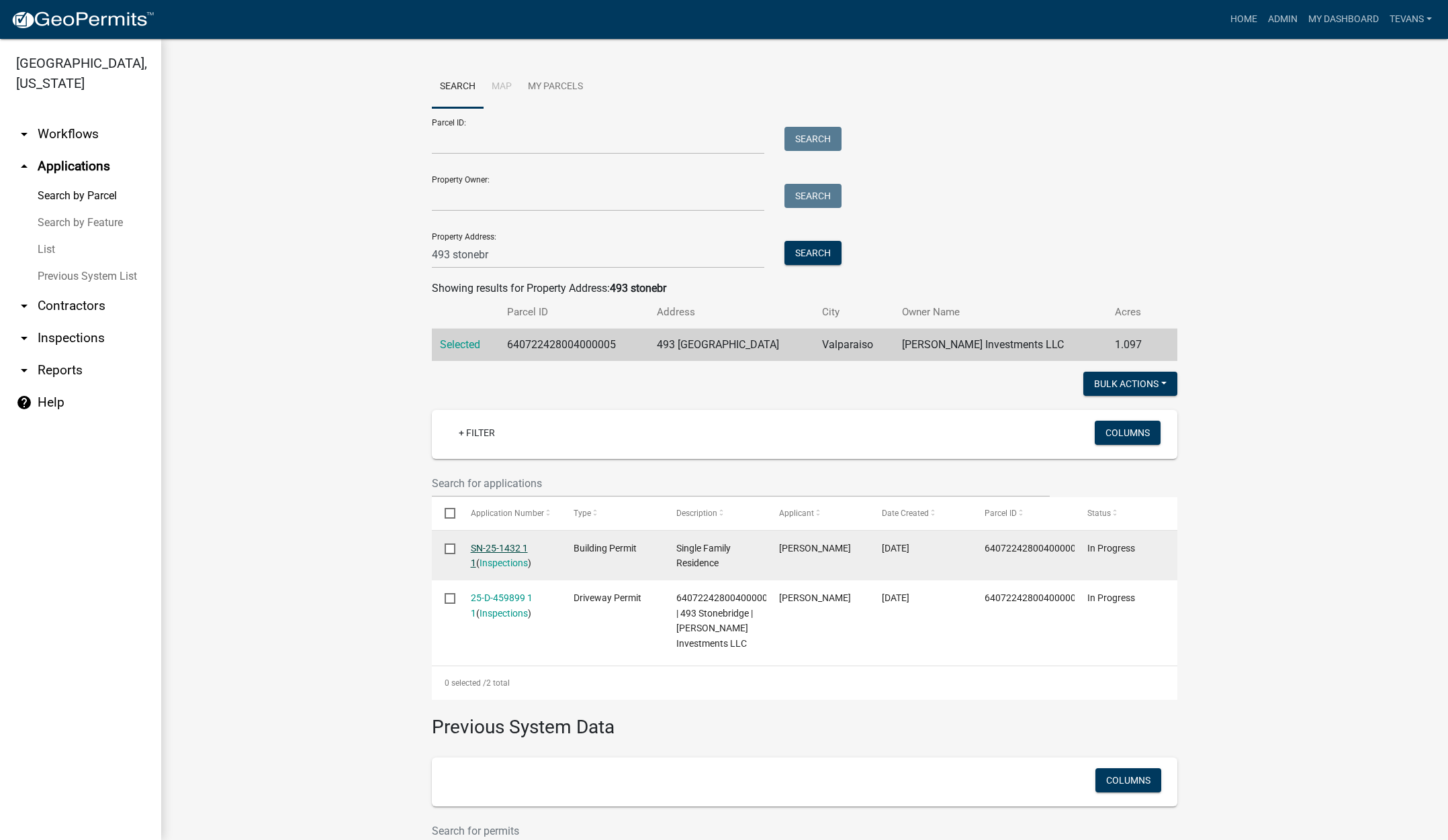
click at [496, 548] on link "SN-25-1432 1 1" at bounding box center [499, 556] width 57 height 26
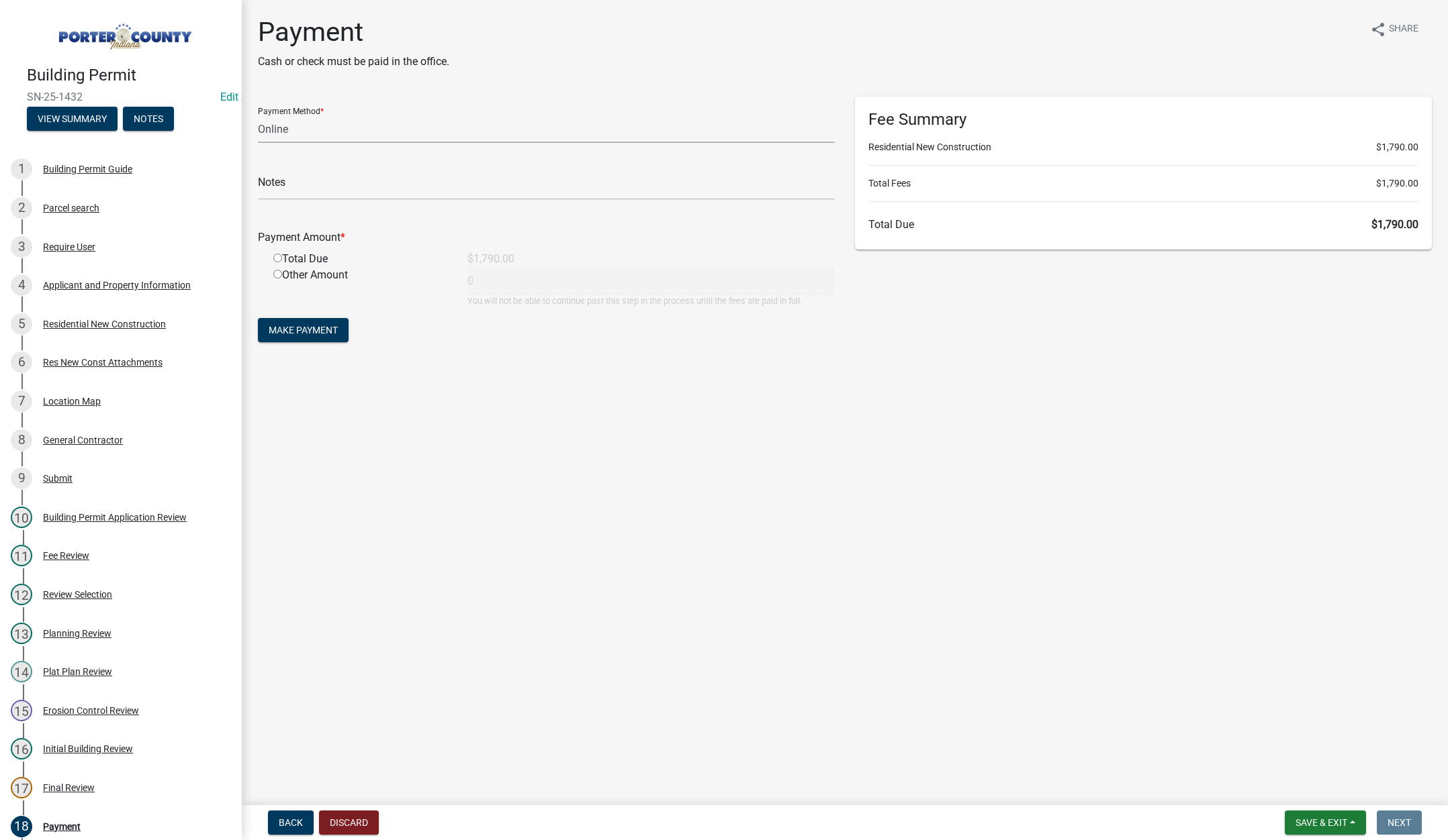
click at [273, 126] on select "Credit Card POS Check Cash Online" at bounding box center [546, 130] width 577 height 28
select select "1: 0"
click at [257, 116] on select "Credit Card POS Check Cash Online" at bounding box center [546, 130] width 577 height 28
click at [274, 174] on input "text" at bounding box center [546, 187] width 577 height 28
type input "#9041 [PERSON_NAME] Investments LLC"
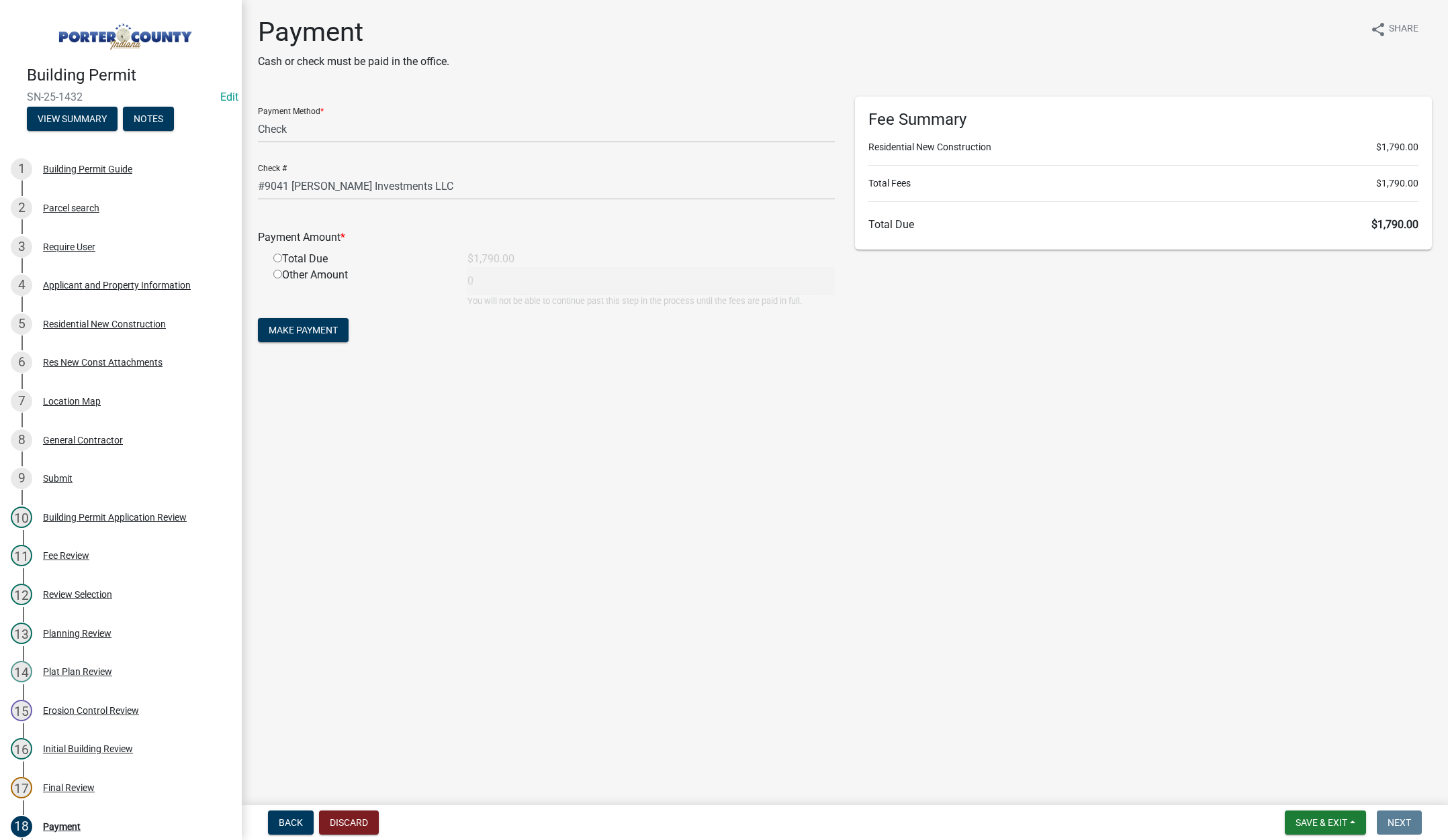
click at [279, 256] on input "radio" at bounding box center [277, 257] width 9 height 9
radio input "true"
type input "1790"
click at [318, 328] on span "Make Payment" at bounding box center [302, 330] width 69 height 11
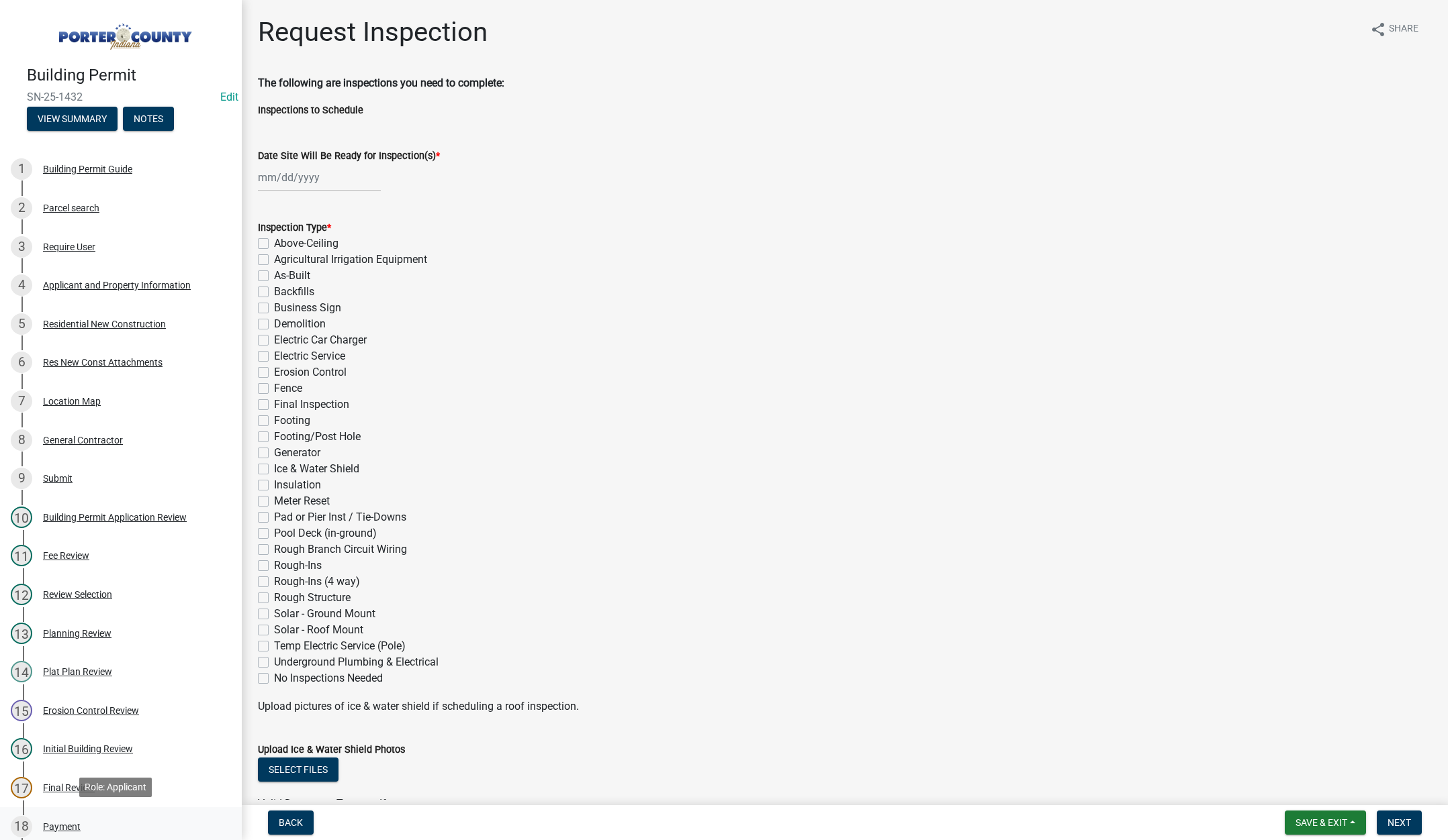
click at [65, 826] on div "Payment" at bounding box center [62, 826] width 38 height 9
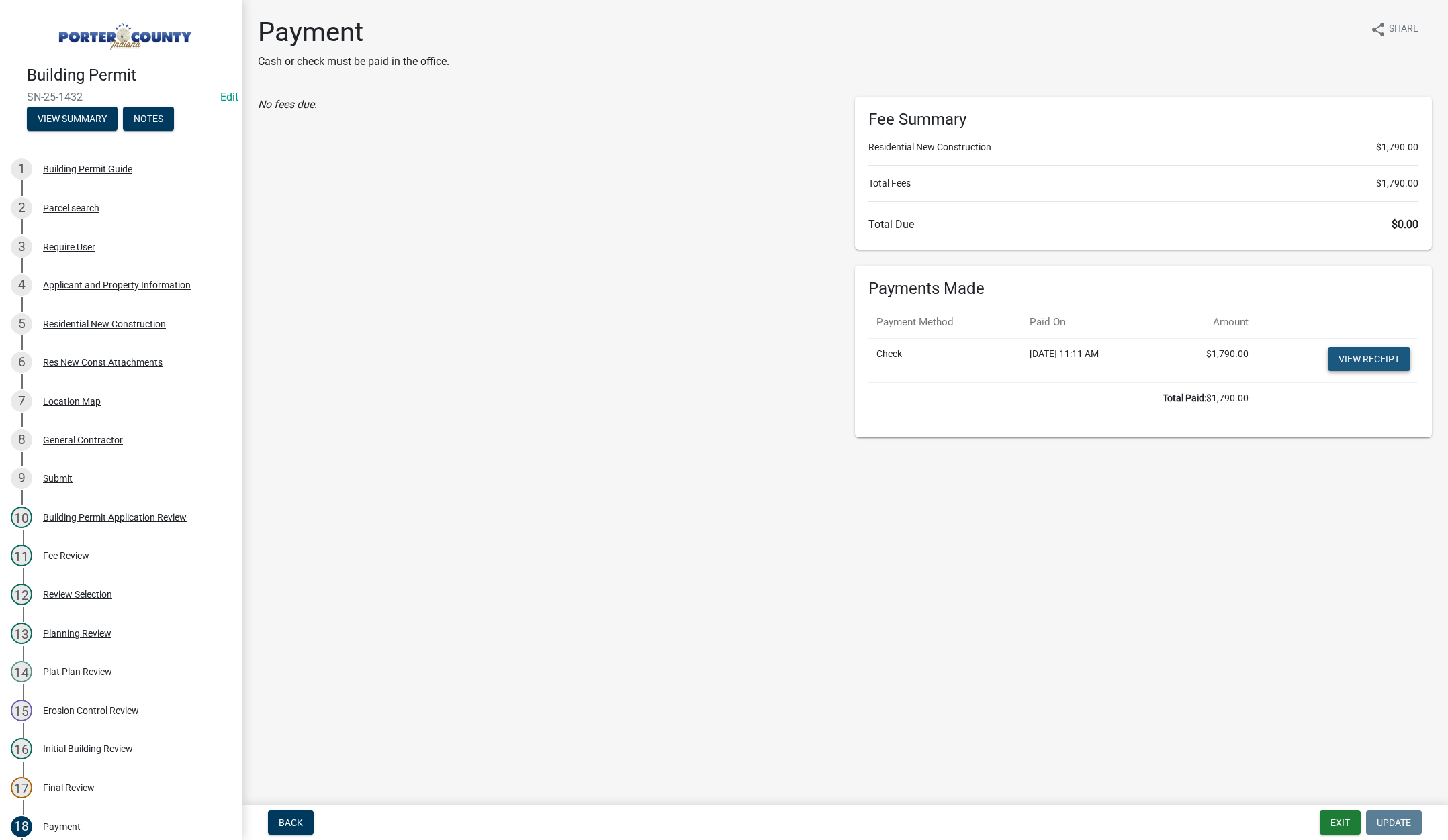
click at [1371, 354] on link "View receipt" at bounding box center [1368, 359] width 83 height 24
click at [1339, 823] on button "Exit" at bounding box center [1339, 823] width 41 height 24
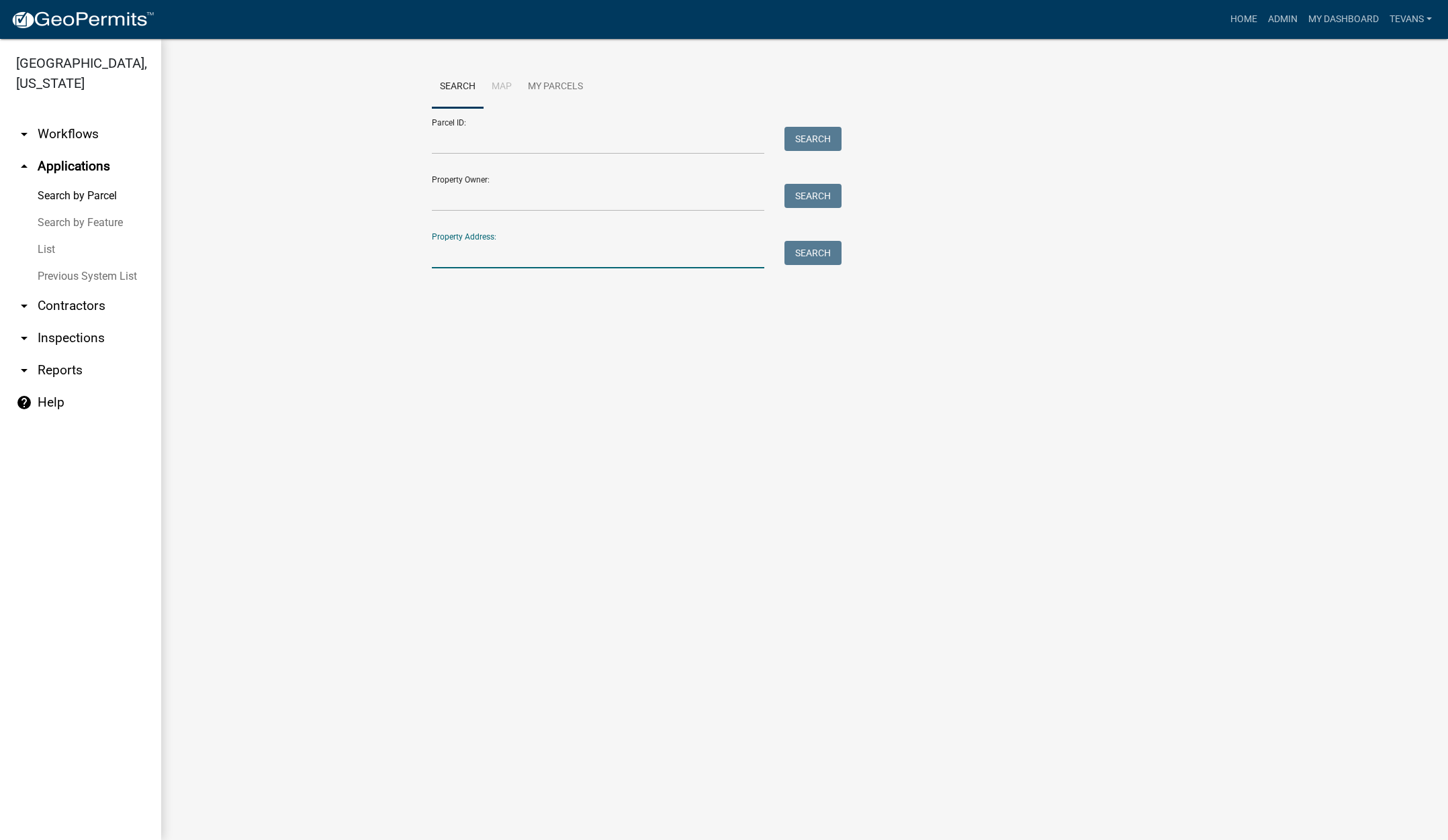
click at [596, 258] on input "Property Address:" at bounding box center [598, 255] width 332 height 28
type input "493 stonebr"
click at [812, 253] on button "Search" at bounding box center [812, 253] width 57 height 24
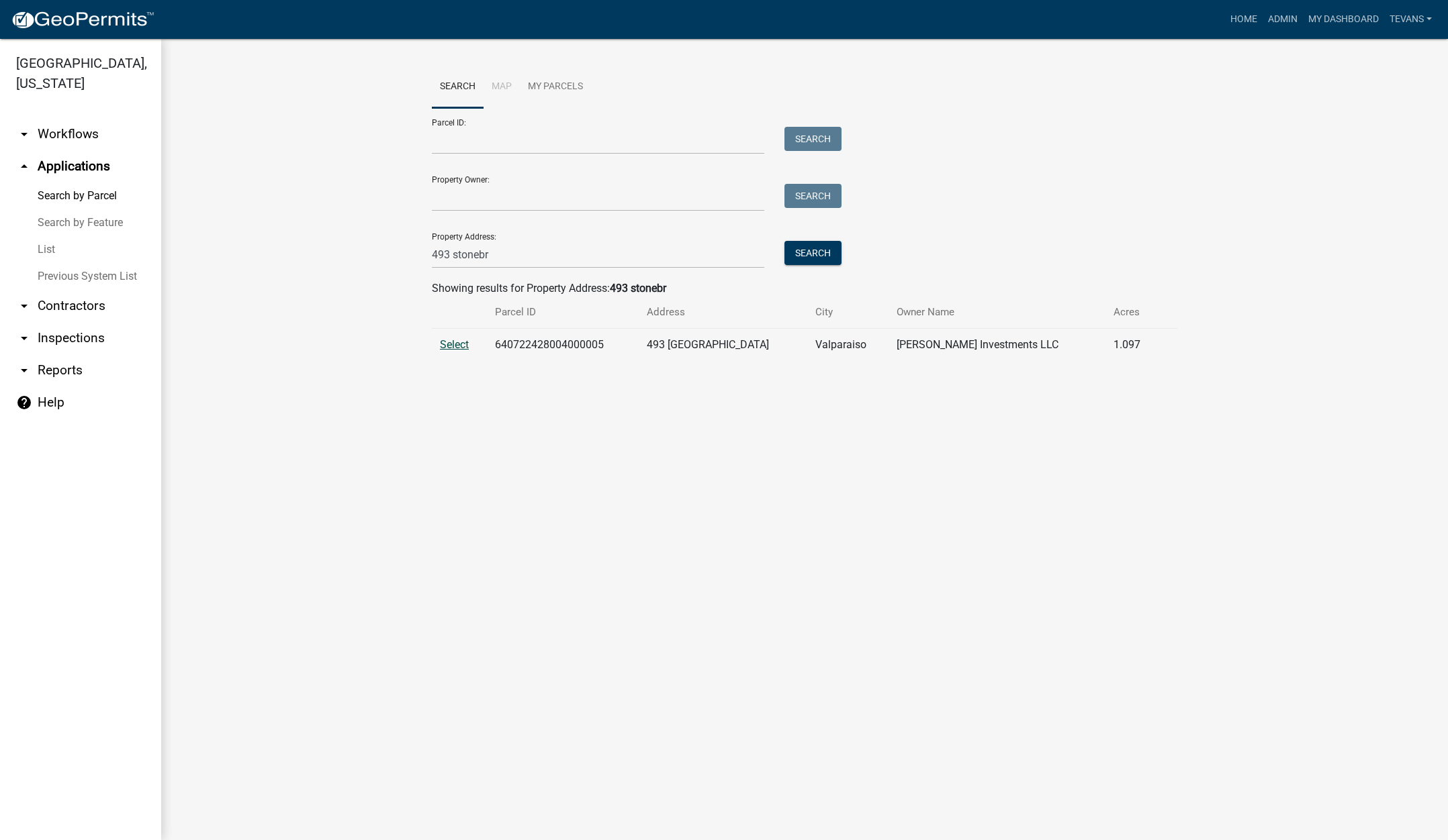
click at [452, 344] on span "Select" at bounding box center [454, 344] width 29 height 13
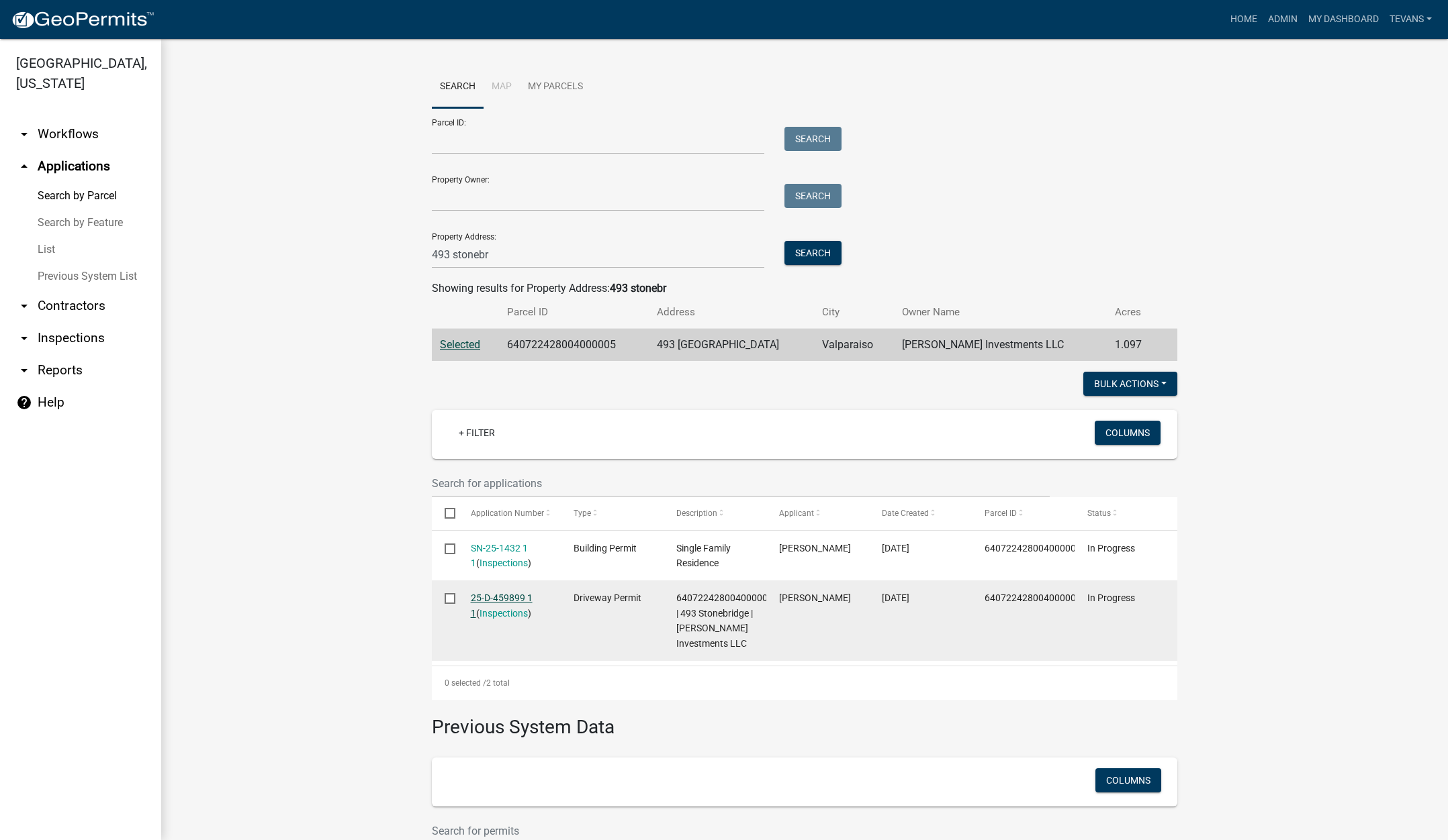
click at [489, 598] on link "25-D-459899 1 1" at bounding box center [502, 606] width 62 height 26
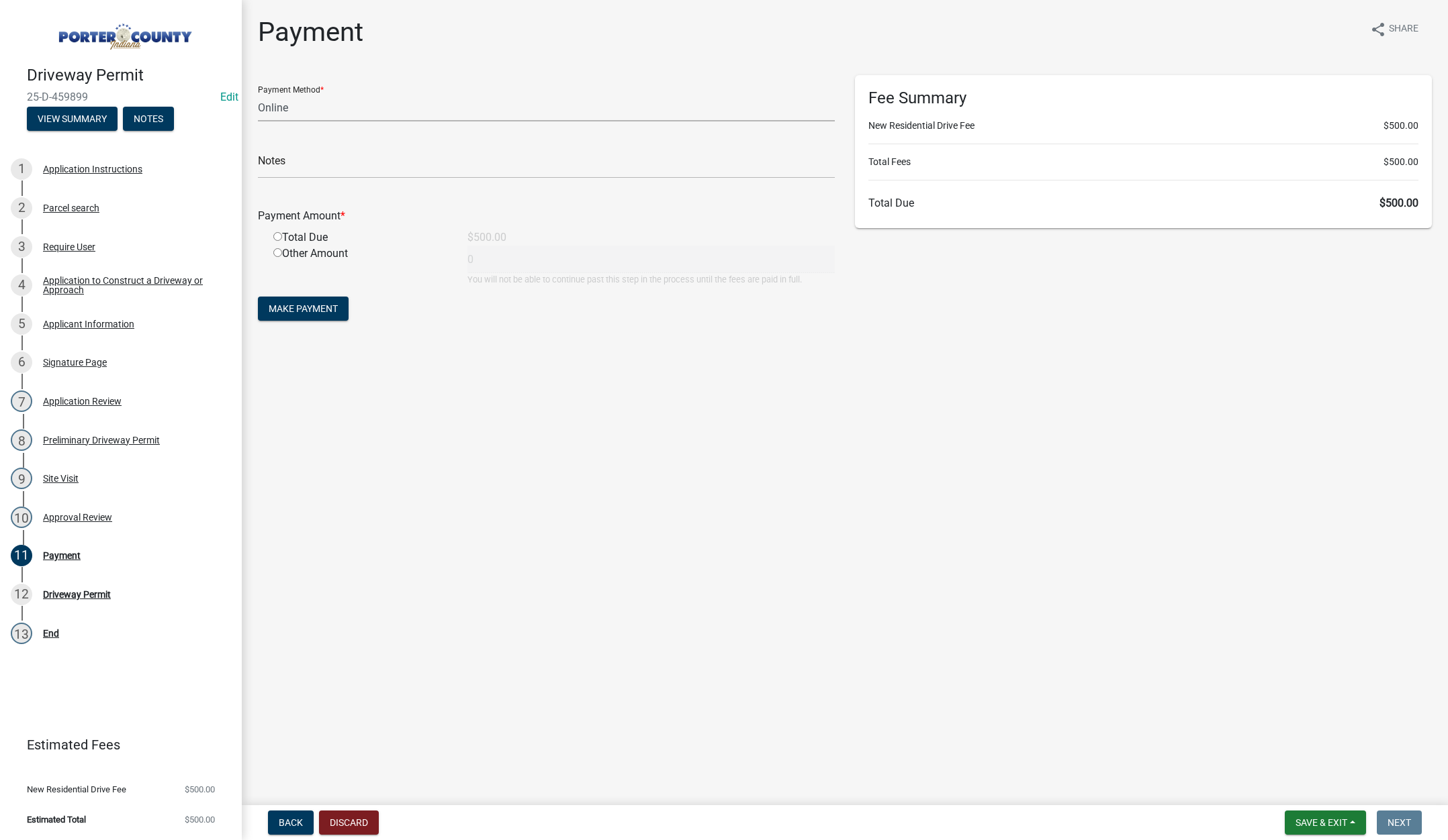
click at [278, 109] on select "Credit Card POS Check Cash Online" at bounding box center [546, 108] width 577 height 28
select select "1: 0"
click at [257, 94] on select "Credit Card POS Check Cash Online" at bounding box center [546, 108] width 577 height 28
click at [276, 163] on input "text" at bounding box center [546, 165] width 577 height 28
type input "#9041 [PERSON_NAME] Investments LLC"
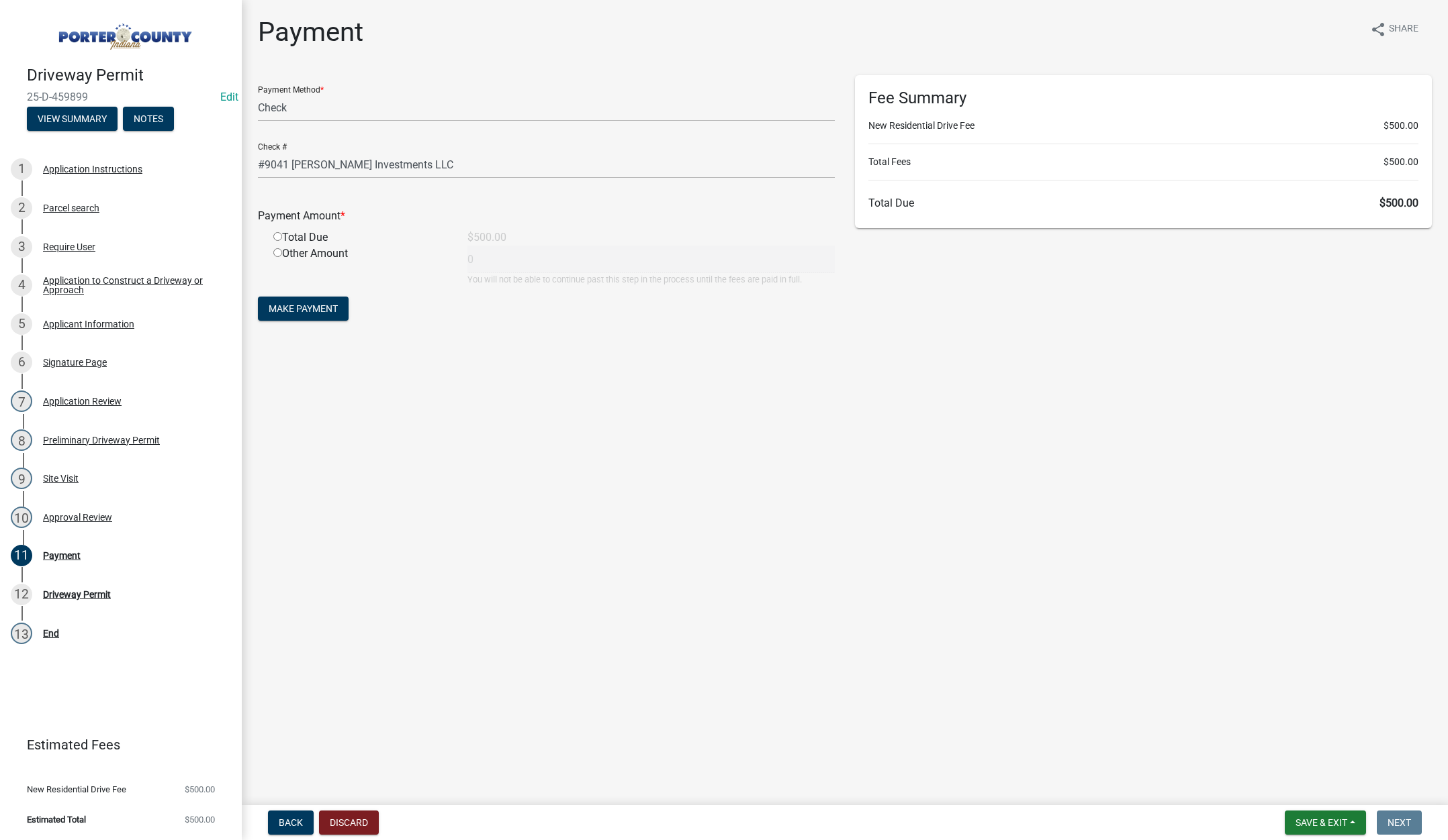
click at [277, 235] on input "radio" at bounding box center [277, 236] width 9 height 9
radio input "true"
type input "500"
click at [298, 303] on span "Make Payment" at bounding box center [302, 308] width 69 height 11
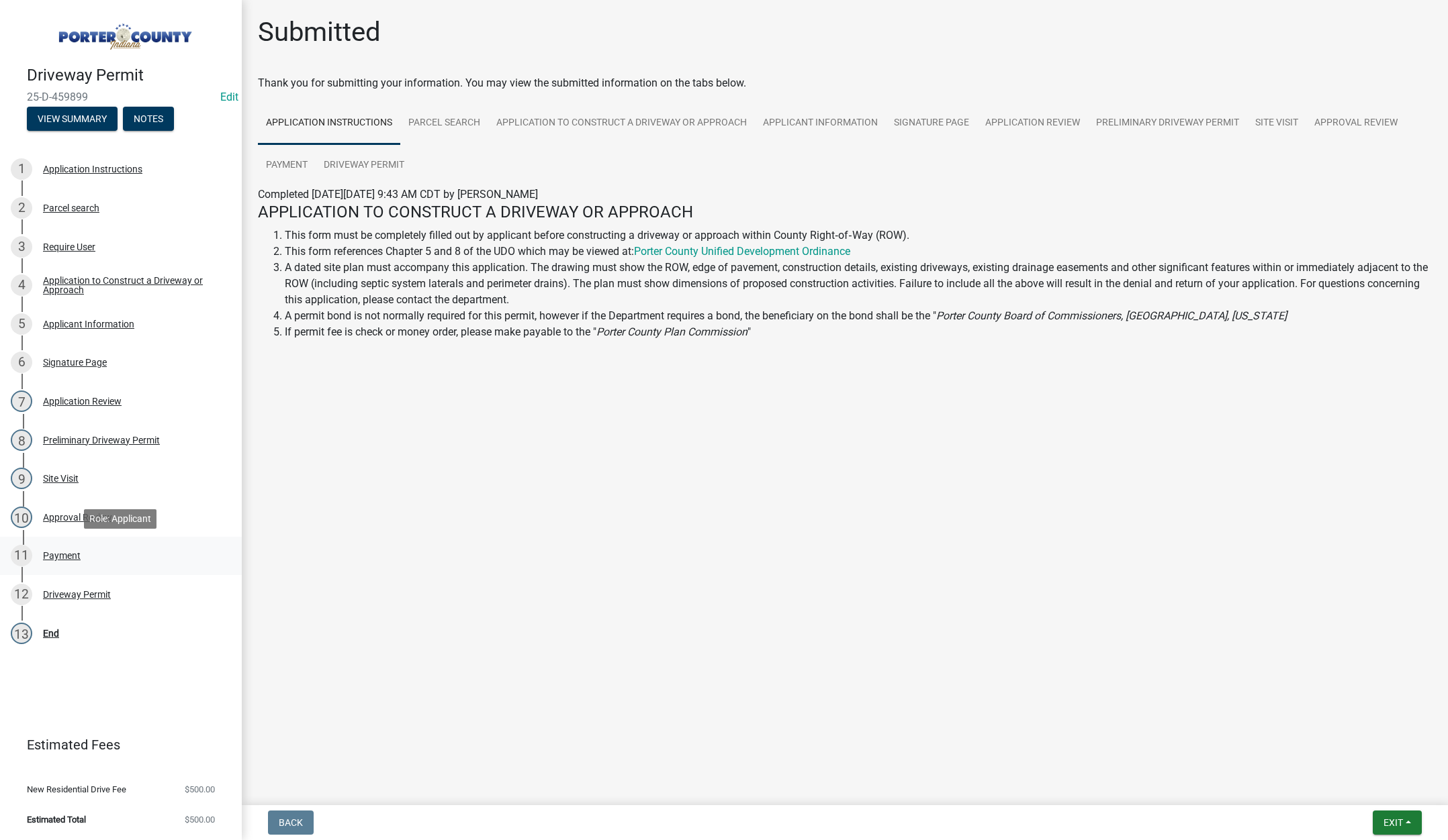
click at [69, 555] on div "Payment" at bounding box center [62, 555] width 38 height 9
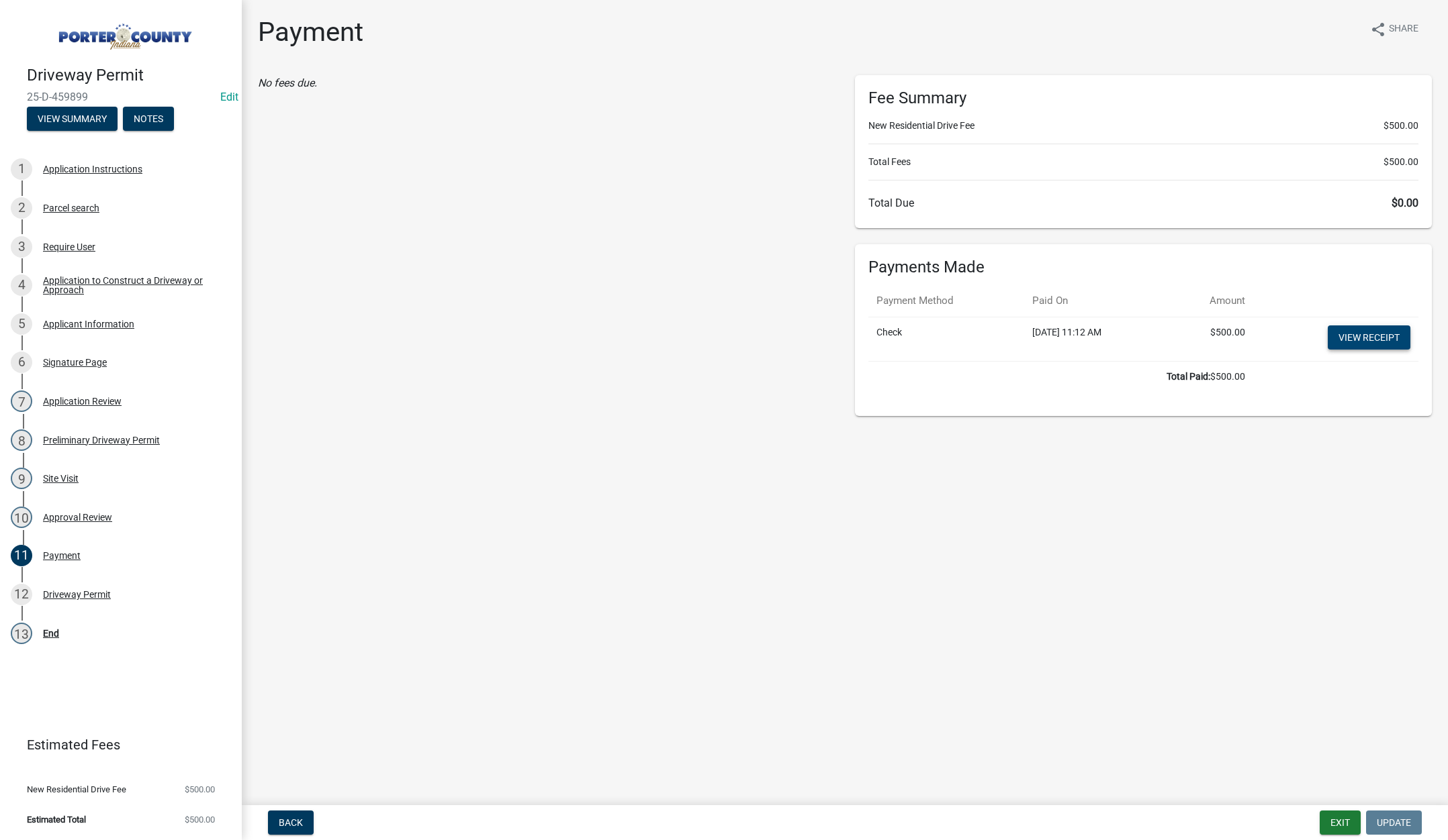
click at [1373, 332] on link "View receipt" at bounding box center [1368, 337] width 83 height 24
